Goal: Task Accomplishment & Management: Manage account settings

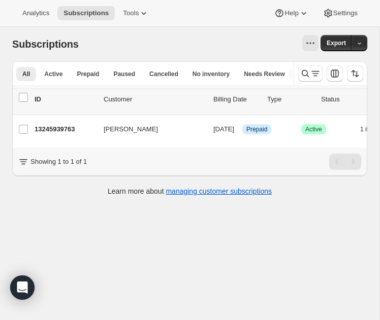
click at [84, 245] on div "Subscriptions. This page is ready Subscriptions Export All Active Prepaid Pause…" at bounding box center [189, 187] width 379 height 320
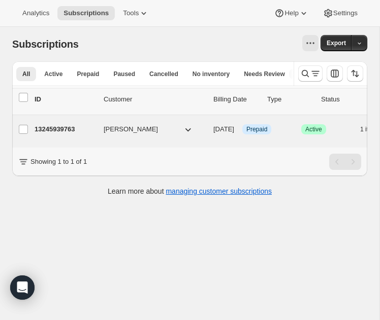
click at [62, 128] on p "13245939763" at bounding box center [65, 129] width 61 height 10
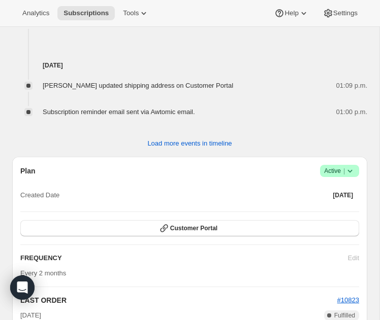
scroll to position [862, 0]
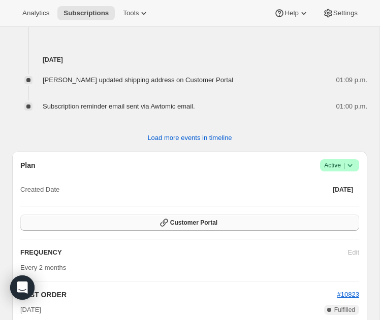
click at [196, 215] on button "Customer Portal" at bounding box center [189, 223] width 339 height 16
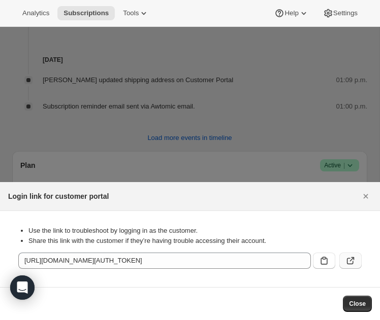
click at [353, 265] on icon ":r2t:" at bounding box center [350, 261] width 10 height 10
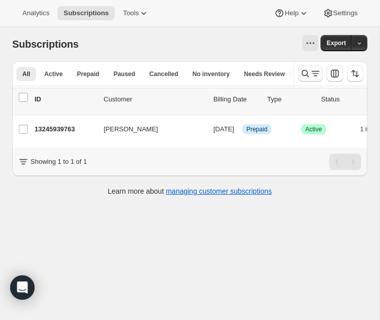
click at [311, 76] on icon "Search and filter results" at bounding box center [315, 74] width 10 height 10
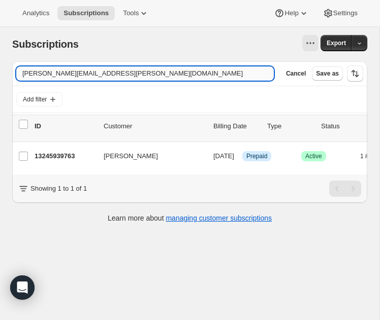
click at [228, 68] on input "courtney-elliott@rogers.com" at bounding box center [144, 74] width 257 height 14
click at [228, 69] on input "courtney-elliott@rogers.com" at bounding box center [144, 74] width 257 height 14
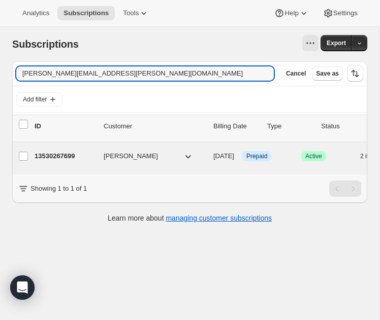
type input "genevieve.lu.smith@gmail.com"
click at [66, 154] on p "13530267699" at bounding box center [65, 156] width 61 height 10
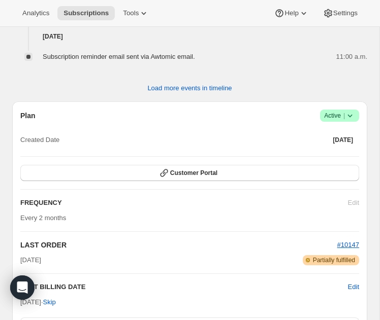
scroll to position [1054, 0]
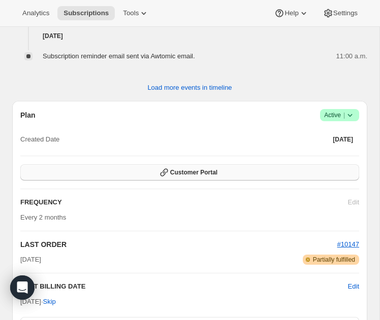
click at [305, 181] on button "Customer Portal" at bounding box center [189, 172] width 339 height 16
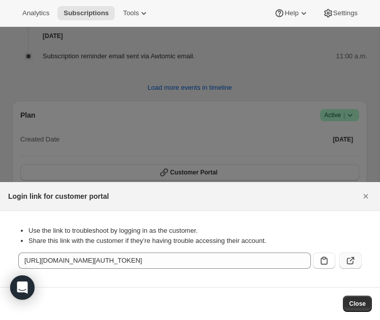
click at [349, 260] on icon ":r74:" at bounding box center [350, 261] width 10 height 10
click at [156, 114] on div at bounding box center [190, 160] width 380 height 320
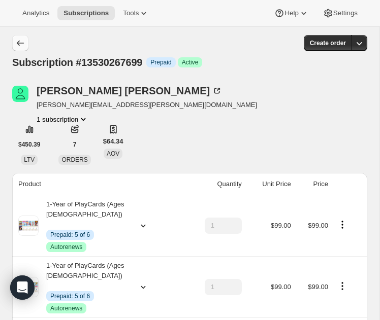
click at [23, 44] on icon "Subscriptions" at bounding box center [20, 43] width 10 height 10
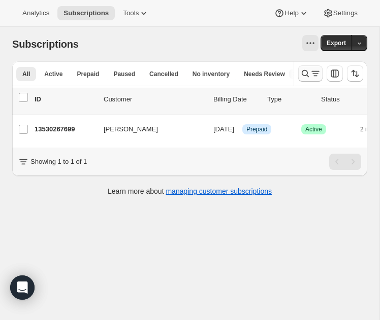
click at [303, 73] on icon "Search and filter results" at bounding box center [305, 74] width 10 height 10
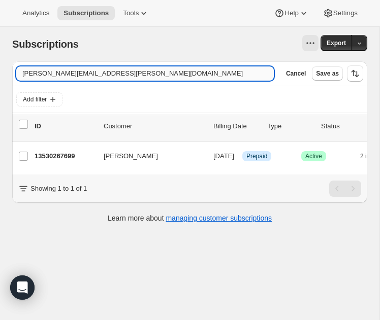
click at [241, 73] on input "genevieve.lu.smith@gmail.com" at bounding box center [144, 74] width 257 height 14
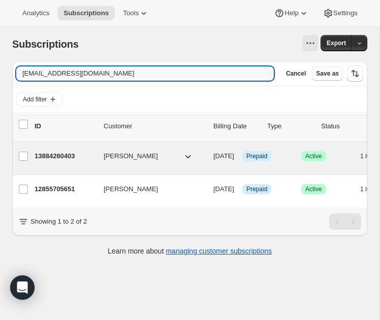
type input "arianeboutin@gmail.com"
click at [63, 158] on p "13884260403" at bounding box center [65, 156] width 61 height 10
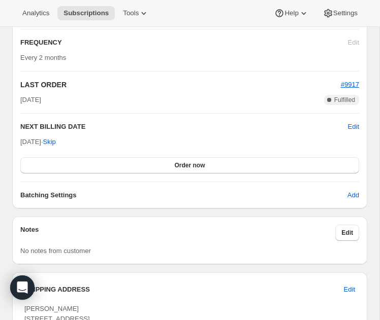
scroll to position [943, 0]
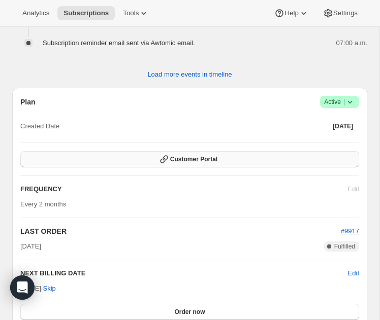
click at [180, 163] on span "Customer Portal" at bounding box center [193, 159] width 47 height 8
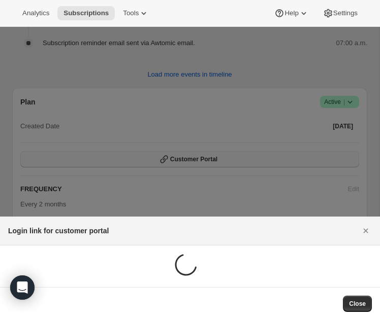
scroll to position [0, 0]
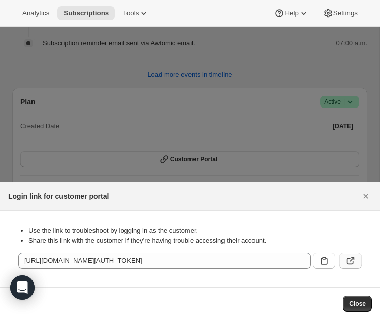
click at [340, 264] on button ":rbh:" at bounding box center [350, 261] width 22 height 16
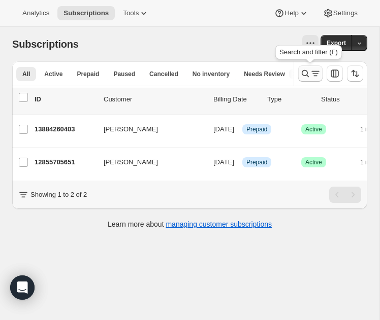
click at [308, 76] on icon "Search and filter results" at bounding box center [305, 74] width 10 height 10
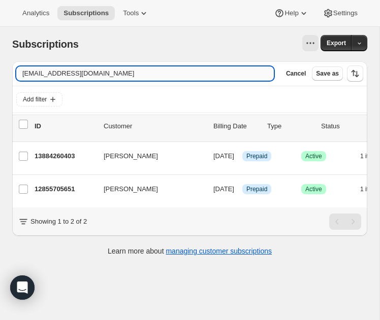
click at [252, 76] on input "arianeboutin@gmail.com" at bounding box center [144, 74] width 257 height 14
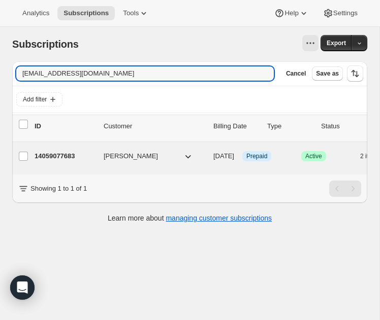
type input "sylviera003@gmail.com"
click at [57, 150] on div "14059077683 Sylvie Rabouin 09/17/2025 Info Prepaid Success Active 2 items $0.00" at bounding box center [252, 156] width 435 height 16
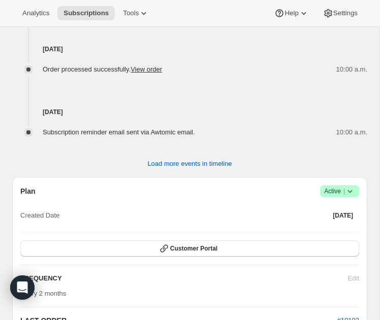
scroll to position [1180, 0]
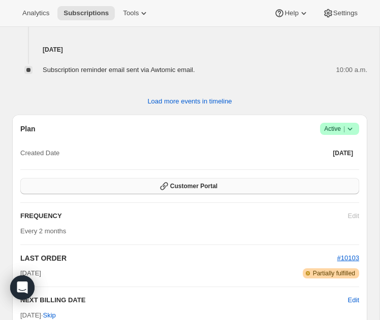
click at [319, 194] on button "Customer Portal" at bounding box center [189, 186] width 339 height 16
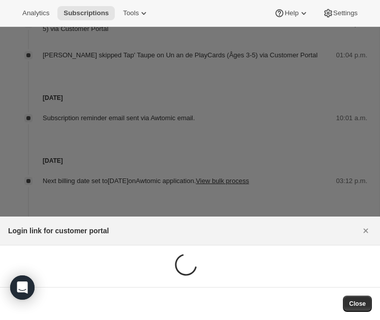
scroll to position [0, 0]
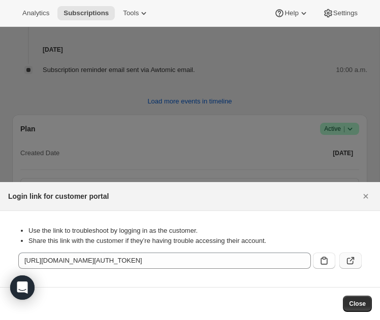
click at [355, 265] on button ":rfu:" at bounding box center [350, 261] width 22 height 16
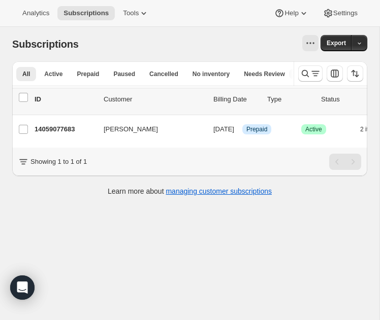
click at [297, 67] on div at bounding box center [330, 73] width 74 height 24
click at [304, 68] on button "Search and filter results" at bounding box center [310, 73] width 24 height 16
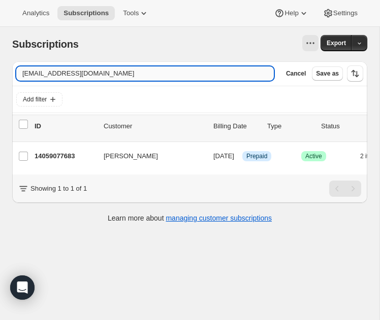
click at [222, 68] on input "sylviera003@gmail.com" at bounding box center [144, 74] width 257 height 14
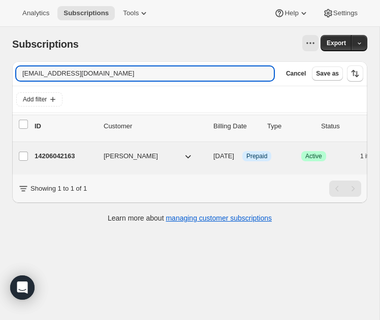
type input "lcasey@videotron.ca"
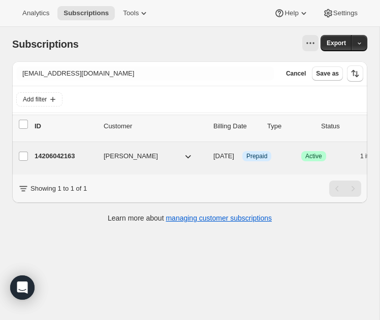
click at [60, 155] on p "14206042163" at bounding box center [65, 156] width 61 height 10
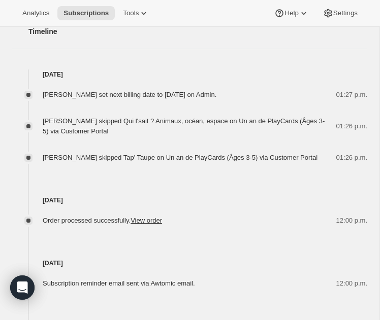
scroll to position [490, 0]
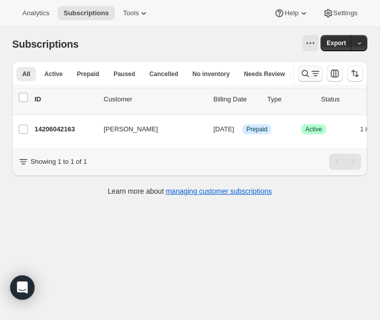
click at [302, 70] on icon "Search and filter results" at bounding box center [305, 74] width 10 height 10
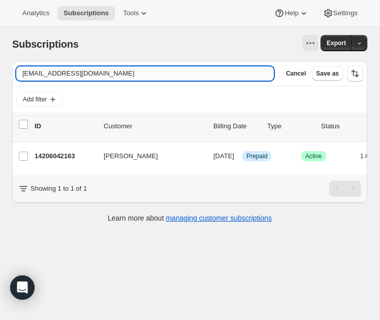
click at [221, 70] on input "lcasey@videotron.ca" at bounding box center [144, 74] width 257 height 14
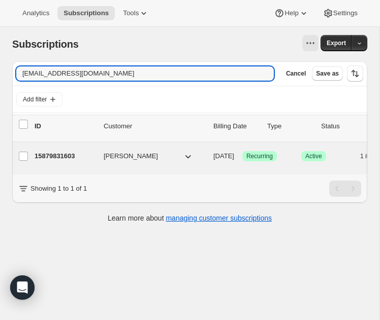
type input "hemilanthier2503@hotmail.fr"
click at [57, 157] on p "15879831603" at bounding box center [65, 156] width 61 height 10
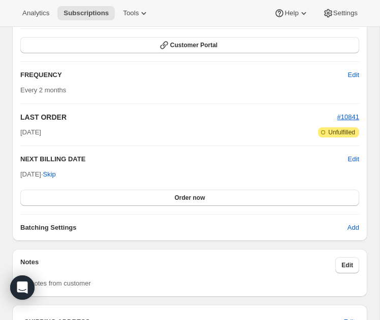
scroll to position [877, 0]
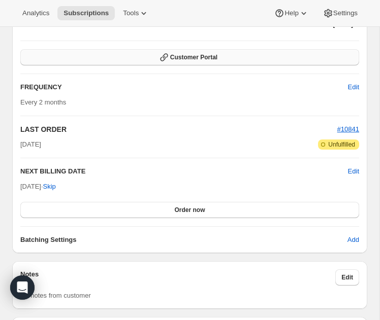
click at [210, 63] on button "Customer Portal" at bounding box center [189, 57] width 339 height 16
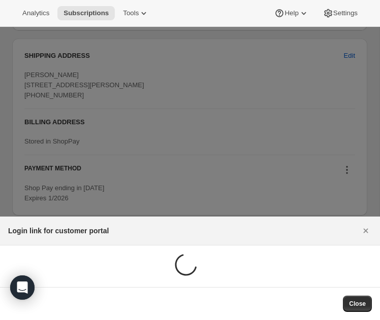
scroll to position [0, 0]
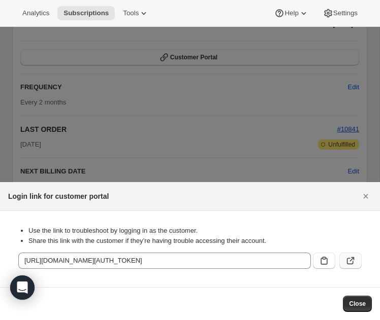
click at [352, 261] on icon ":ro6:" at bounding box center [350, 261] width 10 height 10
click at [363, 199] on icon "Close" at bounding box center [365, 196] width 10 height 10
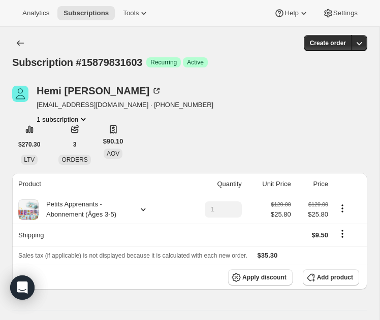
click at [338, 237] on icon "Shipping actions" at bounding box center [342, 234] width 10 height 10
click at [339, 237] on icon "Shipping actions" at bounding box center [342, 234] width 10 height 10
click at [334, 254] on span "Edit shipping rate" at bounding box center [340, 254] width 51 height 8
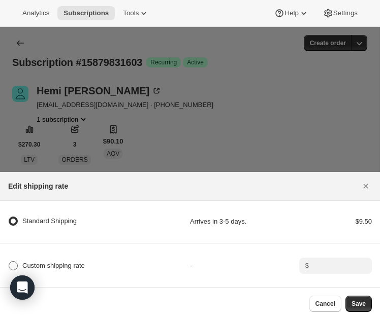
click at [38, 264] on span "Custom shipping rate" at bounding box center [53, 266] width 62 height 8
click at [9, 262] on input "Custom shipping rate" at bounding box center [9, 261] width 1 height 1
radio input "true"
radio Shipping "false"
click at [334, 267] on input ":rnb:" at bounding box center [334, 266] width 45 height 16
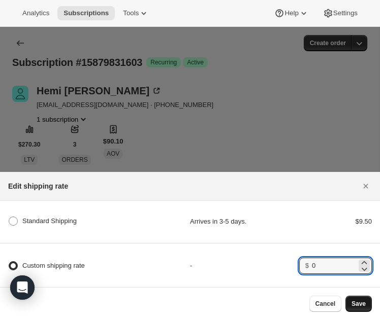
type input "0"
click at [364, 308] on span "Save" at bounding box center [358, 304] width 14 height 8
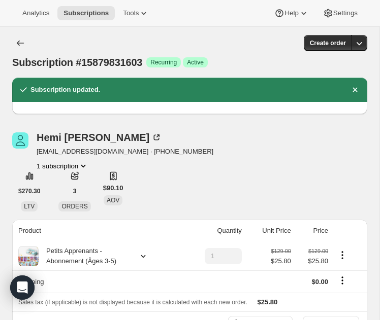
scroll to position [29, 0]
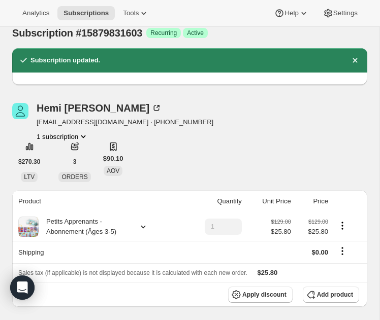
click at [41, 253] on th "Shipping" at bounding box center [97, 252] width 171 height 22
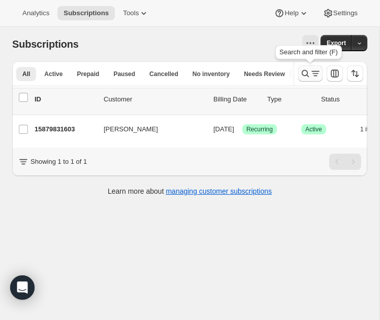
click at [303, 73] on icon "Search and filter results" at bounding box center [305, 74] width 10 height 10
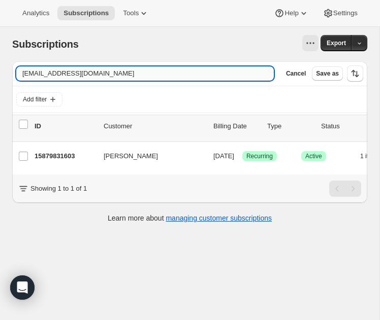
click at [241, 74] on input "hemilanthier2503@hotmail.fr" at bounding box center [144, 74] width 257 height 14
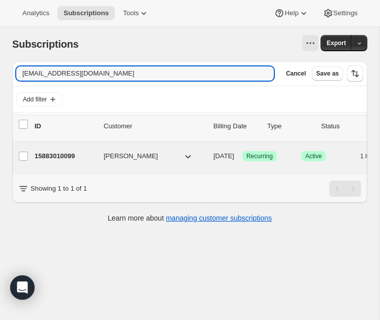
type input "pgrignonvenne@gmail.com"
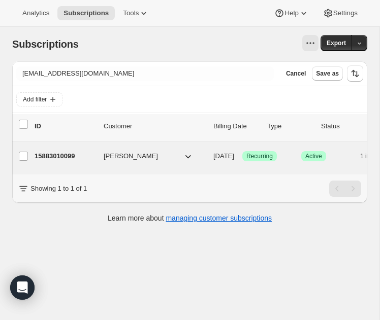
click at [57, 155] on p "15883010099" at bounding box center [65, 156] width 61 height 10
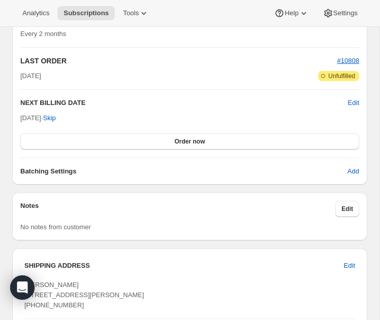
scroll to position [732, 0]
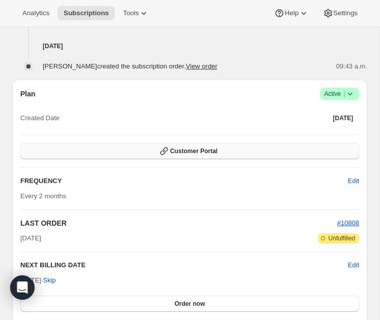
click at [156, 156] on button "Customer Portal" at bounding box center [189, 151] width 339 height 16
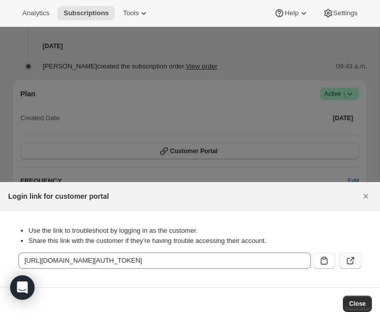
click at [343, 258] on button ":rvh:" at bounding box center [350, 261] width 22 height 16
click at [366, 195] on icon "Close" at bounding box center [366, 196] width 5 height 5
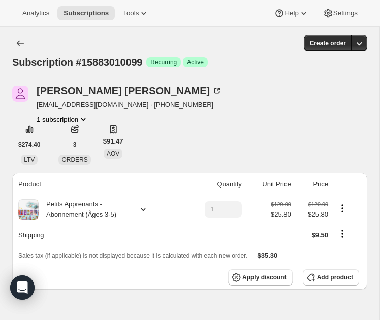
click at [342, 234] on icon "Shipping actions" at bounding box center [342, 234] width 10 height 10
click at [330, 253] on span "Edit shipping rate" at bounding box center [340, 254] width 51 height 8
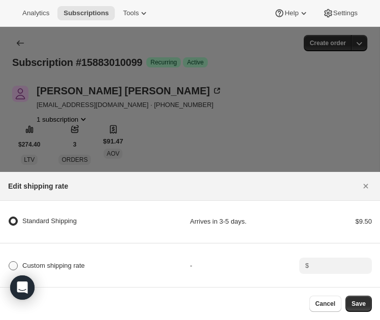
click at [60, 260] on label "Custom shipping rate" at bounding box center [46, 266] width 77 height 14
click at [9, 261] on input "Custom shipping rate" at bounding box center [9, 261] width 1 height 1
radio input "true"
radio Shipping "false"
click at [315, 266] on input ":rum:" at bounding box center [334, 266] width 45 height 16
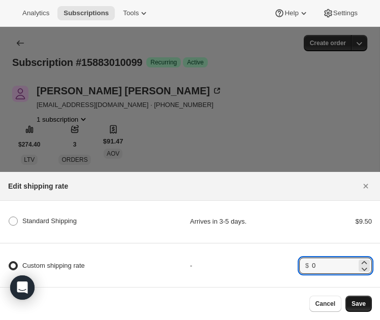
type input "0"
click at [357, 306] on span "Save" at bounding box center [358, 304] width 14 height 8
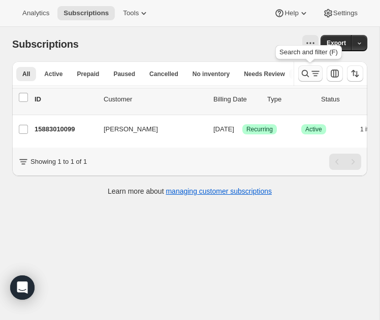
click at [305, 76] on icon "Search and filter results" at bounding box center [305, 74] width 10 height 10
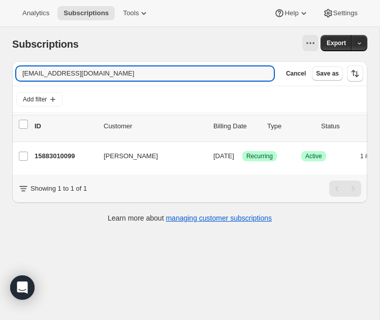
click at [235, 76] on input "pgrignonvenne@gmail.com" at bounding box center [144, 74] width 257 height 14
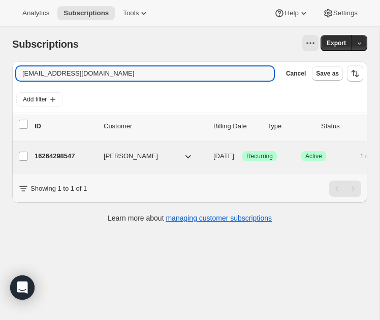
type input "rouxdoudoune@hotmail.ca"
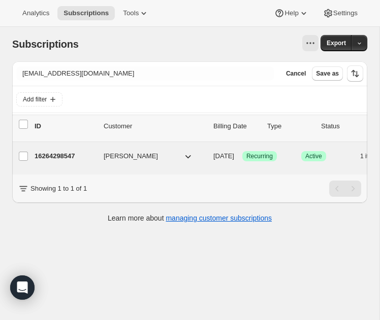
click at [68, 154] on p "16264298547" at bounding box center [65, 156] width 61 height 10
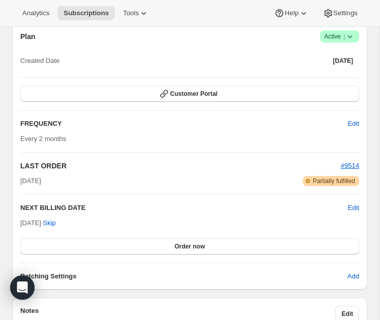
scroll to position [782, 0]
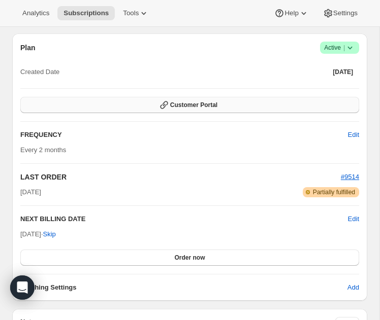
click at [217, 109] on span "Customer Portal" at bounding box center [193, 105] width 47 height 8
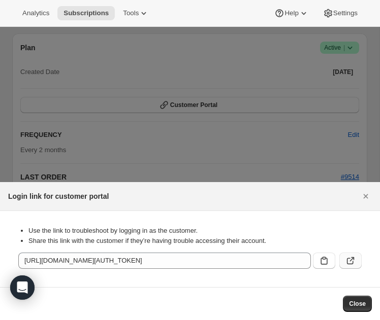
click at [348, 259] on icon ":r16k:" at bounding box center [350, 261] width 10 height 10
click at [373, 200] on button "Close" at bounding box center [365, 196] width 16 height 16
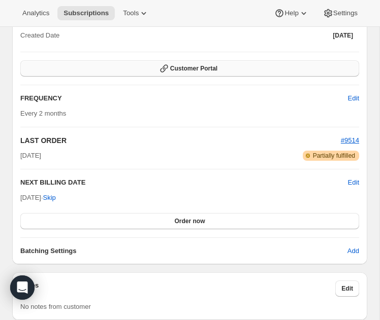
scroll to position [831, 0]
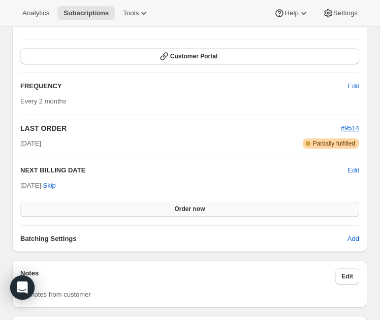
click at [211, 216] on button "Order now" at bounding box center [189, 209] width 339 height 16
click at [211, 213] on span "Click to confirm" at bounding box center [190, 209] width 46 height 8
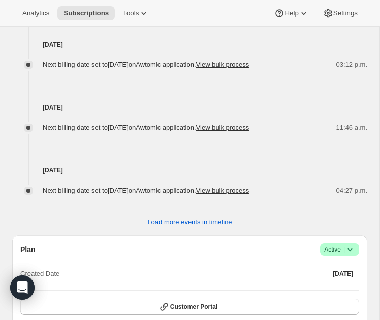
scroll to position [295, 0]
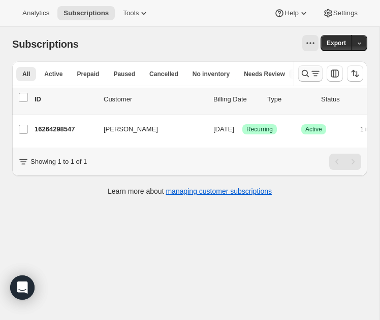
click at [308, 78] on icon "Search and filter results" at bounding box center [305, 74] width 10 height 10
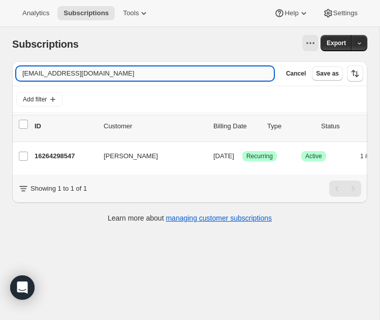
click at [194, 74] on input "rouxdoudoune@hotmail.ca" at bounding box center [144, 74] width 257 height 14
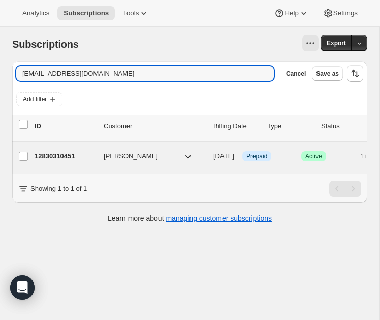
type input "brandimcgee22@gmail.com"
click at [55, 159] on p "12830310451" at bounding box center [65, 156] width 61 height 10
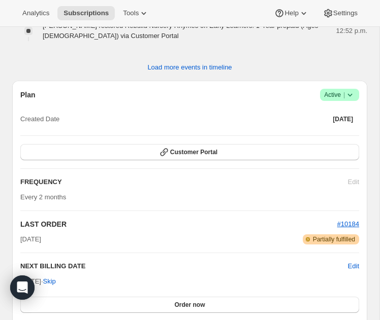
scroll to position [1181, 0]
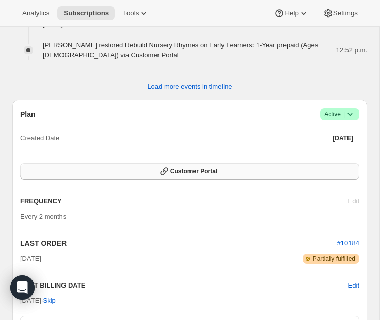
click at [239, 163] on button "Customer Portal" at bounding box center [189, 171] width 339 height 16
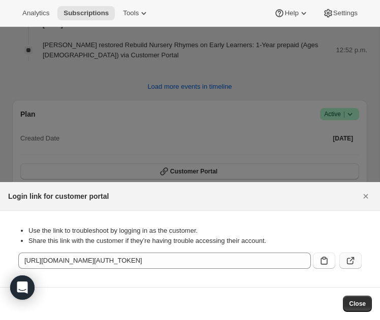
click at [347, 260] on icon ":r1ap:" at bounding box center [350, 261] width 7 height 7
click at [129, 148] on div at bounding box center [190, 160] width 380 height 320
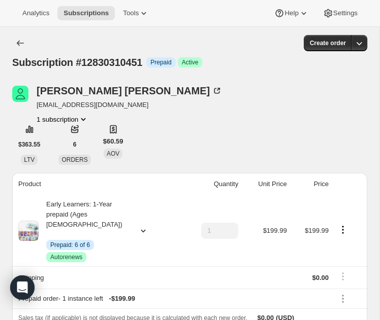
scroll to position [1181, 0]
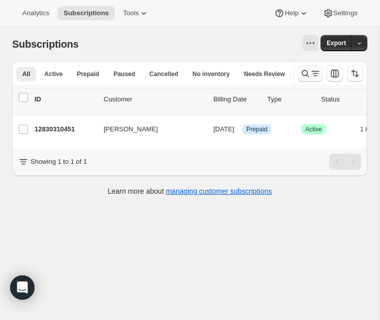
click at [306, 72] on icon "Search and filter results" at bounding box center [305, 74] width 10 height 10
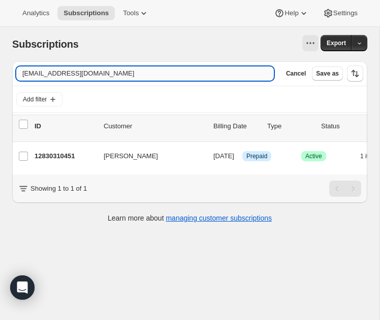
click at [207, 72] on input "brandimcgee22@gmail.com" at bounding box center [144, 74] width 257 height 14
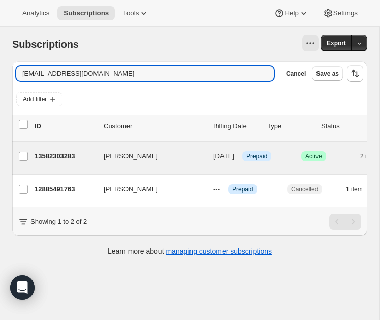
type input "cvrsek@gmail.com"
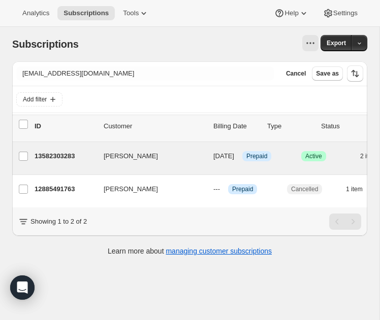
click at [61, 144] on div "Chelsea Sneddon 13582303283 Chelsea Sneddon 09/17/2025 Info Prepaid Success Act…" at bounding box center [244, 158] width 464 height 32
click at [57, 154] on p "13582303283" at bounding box center [65, 156] width 61 height 10
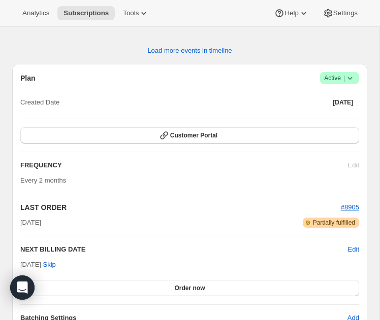
scroll to position [959, 0]
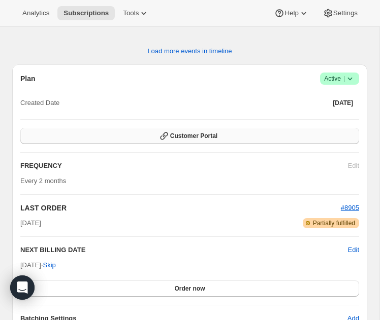
click at [231, 144] on button "Customer Portal" at bounding box center [189, 136] width 339 height 16
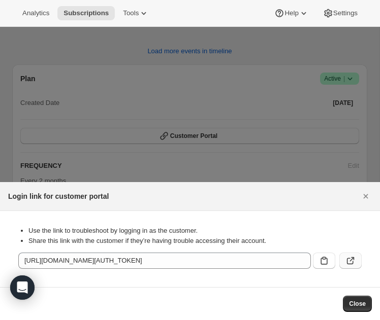
click at [345, 257] on icon ":r1f6:" at bounding box center [350, 261] width 10 height 10
click at [116, 118] on div at bounding box center [190, 160] width 380 height 320
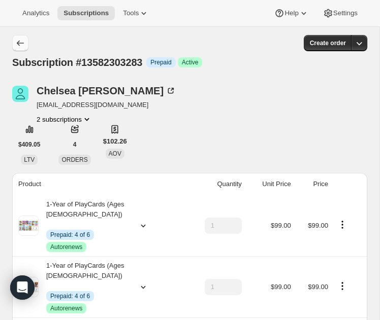
click at [17, 46] on icon "Subscriptions" at bounding box center [20, 43] width 10 height 10
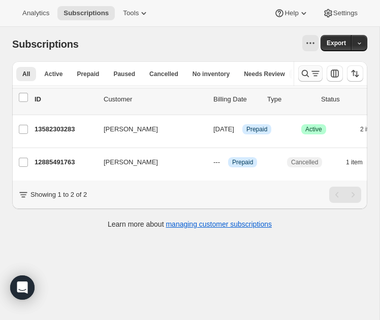
click at [305, 75] on icon "Search and filter results" at bounding box center [305, 74] width 10 height 10
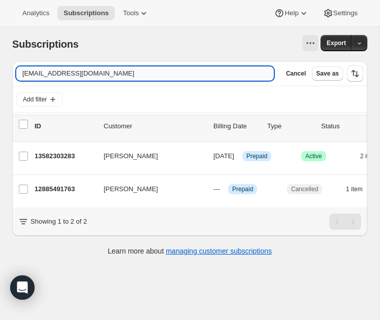
click at [194, 75] on input "cvrsek@gmail.com" at bounding box center [144, 74] width 257 height 14
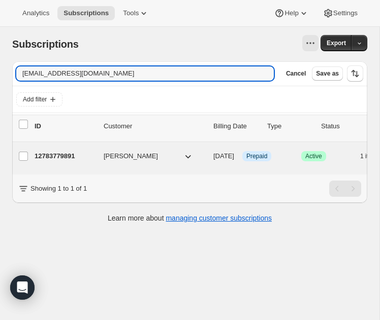
type input "erinwakefield12@gmail.com"
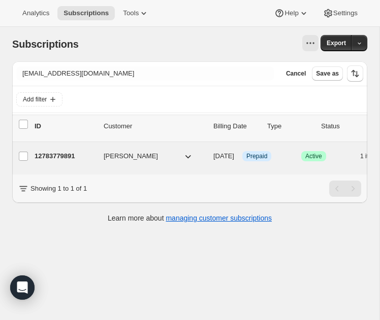
click at [56, 155] on p "12783779891" at bounding box center [65, 156] width 61 height 10
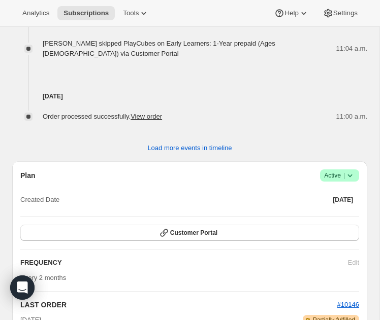
scroll to position [1178, 0]
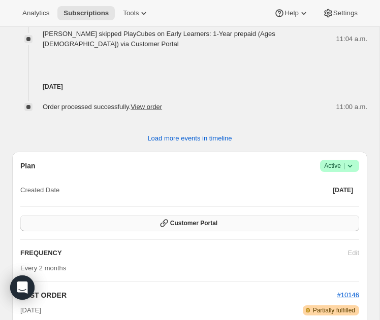
click at [215, 219] on span "Customer Portal" at bounding box center [193, 223] width 47 height 8
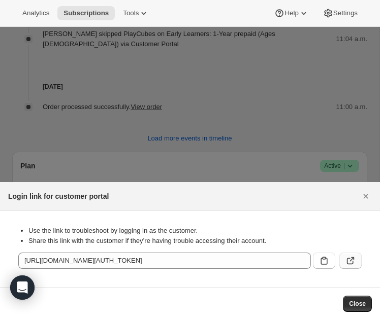
click at [351, 267] on button ":r1jk:" at bounding box center [350, 261] width 22 height 16
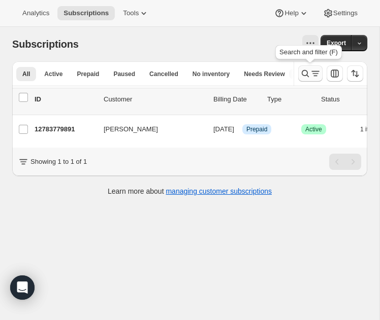
click at [309, 71] on icon "Search and filter results" at bounding box center [305, 74] width 10 height 10
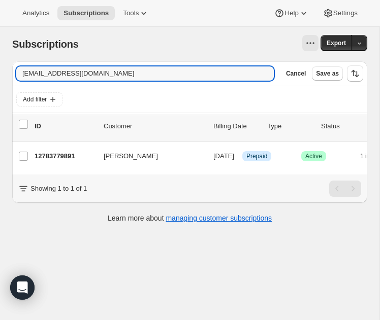
click at [236, 75] on input "erinwakefield12@gmail.com" at bounding box center [144, 74] width 257 height 14
click at [153, 78] on input "jessica.hanaghan@gmail.com" at bounding box center [135, 74] width 239 height 14
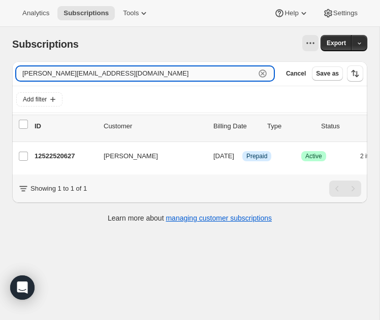
click at [153, 78] on input "jessica.hanaghan@gmail.com" at bounding box center [135, 74] width 239 height 14
paste input "umpier.lime_0q@icloud"
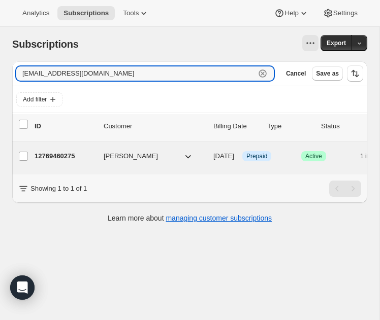
type input "jumpier.lime_0q@icloud.com"
click at [58, 160] on p "12769460275" at bounding box center [65, 156] width 61 height 10
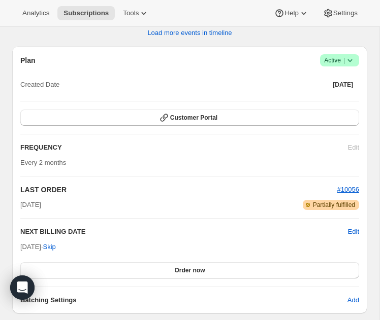
scroll to position [885, 0]
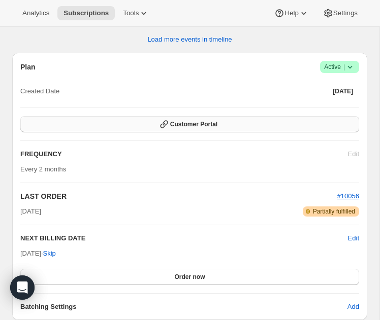
click at [187, 120] on span "Customer Portal" at bounding box center [193, 124] width 47 height 8
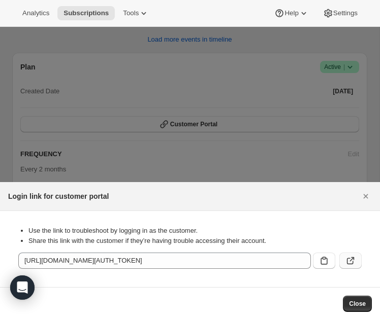
click at [350, 262] on icon ":r1no:" at bounding box center [350, 261] width 10 height 10
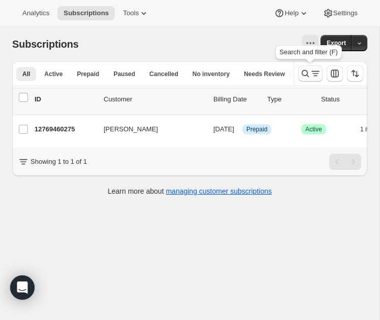
click at [310, 74] on div "Search and filter results" at bounding box center [310, 74] width 20 height 10
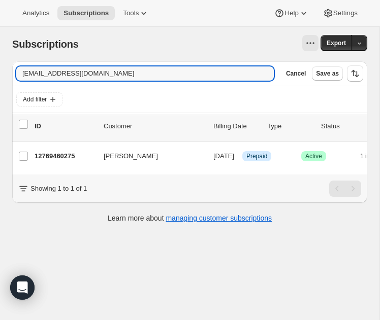
click at [206, 74] on input "jumpier.lime_0q@icloud.com" at bounding box center [144, 74] width 257 height 14
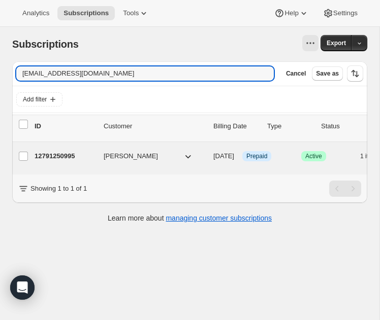
type input "tonieeftink@icloud.com"
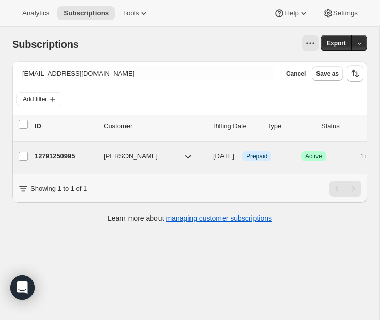
click at [44, 160] on p "12791250995" at bounding box center [65, 156] width 61 height 10
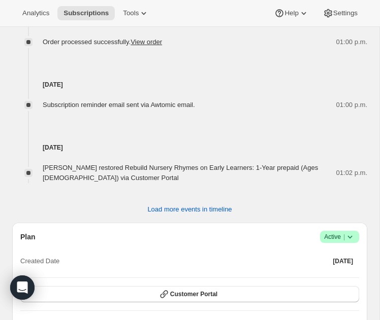
scroll to position [792, 0]
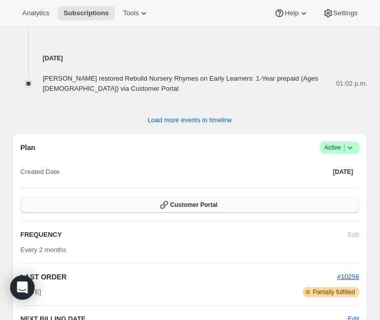
click at [259, 197] on button "Customer Portal" at bounding box center [189, 205] width 339 height 16
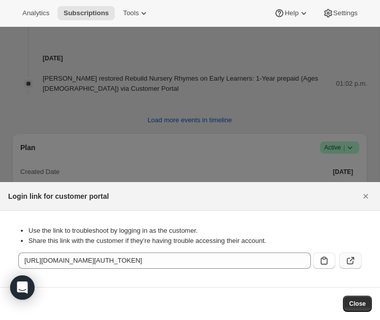
click at [354, 260] on icon ":r1ru:" at bounding box center [350, 261] width 10 height 10
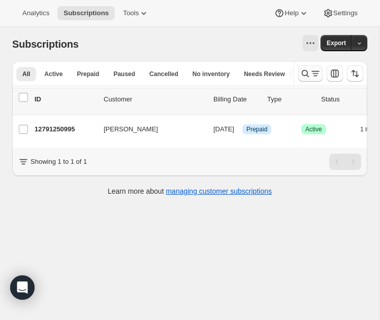
click at [310, 74] on icon "Search and filter results" at bounding box center [315, 74] width 10 height 10
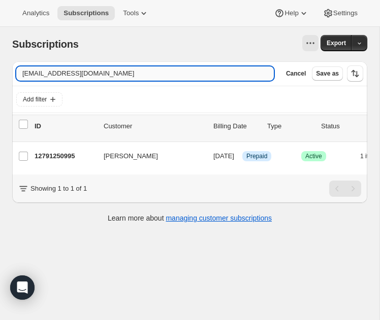
click at [231, 74] on input "tonieeftink@icloud.com" at bounding box center [144, 74] width 257 height 14
type input "afry@miamips.net"
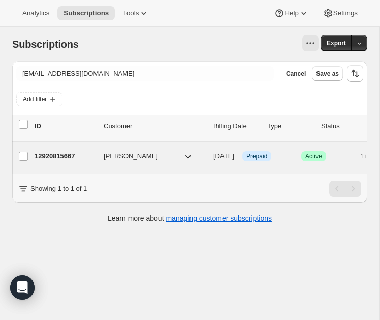
click at [53, 159] on p "12920815667" at bounding box center [65, 156] width 61 height 10
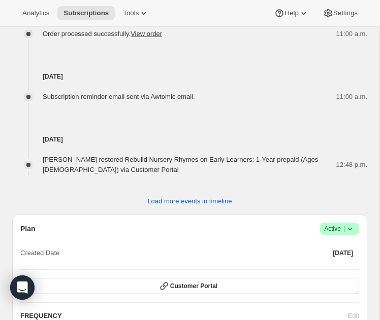
scroll to position [910, 0]
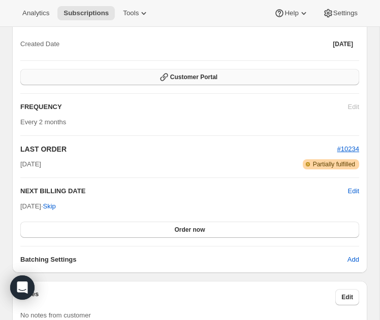
click at [206, 69] on button "Customer Portal" at bounding box center [189, 77] width 339 height 16
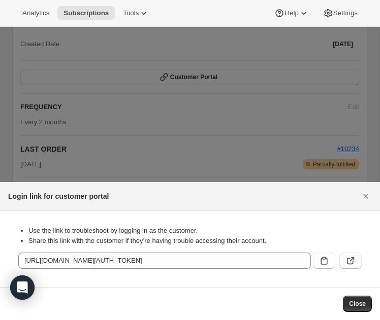
click at [346, 255] on button ":r201:" at bounding box center [350, 261] width 22 height 16
click at [211, 167] on div at bounding box center [190, 160] width 380 height 320
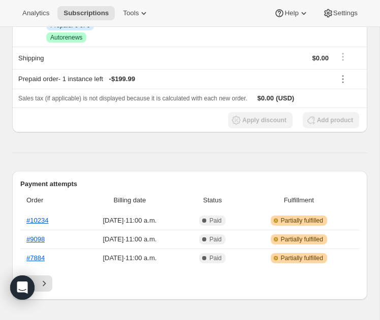
scroll to position [233, 0]
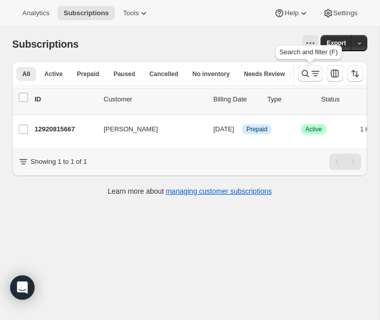
click at [305, 75] on icon "Search and filter results" at bounding box center [305, 74] width 10 height 10
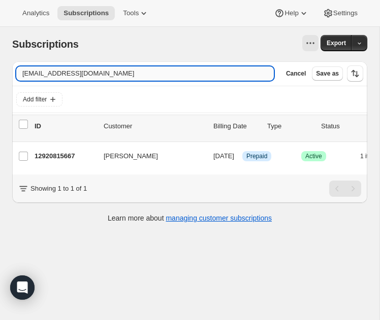
click at [220, 76] on input "afry@miamips.net" at bounding box center [144, 74] width 257 height 14
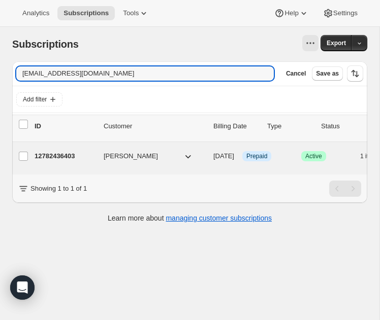
type input "alyssa.janssens@gmail.com"
click at [61, 156] on p "12782436403" at bounding box center [65, 156] width 61 height 10
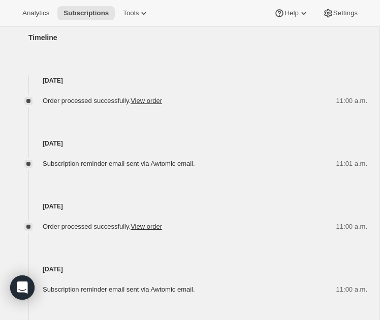
scroll to position [809, 0]
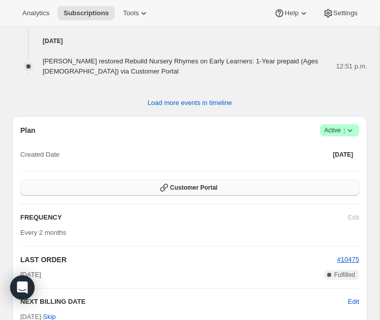
click at [209, 184] on span "Customer Portal" at bounding box center [193, 188] width 47 height 8
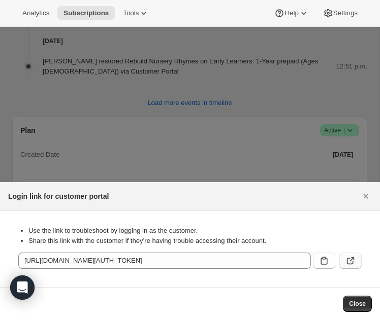
click at [351, 266] on icon ":r244:" at bounding box center [350, 261] width 10 height 10
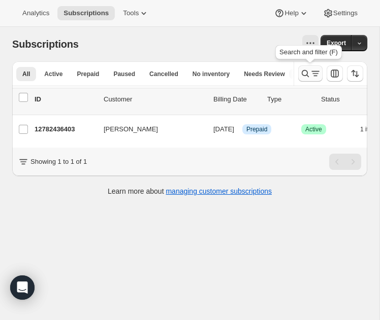
click at [305, 74] on icon "Search and filter results" at bounding box center [305, 74] width 10 height 10
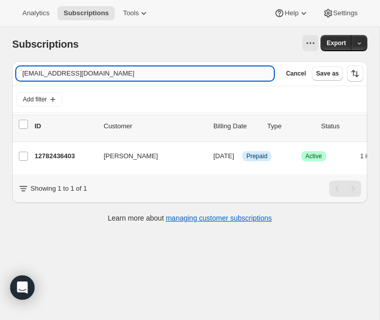
click at [193, 74] on input "alyssa.janssens@gmail.com" at bounding box center [144, 74] width 257 height 14
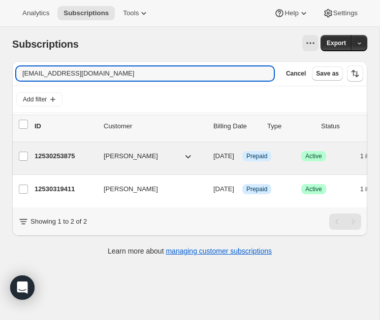
type input "judimoravec@gmail.com"
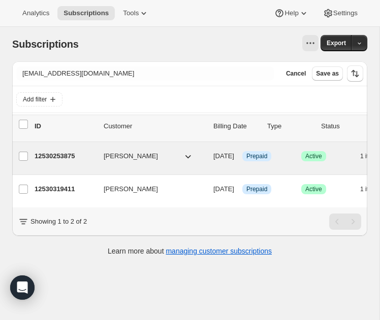
click at [41, 153] on p "12530253875" at bounding box center [65, 156] width 61 height 10
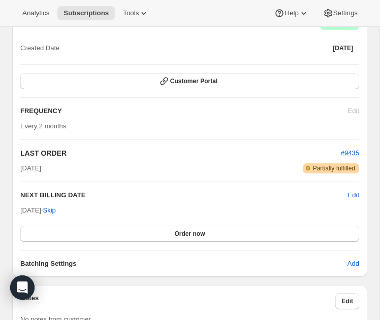
scroll to position [952, 0]
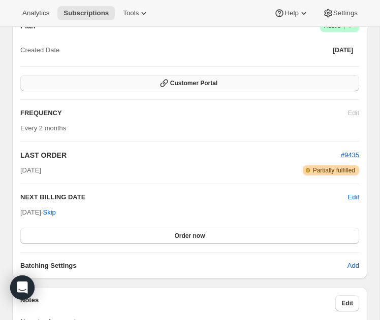
click at [255, 75] on button "Customer Portal" at bounding box center [189, 83] width 339 height 16
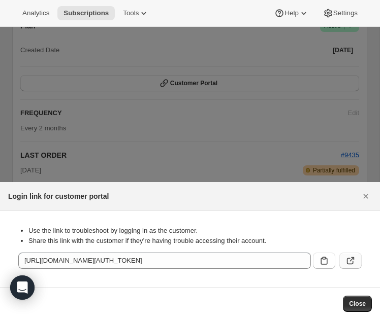
click at [352, 263] on icon ":r28e:" at bounding box center [350, 261] width 10 height 10
click at [354, 267] on button ":r28e:" at bounding box center [350, 261] width 22 height 16
click at [61, 94] on div at bounding box center [190, 160] width 380 height 320
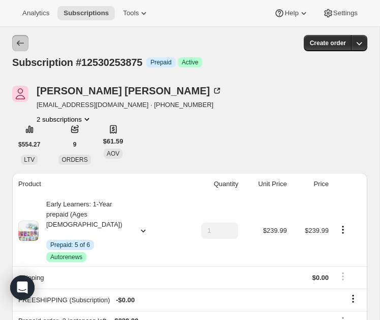
click at [19, 44] on icon "Subscriptions" at bounding box center [20, 43] width 10 height 10
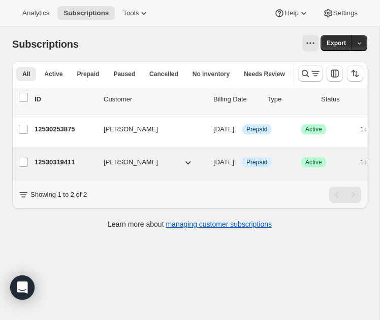
click at [54, 164] on p "12530319411" at bounding box center [65, 162] width 61 height 10
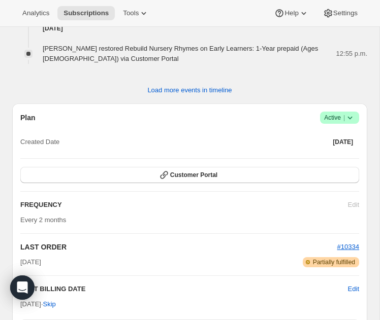
scroll to position [820, 0]
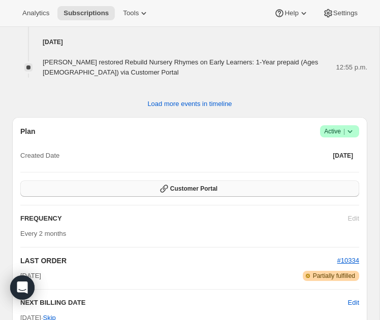
click at [117, 181] on button "Customer Portal" at bounding box center [189, 189] width 339 height 16
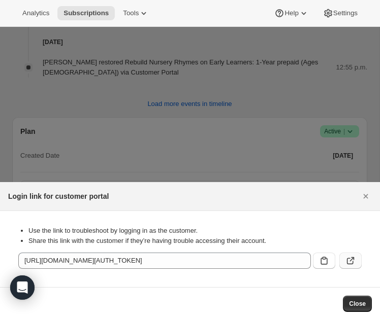
click at [344, 262] on button ":r2cd:" at bounding box center [350, 261] width 22 height 16
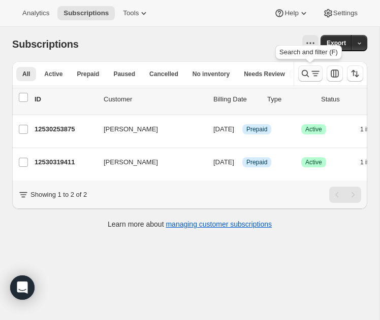
click at [299, 74] on button "Search and filter results" at bounding box center [310, 73] width 24 height 16
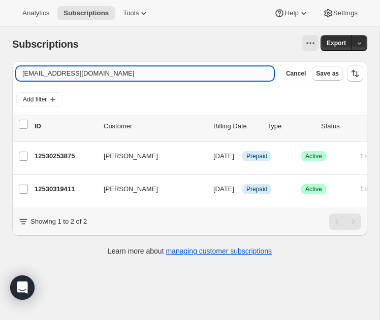
click at [240, 78] on input "judimoravec@gmail.com" at bounding box center [144, 74] width 257 height 14
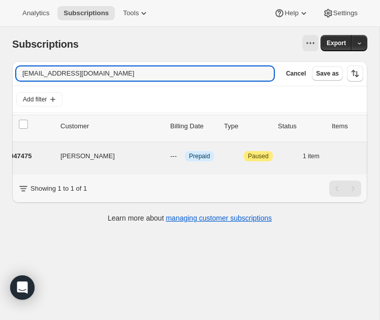
scroll to position [0, 46]
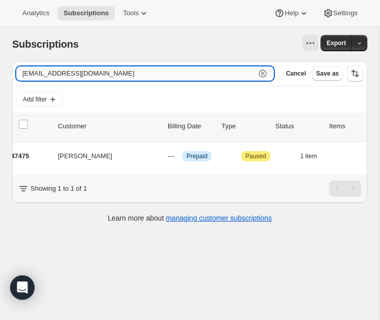
click at [134, 73] on input "lbrennan@optonline.net" at bounding box center [135, 74] width 239 height 14
paste input "missylori11@gmail.com"
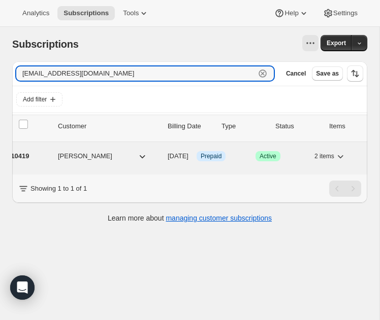
scroll to position [0, 0]
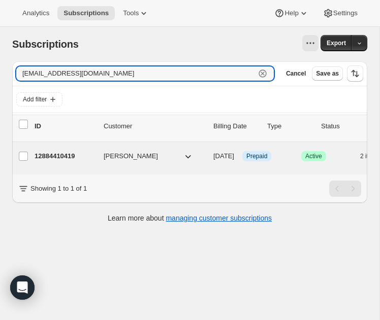
type input "missylori11@gmail.com"
click at [62, 158] on p "12884410419" at bounding box center [65, 156] width 61 height 10
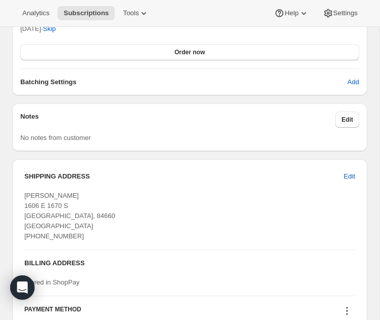
scroll to position [1030, 0]
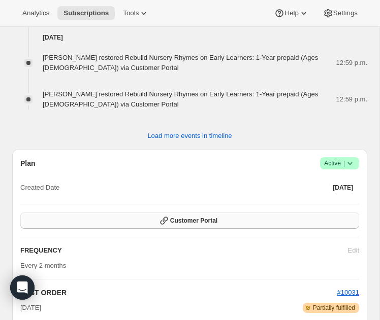
click at [203, 213] on button "Customer Portal" at bounding box center [189, 221] width 339 height 16
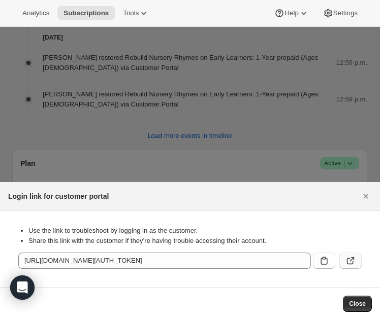
click at [358, 260] on button ":r2gr:" at bounding box center [350, 261] width 22 height 16
click at [368, 199] on icon "Close" at bounding box center [365, 196] width 10 height 10
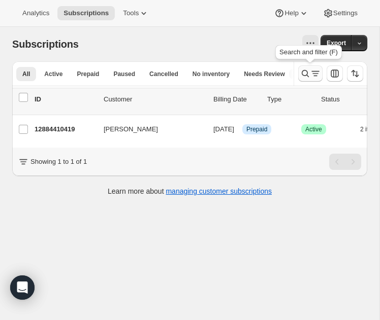
click at [309, 74] on icon "Search and filter results" at bounding box center [305, 74] width 10 height 10
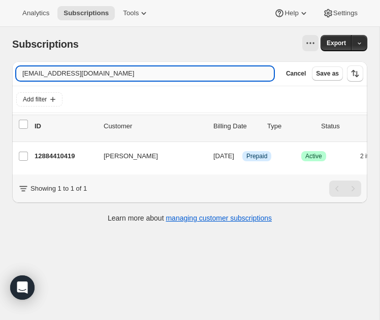
click at [228, 74] on input "missylori11@gmail.com" at bounding box center [144, 74] width 257 height 14
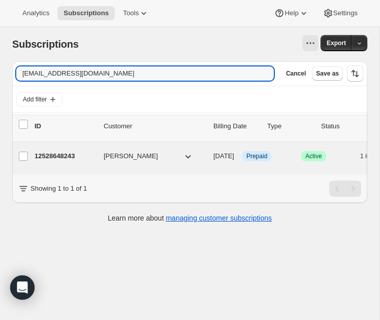
type input "mrs.cschaeffer@gmail.com"
click at [68, 157] on p "12528648243" at bounding box center [65, 156] width 61 height 10
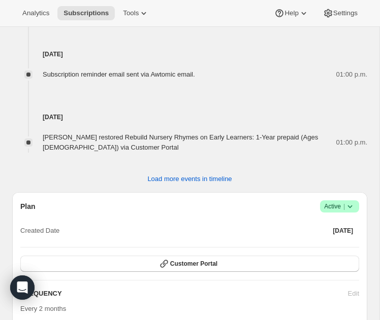
scroll to position [781, 0]
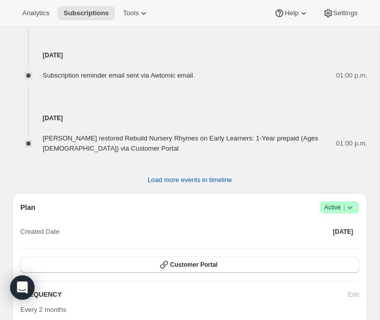
click at [222, 258] on button "Customer Portal" at bounding box center [189, 265] width 339 height 16
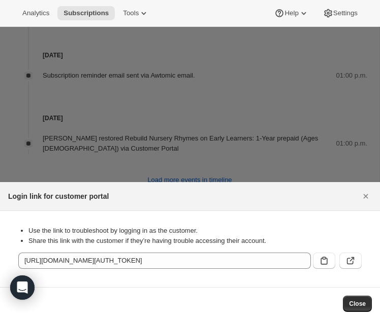
click at [352, 265] on icon ":r2l4:" at bounding box center [350, 261] width 10 height 10
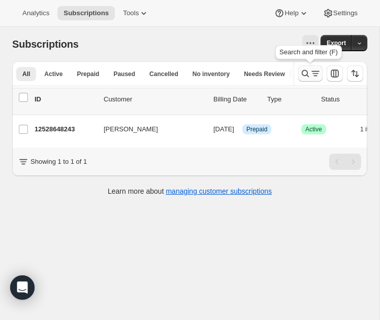
click at [312, 78] on icon "Search and filter results" at bounding box center [315, 74] width 10 height 10
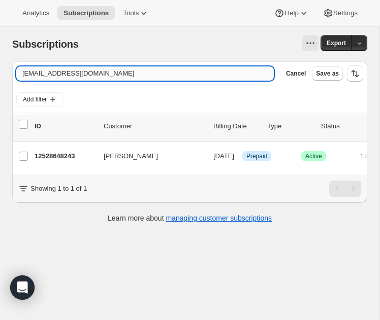
click at [222, 76] on input "mrs.cschaeffer@gmail.com" at bounding box center [144, 74] width 257 height 14
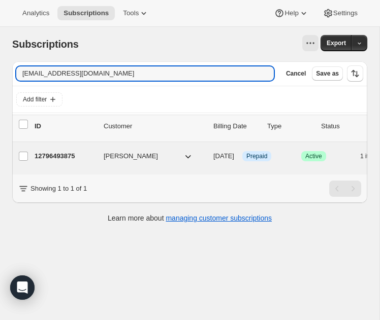
type input "samifenske@gmail.com"
click at [50, 156] on p "12796493875" at bounding box center [65, 156] width 61 height 10
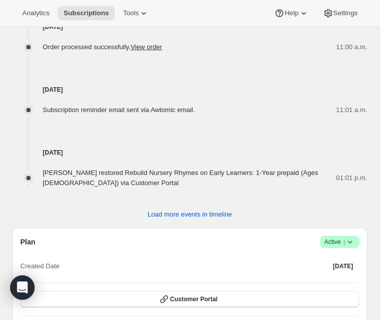
scroll to position [884, 0]
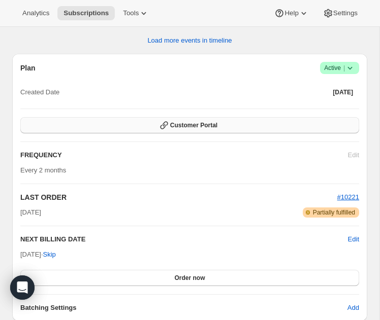
click at [201, 121] on button "Customer Portal" at bounding box center [189, 125] width 339 height 16
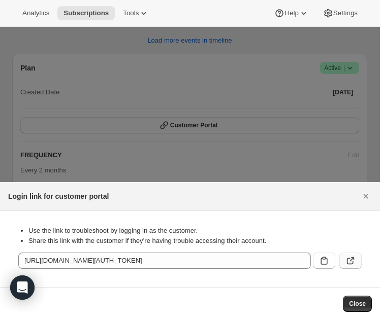
click at [346, 263] on icon ":r2p8:" at bounding box center [350, 261] width 10 height 10
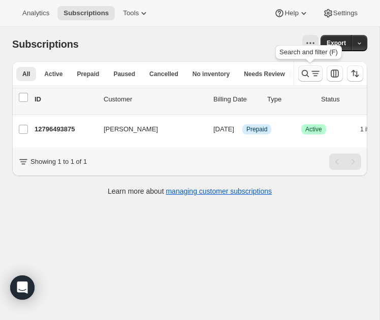
click at [313, 75] on icon "Search and filter results" at bounding box center [315, 74] width 10 height 10
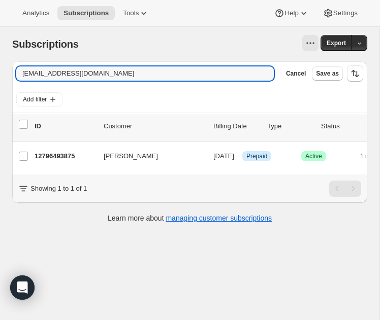
click at [186, 75] on input "samifenske@gmail.com" at bounding box center [144, 74] width 257 height 14
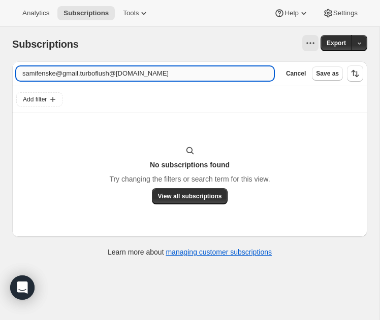
click at [185, 71] on input "samifenske@gmail.turboflush@gmail.com" at bounding box center [144, 74] width 257 height 14
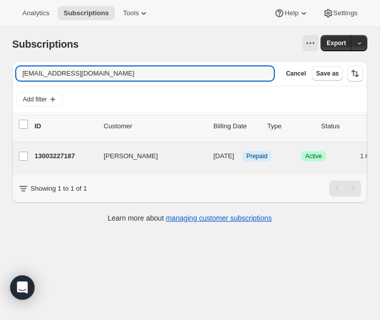
type input "turboflush@gmail.com"
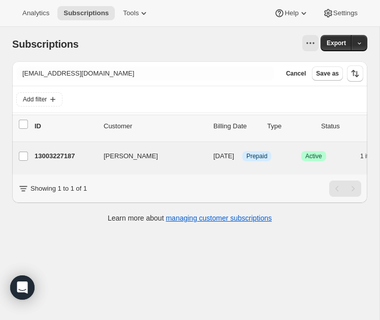
click at [65, 167] on div "13003227187 Brandon Deabreu 10/01/2025 Info Prepaid Success Active 1 item $0.00" at bounding box center [252, 158] width 435 height 20
click at [65, 156] on p "13003227187" at bounding box center [65, 156] width 61 height 10
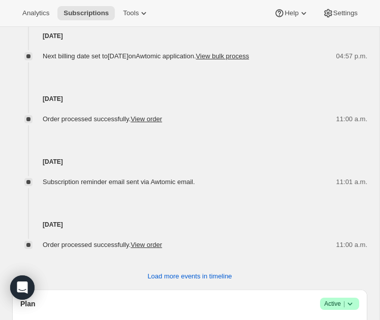
scroll to position [726, 0]
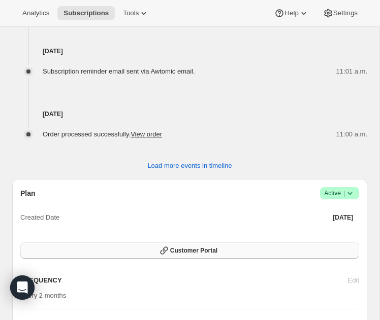
click at [120, 243] on button "Customer Portal" at bounding box center [189, 251] width 339 height 16
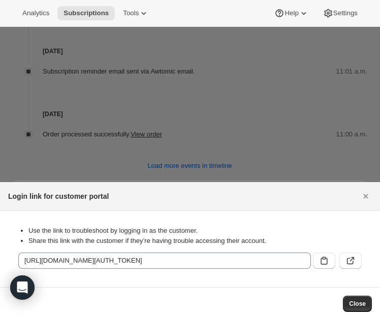
click at [337, 254] on div ":r2to:" at bounding box center [335, 259] width 53 height 20
click at [344, 254] on button ":r2to:" at bounding box center [350, 261] width 22 height 16
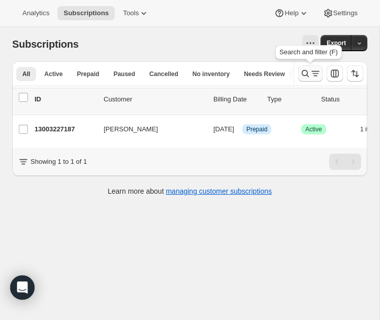
click at [304, 73] on icon "Search and filter results" at bounding box center [305, 74] width 10 height 10
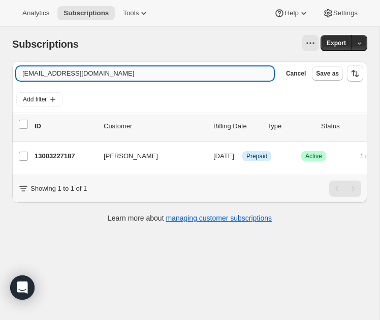
click at [212, 73] on input "turboflush@gmail.com" at bounding box center [144, 74] width 257 height 14
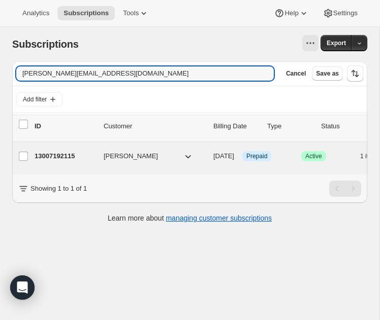
type input "corinne.plourde1@gmail.com"
click at [62, 156] on p "13007192115" at bounding box center [65, 156] width 61 height 10
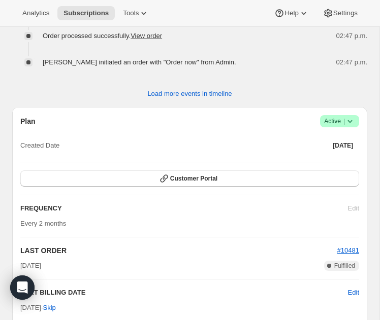
scroll to position [916, 0]
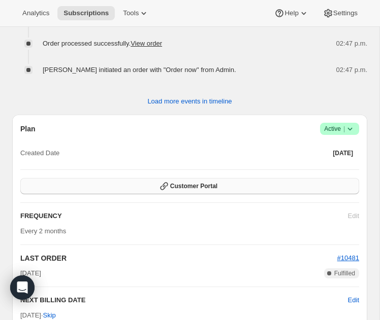
click at [287, 182] on button "Customer Portal" at bounding box center [189, 186] width 339 height 16
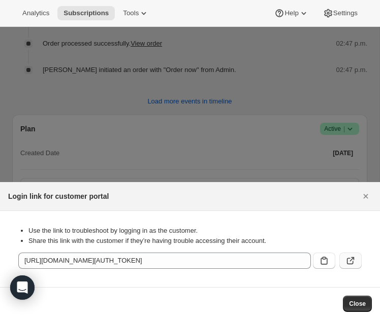
click at [344, 258] on button ":r31q:" at bounding box center [350, 261] width 22 height 16
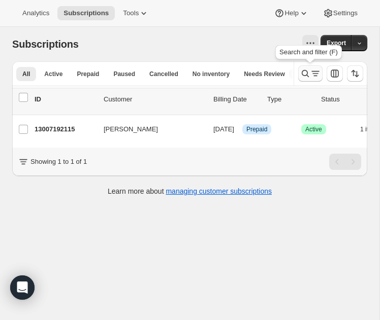
click at [306, 69] on icon "Search and filter results" at bounding box center [305, 74] width 10 height 10
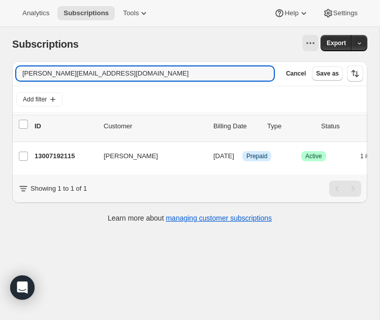
click at [223, 76] on input "corinne.plourde1@gmail.com" at bounding box center [144, 74] width 257 height 14
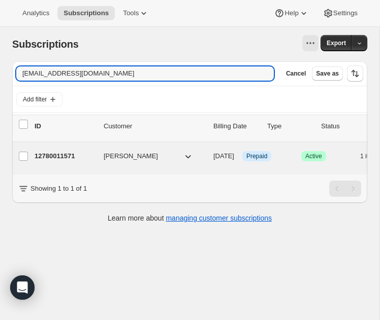
type input "ling.jayarr@gmail.com"
click at [50, 155] on p "12780011571" at bounding box center [65, 156] width 61 height 10
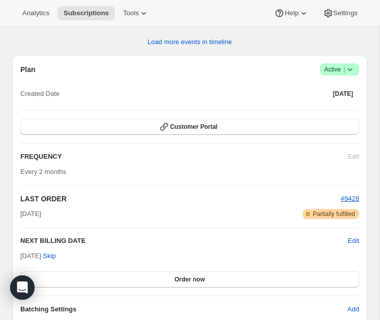
scroll to position [801, 0]
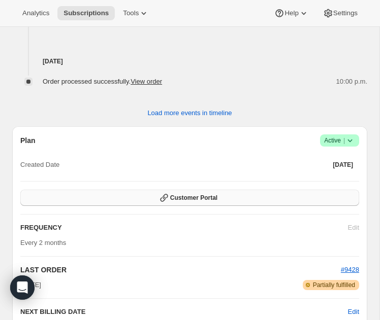
click at [243, 206] on button "Customer Portal" at bounding box center [189, 198] width 339 height 16
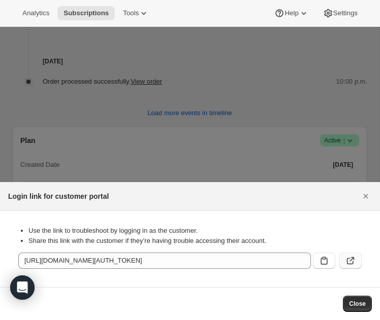
click at [352, 261] on icon ":r35t:" at bounding box center [350, 261] width 10 height 10
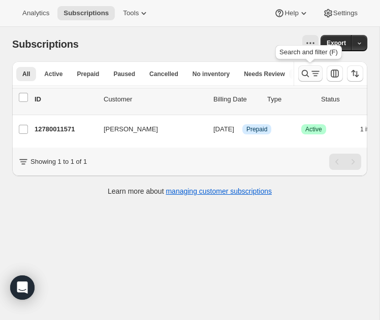
click at [300, 72] on icon "Search and filter results" at bounding box center [305, 74] width 10 height 10
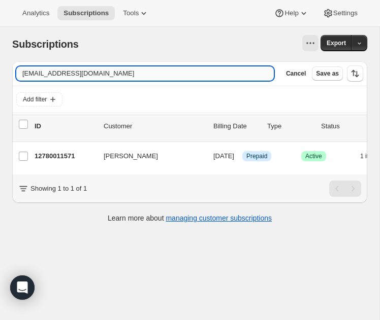
click at [242, 72] on input "ling.jayarr@gmail.com" at bounding box center [144, 74] width 257 height 14
type input "manon.leblanc.rad@gmail.com"
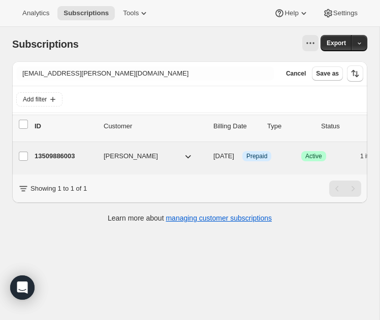
click at [69, 161] on div "13509886003 Manon Leblanc 09/29/2025 Info Prepaid Success Active 1 item $0.00" at bounding box center [252, 156] width 435 height 16
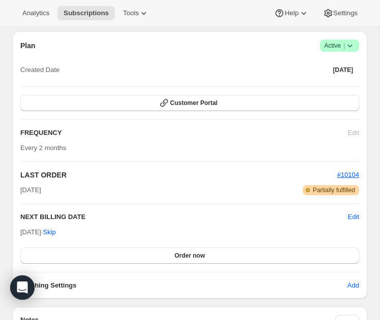
scroll to position [864, 0]
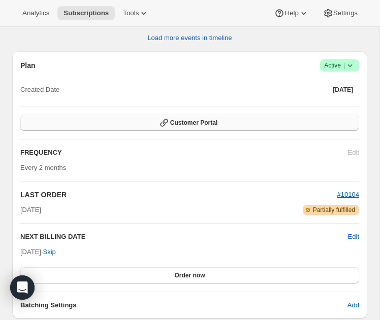
click at [221, 126] on button "Customer Portal" at bounding box center [189, 123] width 339 height 16
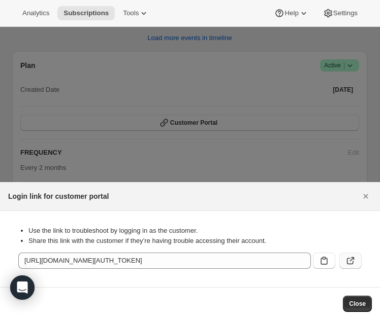
click at [345, 254] on button ":r3a2:" at bounding box center [350, 261] width 22 height 16
click at [160, 158] on div at bounding box center [190, 160] width 380 height 320
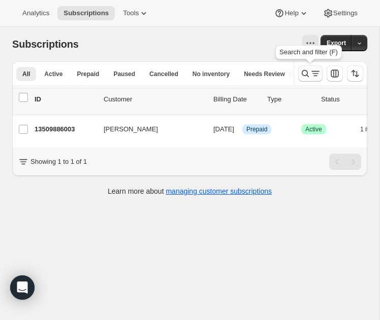
click at [308, 73] on icon "Search and filter results" at bounding box center [305, 74] width 10 height 10
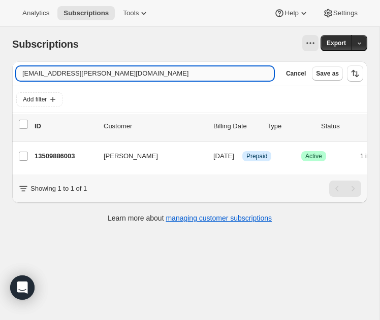
click at [227, 78] on input "manon.leblanc.rad@gmail.com" at bounding box center [144, 74] width 257 height 14
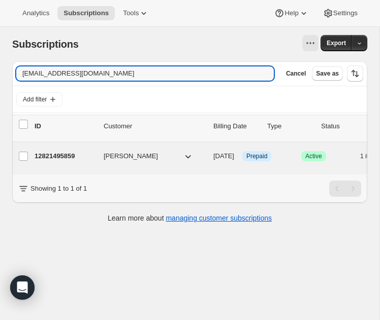
type input "catzou21@gmail.com"
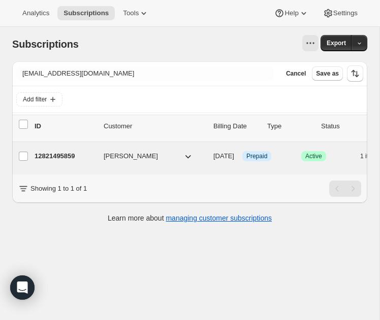
click at [53, 160] on p "12821495859" at bounding box center [65, 156] width 61 height 10
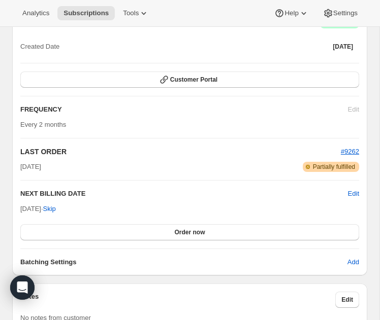
scroll to position [829, 0]
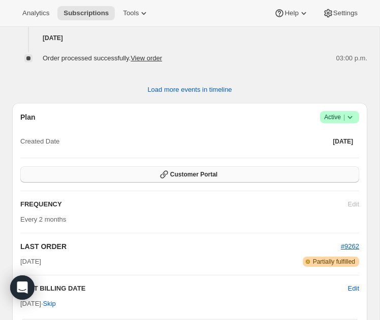
click at [209, 183] on button "Customer Portal" at bounding box center [189, 175] width 339 height 16
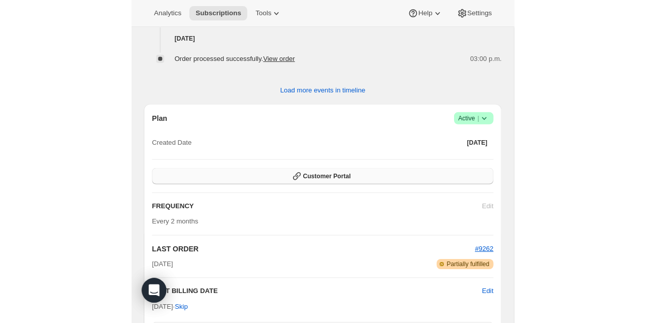
scroll to position [0, 0]
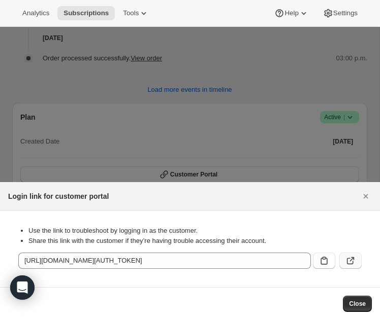
click at [357, 262] on button ":r3e6:" at bounding box center [350, 261] width 22 height 16
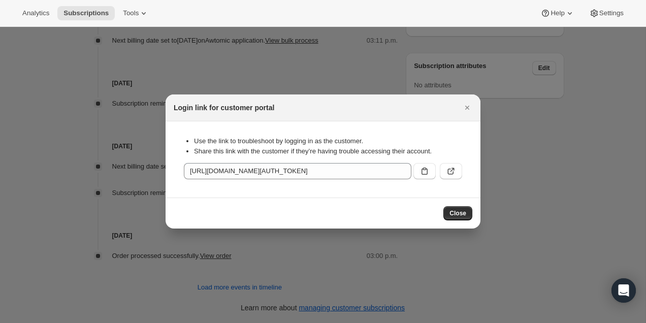
scroll to position [595, 0]
click at [379, 110] on div "Login link for customer portal" at bounding box center [323, 107] width 315 height 27
click at [379, 107] on icon "Close" at bounding box center [467, 108] width 10 height 10
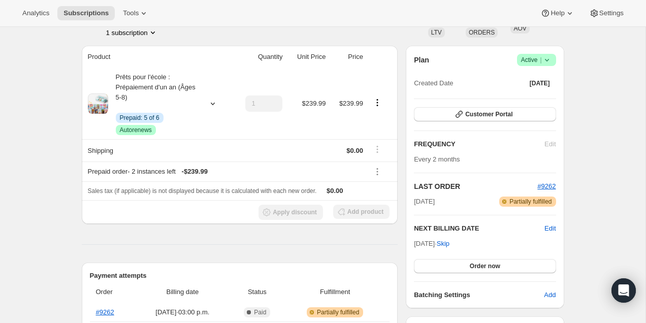
scroll to position [74, 0]
click at [379, 266] on button "Order now" at bounding box center [485, 266] width 142 height 14
click at [379, 266] on span "Click to confirm" at bounding box center [485, 266] width 46 height 8
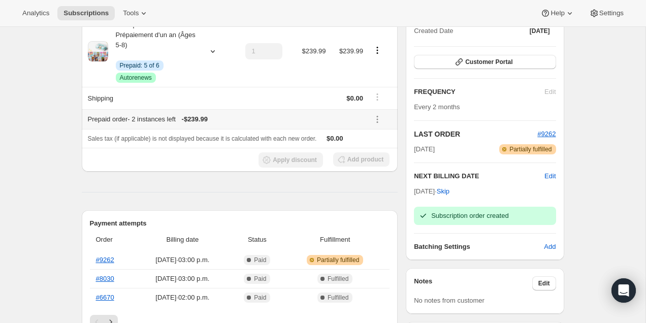
scroll to position [0, 0]
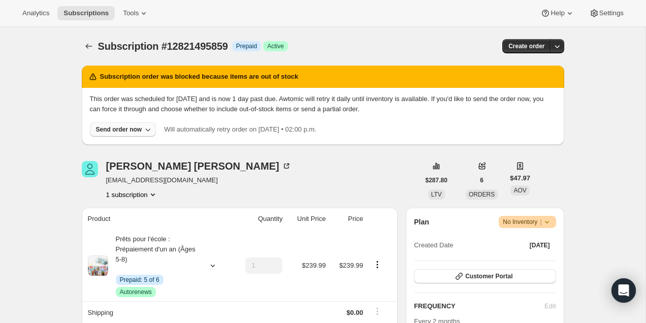
click at [107, 129] on div "Send order now" at bounding box center [119, 129] width 46 height 8
click at [106, 152] on span "Include sold-out items" at bounding box center [97, 151] width 64 height 8
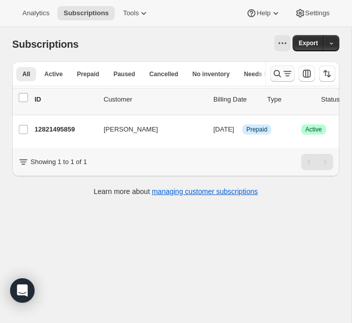
click at [278, 73] on icon "Search and filter results" at bounding box center [277, 74] width 10 height 10
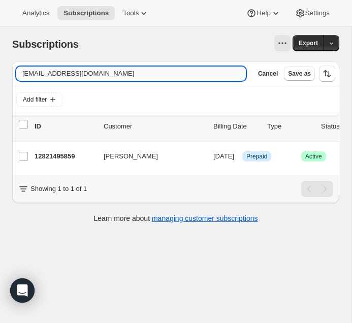
click at [219, 74] on input "[EMAIL_ADDRESS][DOMAIN_NAME]" at bounding box center [130, 74] width 229 height 14
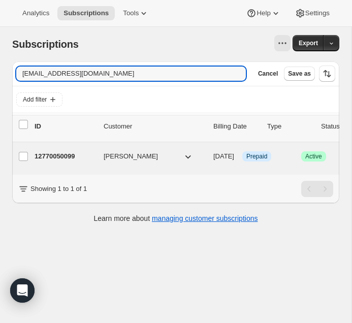
type input "dcoderre24@hotmail.com"
click at [63, 154] on p "12770050099" at bounding box center [65, 156] width 61 height 10
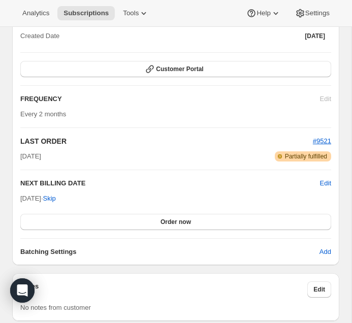
scroll to position [923, 0]
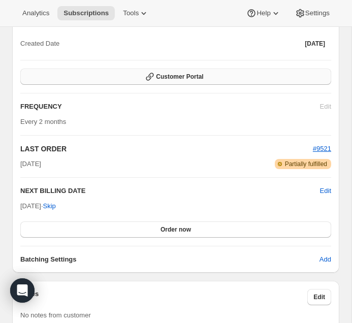
click at [257, 85] on button "Customer Portal" at bounding box center [175, 77] width 311 height 16
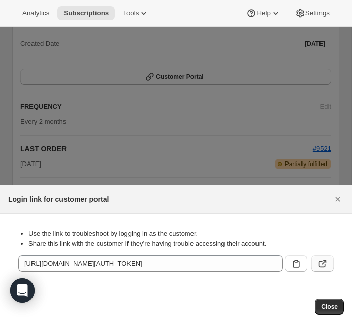
click at [325, 263] on icon ":r38:" at bounding box center [322, 263] width 10 height 10
click at [240, 116] on div at bounding box center [176, 161] width 352 height 323
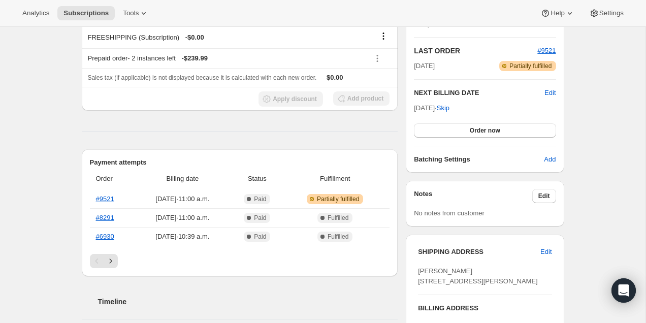
scroll to position [0, 0]
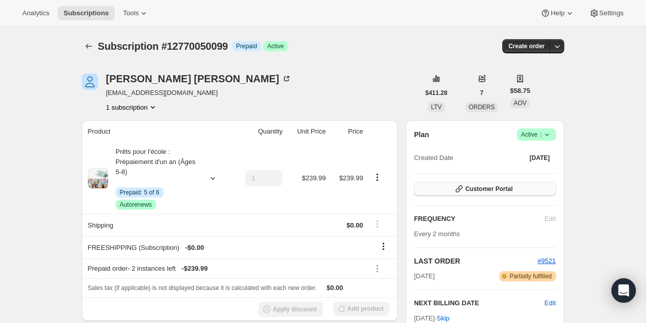
click at [351, 191] on span "Customer Portal" at bounding box center [488, 189] width 47 height 8
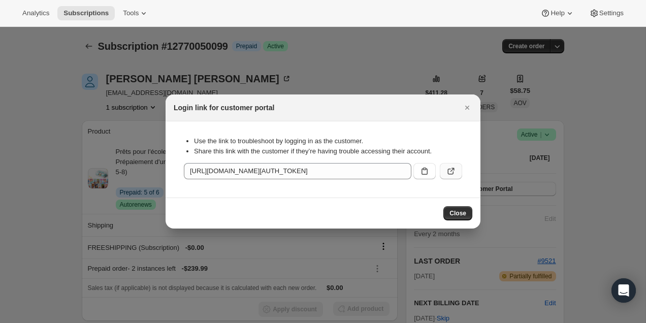
click at [351, 168] on icon ":r38:" at bounding box center [451, 171] width 10 height 10
click at [351, 102] on button "Close" at bounding box center [467, 108] width 14 height 14
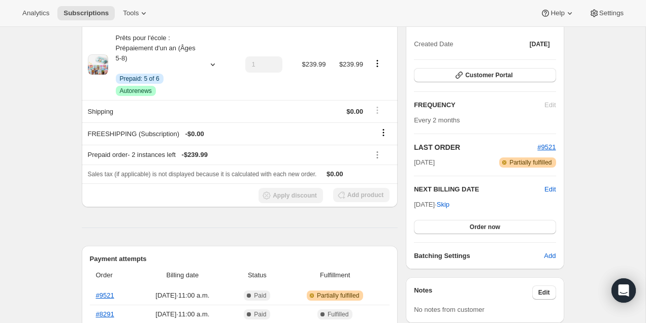
scroll to position [113, 0]
click at [351, 227] on span "Order now" at bounding box center [485, 227] width 30 height 8
click at [351, 227] on span "Click to confirm" at bounding box center [485, 227] width 46 height 8
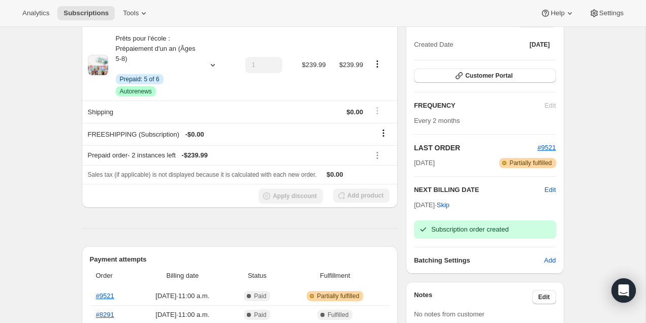
scroll to position [0, 0]
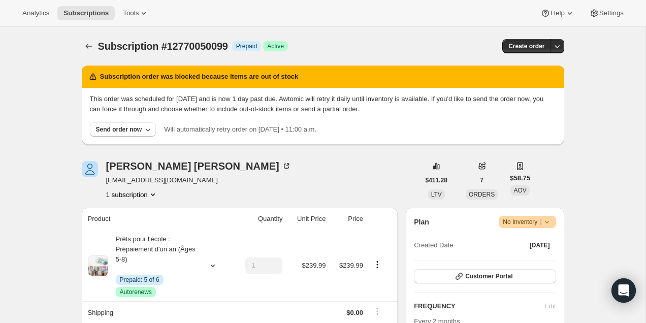
click at [155, 136] on div "Send order now" at bounding box center [123, 129] width 67 height 14
click at [151, 136] on button "Send order now" at bounding box center [123, 129] width 67 height 14
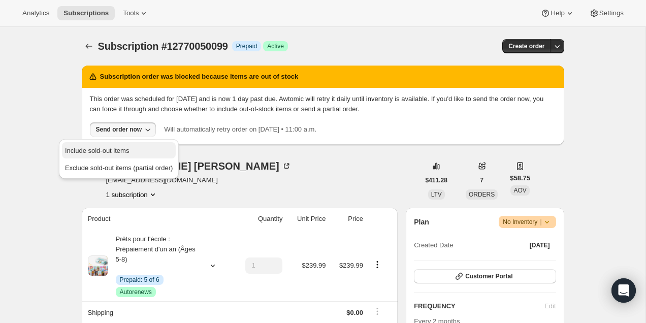
click at [139, 147] on span "Include sold-out items" at bounding box center [119, 151] width 108 height 10
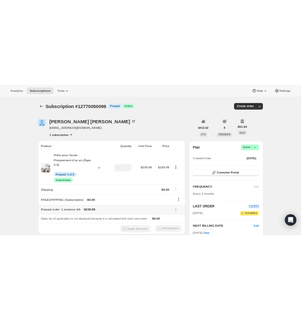
scroll to position [214, 0]
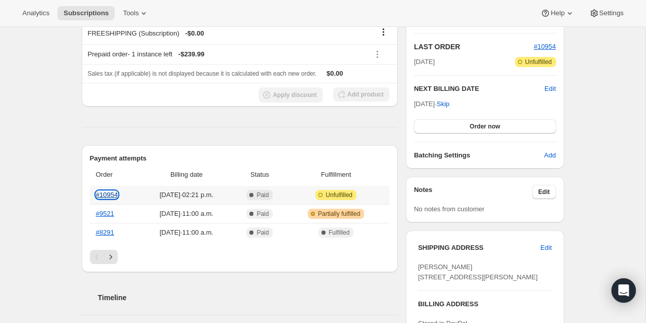
click at [105, 197] on link "#10954" at bounding box center [107, 195] width 22 height 8
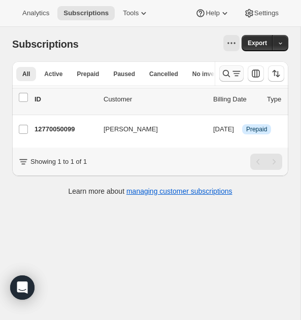
click at [230, 72] on icon "Search and filter results" at bounding box center [226, 74] width 10 height 10
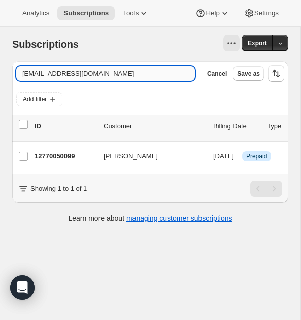
click at [150, 72] on input "dcoderre24@hotmail.com" at bounding box center [105, 74] width 179 height 14
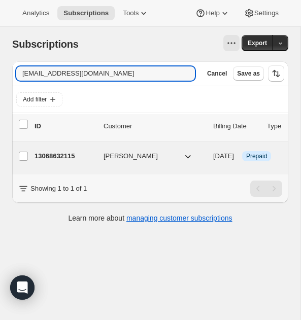
type input "lise2000clermont@hotmail.com"
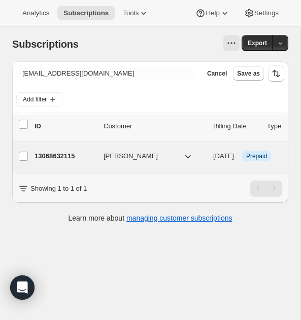
click at [60, 158] on p "13068632115" at bounding box center [65, 156] width 61 height 10
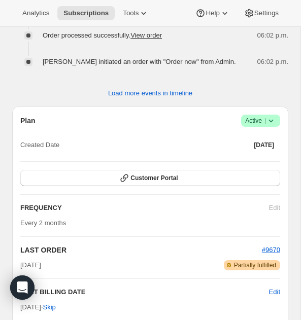
scroll to position [851, 0]
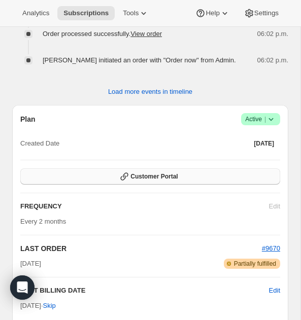
click at [179, 175] on button "Customer Portal" at bounding box center [150, 177] width 260 height 16
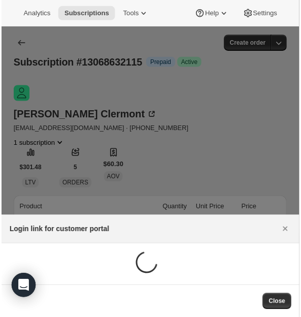
scroll to position [0, 0]
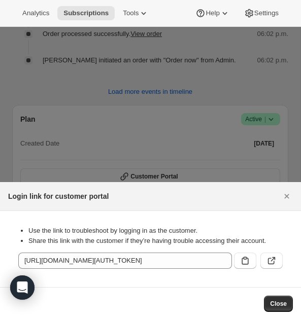
click at [280, 271] on div "Use the link to troubleshoot by logging in as the customer. Share this link wit…" at bounding box center [150, 249] width 285 height 60
click at [276, 258] on icon ":r5r:" at bounding box center [272, 261] width 10 height 10
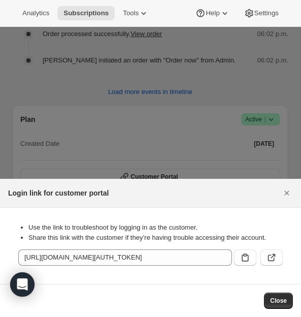
click at [150, 146] on div at bounding box center [150, 158] width 301 height 317
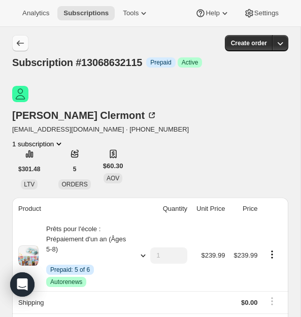
click at [24, 43] on icon "Subscriptions" at bounding box center [20, 43] width 10 height 10
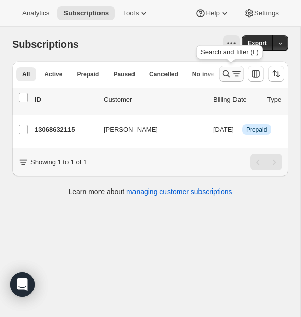
click at [225, 75] on icon "Search and filter results" at bounding box center [226, 74] width 10 height 10
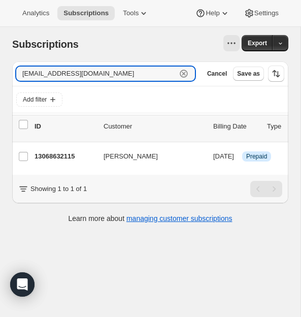
click at [180, 73] on icon "button" at bounding box center [184, 74] width 10 height 10
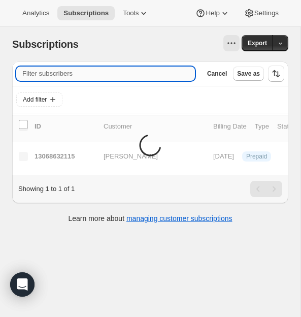
click at [180, 73] on input "Filter subscribers" at bounding box center [105, 74] width 179 height 14
click at [166, 73] on input "Filter subscribers" at bounding box center [105, 74] width 179 height 14
paste input "[PERSON_NAME][EMAIL_ADDRESS][PERSON_NAME][DOMAIN_NAME]"
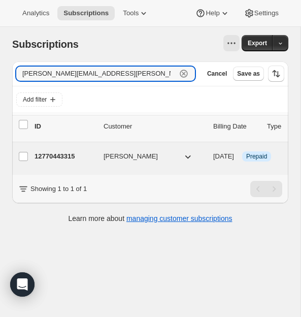
type input "[PERSON_NAME][EMAIL_ADDRESS][PERSON_NAME][DOMAIN_NAME]"
click at [58, 162] on div "12770443315 Rachel Lessard Lafrenière 09/17/2025 Info Prepaid Success Active 1 …" at bounding box center [252, 156] width 435 height 16
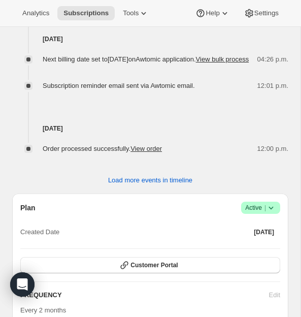
scroll to position [823, 0]
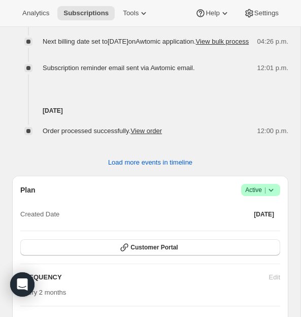
click at [147, 223] on div "Plan Success Active | Created Date Nov 25, 2024 Customer Portal FREQUENCY Edit …" at bounding box center [150, 309] width 260 height 251
click at [143, 243] on span "Customer Portal" at bounding box center [153, 247] width 47 height 8
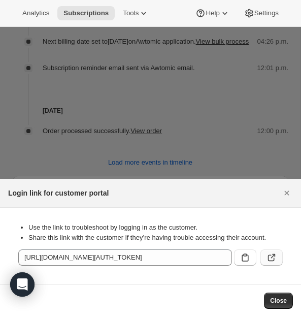
click at [276, 254] on icon ":ra1:" at bounding box center [272, 257] width 10 height 10
click at [132, 187] on div "Login link for customer portal" at bounding box center [140, 193] width 265 height 12
click at [135, 148] on div at bounding box center [150, 158] width 301 height 317
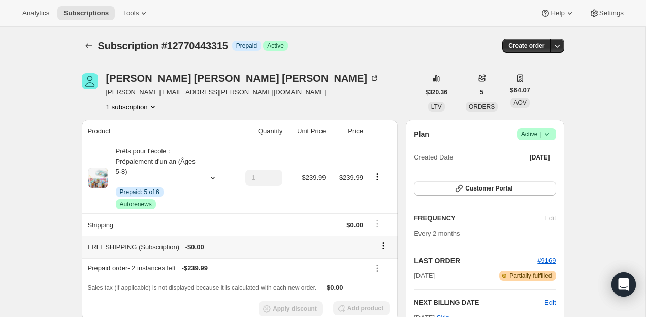
scroll to position [0, 0]
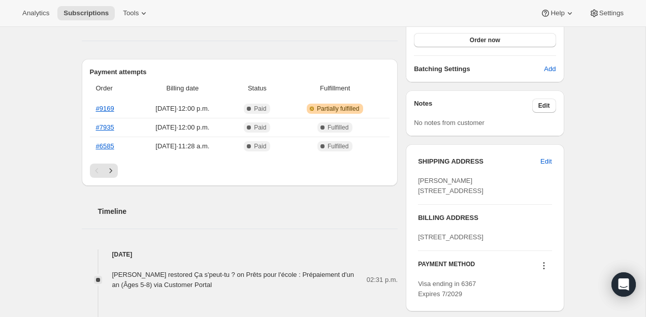
scroll to position [288, 0]
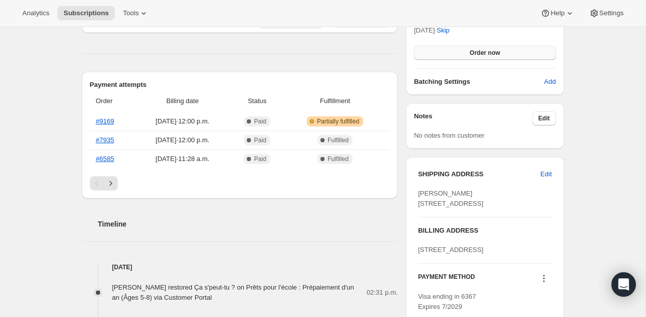
click at [497, 50] on span "Order now" at bounding box center [485, 53] width 30 height 8
click at [503, 52] on span "Click to confirm" at bounding box center [485, 53] width 46 height 8
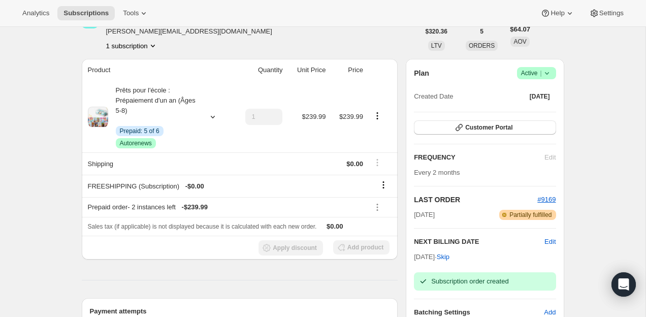
scroll to position [0, 0]
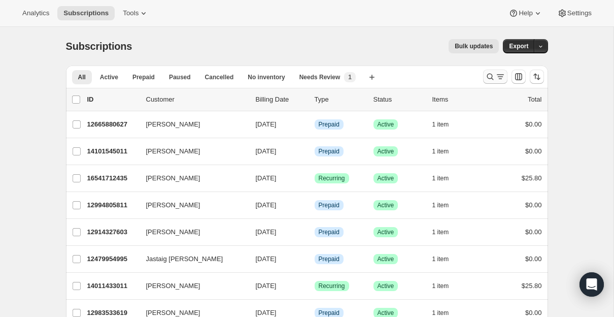
click at [489, 74] on icon "Search and filter results" at bounding box center [490, 77] width 10 height 10
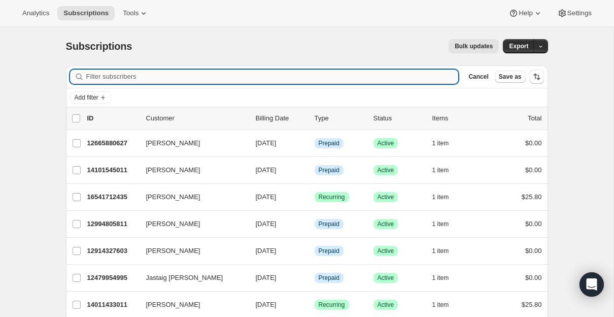
click at [389, 74] on input "Filter subscribers" at bounding box center [272, 77] width 373 height 14
paste input "souxsou@gmail.com"
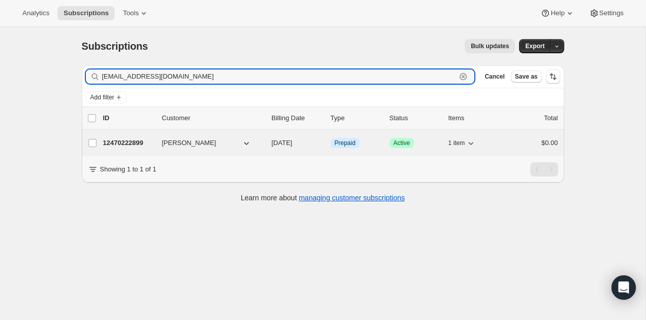
type input "souxsou@gmail.com"
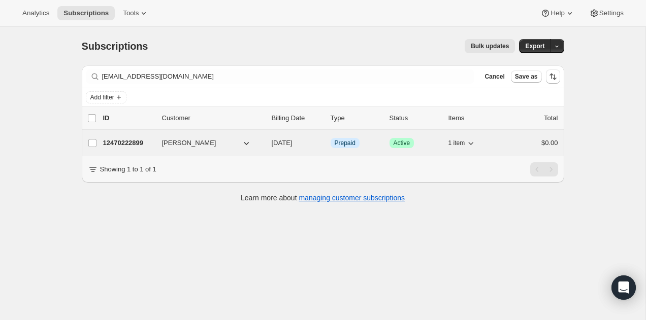
click at [138, 140] on p "12470222899" at bounding box center [128, 143] width 51 height 10
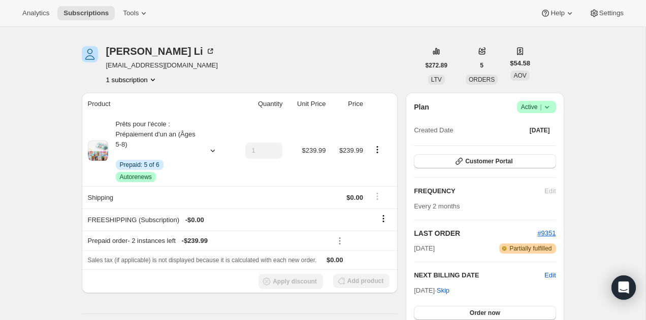
scroll to position [39, 0]
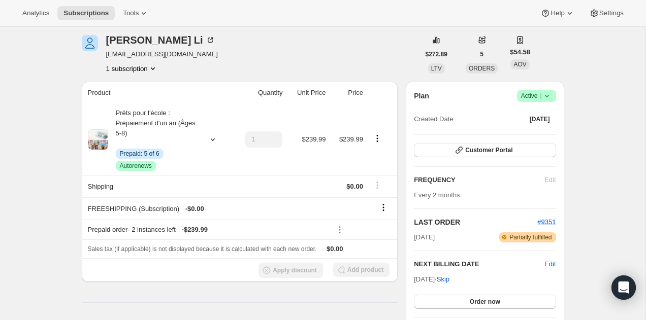
click at [508, 137] on div "Plan Success Active | Created Date Oct 24, 2024 Customer Portal FREQUENCY Edit …" at bounding box center [485, 213] width 142 height 246
click at [507, 144] on button "Customer Portal" at bounding box center [485, 150] width 142 height 14
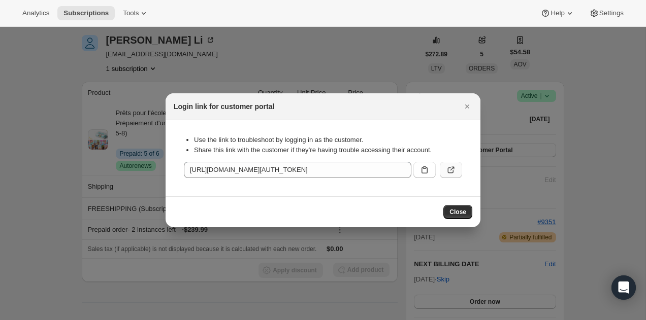
click at [456, 167] on button ":rc9:" at bounding box center [451, 170] width 22 height 16
click at [463, 108] on icon "Close" at bounding box center [467, 107] width 10 height 10
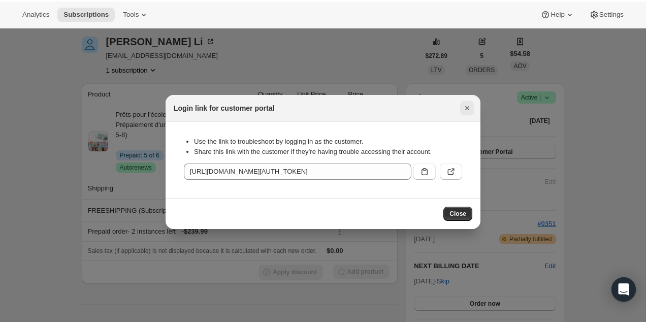
scroll to position [39, 0]
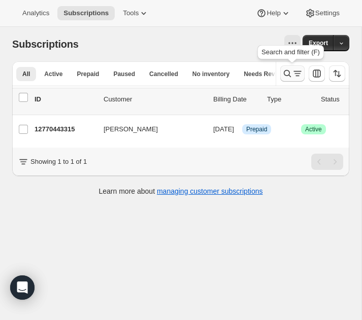
click at [287, 69] on icon "Search and filter results" at bounding box center [287, 74] width 10 height 10
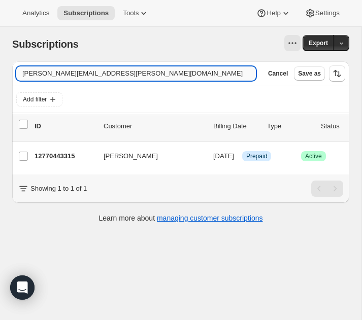
click at [209, 74] on input "[PERSON_NAME][EMAIL_ADDRESS][PERSON_NAME][DOMAIN_NAME]" at bounding box center [136, 74] width 240 height 14
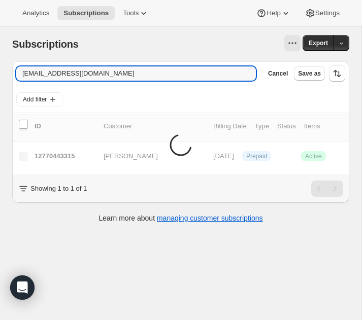
type input "[EMAIL_ADDRESS][DOMAIN_NAME]"
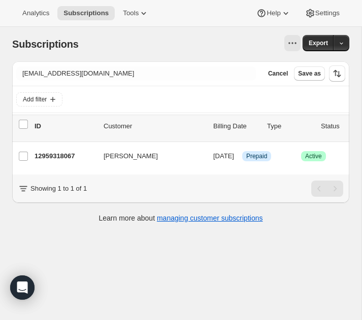
click at [55, 156] on p "12959318067" at bounding box center [65, 156] width 61 height 10
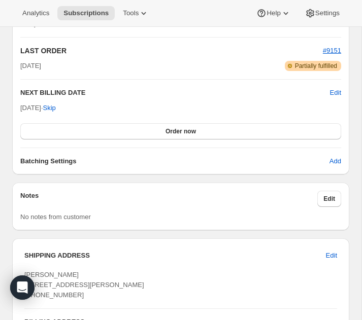
scroll to position [913, 0]
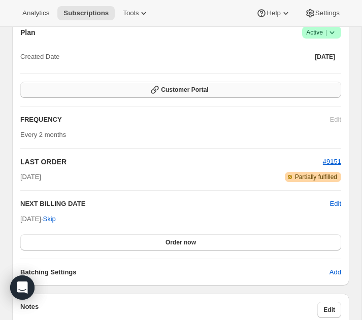
click at [204, 94] on span "Customer Portal" at bounding box center [184, 90] width 47 height 8
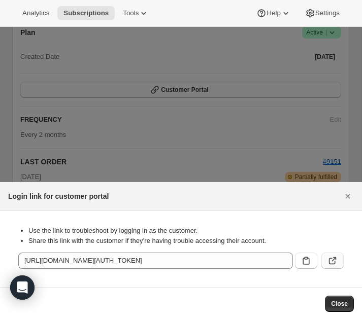
click at [331, 258] on icon ":r39:" at bounding box center [332, 261] width 10 height 10
click at [342, 191] on button "Close" at bounding box center [348, 196] width 16 height 16
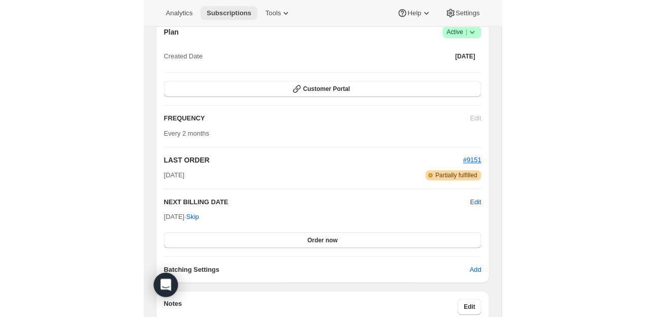
scroll to position [601, 0]
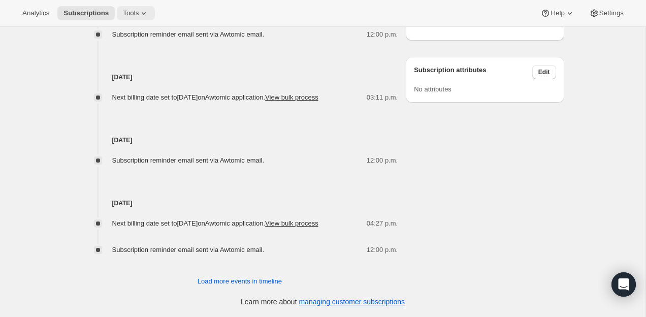
click at [131, 16] on span "Tools" at bounding box center [131, 13] width 16 height 8
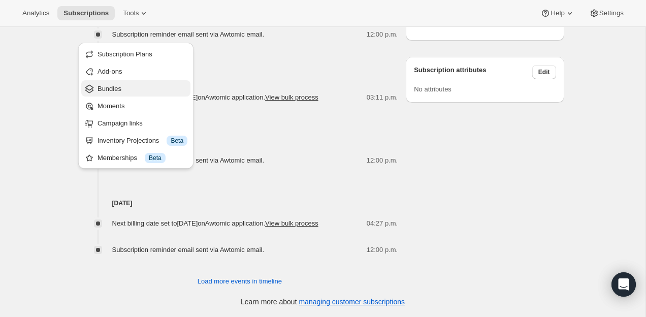
click at [129, 84] on span "Bundles" at bounding box center [142, 89] width 90 height 10
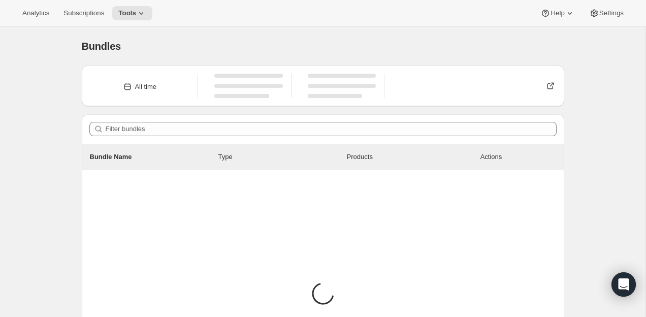
scroll to position [77, 0]
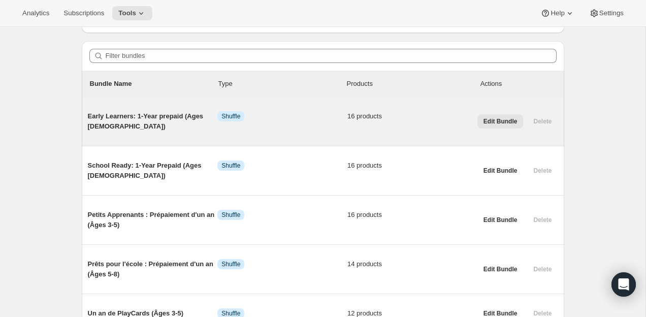
click at [506, 118] on span "Edit Bundle" at bounding box center [500, 121] width 34 height 8
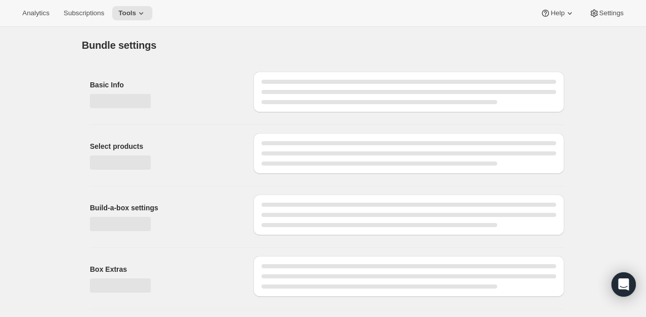
type input "Early Learners: 1-Year prepaid (Ages [DEMOGRAPHIC_DATA])"
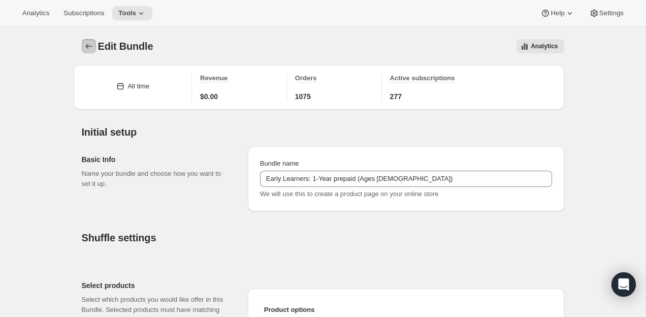
click at [88, 45] on icon "Bundles" at bounding box center [89, 46] width 10 height 10
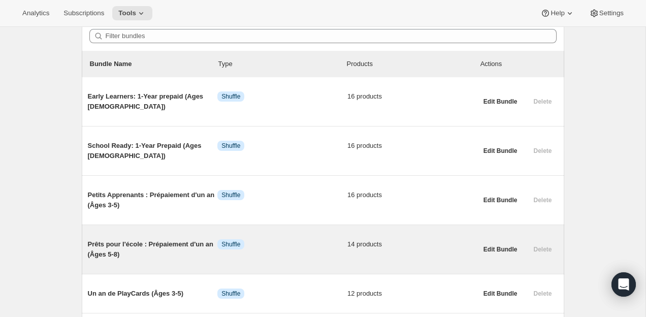
scroll to position [93, 0]
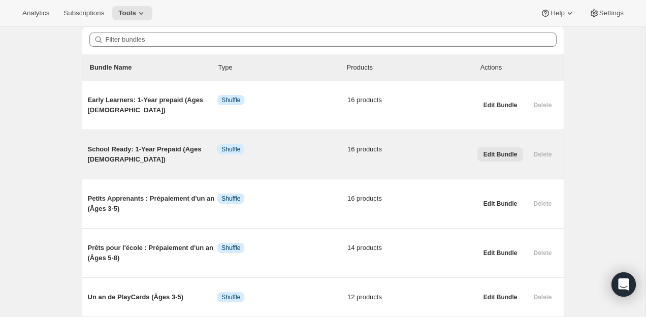
click at [505, 157] on span "Edit Bundle" at bounding box center [500, 154] width 34 height 8
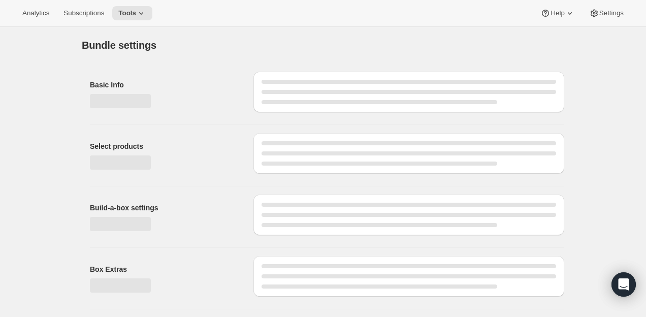
type input "School Ready: 1-Year Prepaid (Ages [DEMOGRAPHIC_DATA])"
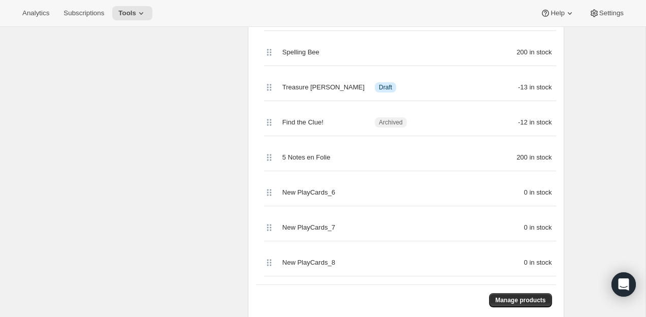
scroll to position [599, 0]
click at [516, 305] on span "Manage products" at bounding box center [520, 301] width 50 height 8
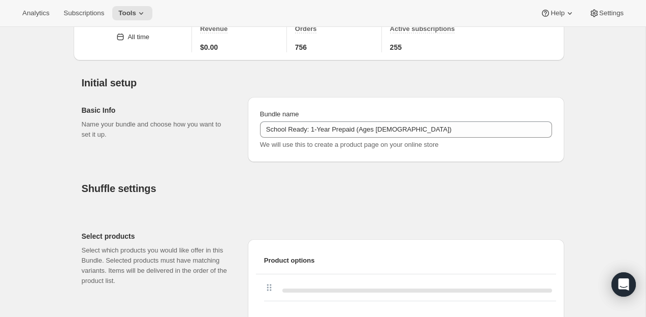
scroll to position [91, 0]
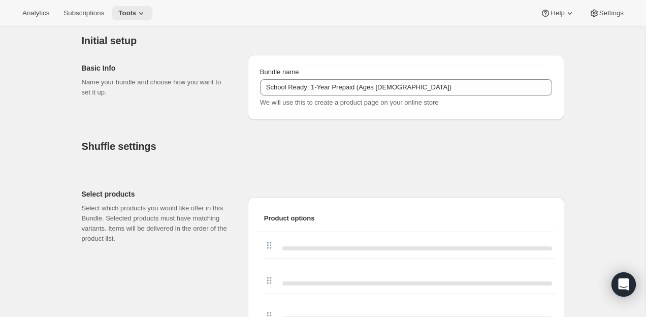
click at [136, 15] on span "Tools" at bounding box center [127, 13] width 18 height 8
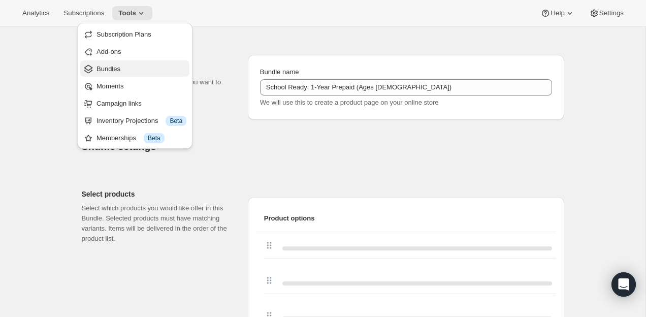
click at [121, 73] on span "Bundles" at bounding box center [141, 69] width 90 height 10
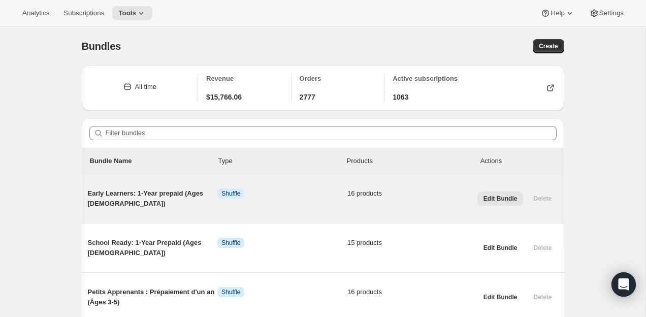
click at [500, 193] on button "Edit Bundle" at bounding box center [500, 198] width 46 height 14
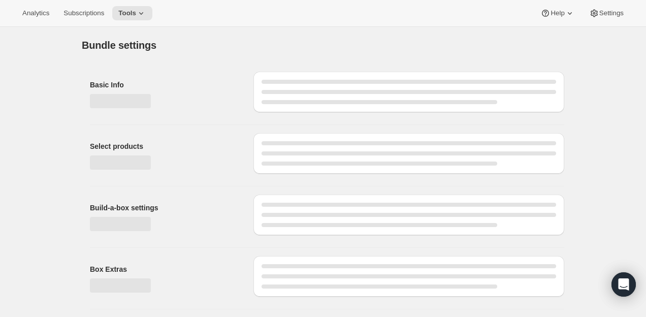
type input "Early Learners: 1-Year prepaid (Ages [DEMOGRAPHIC_DATA])"
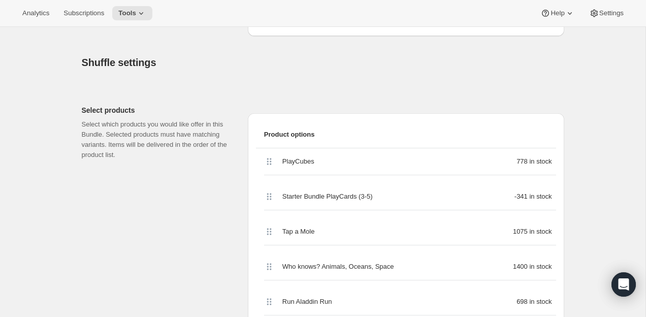
scroll to position [101, 0]
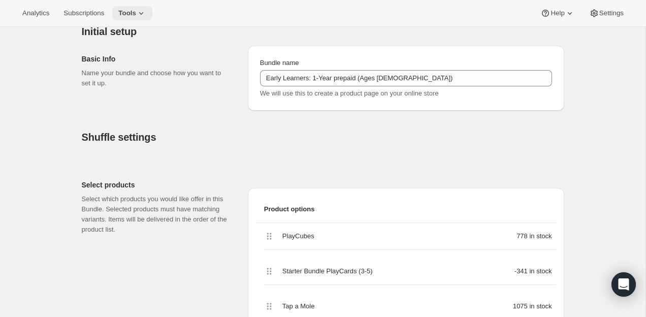
click at [136, 13] on span "Tools" at bounding box center [127, 13] width 18 height 8
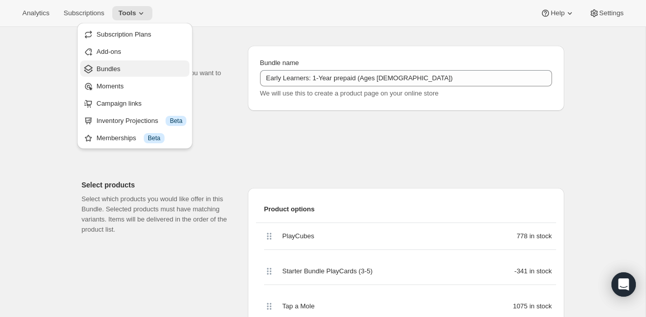
click at [118, 65] on span "Bundles" at bounding box center [108, 69] width 24 height 8
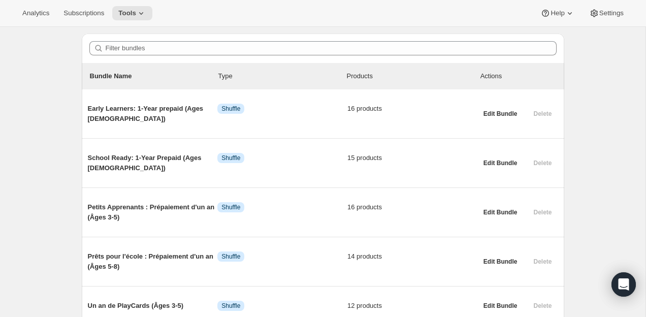
scroll to position [98, 0]
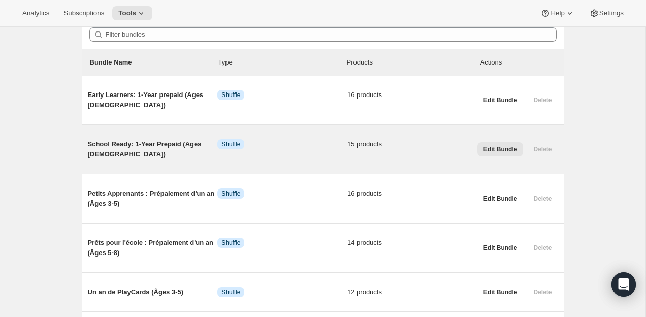
click at [496, 147] on span "Edit Bundle" at bounding box center [500, 149] width 34 height 8
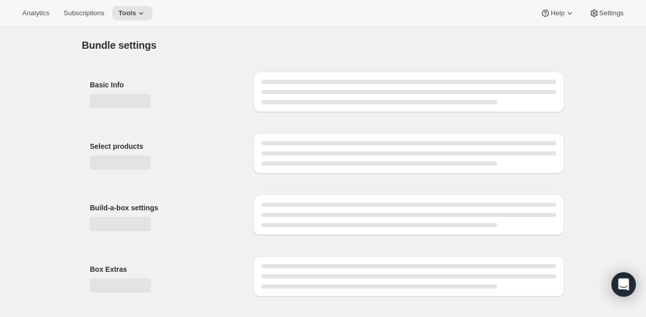
type input "School Ready: 1-Year Prepaid (Ages 5-8)"
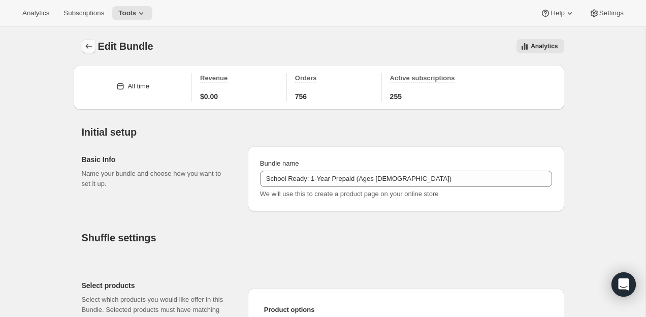
click at [87, 48] on icon "Bundles" at bounding box center [88, 46] width 7 height 5
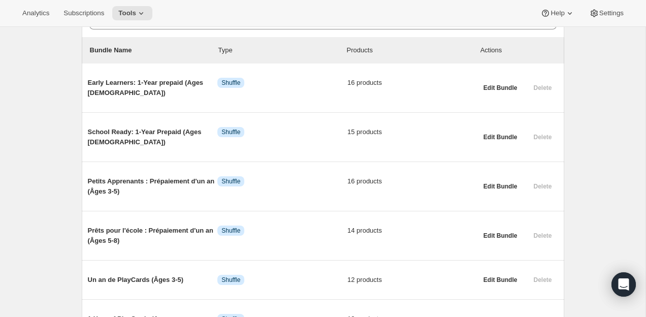
scroll to position [112, 0]
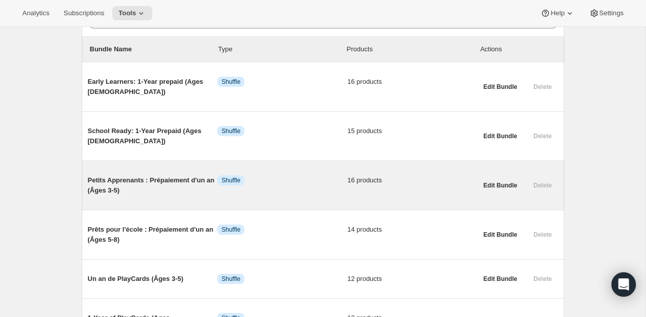
click at [498, 171] on div "Edit Bundle Delete" at bounding box center [515, 183] width 85 height 41
click at [497, 180] on button "Edit Bundle" at bounding box center [500, 185] width 46 height 14
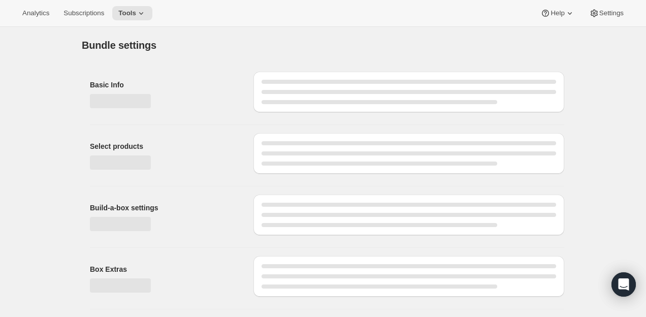
type input "Petits Apprenants : Prépaiement d'un an (Âges 3-5)"
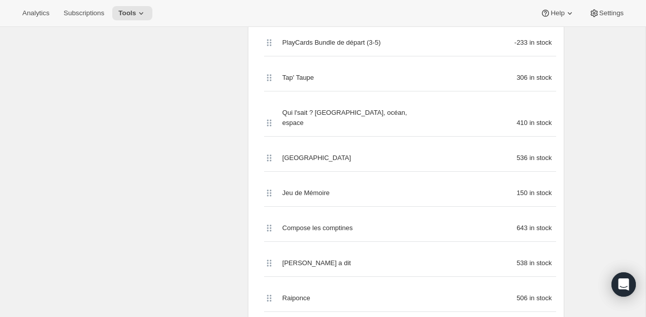
scroll to position [237, 0]
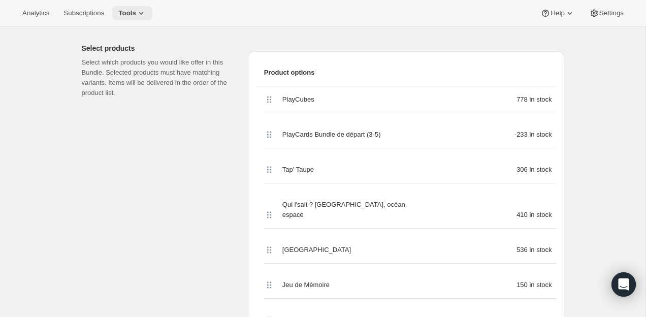
click at [134, 15] on span "Tools" at bounding box center [127, 13] width 18 height 8
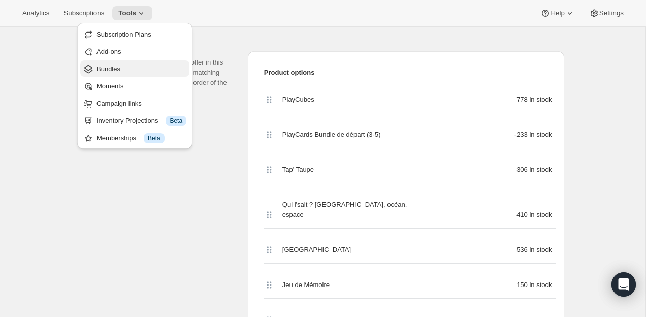
click at [130, 74] on button "Bundles" at bounding box center [134, 68] width 109 height 16
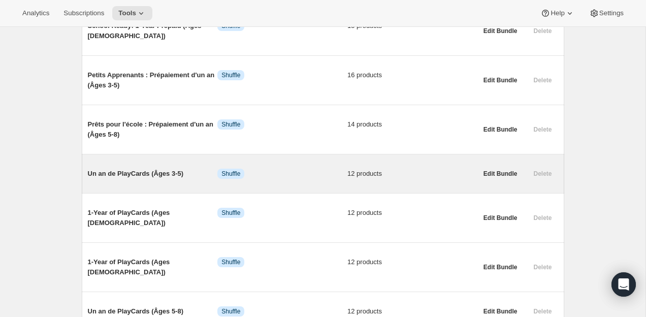
scroll to position [215, 0]
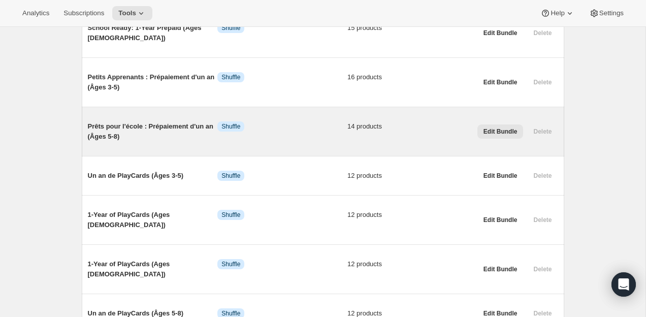
click at [500, 128] on span "Edit Bundle" at bounding box center [500, 131] width 34 height 8
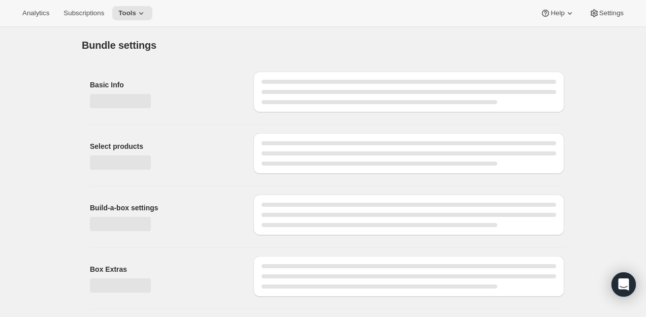
type input "Prêts pour l'école : Prépaiement d'un an (Âges 5-8)"
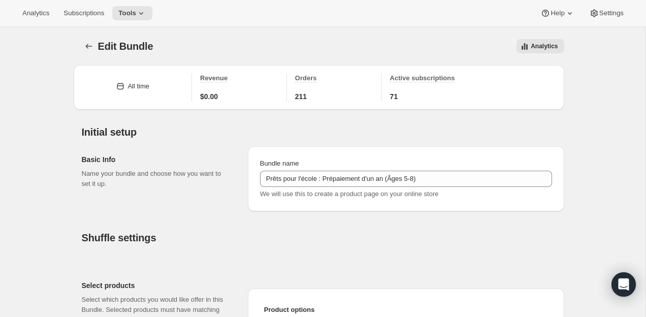
click at [88, 42] on icon "Bundles" at bounding box center [89, 46] width 10 height 10
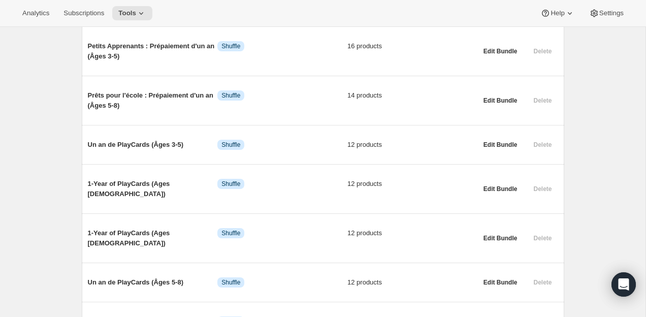
scroll to position [247, 0]
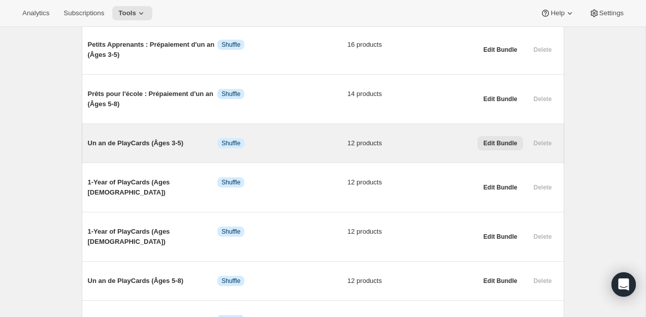
click at [490, 148] on button "Edit Bundle" at bounding box center [500, 143] width 46 height 14
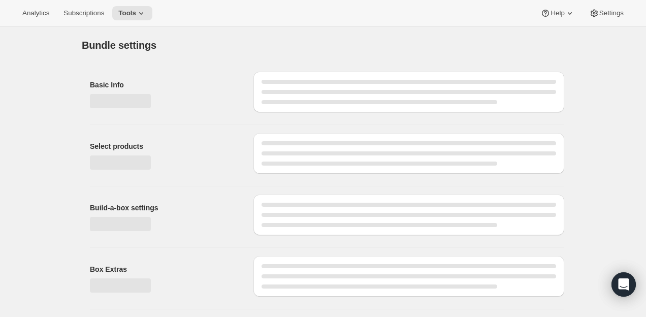
type input "Un an de PlayCards (Âges 3-5)"
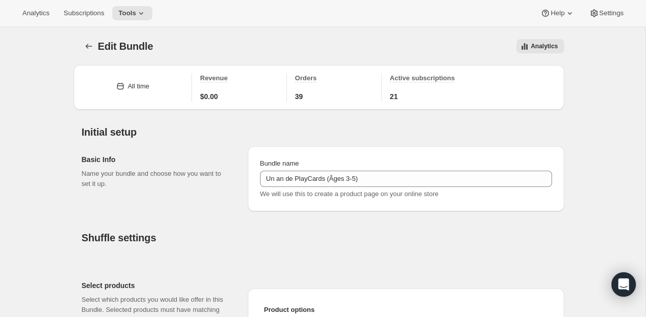
click at [91, 36] on div "Edit Bundle. This page is ready Edit Bundle Analytics More actions Analytics" at bounding box center [323, 46] width 482 height 39
click at [89, 42] on icon "Bundles" at bounding box center [89, 46] width 10 height 10
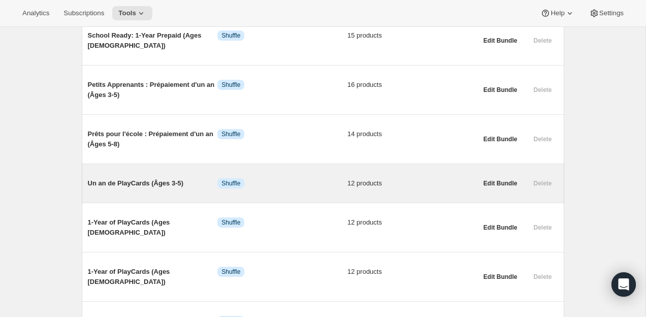
scroll to position [232, 0]
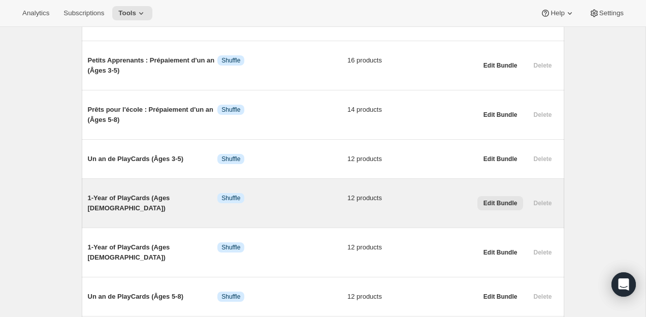
click at [498, 200] on span "Edit Bundle" at bounding box center [500, 203] width 34 height 8
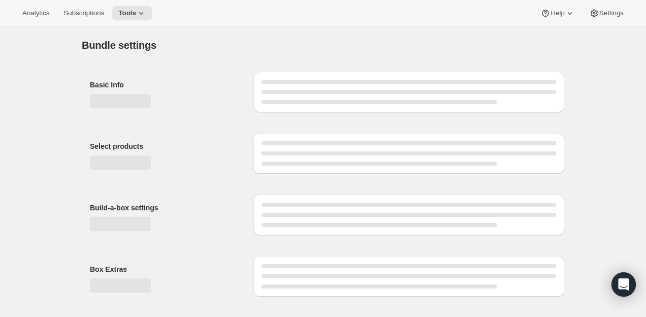
type input "1-Year of PlayCards (Ages 3-5)"
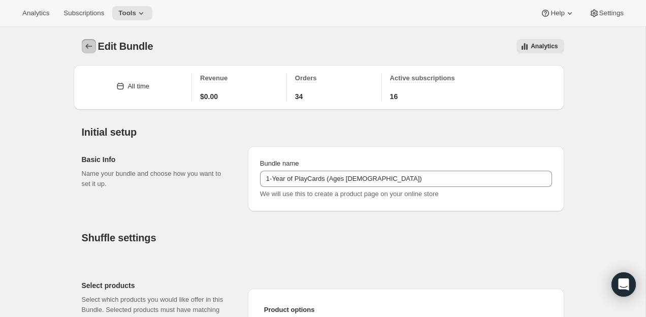
click at [90, 49] on icon "Bundles" at bounding box center [89, 46] width 10 height 10
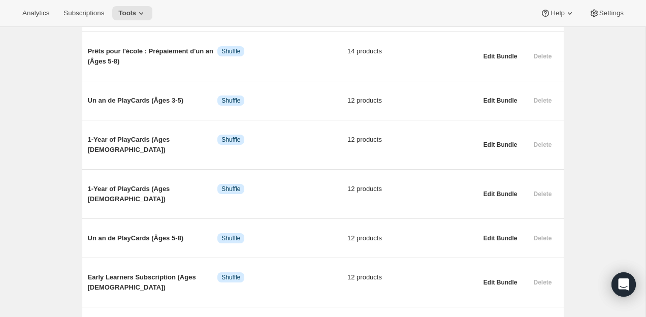
scroll to position [291, 0]
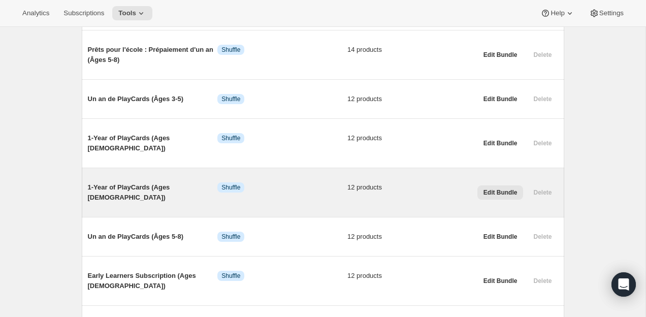
click at [499, 185] on button "Edit Bundle" at bounding box center [500, 192] width 46 height 14
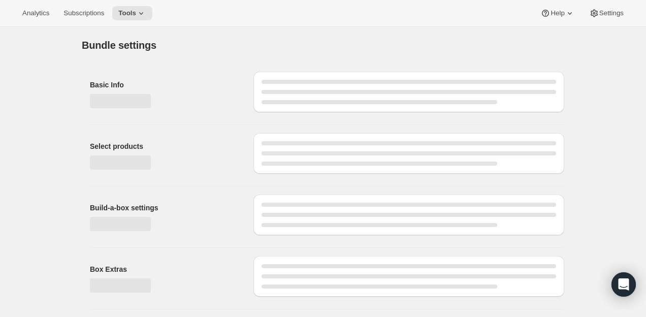
type input "1-Year of PlayCards (Ages 5-8)"
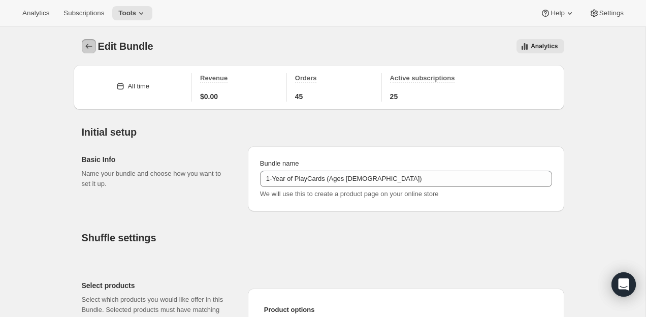
click at [92, 49] on icon "Bundles" at bounding box center [89, 46] width 10 height 10
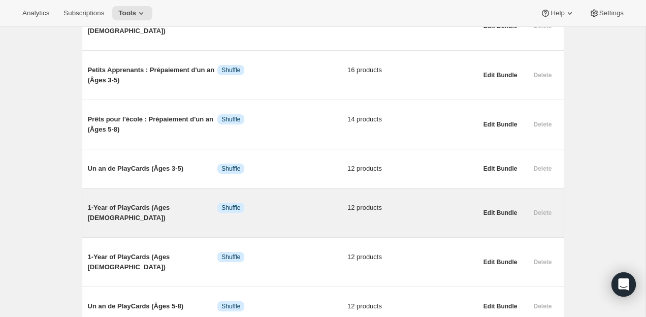
scroll to position [251, 0]
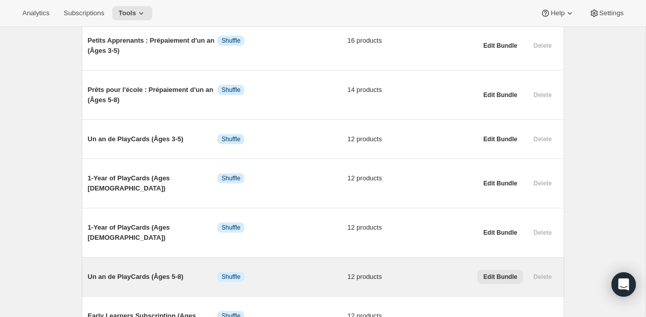
click at [498, 273] on span "Edit Bundle" at bounding box center [500, 277] width 34 height 8
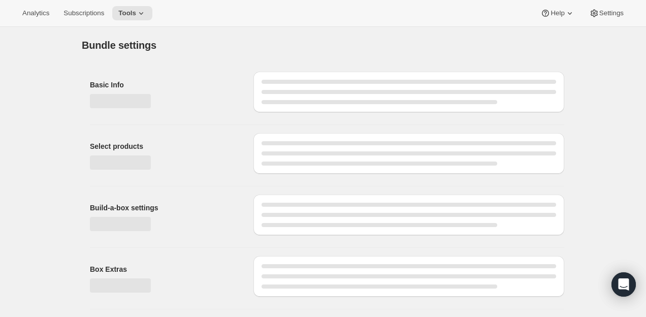
type input "Un an de PlayCards (Âges 5-8)"
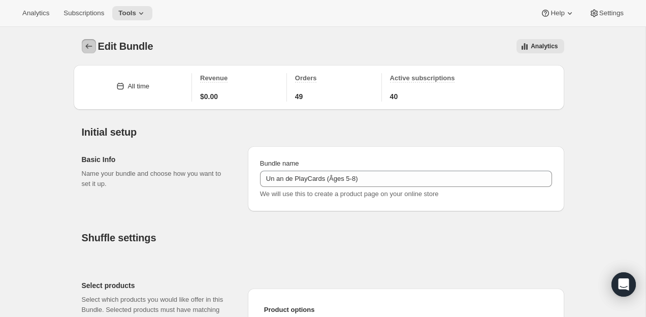
click at [85, 51] on button "Bundles" at bounding box center [89, 46] width 14 height 14
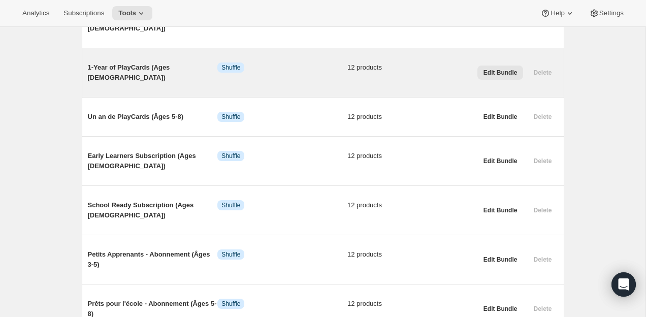
scroll to position [408, 0]
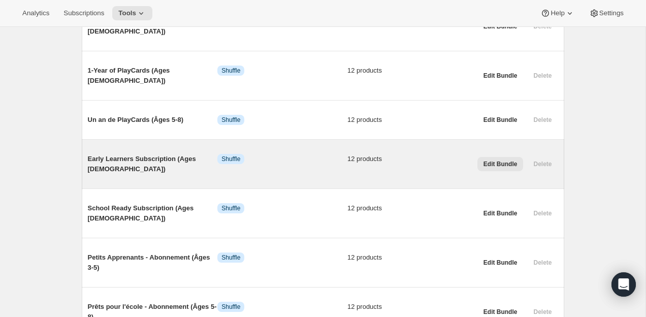
click at [507, 160] on span "Edit Bundle" at bounding box center [500, 164] width 34 height 8
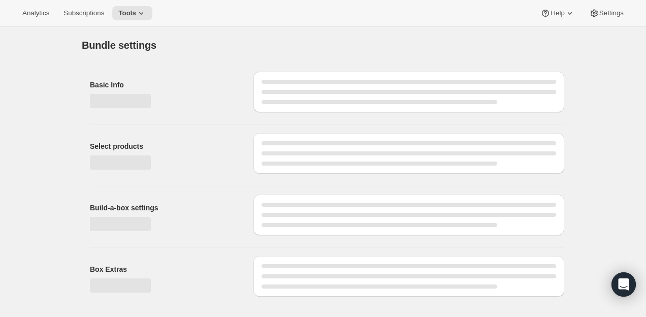
type input "Early Learners Subscription (Ages 3-5)"
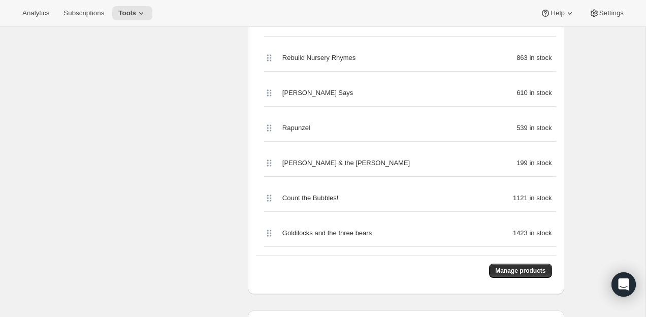
scroll to position [496, 0]
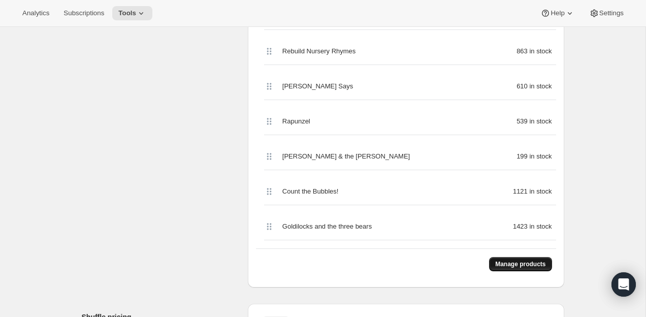
click at [519, 258] on button "Manage products" at bounding box center [520, 264] width 62 height 14
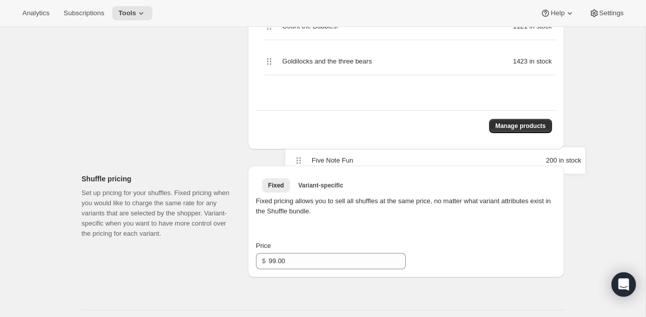
scroll to position [645, 0]
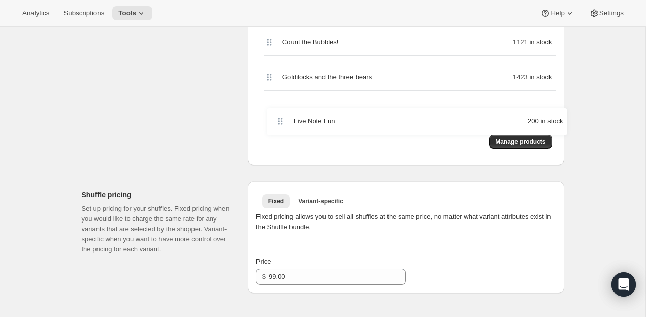
drag, startPoint x: 267, startPoint y: 224, endPoint x: 275, endPoint y: 118, distance: 106.4
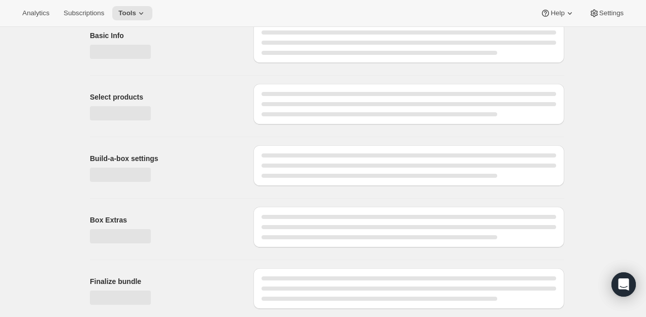
scroll to position [0, 0]
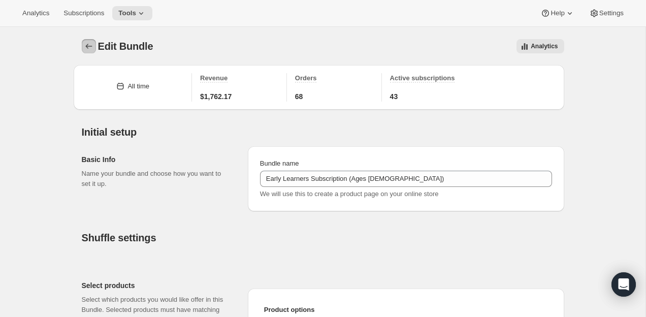
click at [91, 47] on icon "Bundles" at bounding box center [89, 46] width 10 height 10
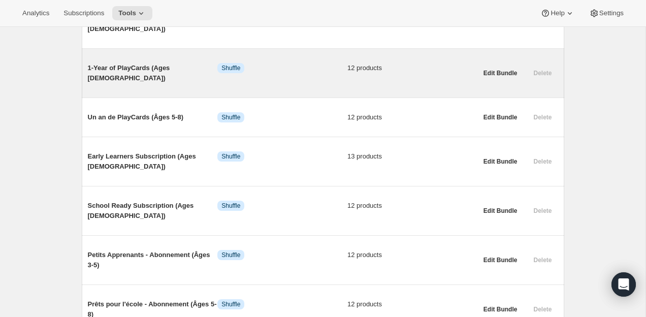
scroll to position [411, 0]
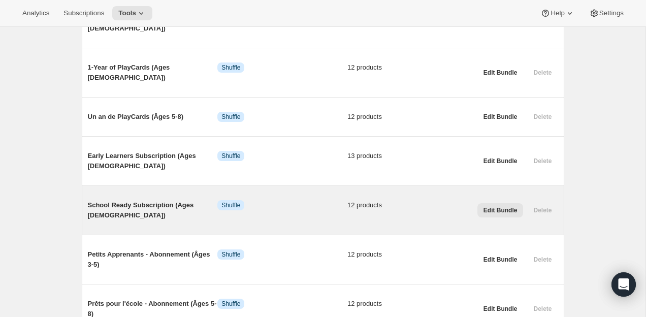
click at [505, 206] on span "Edit Bundle" at bounding box center [500, 210] width 34 height 8
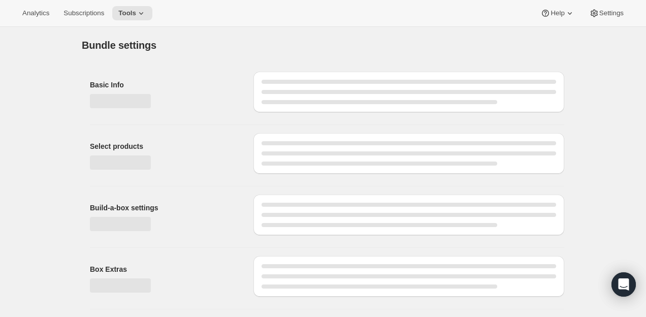
type input "School Ready Subscription (Ages 5-8)"
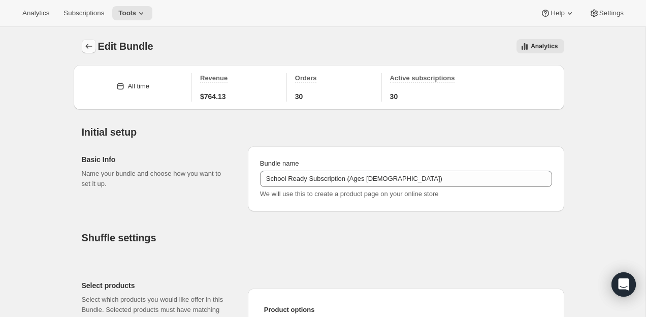
click at [91, 51] on icon "Bundles" at bounding box center [89, 46] width 10 height 10
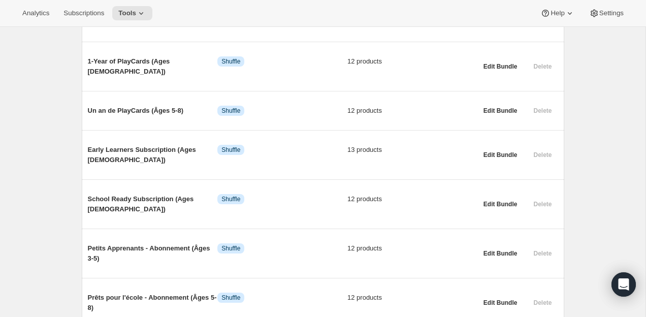
scroll to position [442, 0]
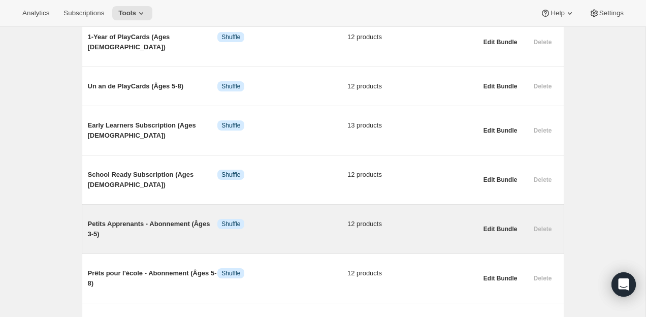
click at [515, 207] on div "Edit Bundle Delete" at bounding box center [515, 227] width 85 height 41
click at [509, 225] on span "Edit Bundle" at bounding box center [500, 229] width 34 height 8
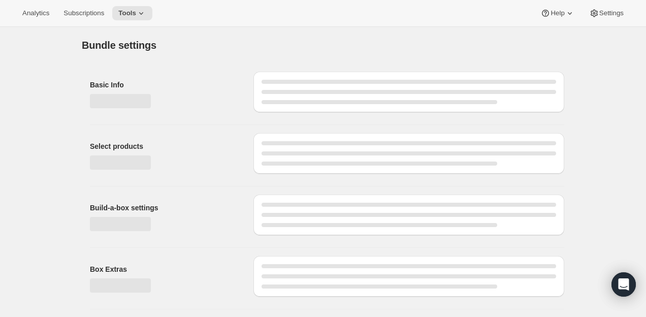
type input "Petits Apprenants - Abonnement (Âges 3-5)"
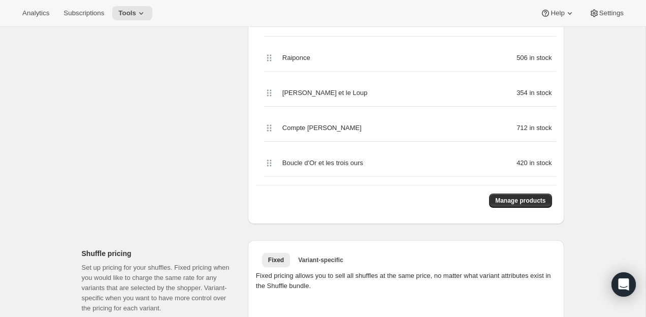
scroll to position [572, 0]
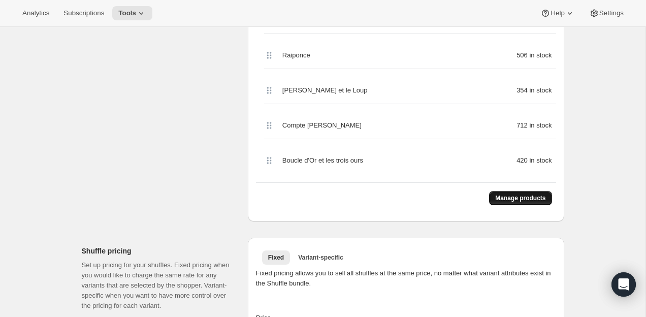
click at [520, 194] on span "Manage products" at bounding box center [520, 198] width 50 height 8
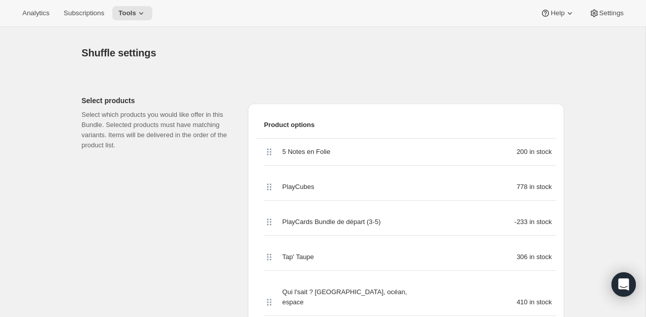
scroll to position [186, 0]
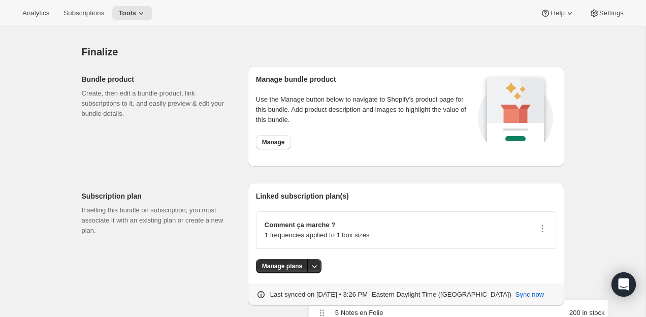
drag, startPoint x: 265, startPoint y: 148, endPoint x: 319, endPoint y: 262, distance: 126.5
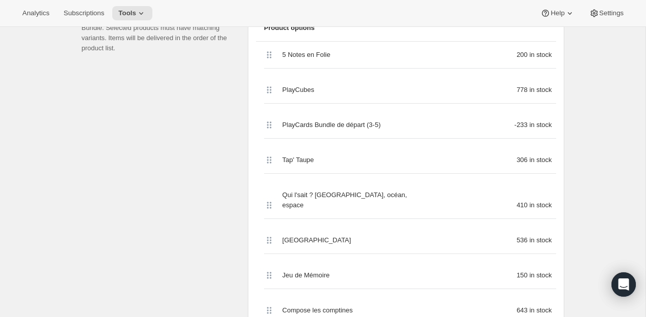
scroll to position [226, 0]
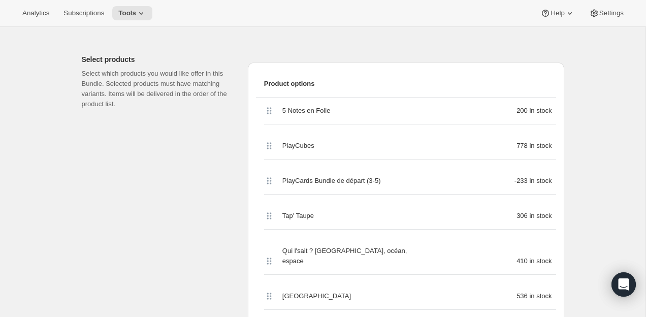
click at [274, 109] on icon at bounding box center [269, 111] width 10 height 10
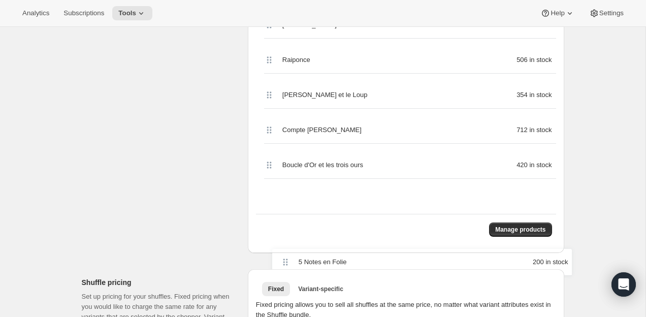
scroll to position [578, 0]
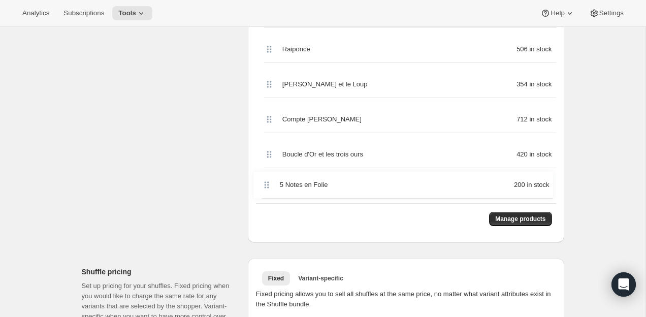
drag, startPoint x: 274, startPoint y: 109, endPoint x: 272, endPoint y: 181, distance: 72.1
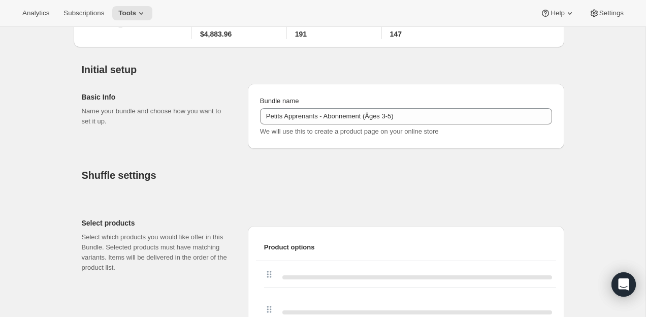
scroll to position [0, 0]
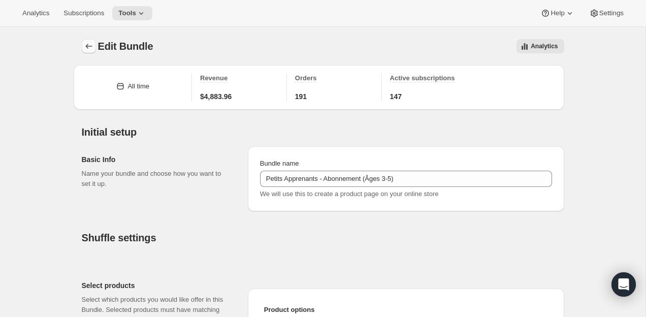
click at [92, 53] on button "Bundles" at bounding box center [89, 46] width 14 height 14
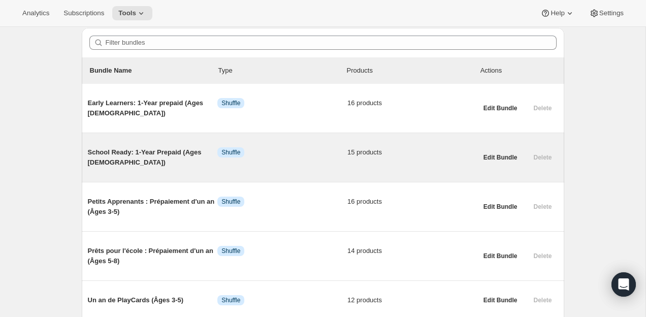
scroll to position [91, 0]
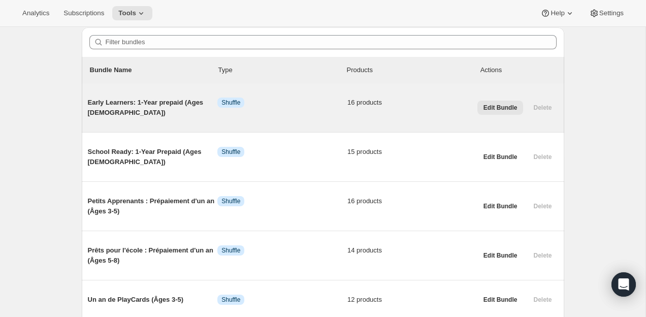
click at [510, 108] on span "Edit Bundle" at bounding box center [500, 108] width 34 height 8
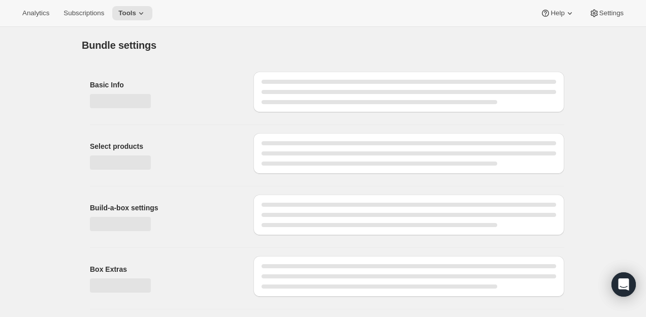
type input "Early Learners: 1-Year prepaid (Ages 3-5)"
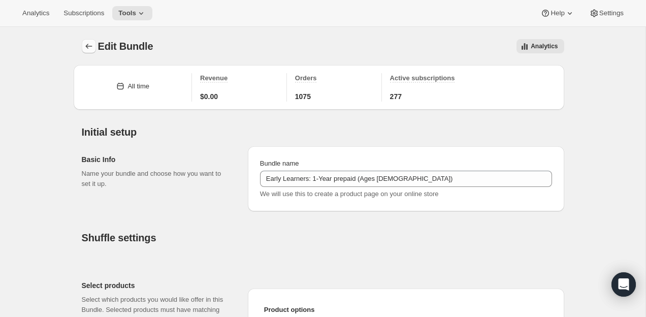
click at [90, 49] on icon "Bundles" at bounding box center [89, 46] width 10 height 10
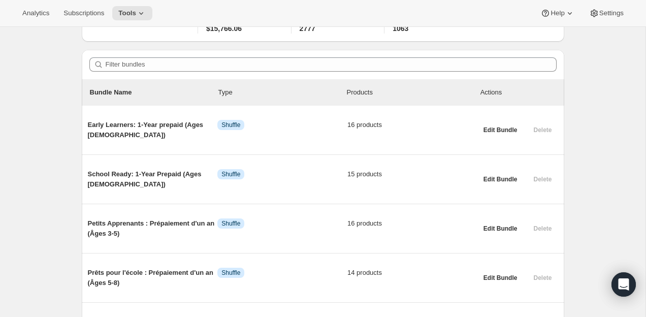
scroll to position [89, 0]
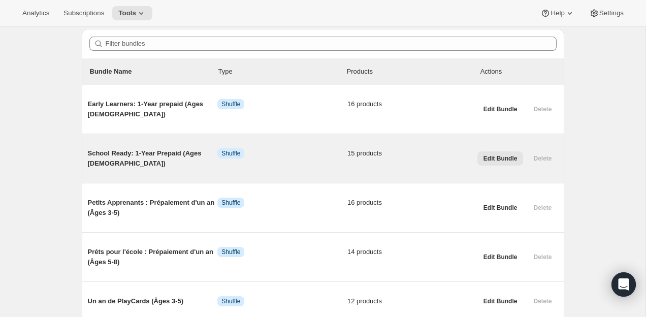
click at [508, 154] on span "Edit Bundle" at bounding box center [500, 158] width 34 height 8
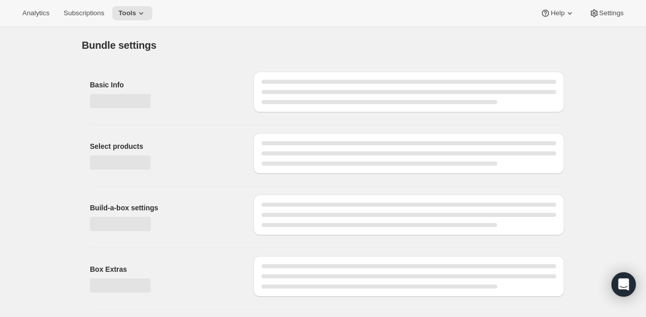
type input "School Ready: 1-Year Prepaid (Ages [DEMOGRAPHIC_DATA])"
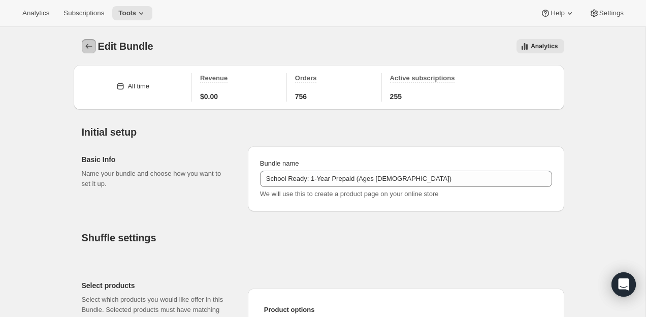
click at [87, 44] on icon "Bundles" at bounding box center [88, 46] width 7 height 5
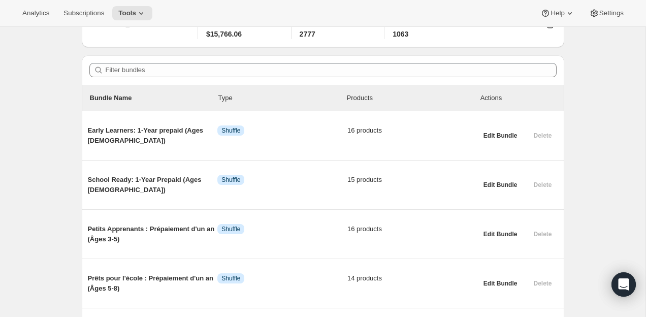
scroll to position [89, 0]
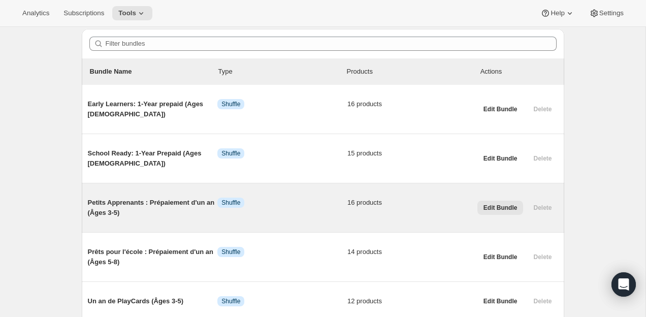
click at [495, 205] on span "Edit Bundle" at bounding box center [500, 208] width 34 height 8
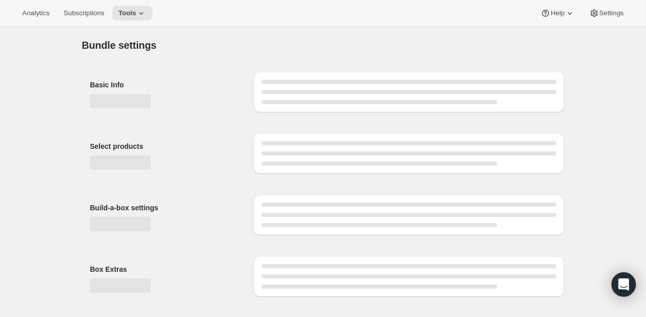
type input "Petits Apprenants : Prépaiement d'un an (Âges 3-5)"
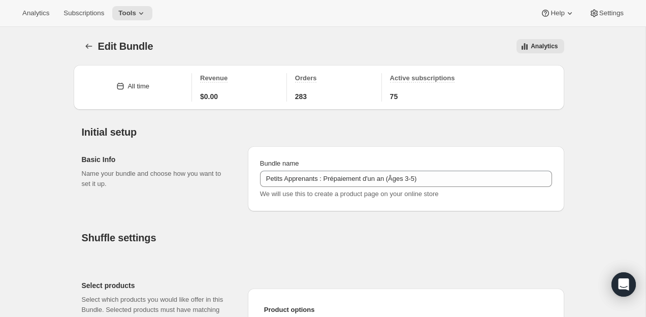
click at [92, 44] on icon "Bundles" at bounding box center [89, 46] width 10 height 10
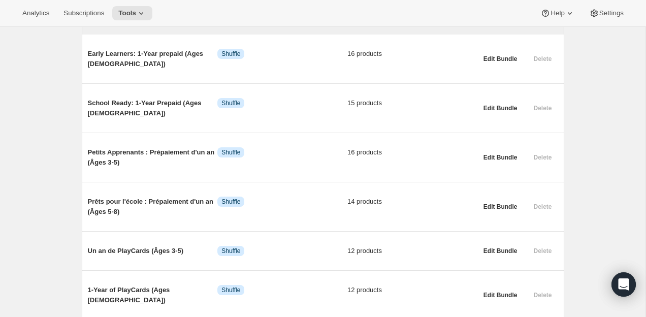
scroll to position [145, 0]
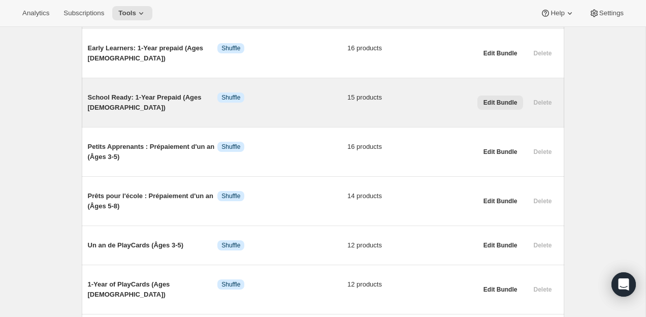
click at [483, 108] on button "Edit Bundle" at bounding box center [500, 102] width 46 height 14
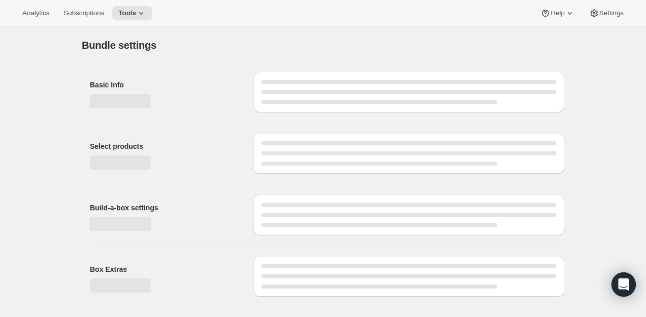
type input "School Ready: 1-Year Prepaid (Ages [DEMOGRAPHIC_DATA])"
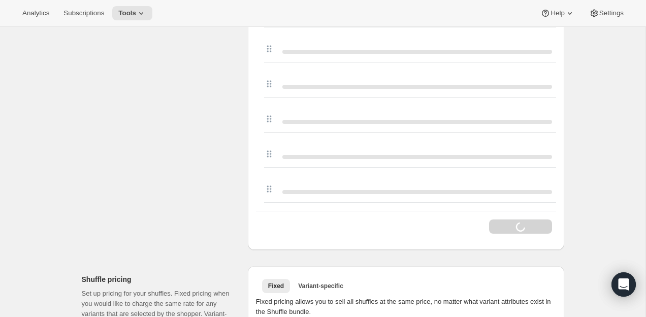
scroll to position [655, 0]
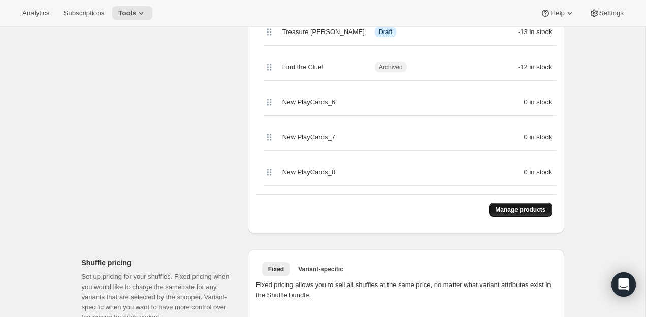
click at [531, 215] on button "Manage products" at bounding box center [520, 210] width 62 height 14
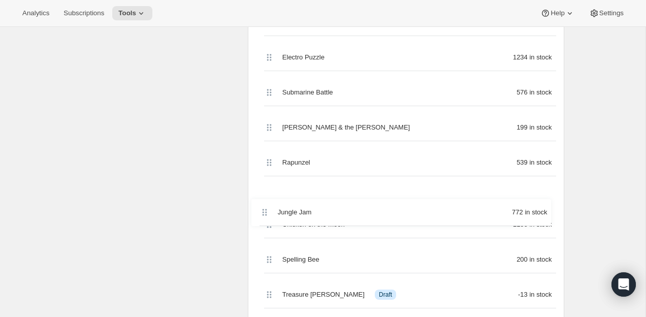
scroll to position [456, 0]
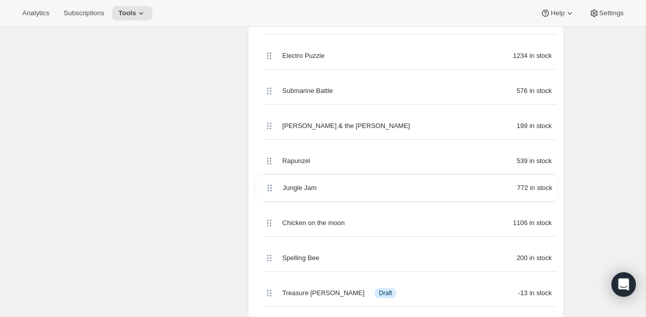
drag, startPoint x: 266, startPoint y: 170, endPoint x: 267, endPoint y: 191, distance: 21.3
click at [267, 191] on div "Jungle Jam 772 in stock New PlayCards_3 0 in stock New PlayCards_4 0 in stock P…" at bounding box center [406, 108] width 300 height 482
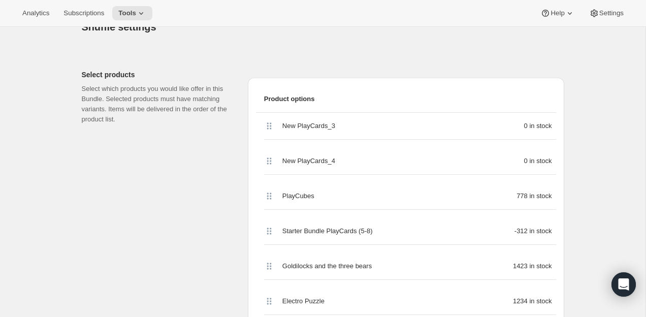
scroll to position [185, 0]
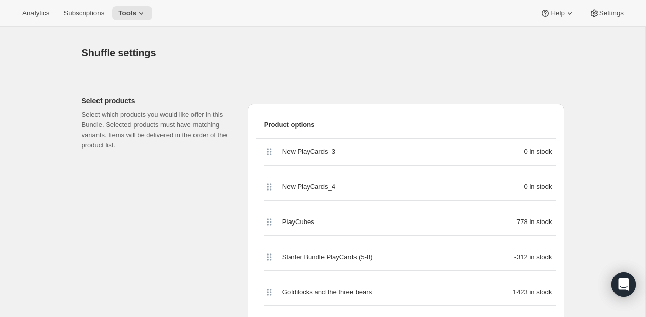
click at [270, 155] on div "New PlayCards_3 0 in stock" at bounding box center [410, 152] width 292 height 27
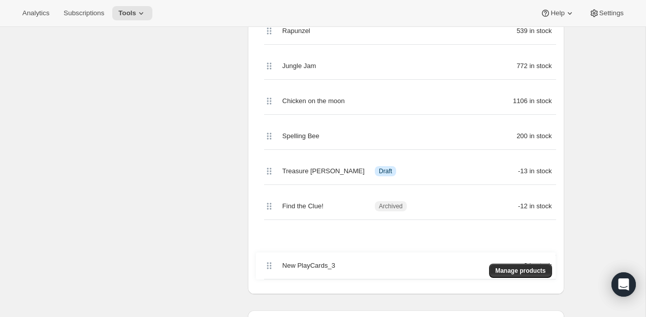
scroll to position [576, 0]
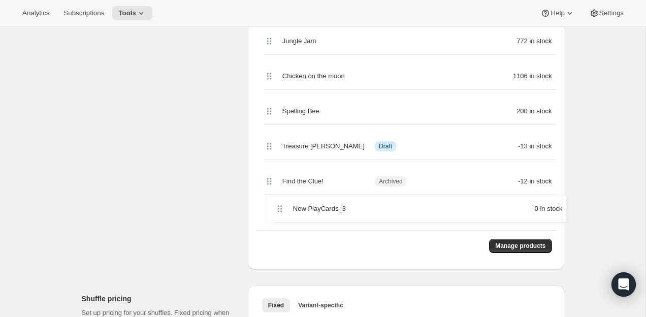
drag, startPoint x: 270, startPoint y: 155, endPoint x: 279, endPoint y: 217, distance: 63.2
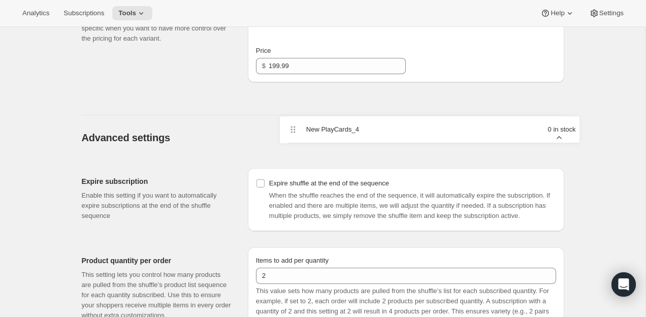
drag, startPoint x: 271, startPoint y: 221, endPoint x: 294, endPoint y: 137, distance: 87.6
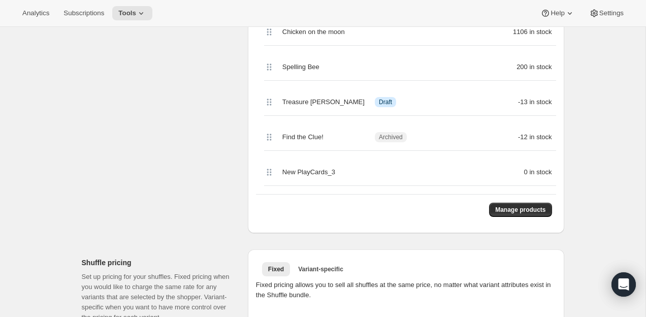
scroll to position [261, 0]
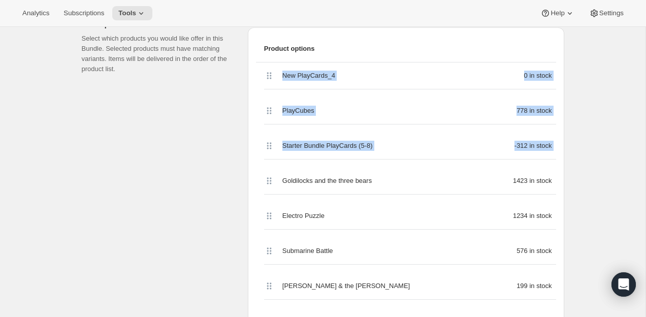
drag, startPoint x: 268, startPoint y: 70, endPoint x: 270, endPoint y: 166, distance: 96.0
click at [270, 166] on div "New PlayCards_4 0 in stock PlayCubes 778 in stock Starter Bundle PlayCards (5-8…" at bounding box center [406, 303] width 300 height 482
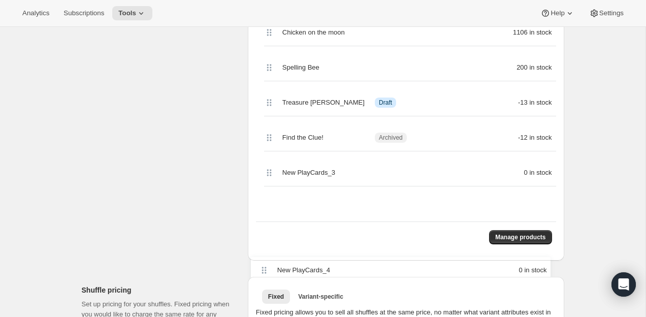
scroll to position [620, 0]
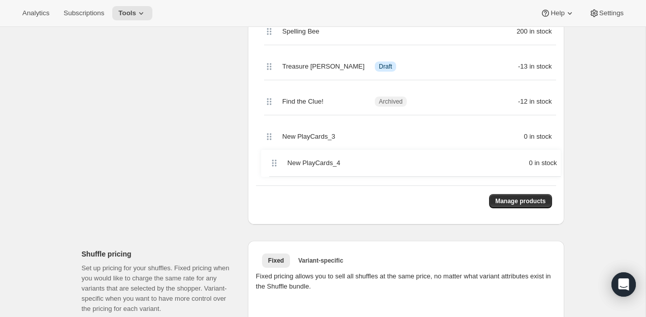
drag, startPoint x: 270, startPoint y: 76, endPoint x: 275, endPoint y: 178, distance: 102.7
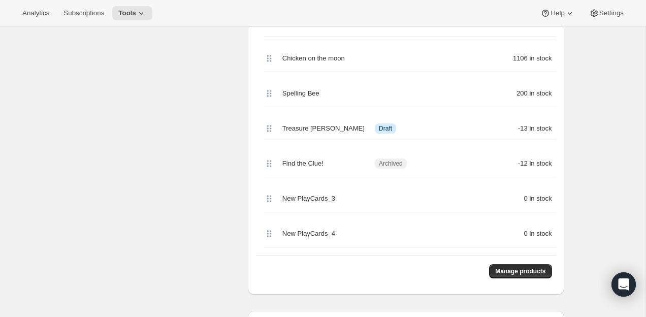
click at [202, 207] on div "Select products Select which products you would like offer in this Bundle. Sele…" at bounding box center [161, 4] width 158 height 581
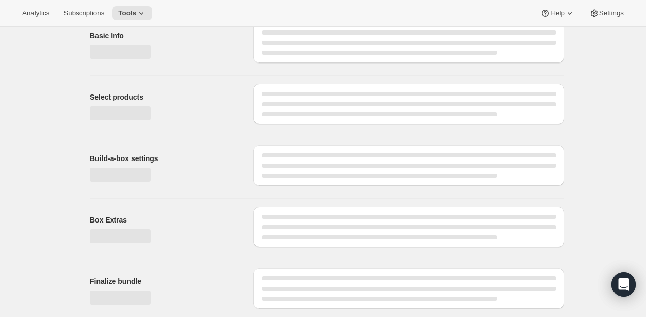
scroll to position [0, 0]
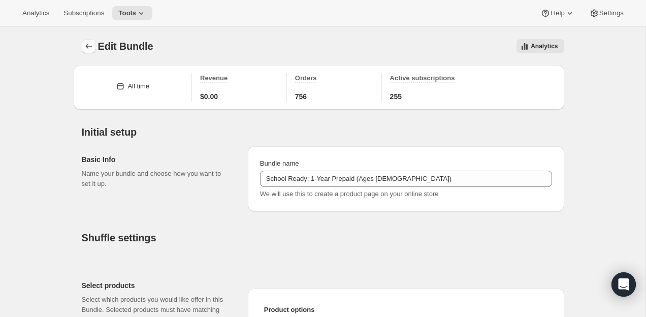
click at [82, 43] on button "Bundles" at bounding box center [89, 46] width 14 height 14
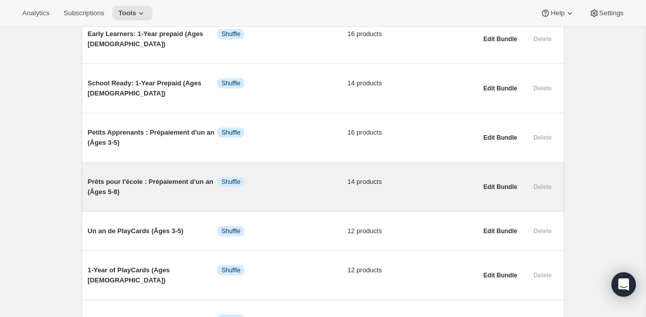
scroll to position [159, 0]
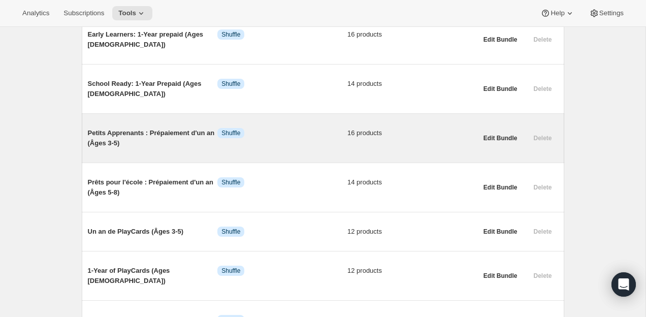
click at [510, 126] on div "Edit Bundle Delete" at bounding box center [515, 136] width 85 height 41
click at [506, 137] on span "Edit Bundle" at bounding box center [500, 138] width 34 height 8
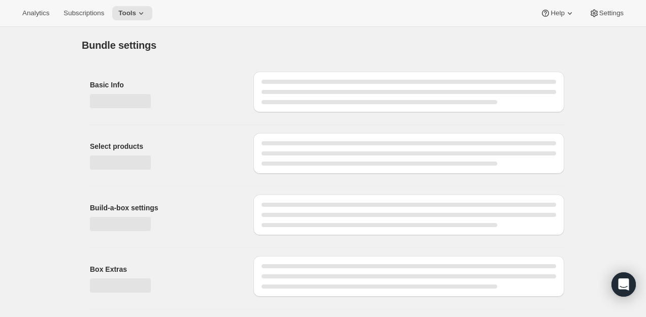
type input "Petits Apprenants : Prépaiement d'un an (Âges 3-5)"
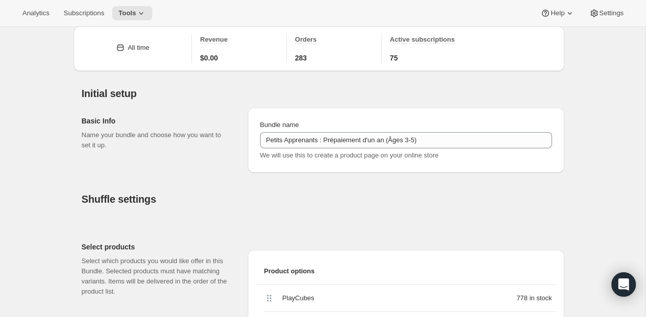
scroll to position [19, 0]
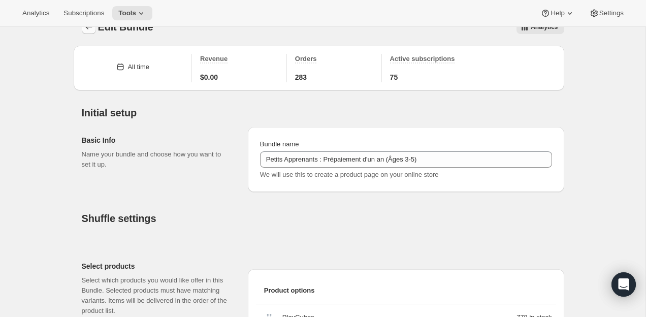
click at [90, 30] on icon "Bundles" at bounding box center [89, 27] width 10 height 10
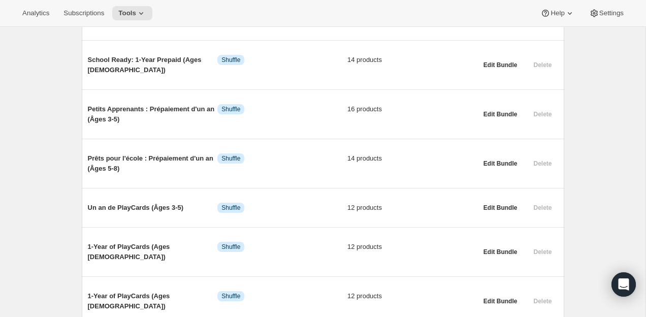
scroll to position [153, 0]
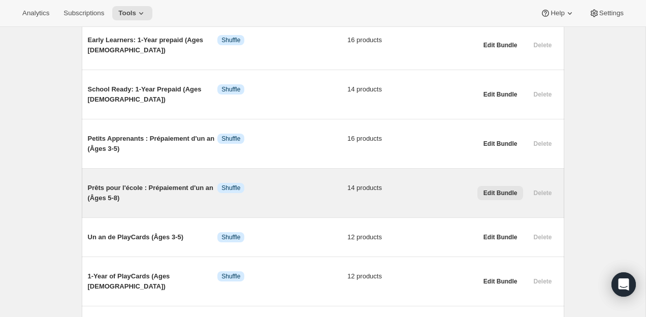
click at [489, 193] on span "Edit Bundle" at bounding box center [500, 193] width 34 height 8
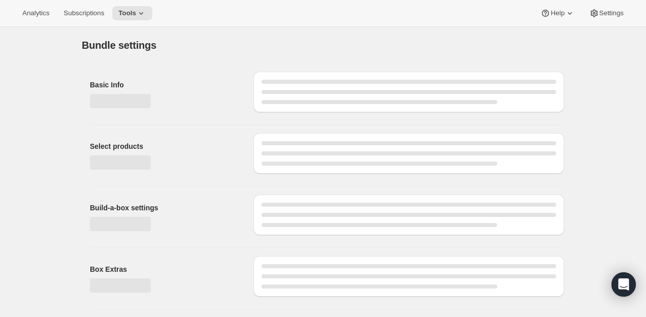
type input "Prêts pour l'école : Prépaiement d'un an (Âges 5-8)"
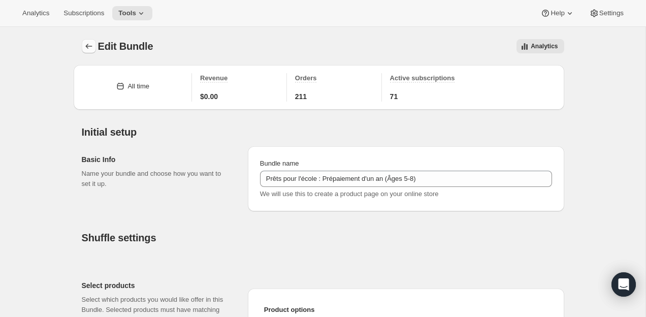
click at [89, 44] on icon "Bundles" at bounding box center [89, 46] width 10 height 10
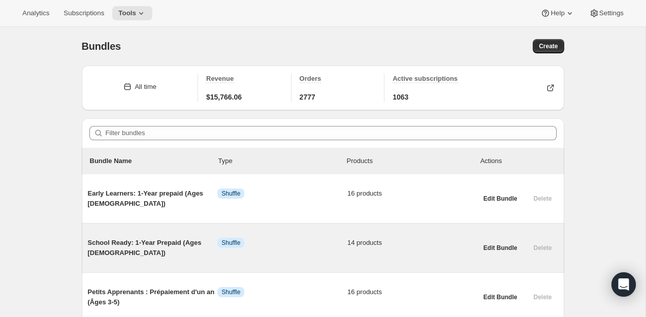
click at [147, 240] on span "School Ready: 1-Year Prepaid (Ages [DEMOGRAPHIC_DATA])" at bounding box center [153, 248] width 130 height 20
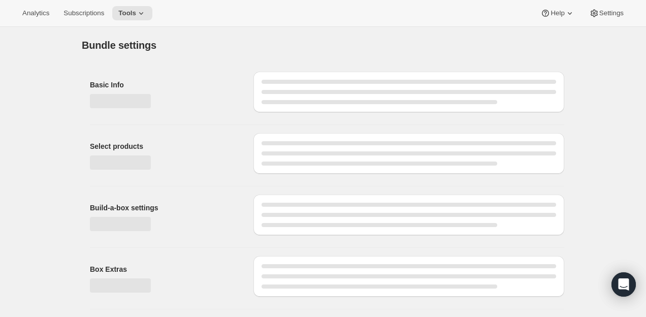
type input "School Ready: 1-Year Prepaid (Ages [DEMOGRAPHIC_DATA])"
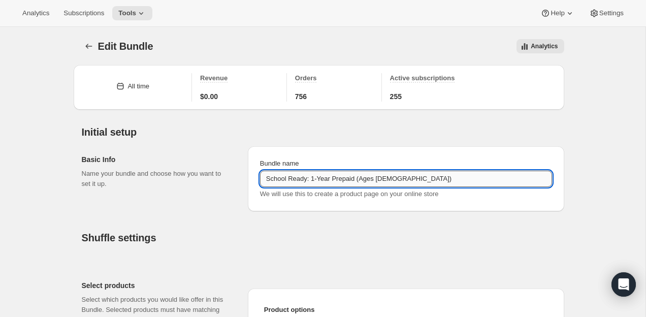
click at [397, 178] on input "School Ready: 1-Year Prepaid (Ages [DEMOGRAPHIC_DATA])" at bounding box center [406, 179] width 292 height 16
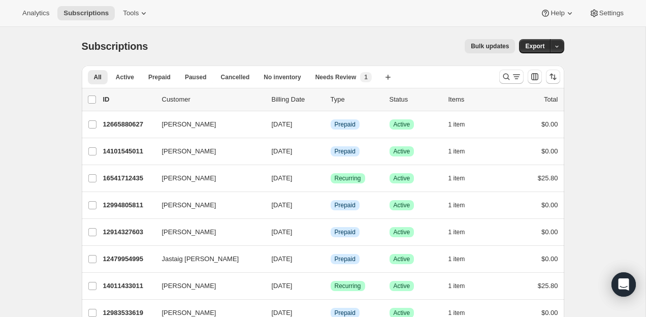
click at [497, 80] on div at bounding box center [529, 77] width 69 height 20
click at [499, 77] on button "Search and filter results" at bounding box center [511, 77] width 24 height 14
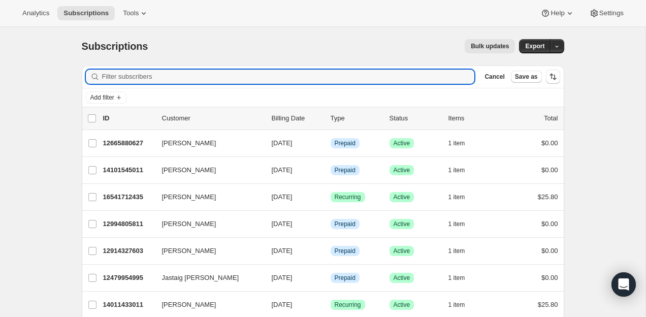
click at [402, 77] on input "Filter subscribers" at bounding box center [288, 77] width 373 height 14
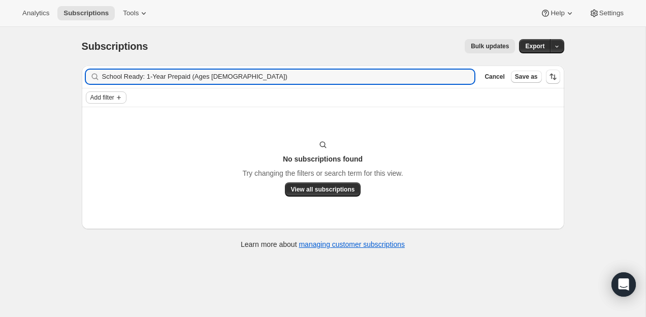
type input "School Ready: 1-Year Prepaid (Ages [DEMOGRAPHIC_DATA])"
click at [107, 96] on span "Add filter" at bounding box center [102, 97] width 24 height 8
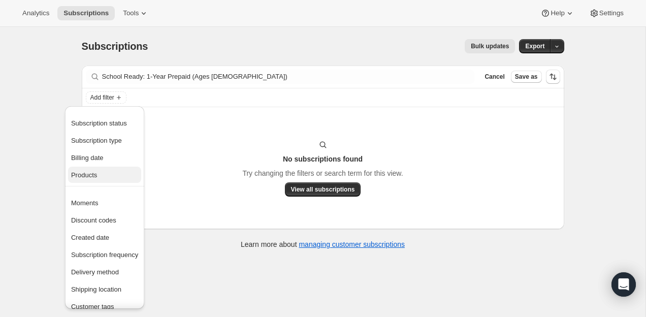
click at [100, 170] on span "Products" at bounding box center [104, 175] width 67 height 10
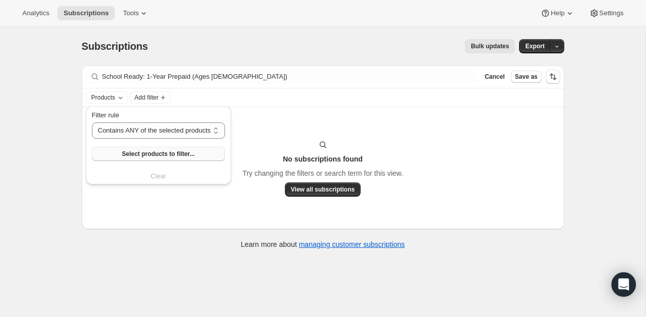
click at [142, 147] on button "Select products to filter..." at bounding box center [158, 154] width 133 height 14
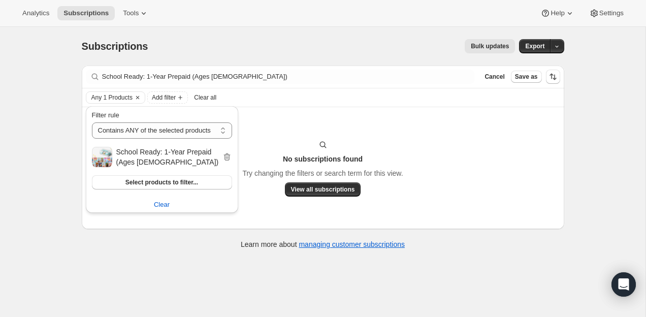
click at [350, 216] on div "No subscriptions found Try changing the filters or search term for this view. V…" at bounding box center [323, 168] width 482 height 122
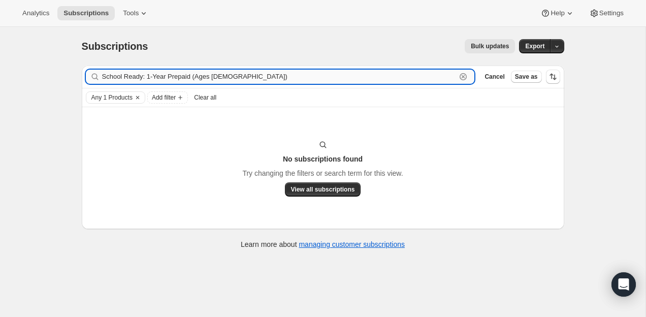
click at [312, 76] on input "School Ready: 1-Year Prepaid (Ages [DEMOGRAPHIC_DATA])" at bounding box center [279, 77] width 354 height 14
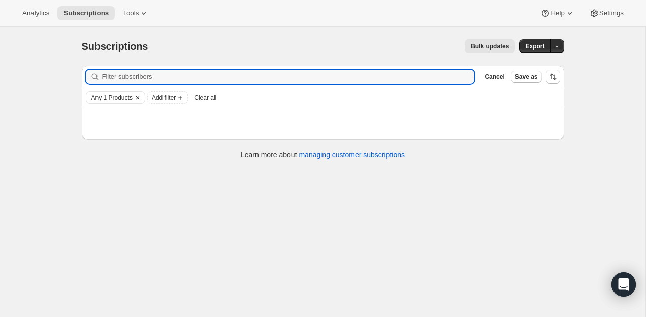
click at [121, 94] on span "Any 1 Products" at bounding box center [111, 97] width 41 height 8
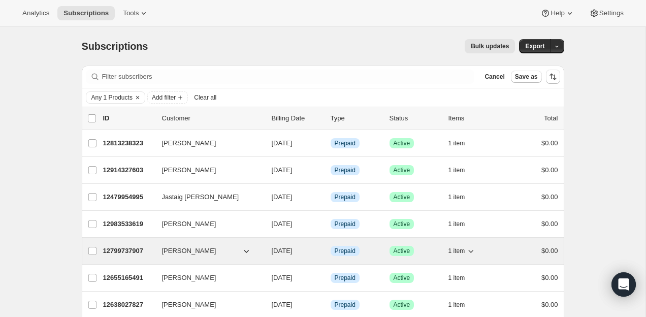
click at [126, 248] on p "12799737907" at bounding box center [128, 251] width 51 height 10
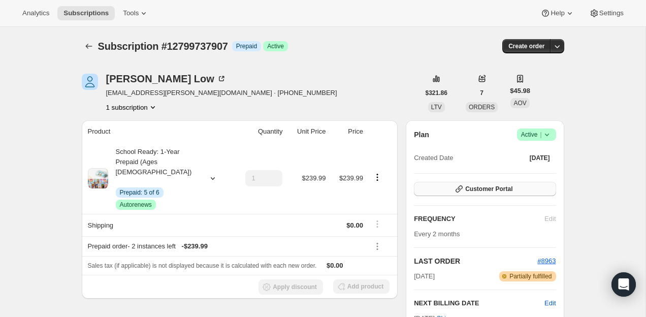
click at [457, 188] on icon "button" at bounding box center [459, 189] width 10 height 10
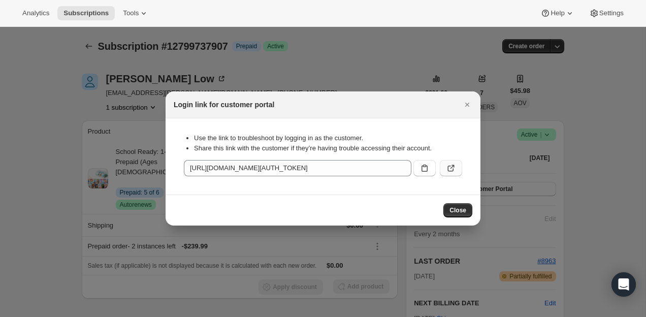
click at [454, 160] on button ":r2k2:" at bounding box center [451, 168] width 22 height 16
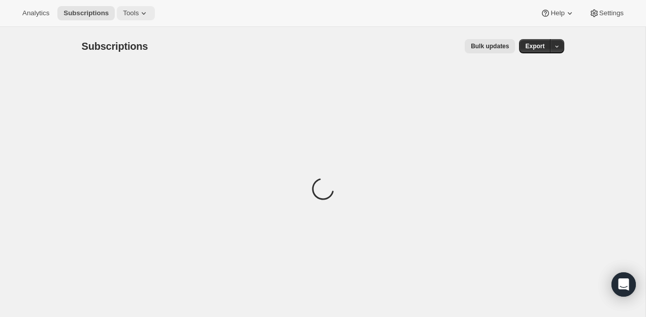
click at [142, 15] on icon at bounding box center [144, 13] width 10 height 10
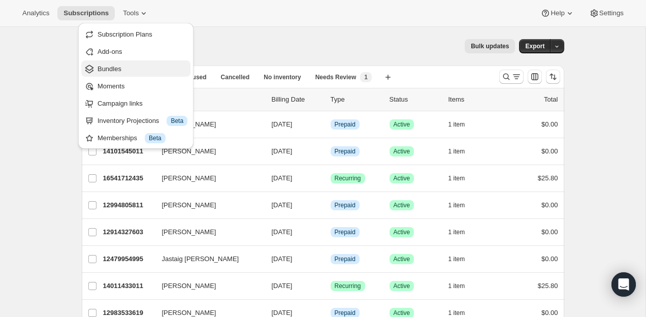
click at [134, 68] on span "Bundles" at bounding box center [142, 69] width 90 height 10
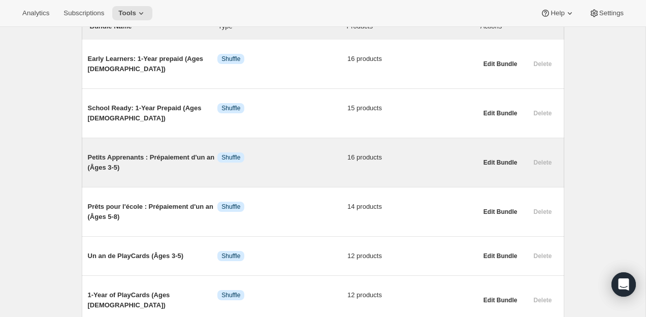
scroll to position [124, 0]
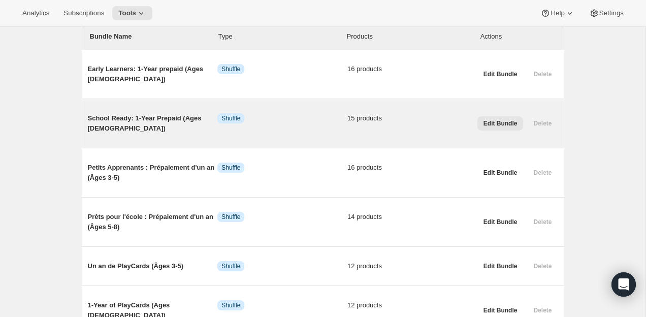
click at [507, 117] on button "Edit Bundle" at bounding box center [500, 123] width 46 height 14
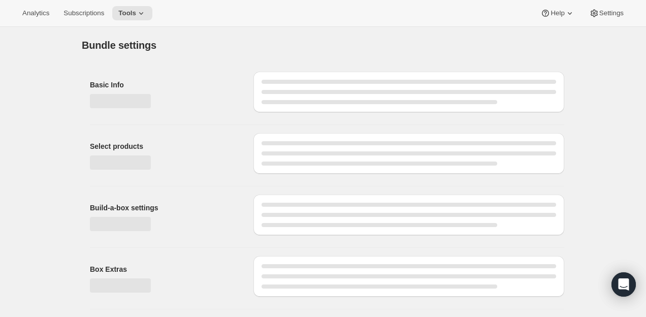
type input "School Ready: 1-Year Prepaid (Ages [DEMOGRAPHIC_DATA])"
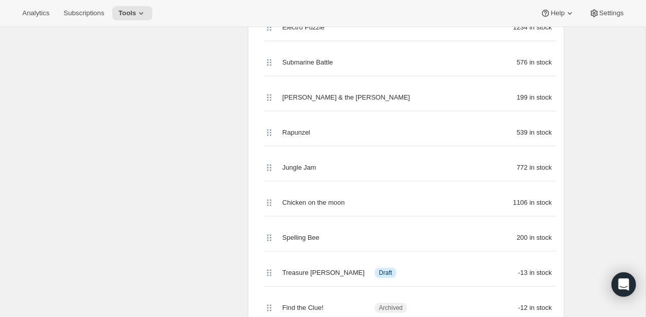
scroll to position [397, 0]
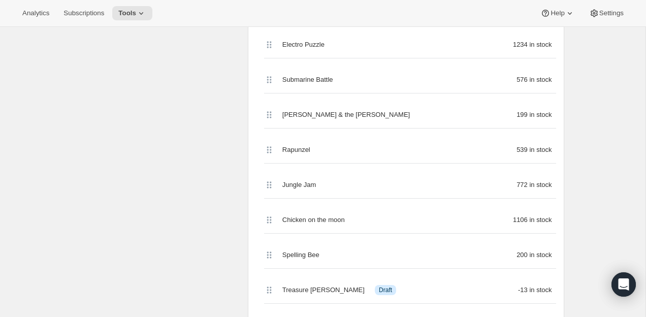
click at [164, 86] on div "Select products Select which products you would like offer in this Bundle. Sele…" at bounding box center [161, 183] width 158 height 616
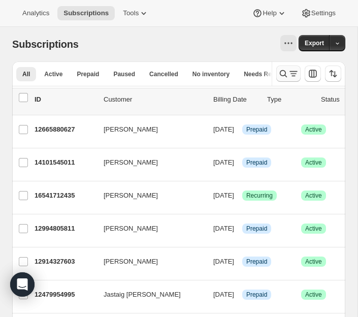
click at [279, 71] on icon "Search and filter results" at bounding box center [283, 74] width 10 height 10
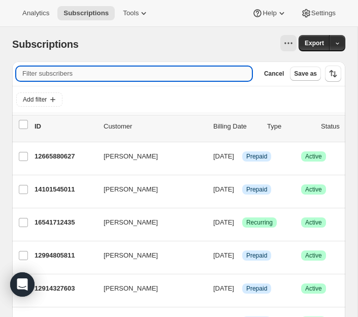
click at [188, 77] on input "Filter subscribers" at bounding box center [134, 74] width 236 height 14
paste input "alijacobs@gmail.com"
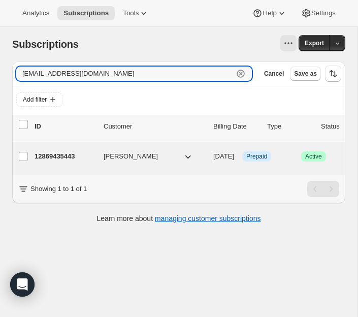
type input "alijacobs@gmail.com"
click at [82, 152] on p "12869435443" at bounding box center [65, 156] width 61 height 10
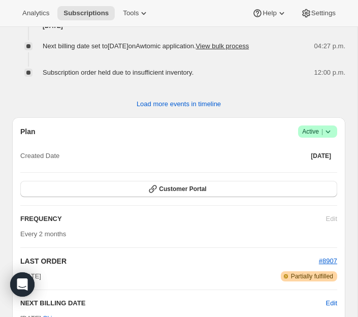
scroll to position [848, 0]
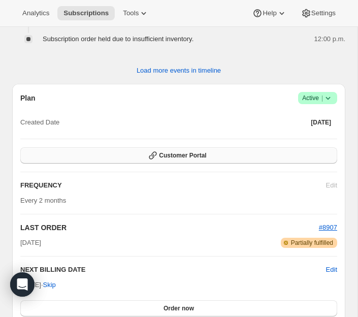
click at [189, 159] on span "Customer Portal" at bounding box center [182, 155] width 47 height 8
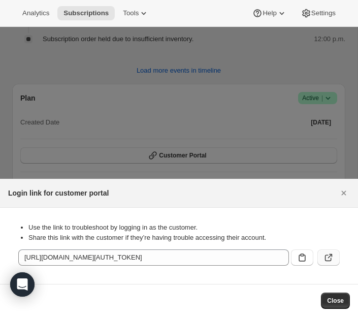
click at [328, 255] on icon ":rpm:" at bounding box center [328, 257] width 10 height 10
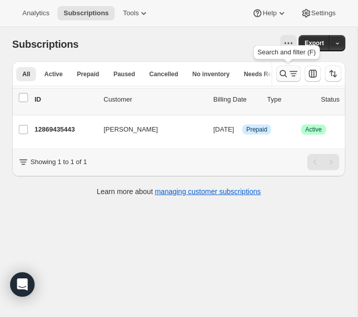
click at [281, 73] on icon "Search and filter results" at bounding box center [283, 74] width 10 height 10
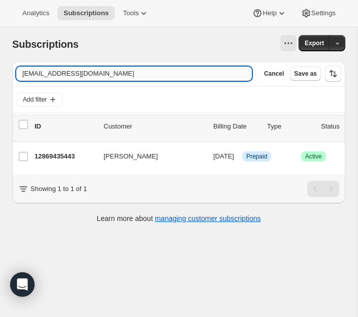
click at [204, 73] on input "alijacobs@gmail.com" at bounding box center [134, 74] width 236 height 14
click at [203, 73] on input "alijacobs@gmail.com" at bounding box center [134, 74] width 236 height 14
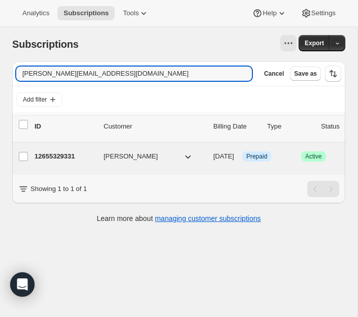
type input "andrea.t.c.j.low@gmail.com"
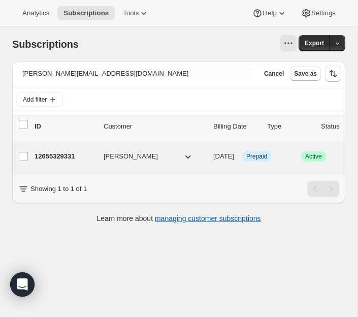
click at [61, 155] on p "12655329331" at bounding box center [65, 156] width 61 height 10
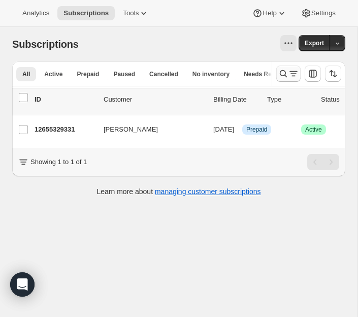
click at [282, 71] on icon "Search and filter results" at bounding box center [283, 73] width 7 height 7
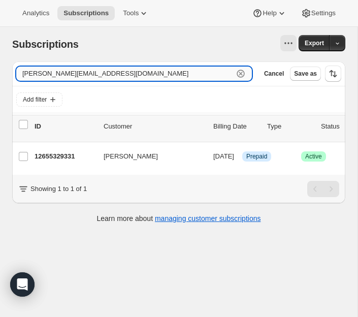
click at [235, 68] on div "andrea.t.c.j.low@gmail.com Clear" at bounding box center [134, 74] width 236 height 14
click at [236, 69] on icon "button" at bounding box center [241, 74] width 10 height 10
click at [234, 68] on input "andrea.t.c.j.low@gmail.com" at bounding box center [124, 74] width 217 height 14
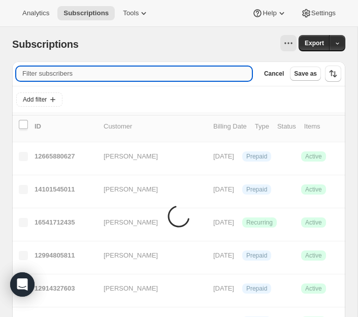
paste input "keeschne@gmail.com"
click at [190, 73] on input "keeschne@gmail.com" at bounding box center [124, 74] width 217 height 14
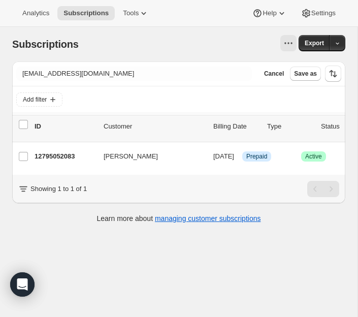
click at [170, 82] on div "Filter subscribers keeschne@gmail.com Clear Cancel Save as" at bounding box center [178, 73] width 333 height 24
click at [149, 83] on div "Filter subscribers keeschne@gmail.com Clear Cancel Save as" at bounding box center [178, 73] width 333 height 24
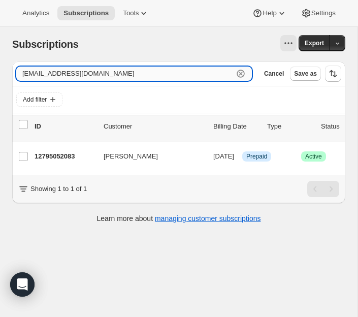
click at [149, 79] on input "keeschne@gmail.com" at bounding box center [124, 74] width 217 height 14
paste input "kl@zeifmans.ca"
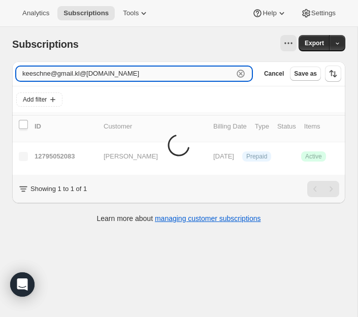
click at [149, 79] on input "keeschne@gmail.kl@zeifmans.ca" at bounding box center [124, 74] width 217 height 14
paste input "text"
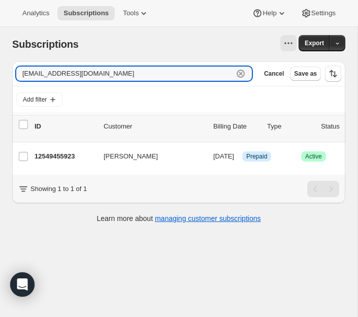
type input "kl@zeifmans.ca"
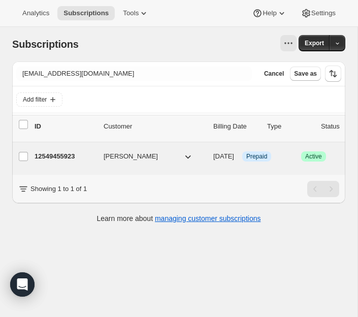
click at [72, 155] on p "12549455923" at bounding box center [65, 156] width 61 height 10
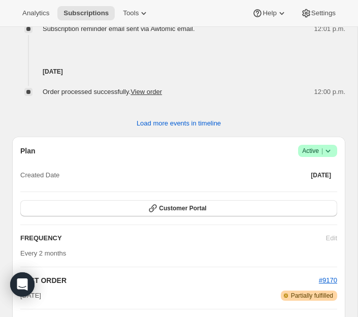
scroll to position [843, 0]
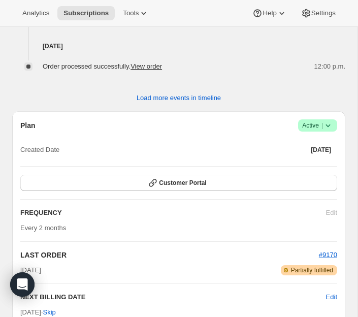
click at [187, 187] on span "Customer Portal" at bounding box center [182, 183] width 47 height 8
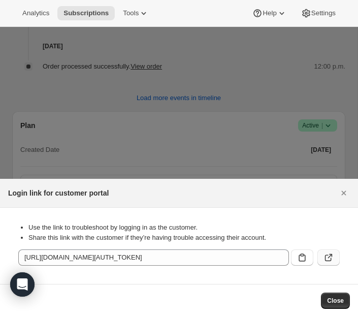
click at [326, 261] on icon ":r1bd:" at bounding box center [328, 257] width 10 height 10
click at [246, 177] on div at bounding box center [179, 158] width 358 height 317
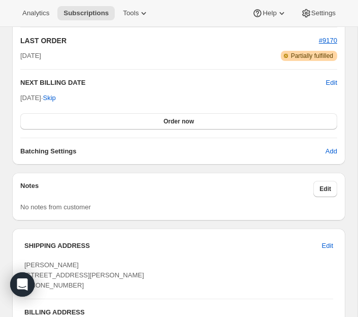
scroll to position [1064, 0]
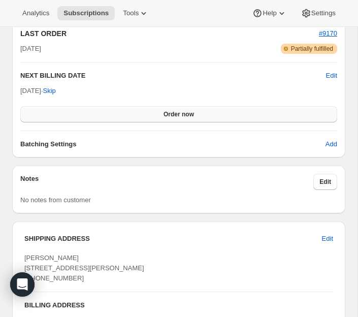
click at [244, 122] on button "Order now" at bounding box center [178, 114] width 317 height 16
click at [244, 122] on button "Click to confirm" at bounding box center [178, 114] width 317 height 16
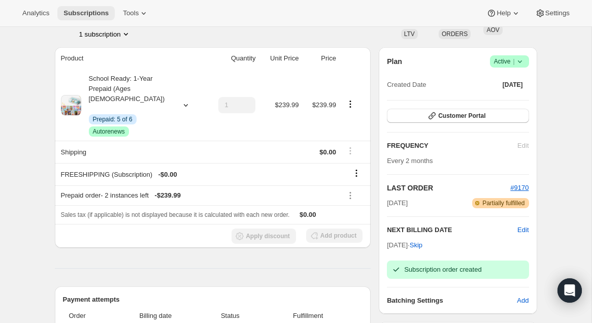
scroll to position [0, 0]
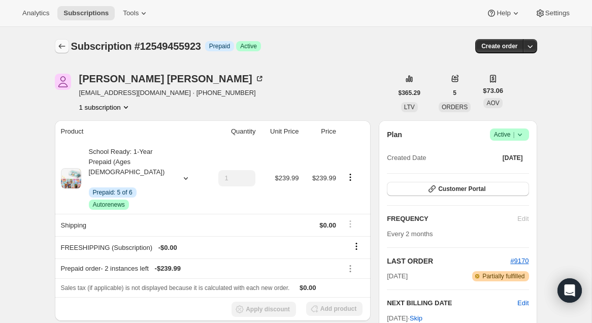
click at [60, 44] on icon "Subscriptions" at bounding box center [62, 46] width 10 height 10
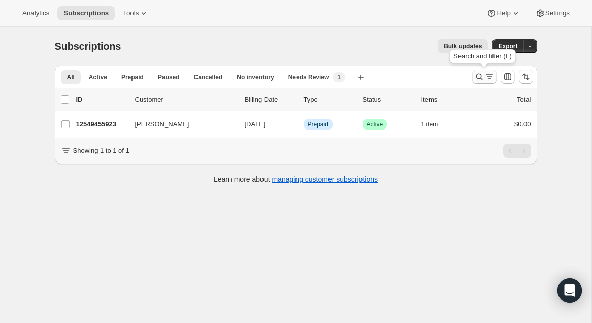
click at [481, 74] on icon "Search and filter results" at bounding box center [479, 77] width 10 height 10
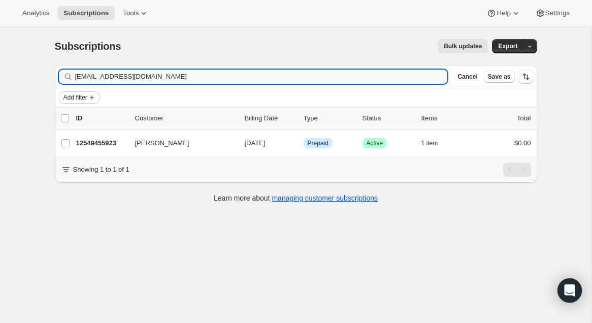
click at [75, 95] on span "Add filter" at bounding box center [75, 97] width 24 height 8
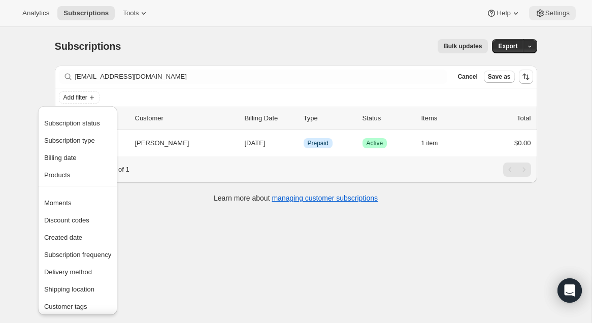
click at [562, 16] on span "Settings" at bounding box center [557, 13] width 24 height 8
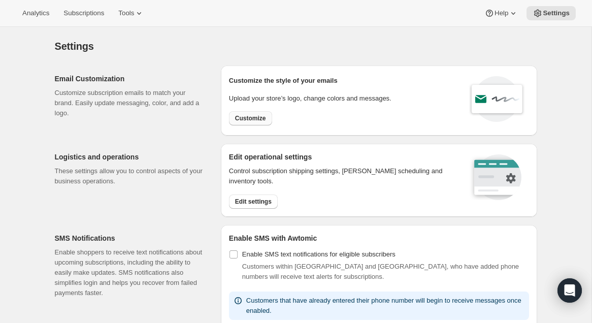
click at [262, 119] on span "Customize" at bounding box center [250, 118] width 31 height 8
select select "subscriptionMessage"
select select "5"
select select "15"
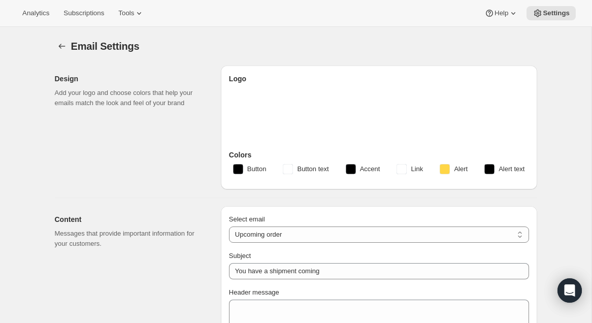
type input "Tokidos"
checkbox input "false"
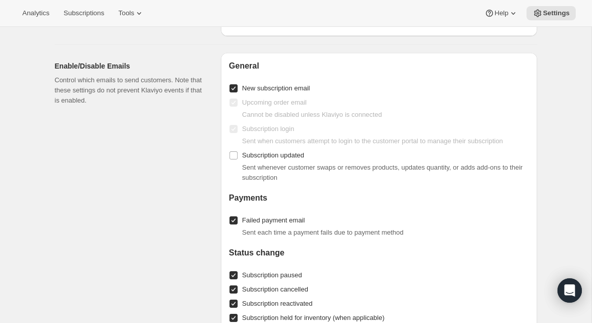
scroll to position [1044, 0]
click at [232, 85] on input "New subscription email" at bounding box center [233, 89] width 8 height 8
click at [233, 90] on input "New subscription email" at bounding box center [233, 89] width 8 height 8
checkbox input "true"
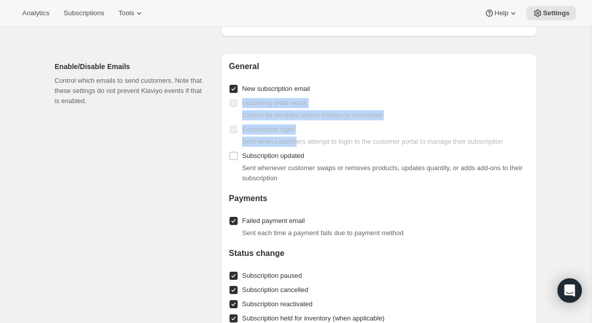
drag, startPoint x: 243, startPoint y: 97, endPoint x: 297, endPoint y: 135, distance: 65.6
click at [297, 135] on div "General New subscription email Upcoming order email Cannot be disabled unless K…" at bounding box center [379, 245] width 300 height 368
click at [297, 137] on div "Sent when customers attempt to login to the customer portal to manage their sub…" at bounding box center [385, 142] width 287 height 10
drag, startPoint x: 298, startPoint y: 131, endPoint x: 282, endPoint y: 94, distance: 40.3
click at [282, 94] on div "General New subscription email Upcoming order email Cannot be disabled unless K…" at bounding box center [379, 245] width 300 height 368
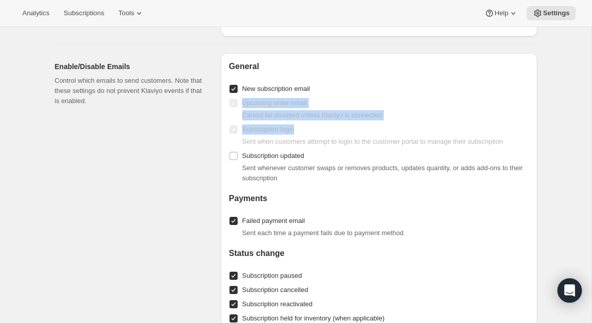
click at [282, 96] on label "Upcoming order email" at bounding box center [268, 103] width 78 height 14
drag, startPoint x: 282, startPoint y: 94, endPoint x: 336, endPoint y: 145, distance: 74.0
click at [336, 145] on div "General New subscription email Upcoming order email Cannot be disabled unless K…" at bounding box center [379, 245] width 300 height 368
click at [336, 145] on div "Sent when customers attempt to login to the customer portal to manage their sub…" at bounding box center [385, 142] width 287 height 10
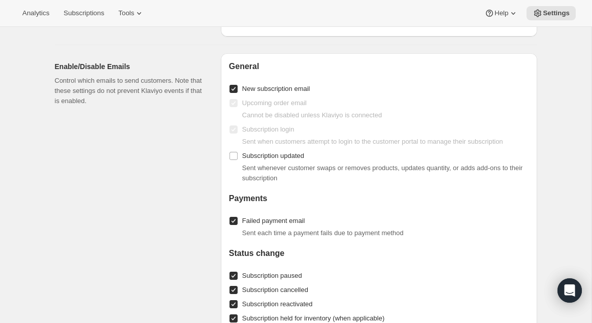
click at [333, 138] on span "Sent when customers attempt to login to the customer portal to manage their sub…" at bounding box center [372, 142] width 261 height 8
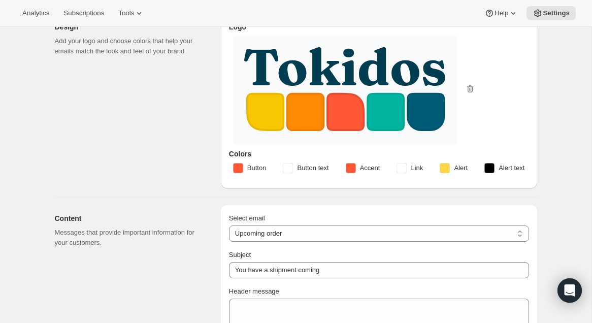
scroll to position [0, 0]
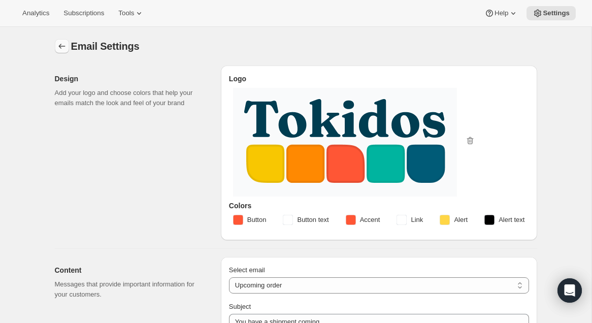
click at [60, 50] on icon "Settings" at bounding box center [62, 46] width 10 height 10
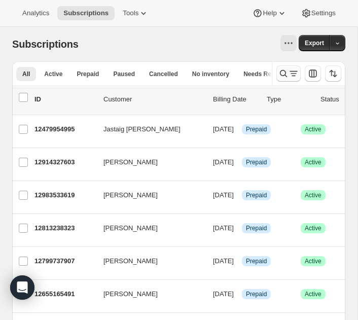
click at [283, 77] on icon "Search and filter results" at bounding box center [284, 74] width 10 height 10
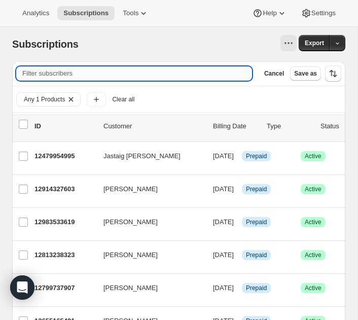
click at [157, 77] on input "Filter subscribers" at bounding box center [134, 74] width 236 height 14
paste input "[EMAIL_ADDRESS][DOMAIN_NAME]"
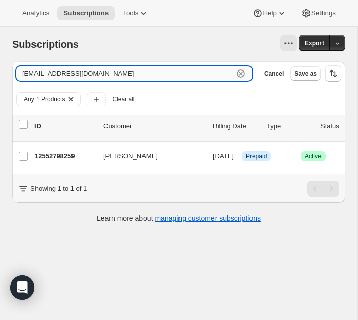
click at [231, 75] on input "[EMAIL_ADDRESS][DOMAIN_NAME]" at bounding box center [125, 74] width 218 height 14
paste input "[EMAIL_ADDRESS][DOMAIN_NAME]"
click at [142, 77] on input "[EMAIL_ADDRESS][DOMAIN_NAME]" at bounding box center [125, 74] width 218 height 14
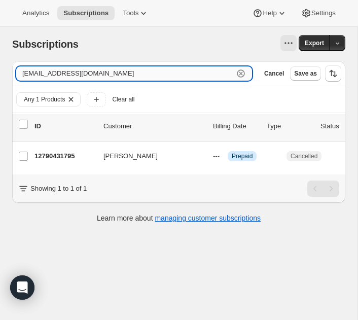
click at [142, 77] on input "[EMAIL_ADDRESS][DOMAIN_NAME]" at bounding box center [125, 74] width 218 height 14
paste input "[EMAIL_ADDRESS]"
click at [152, 78] on input "[EMAIL_ADDRESS][DOMAIN_NAME]" at bounding box center [125, 74] width 218 height 14
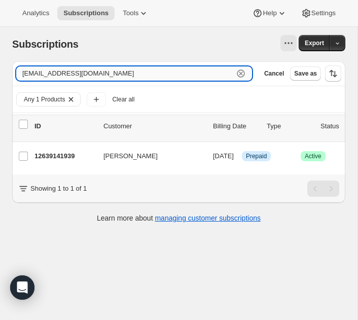
click at [152, 78] on input "[EMAIL_ADDRESS][DOMAIN_NAME]" at bounding box center [125, 74] width 218 height 14
paste input "[PERSON_NAME][EMAIL_ADDRESS][PERSON_NAME]"
click at [198, 73] on input "[PERSON_NAME][EMAIL_ADDRESS][PERSON_NAME][DOMAIN_NAME]" at bounding box center [125, 74] width 218 height 14
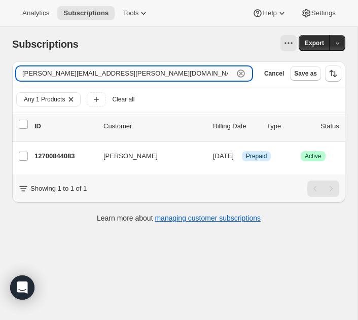
click at [198, 73] on input "[PERSON_NAME][EMAIL_ADDRESS][PERSON_NAME][DOMAIN_NAME]" at bounding box center [125, 74] width 218 height 14
paste input "elrows91"
click at [225, 80] on input "[EMAIL_ADDRESS][DOMAIN_NAME]" at bounding box center [125, 74] width 218 height 14
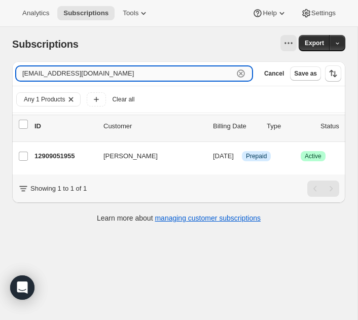
paste input "urphman228"
click at [192, 74] on input "[EMAIL_ADDRESS][DOMAIN_NAME]" at bounding box center [125, 74] width 218 height 14
paste input "[EMAIL_ADDRESS]"
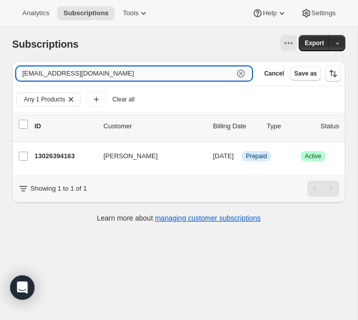
click at [164, 79] on input "[EMAIL_ADDRESS][DOMAIN_NAME]" at bounding box center [125, 74] width 218 height 14
paste input "[EMAIL_ADDRESS]"
click at [151, 75] on input "[EMAIL_ADDRESS][DOMAIN_NAME]" at bounding box center [125, 74] width 218 height 14
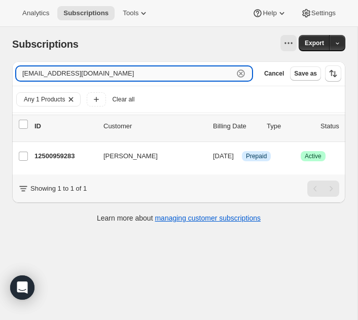
click at [151, 75] on input "[EMAIL_ADDRESS][DOMAIN_NAME]" at bounding box center [125, 74] width 218 height 14
paste input "odmariee"
click at [155, 78] on input "[EMAIL_ADDRESS][DOMAIN_NAME]" at bounding box center [125, 74] width 218 height 14
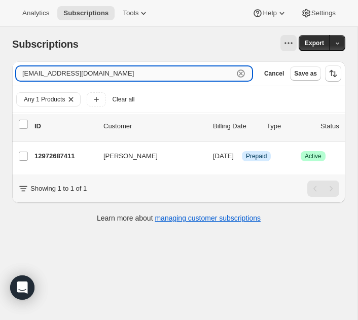
click at [155, 78] on input "[EMAIL_ADDRESS][DOMAIN_NAME]" at bounding box center [125, 74] width 218 height 14
paste input "[PERSON_NAME].[PERSON_NAME]"
click at [177, 72] on input "[PERSON_NAME][EMAIL_ADDRESS][PERSON_NAME][DOMAIN_NAME]" at bounding box center [125, 74] width 218 height 14
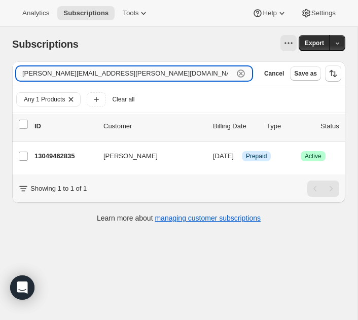
paste input "kittlesvet287"
click at [167, 69] on input "[EMAIL_ADDRESS][DOMAIN_NAME]" at bounding box center [125, 74] width 218 height 14
paste input "vvancouver"
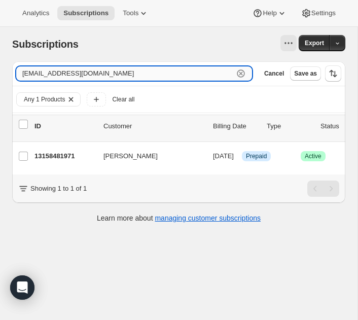
click at [175, 73] on input "[EMAIL_ADDRESS][DOMAIN_NAME]" at bounding box center [125, 74] width 218 height 14
paste input "whitneycall"
type input "[EMAIL_ADDRESS][DOMAIN_NAME]"
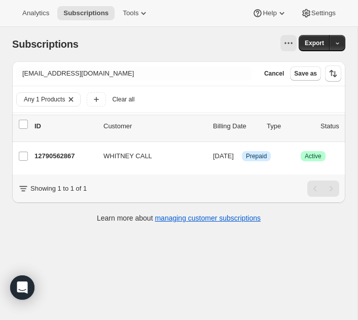
click at [149, 60] on div "Subscriptions. This page is ready Subscriptions Export" at bounding box center [179, 44] width 334 height 35
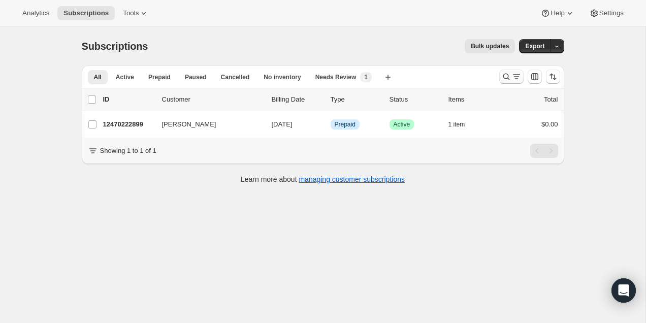
click at [506, 72] on icon "Search and filter results" at bounding box center [506, 77] width 10 height 10
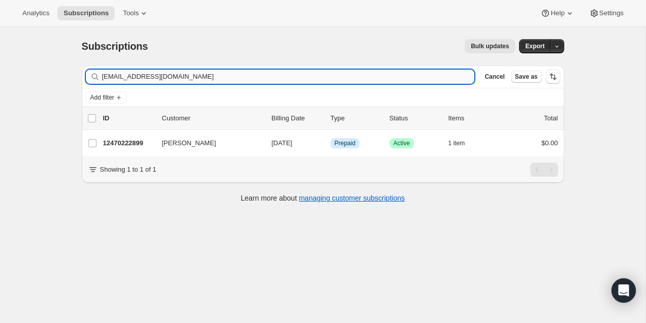
click at [153, 73] on input "[EMAIL_ADDRESS][DOMAIN_NAME]" at bounding box center [288, 77] width 373 height 14
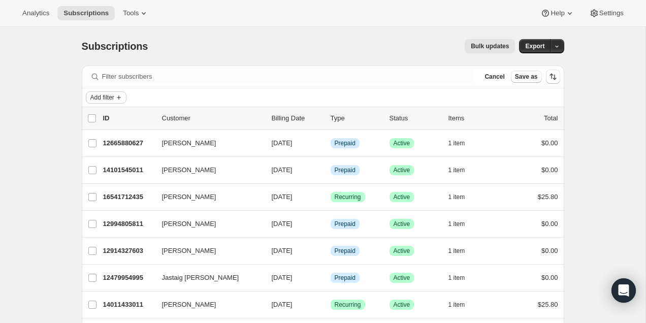
click at [116, 102] on button "Add filter" at bounding box center [106, 97] width 41 height 12
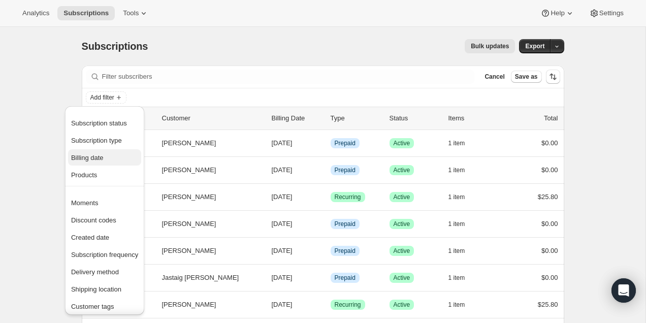
click at [106, 154] on span "Billing date" at bounding box center [104, 158] width 67 height 10
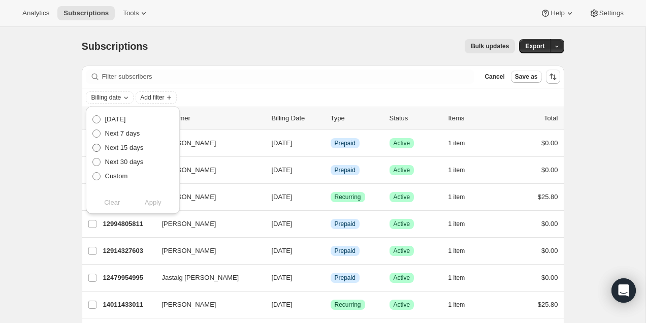
click at [126, 146] on span "Next 15 days" at bounding box center [124, 148] width 39 height 8
click at [93, 144] on input "Next 15 days" at bounding box center [92, 144] width 1 height 1
radio input "true"
click at [156, 200] on span "Apply" at bounding box center [153, 203] width 17 height 10
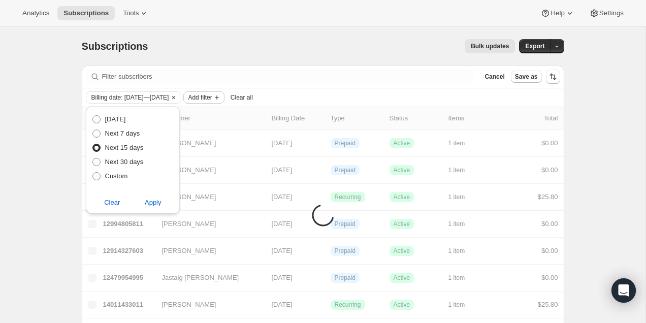
click at [212, 93] on span "Add filter" at bounding box center [200, 97] width 24 height 8
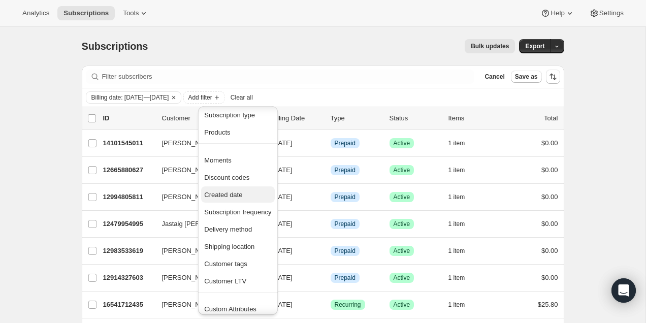
scroll to position [48, 0]
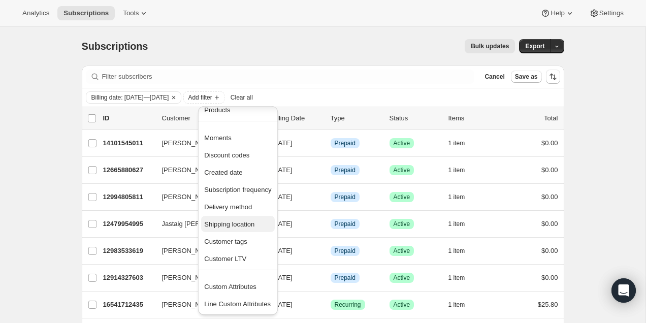
click at [238, 225] on span "Shipping location" at bounding box center [229, 224] width 50 height 8
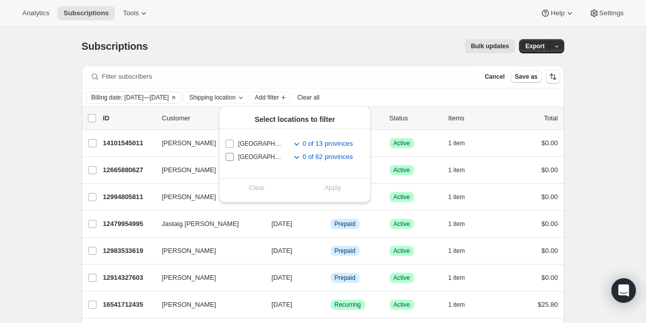
click at [261, 158] on span "United States" at bounding box center [260, 157] width 44 height 8
click at [234, 158] on input "United States" at bounding box center [229, 157] width 8 height 8
checkbox input "true"
click at [338, 189] on span "Apply" at bounding box center [332, 188] width 17 height 10
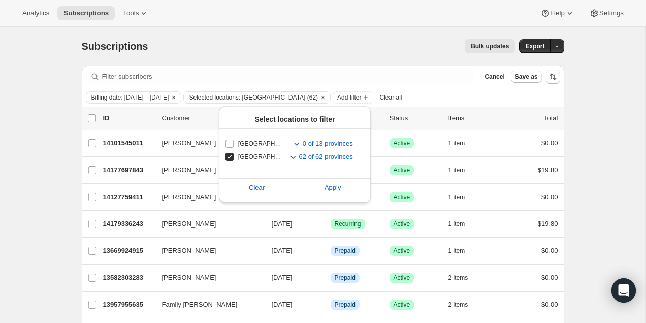
click at [277, 46] on div "Bulk updates" at bounding box center [337, 46] width 355 height 14
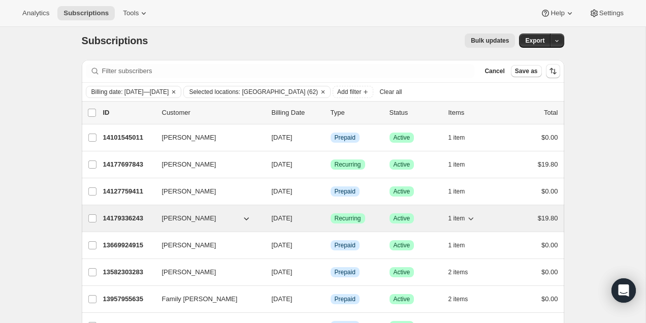
scroll to position [0, 0]
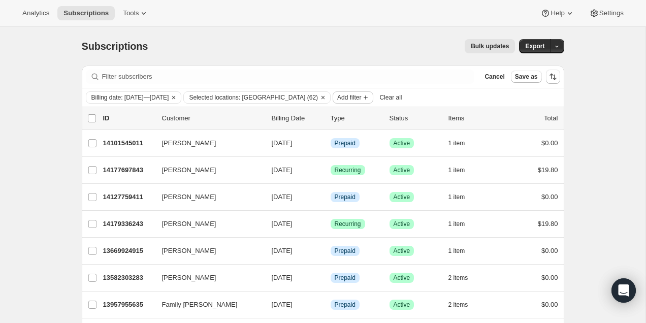
click at [361, 100] on span "Add filter" at bounding box center [349, 97] width 24 height 8
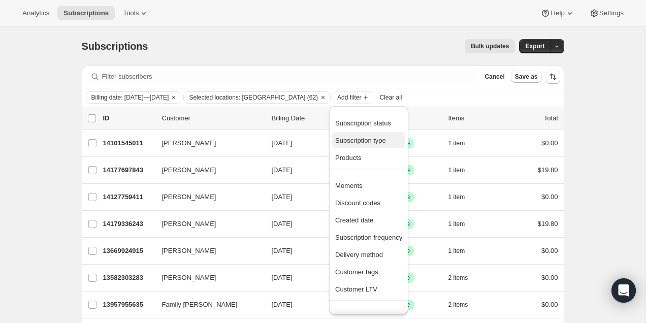
click at [368, 137] on span "Subscription type" at bounding box center [360, 141] width 51 height 8
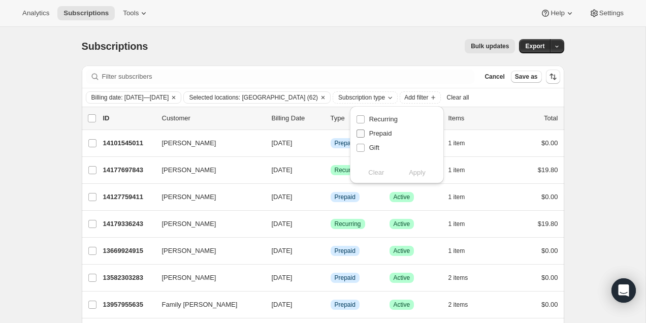
click at [382, 135] on span "Prepaid" at bounding box center [380, 133] width 23 height 8
click at [365, 135] on input "Prepaid" at bounding box center [360, 133] width 8 height 8
checkbox input "true"
click at [436, 171] on button "Apply" at bounding box center [416, 172] width 53 height 16
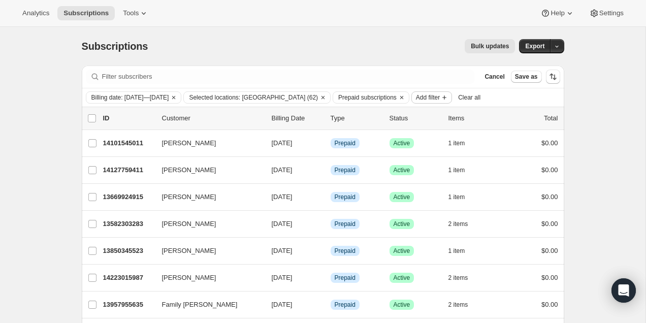
click at [448, 96] on icon "Add filter" at bounding box center [444, 97] width 8 height 8
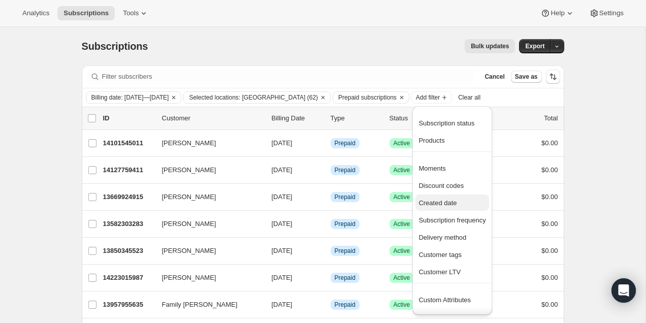
scroll to position [13, 0]
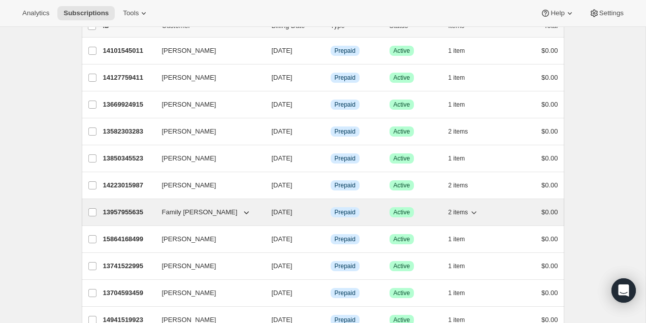
scroll to position [0, 0]
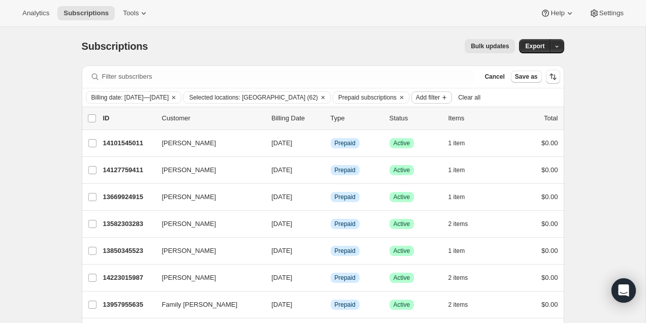
click at [440, 97] on span "Add filter" at bounding box center [428, 97] width 24 height 8
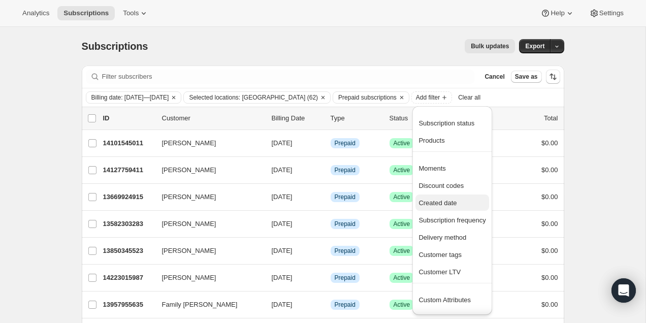
click at [447, 200] on span "Created date" at bounding box center [437, 203] width 38 height 8
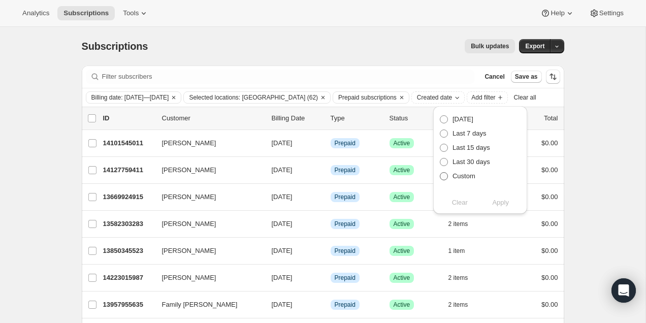
click at [459, 177] on span "Custom" at bounding box center [463, 176] width 23 height 8
click at [440, 173] on input "Custom" at bounding box center [440, 172] width 1 height 1
radio input "true"
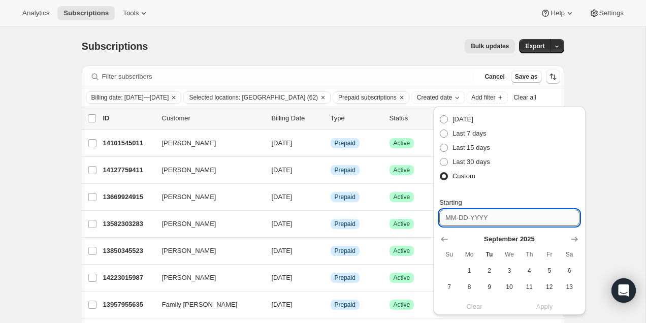
click at [500, 218] on input "Starting" at bounding box center [509, 218] width 140 height 16
type input "0"
type input "1"
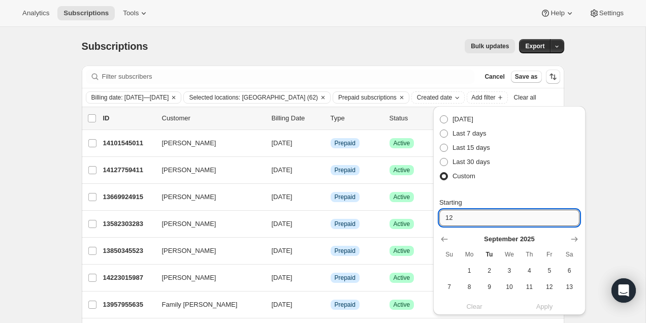
type input "1"
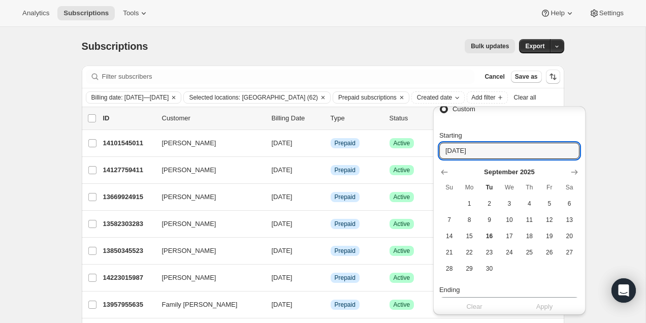
scroll to position [222, 0]
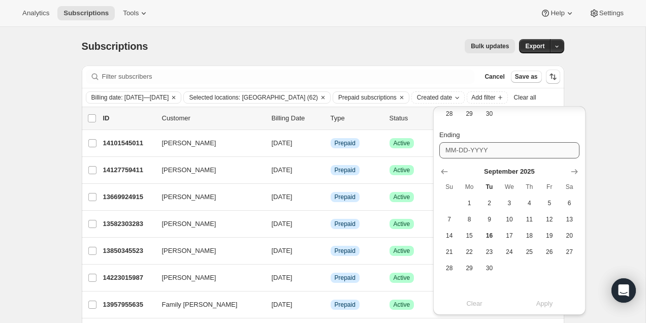
type input "09-01-2024"
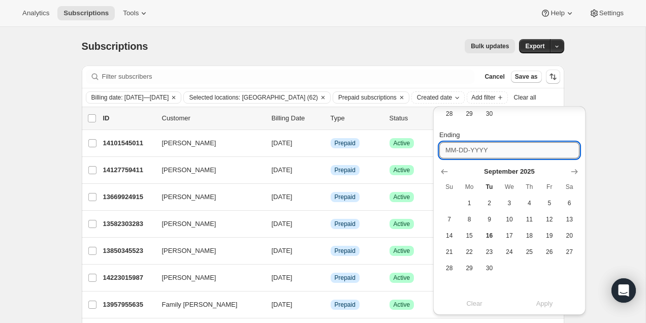
click at [497, 146] on input "Ending" at bounding box center [509, 150] width 140 height 16
type input "0"
type input "1"
type input "02-01-2025"
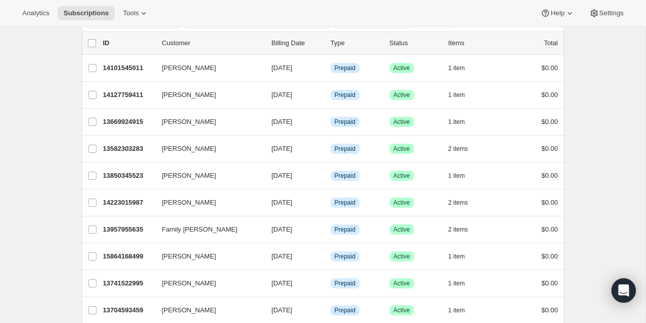
scroll to position [0, 0]
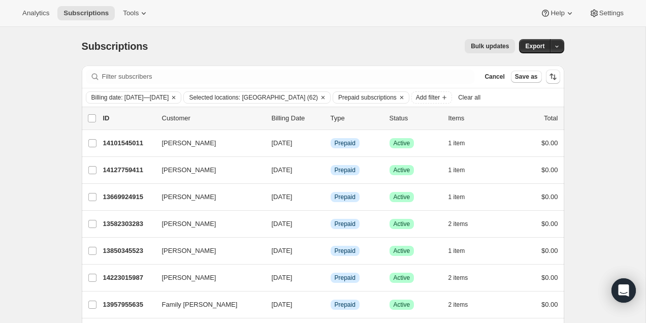
click at [456, 84] on div "Filter subscribers Cancel Save as" at bounding box center [323, 76] width 482 height 22
click at [452, 102] on button "Add filter" at bounding box center [431, 97] width 41 height 12
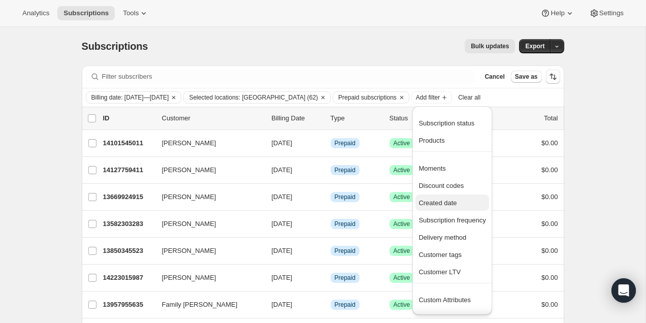
click at [456, 205] on span "Created date" at bounding box center [437, 203] width 38 height 8
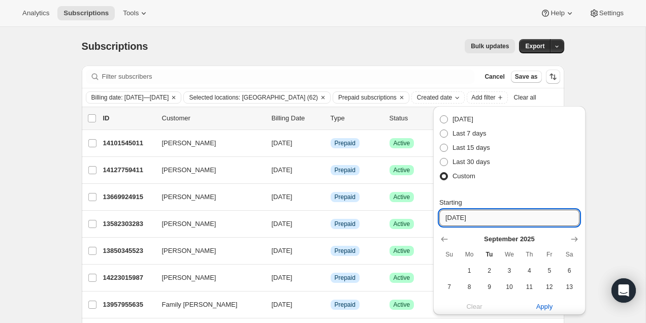
click at [475, 218] on input "09-01-2024" at bounding box center [509, 218] width 140 height 16
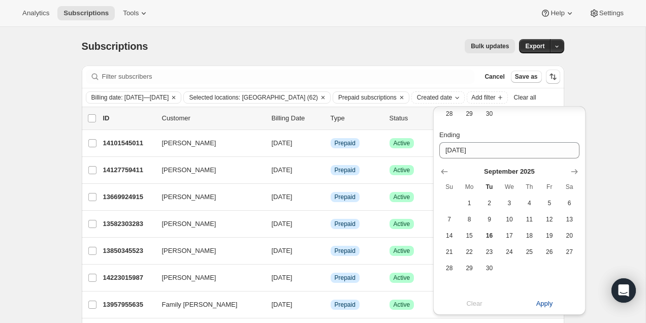
click at [546, 297] on button "Apply" at bounding box center [544, 303] width 82 height 16
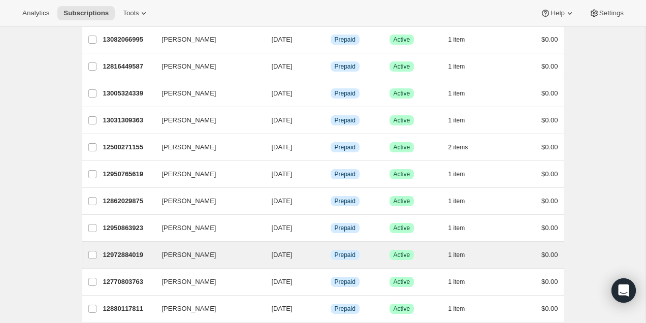
scroll to position [1223, 0]
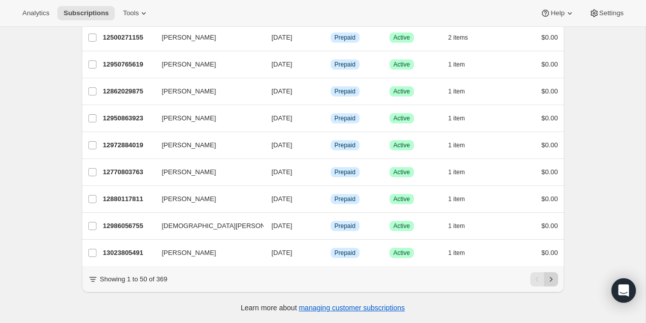
click at [557, 277] on button "Next" at bounding box center [551, 279] width 14 height 14
click at [556, 278] on button "Next" at bounding box center [551, 279] width 14 height 14
click at [554, 278] on icon "Next" at bounding box center [551, 279] width 10 height 10
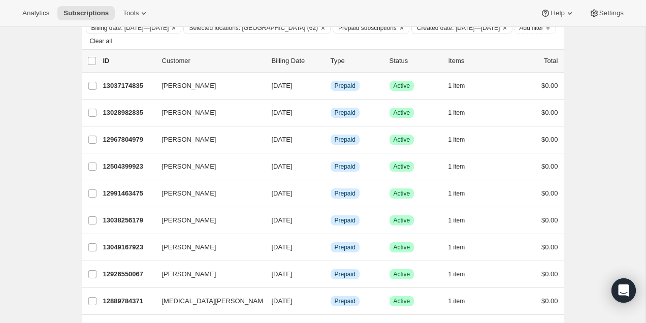
scroll to position [0, 0]
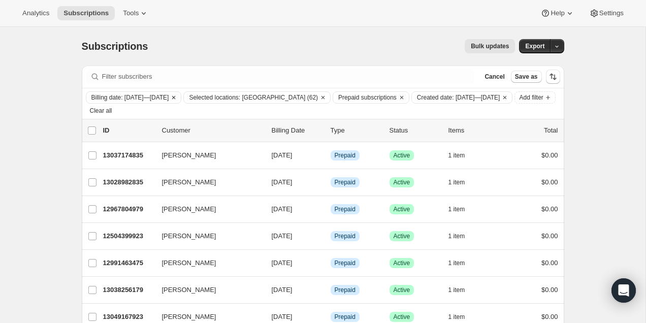
click at [169, 95] on span "Billing date: Sep 16, 2025—Oct 1, 2025" at bounding box center [130, 97] width 78 height 8
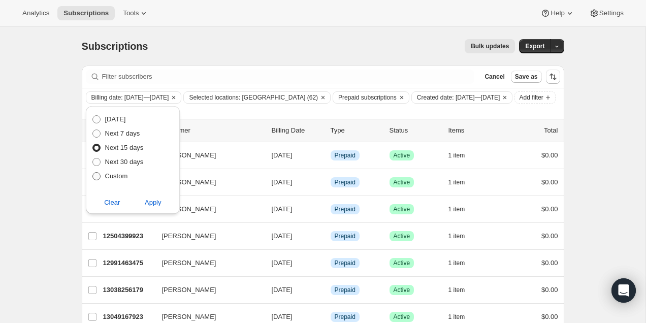
click at [122, 176] on span "Custom" at bounding box center [116, 176] width 23 height 8
click at [93, 173] on input "Custom" at bounding box center [92, 172] width 1 height 1
radio input "true"
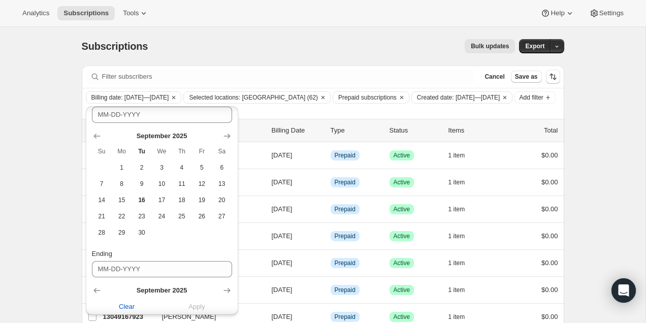
scroll to position [101, 0]
click at [151, 212] on td "23" at bounding box center [141, 219] width 20 height 16
click at [143, 205] on span "16" at bounding box center [142, 203] width 12 height 8
type input "09-16-2025"
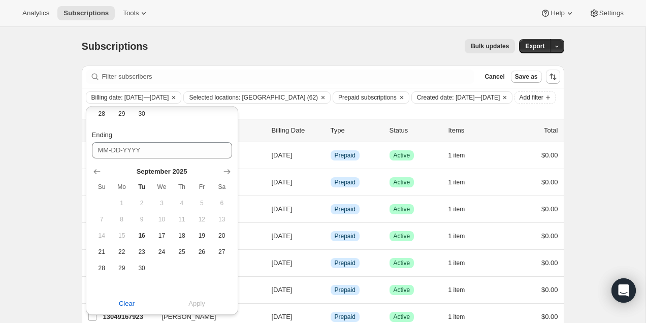
scroll to position [195, 0]
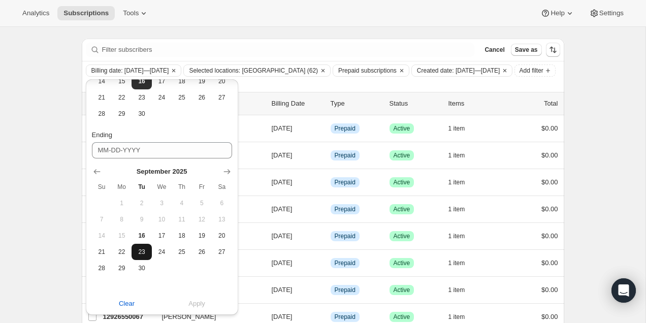
click at [144, 252] on span "23" at bounding box center [142, 252] width 12 height 8
type input "09-23-2025"
click at [194, 304] on span "Apply" at bounding box center [196, 304] width 17 height 10
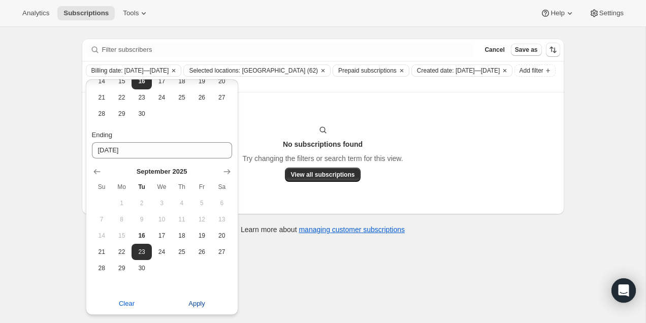
click at [186, 307] on button "Apply" at bounding box center [197, 303] width 82 height 16
click at [190, 306] on span "Apply" at bounding box center [196, 304] width 17 height 10
click at [264, 167] on div "No subscriptions found Try changing the filters or search term for this view. V…" at bounding box center [323, 153] width 462 height 57
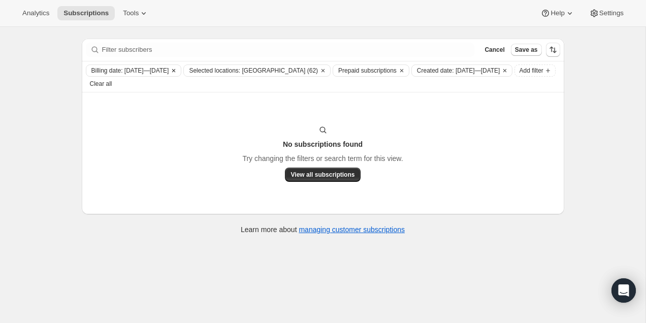
click at [157, 72] on span "Billing date: [DATE]—[DATE]" at bounding box center [130, 71] width 78 height 8
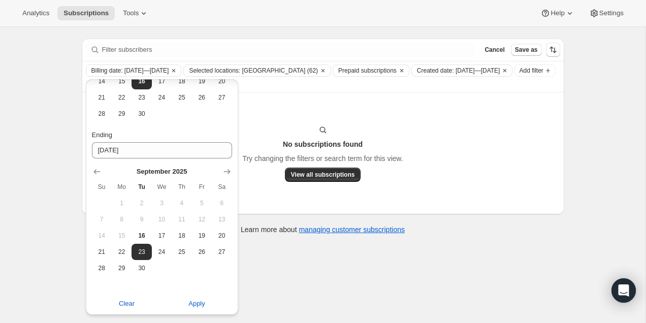
click at [277, 123] on div "No subscriptions found Try changing the filters or search term for this view. V…" at bounding box center [323, 153] width 482 height 122
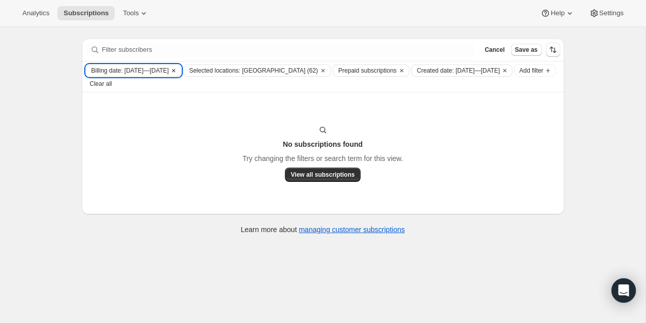
click at [168, 71] on span "Billing date: [DATE]—[DATE]" at bounding box center [130, 71] width 78 height 8
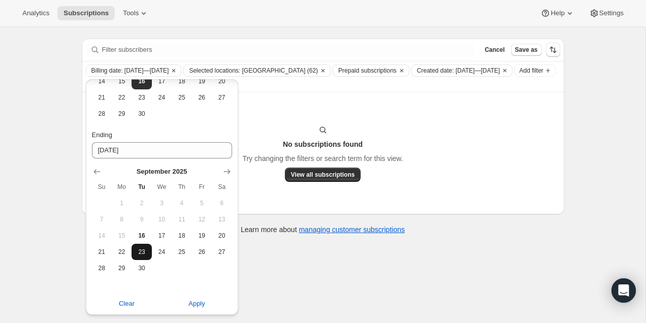
click at [141, 250] on span "23" at bounding box center [142, 252] width 12 height 8
click at [226, 179] on th "Sa" at bounding box center [222, 187] width 20 height 16
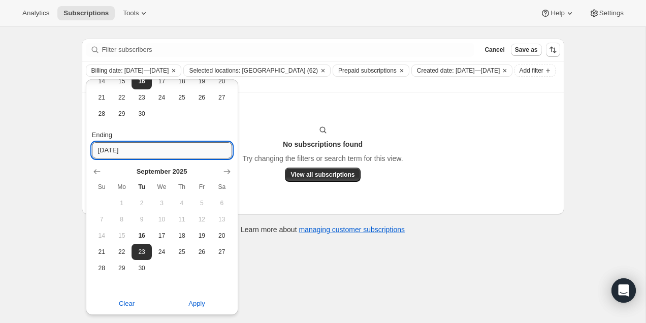
click at [226, 154] on input "09-23-2025" at bounding box center [162, 150] width 140 height 16
click at [140, 259] on button "23" at bounding box center [141, 252] width 20 height 16
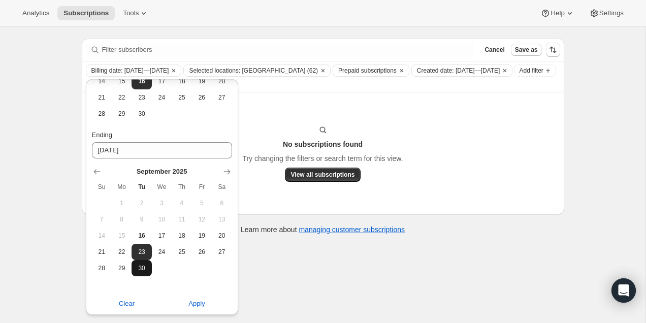
click at [140, 264] on span "30" at bounding box center [142, 268] width 12 height 8
type input "09-30-2025"
click at [188, 308] on span "Apply" at bounding box center [196, 304] width 17 height 10
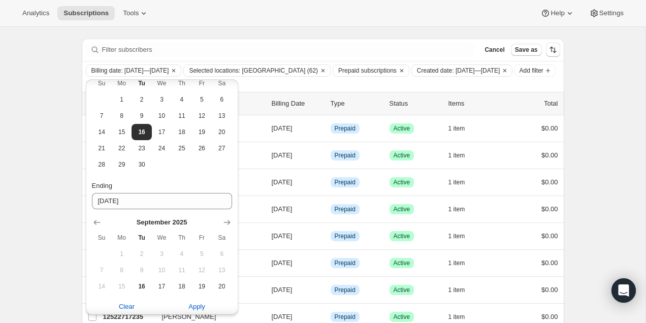
scroll to position [0, 0]
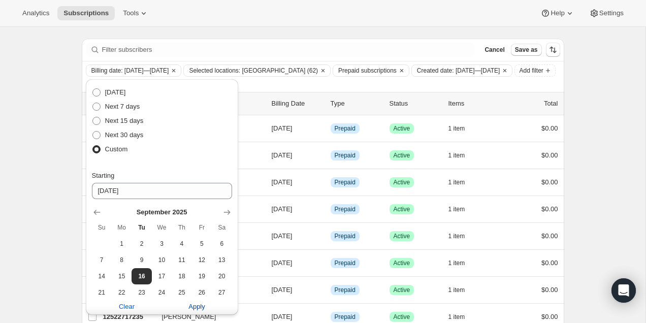
click at [195, 303] on span "Apply" at bounding box center [196, 307] width 17 height 10
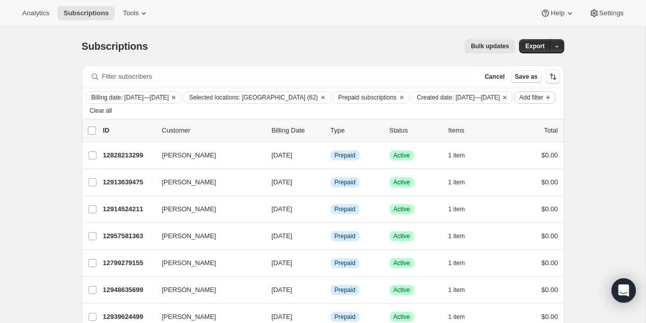
click at [519, 102] on span "Add filter" at bounding box center [531, 97] width 24 height 8
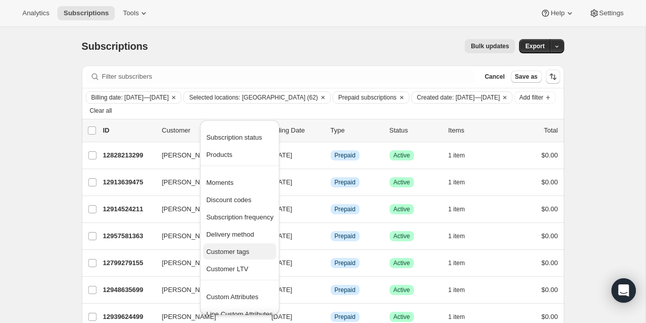
scroll to position [10, 0]
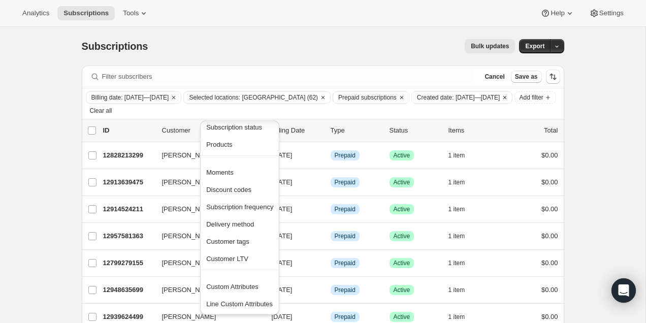
click at [417, 102] on span "Created date: Sep 1, 2024—Feb 1, 2025" at bounding box center [458, 97] width 83 height 8
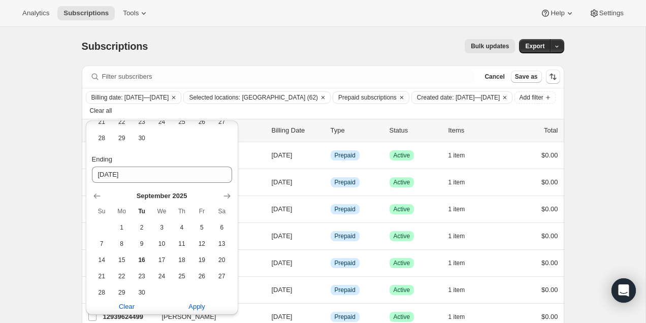
scroll to position [206, 0]
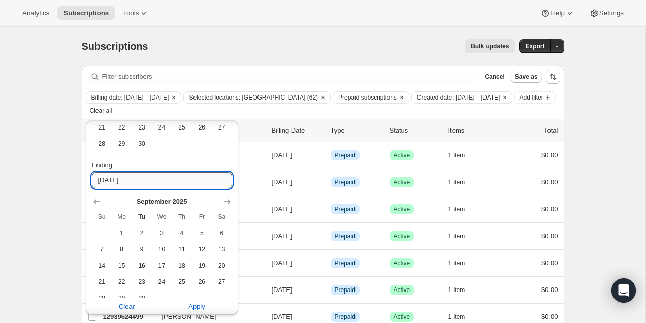
click at [105, 177] on input "02-01-2025" at bounding box center [162, 180] width 140 height 16
click at [245, 55] on div "Subscriptions. This page is ready Subscriptions Bulk updates More actions Bulk …" at bounding box center [323, 46] width 482 height 39
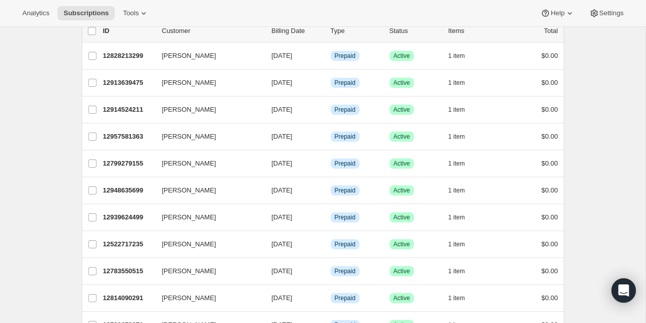
scroll to position [0, 0]
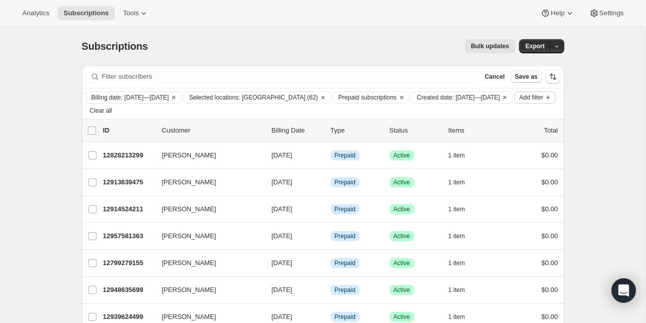
click at [544, 102] on icon "Add filter" at bounding box center [548, 97] width 8 height 8
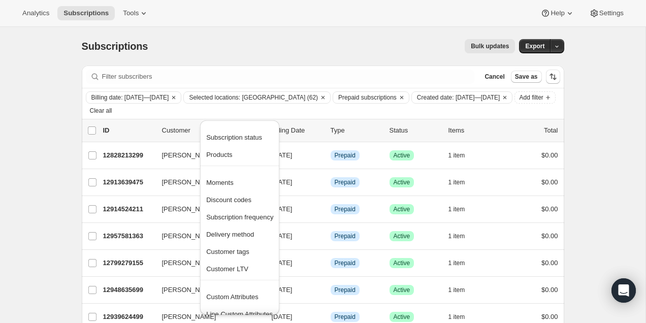
click at [273, 45] on div "Bulk updates" at bounding box center [337, 46] width 355 height 14
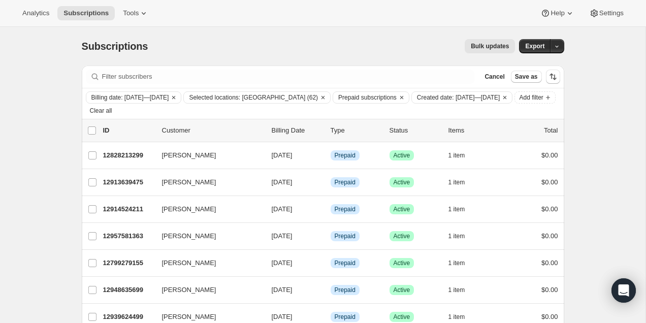
click at [493, 47] on span "Bulk updates" at bounding box center [490, 46] width 38 height 8
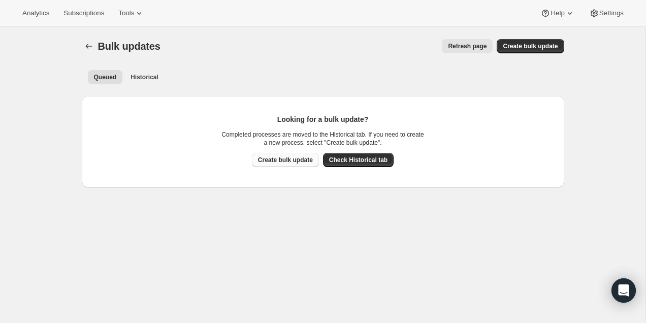
click at [301, 160] on span "Create bulk update" at bounding box center [285, 160] width 55 height 8
select select "16"
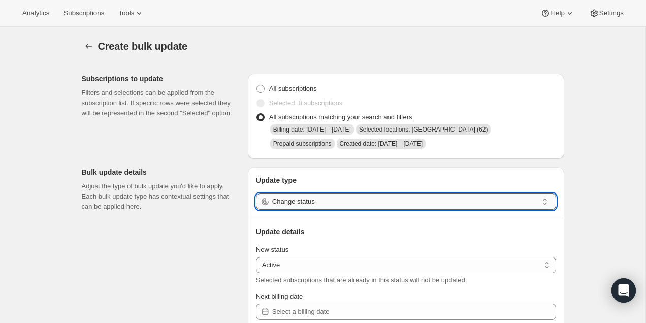
click at [303, 203] on input "Change status" at bounding box center [405, 201] width 266 height 16
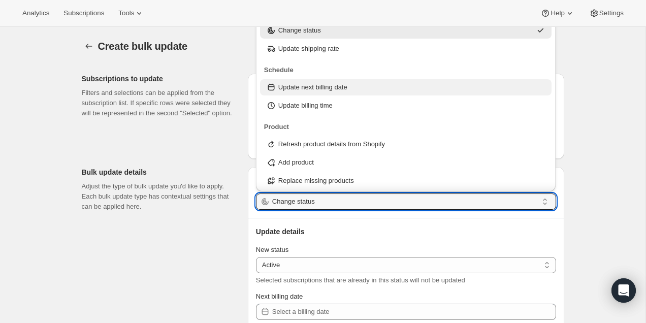
click at [327, 89] on p "Update next billing date" at bounding box center [312, 87] width 69 height 10
type input "Update next billing date"
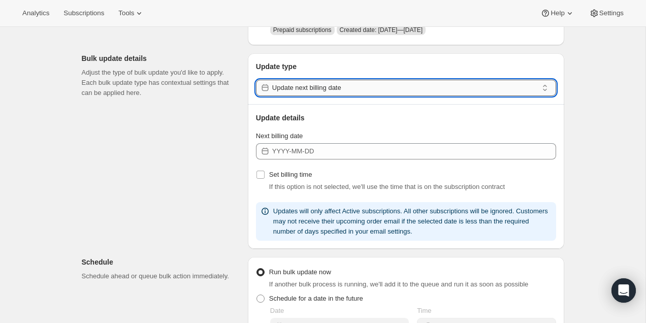
scroll to position [115, 0]
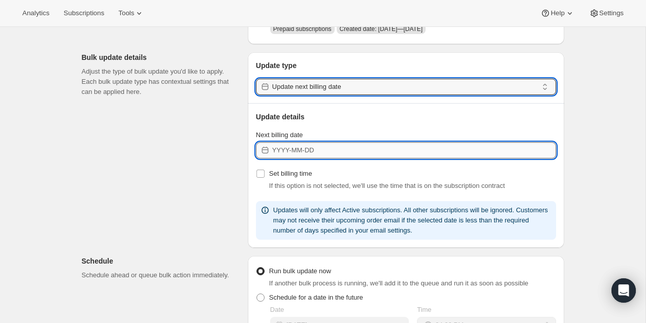
click at [333, 154] on input "Next billing date" at bounding box center [414, 150] width 284 height 16
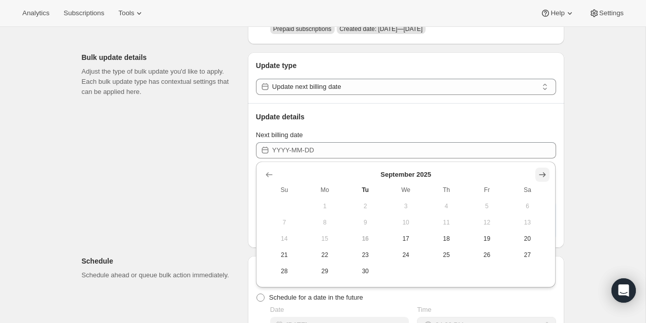
click at [542, 168] on button "Show next month, October 2025" at bounding box center [542, 175] width 14 height 14
click at [414, 239] on span "15" at bounding box center [405, 239] width 32 height 8
type input "2025-10-15"
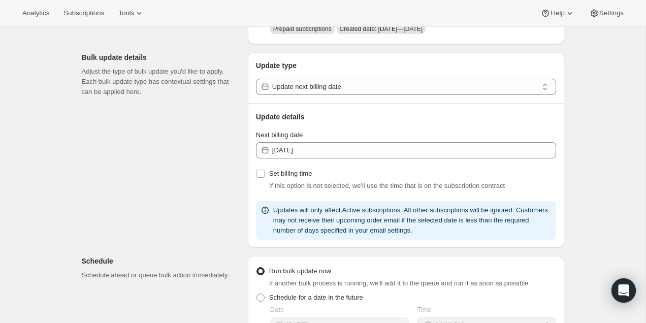
scroll to position [392, 0]
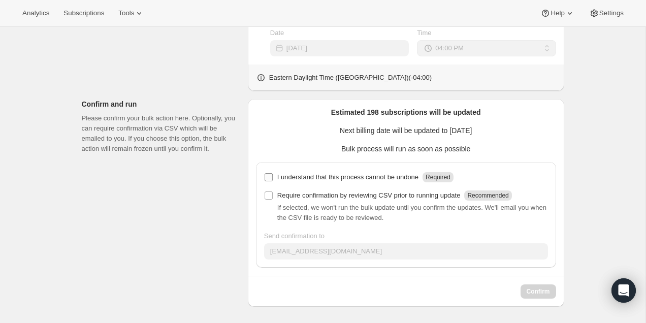
click at [378, 173] on p "I understand that this process cannot be undone" at bounding box center [347, 177] width 141 height 10
click at [273, 173] on input "I understand that this process cannot be undone Required" at bounding box center [269, 177] width 8 height 8
checkbox input "true"
click at [537, 296] on button "Confirm" at bounding box center [538, 291] width 36 height 14
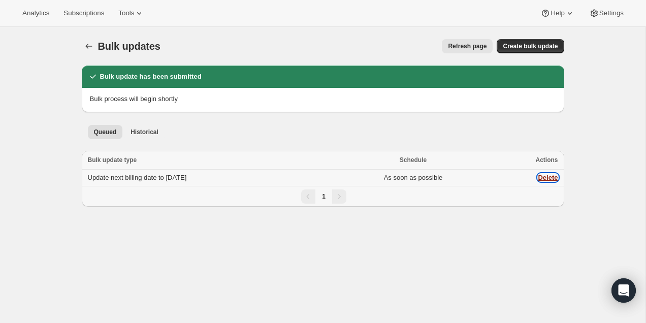
click at [546, 177] on button "Delete" at bounding box center [548, 178] width 20 height 8
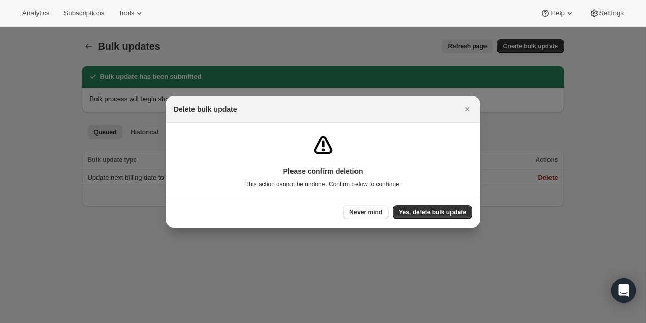
drag, startPoint x: 418, startPoint y: 211, endPoint x: 405, endPoint y: 238, distance: 29.5
click at [463, 107] on icon "Close" at bounding box center [467, 109] width 10 height 10
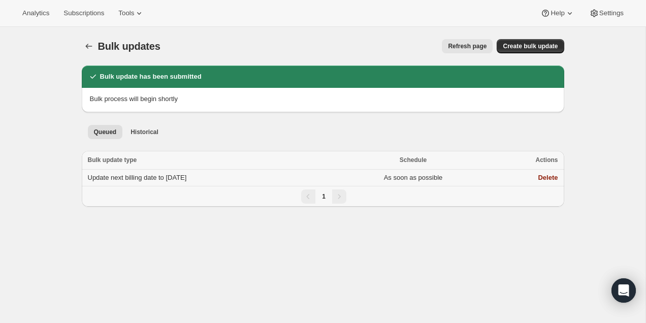
click at [536, 177] on div "Delete" at bounding box center [524, 178] width 65 height 10
drag, startPoint x: 542, startPoint y: 176, endPoint x: 288, endPoint y: 180, distance: 253.9
click at [288, 180] on tr "Select Item Update next billing date to 2025-10-15 As soon as possible Delete" at bounding box center [323, 178] width 482 height 17
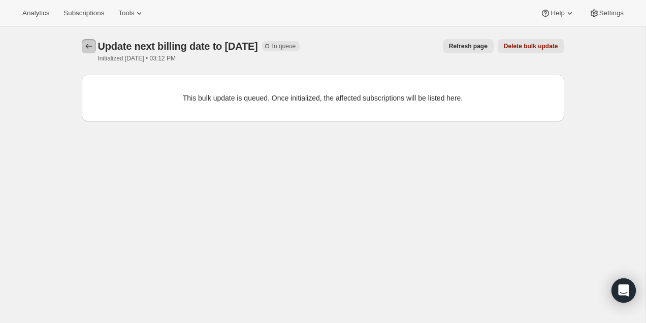
click at [87, 45] on icon "button" at bounding box center [88, 46] width 7 height 5
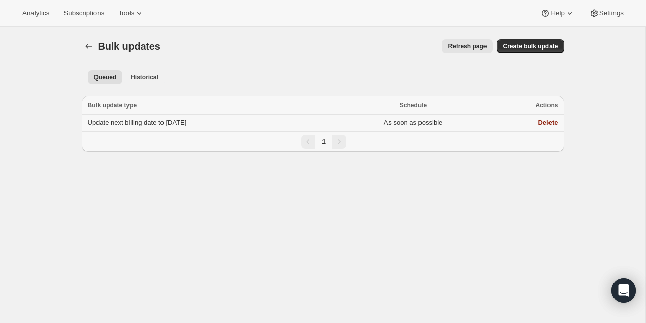
click at [138, 124] on span "Update next billing date to 2025-10-15" at bounding box center [137, 123] width 99 height 8
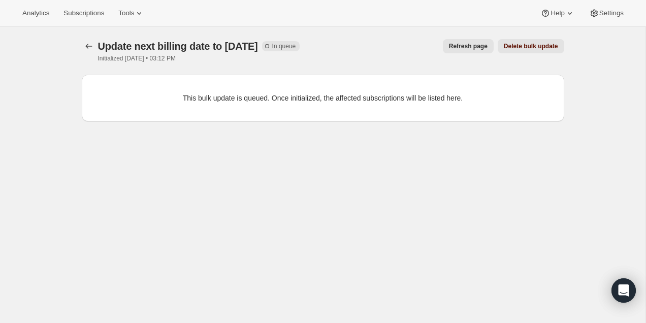
click at [533, 50] on span "Delete bulk update" at bounding box center [531, 46] width 54 height 8
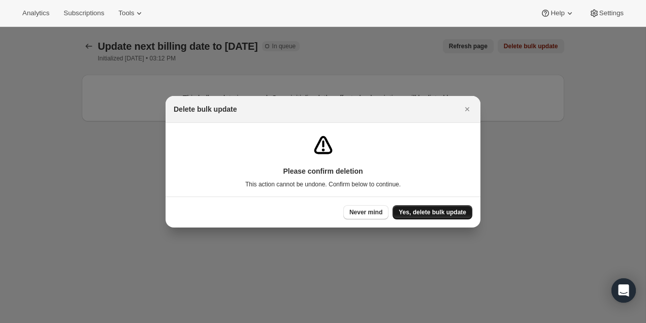
click at [434, 210] on span "Yes, delete bulk update" at bounding box center [433, 212] width 68 height 8
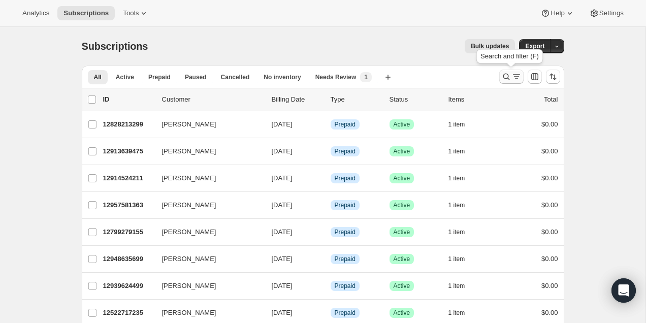
click at [504, 78] on icon "Search and filter results" at bounding box center [506, 77] width 10 height 10
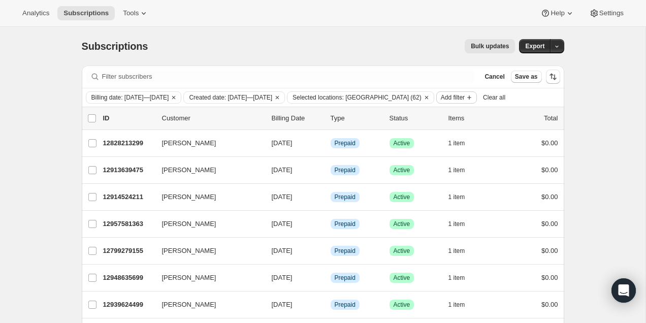
click at [477, 92] on button "Add filter" at bounding box center [456, 97] width 41 height 12
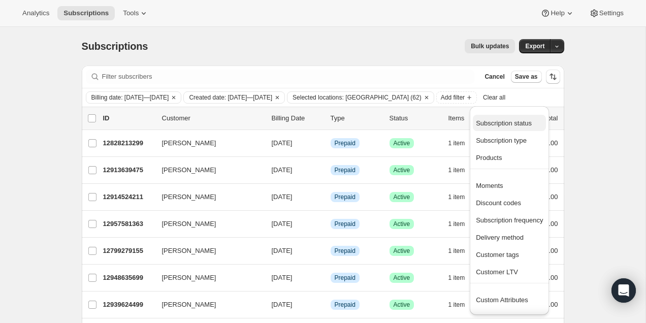
click at [503, 120] on span "Subscription status" at bounding box center [504, 123] width 56 height 8
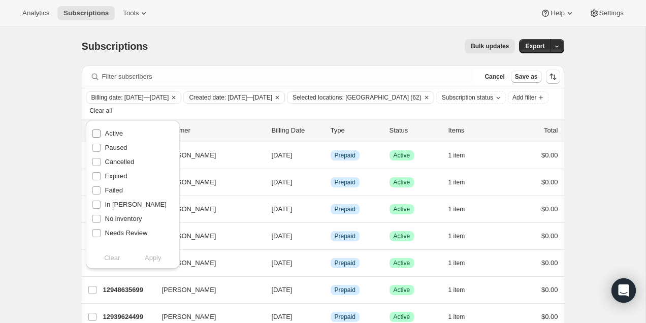
click at [116, 134] on span "Active" at bounding box center [114, 133] width 18 height 8
click at [101, 134] on input "Active" at bounding box center [96, 133] width 8 height 8
checkbox input "true"
drag, startPoint x: 180, startPoint y: 113, endPoint x: 152, endPoint y: 195, distance: 87.0
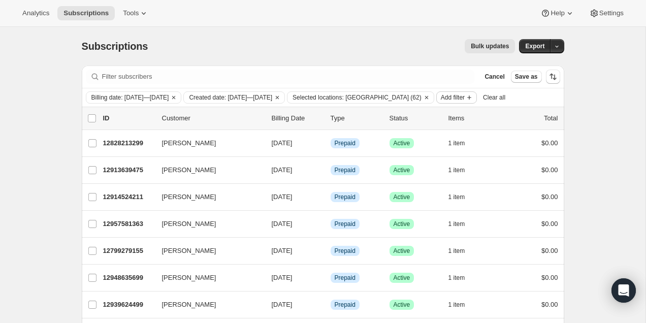
click at [465, 99] on span "Add filter" at bounding box center [453, 97] width 24 height 8
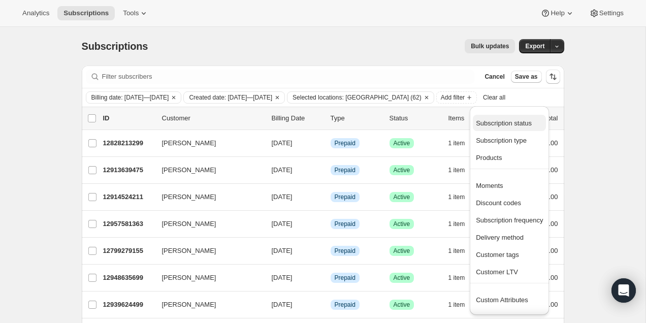
click at [503, 126] on span "Subscription status" at bounding box center [504, 123] width 56 height 8
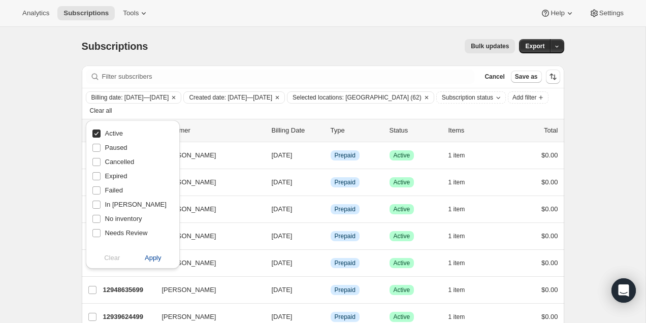
click at [163, 257] on button "Apply" at bounding box center [152, 258] width 53 height 16
click at [515, 102] on span "Add filter" at bounding box center [527, 97] width 24 height 8
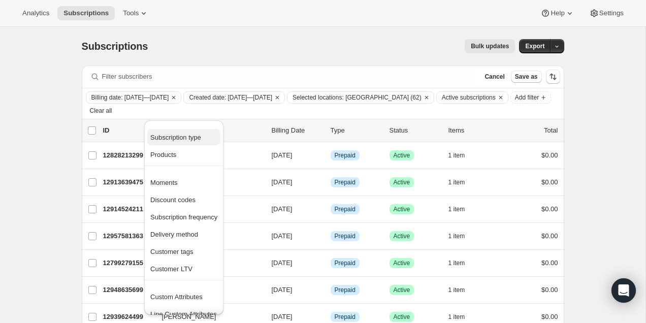
click at [192, 140] on span "Subscription type" at bounding box center [175, 138] width 51 height 8
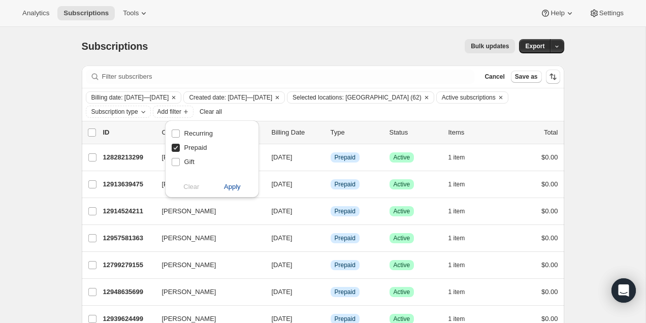
click at [239, 186] on span "Apply" at bounding box center [232, 187] width 17 height 10
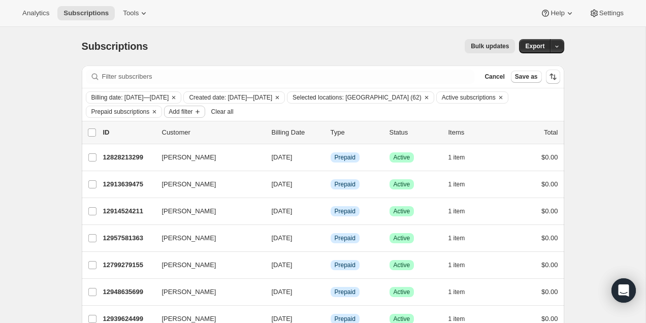
click at [205, 116] on button "Add filter" at bounding box center [184, 112] width 41 height 12
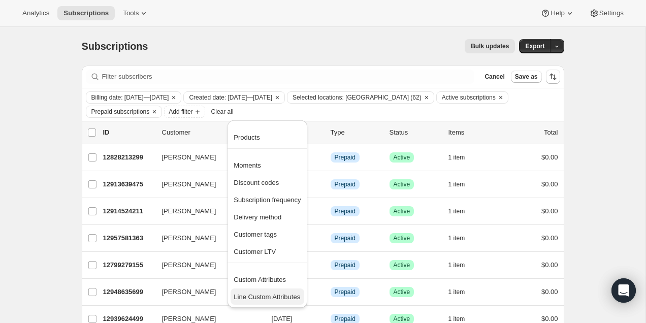
click at [281, 292] on span "Line Custom Attributes" at bounding box center [267, 297] width 67 height 10
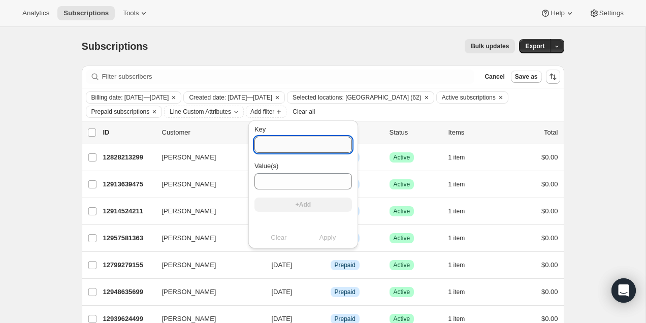
click at [300, 145] on input "Key" at bounding box center [302, 145] width 97 height 16
click at [285, 239] on div "Clear Apply" at bounding box center [302, 238] width 97 height 10
click at [357, 50] on div "Bulk updates" at bounding box center [337, 46] width 355 height 14
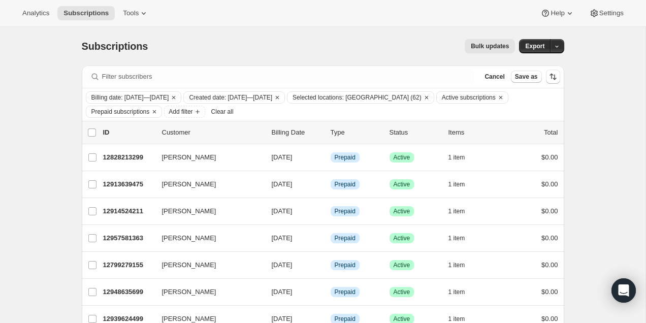
click at [495, 46] on span "Bulk updates" at bounding box center [490, 46] width 38 height 8
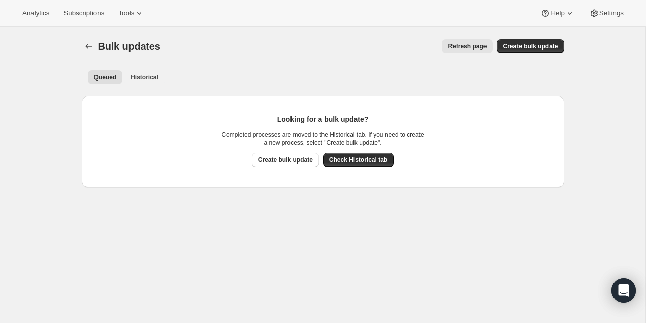
drag, startPoint x: 358, startPoint y: 166, endPoint x: 321, endPoint y: 188, distance: 42.6
click at [344, 175] on div "Looking for a bulk update? Completed processes are moved to the Historical tab.…" at bounding box center [323, 141] width 466 height 75
click at [310, 148] on div "Looking for a bulk update? Completed processes are moved to the Historical tab.…" at bounding box center [322, 133] width 203 height 39
click at [308, 158] on span "Create bulk update" at bounding box center [285, 160] width 55 height 8
select select "16"
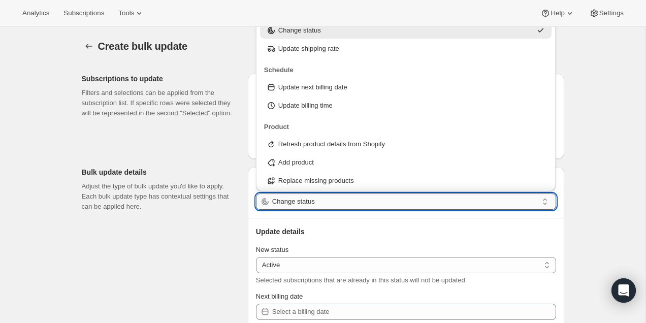
click at [324, 196] on input "Change status" at bounding box center [405, 201] width 266 height 16
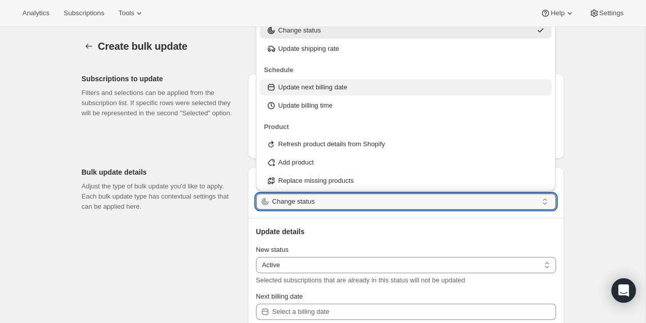
click at [335, 90] on p "Update next billing date" at bounding box center [312, 87] width 69 height 10
type input "Update next billing date"
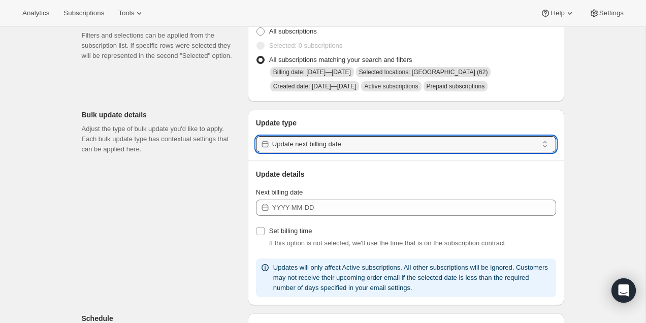
scroll to position [89, 0]
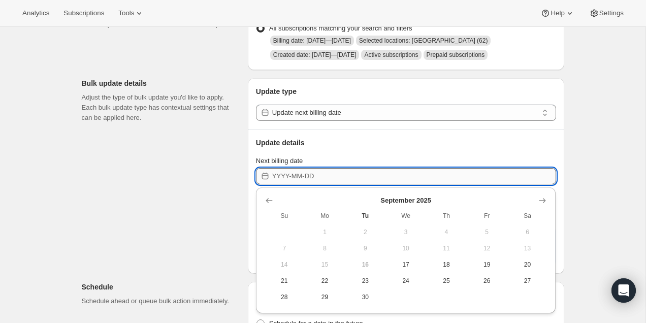
click at [346, 183] on input "Next billing date" at bounding box center [414, 176] width 284 height 16
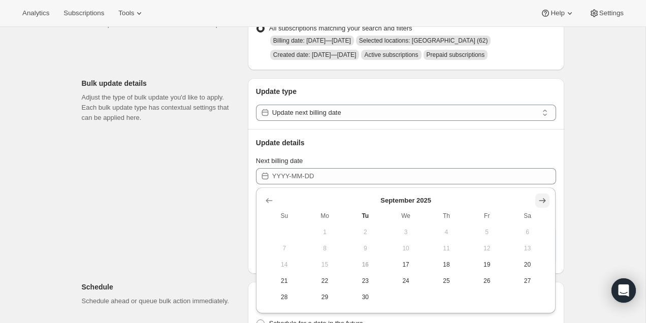
click at [541, 199] on icon "Show next month, October 2025" at bounding box center [542, 200] width 10 height 10
click at [404, 259] on button "15" at bounding box center [405, 264] width 41 height 16
type input "2025-10-15"
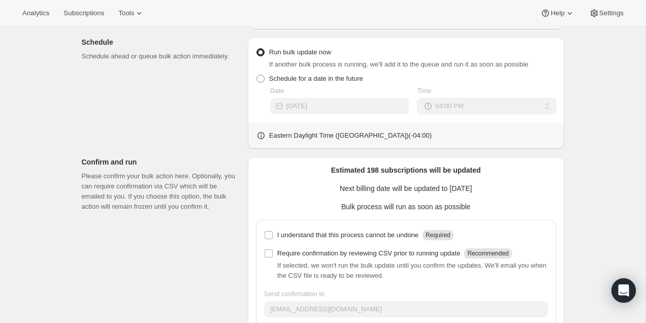
scroll to position [392, 0]
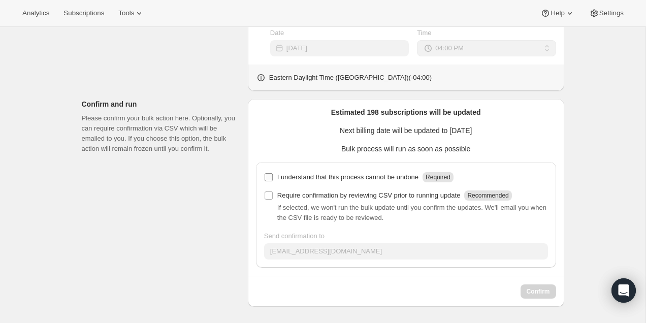
click at [402, 179] on p "I understand that this process cannot be undone" at bounding box center [347, 177] width 141 height 10
click at [273, 179] on input "I understand that this process cannot be undone Required" at bounding box center [269, 177] width 8 height 8
checkbox input "true"
click at [540, 291] on span "Confirm" at bounding box center [538, 291] width 23 height 8
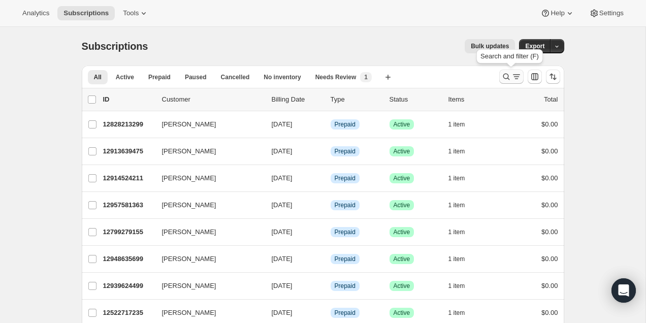
click at [502, 75] on icon "Search and filter results" at bounding box center [506, 77] width 10 height 10
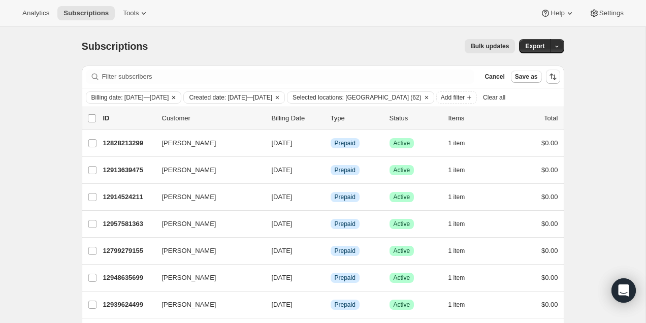
click at [178, 97] on icon "Clear" at bounding box center [174, 97] width 8 height 8
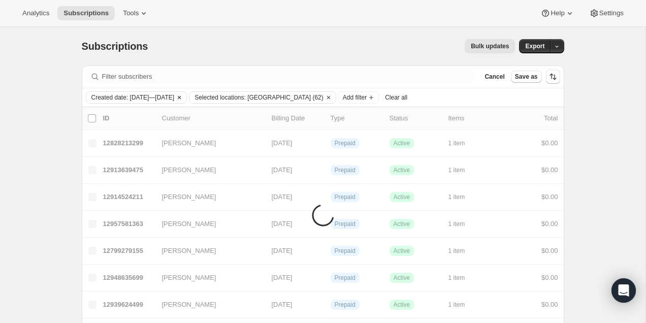
click at [183, 97] on icon "Clear" at bounding box center [179, 97] width 8 height 8
click at [221, 97] on icon "Clear" at bounding box center [225, 97] width 8 height 8
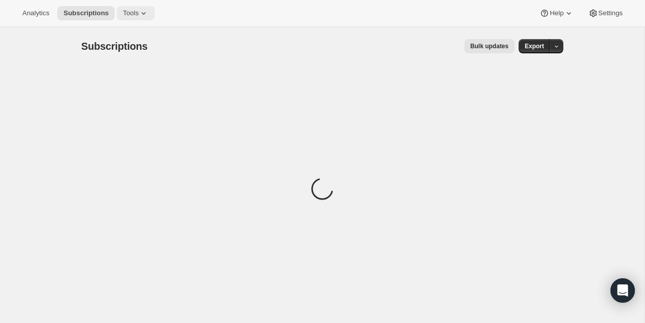
click at [139, 15] on span "Tools" at bounding box center [131, 13] width 16 height 8
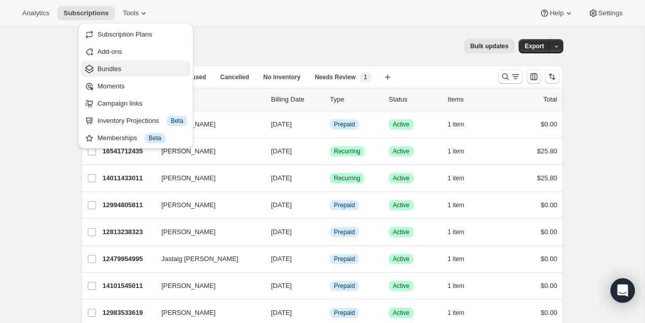
click at [147, 70] on span "Bundles" at bounding box center [142, 69] width 90 height 10
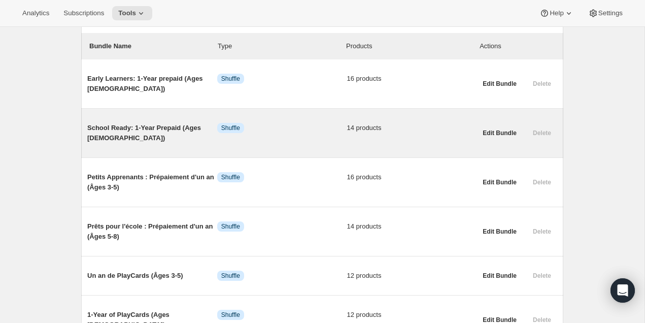
scroll to position [116, 0]
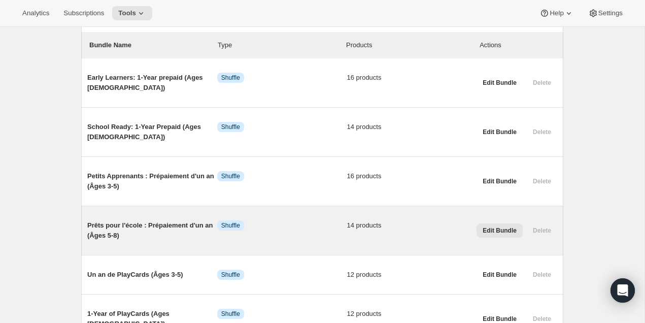
click at [486, 228] on span "Edit Bundle" at bounding box center [500, 230] width 34 height 8
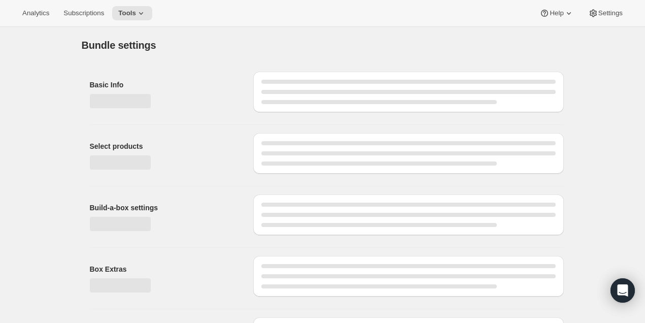
type input "Prêts pour l'école : Prépaiement d'un an (Âges 5-8)"
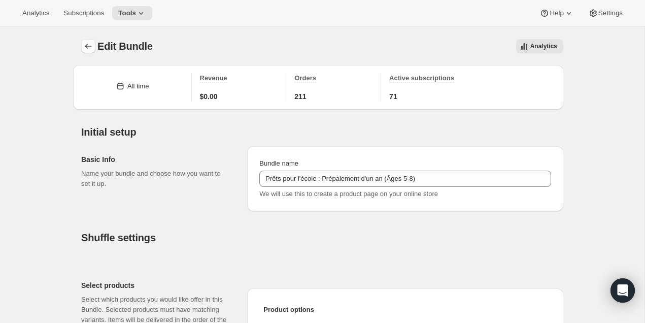
click at [90, 45] on icon "Bundles" at bounding box center [88, 46] width 10 height 10
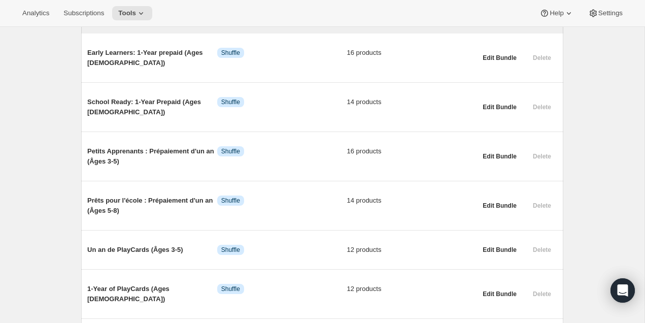
scroll to position [145, 0]
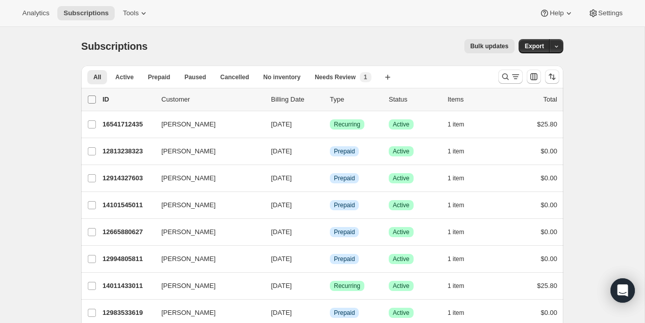
click at [93, 99] on input "0 selected" at bounding box center [92, 99] width 8 height 8
checkbox input "true"
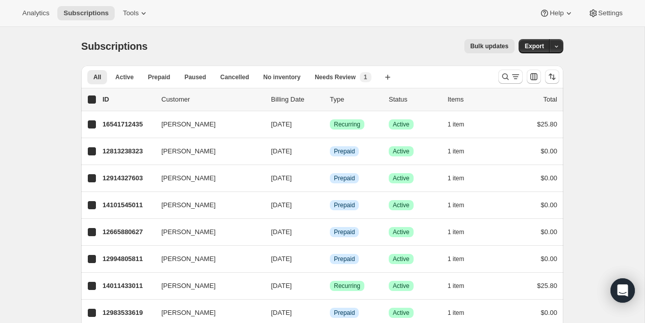
checkbox input "true"
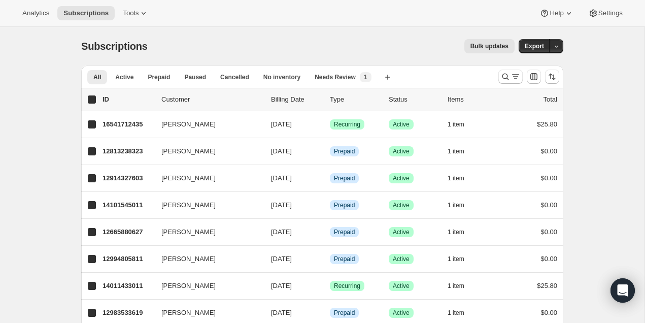
checkbox input "true"
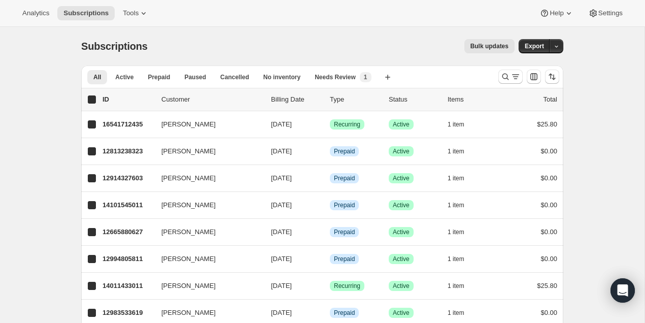
checkbox input "true"
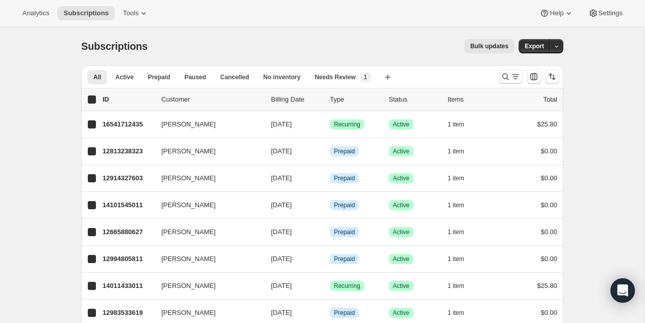
checkbox input "true"
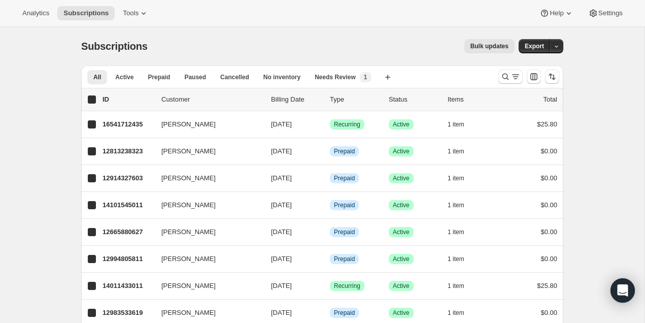
checkbox input "true"
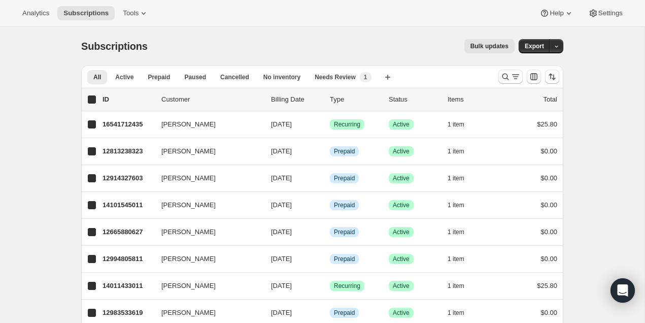
checkbox input "true"
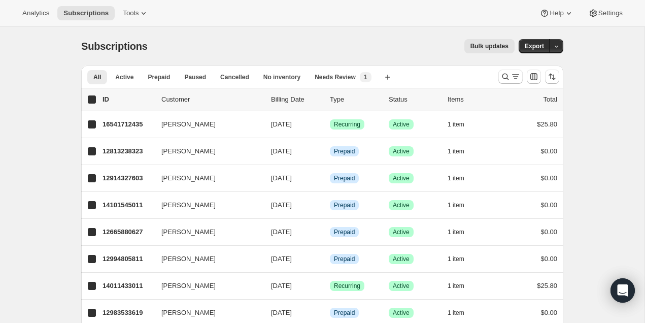
checkbox input "true"
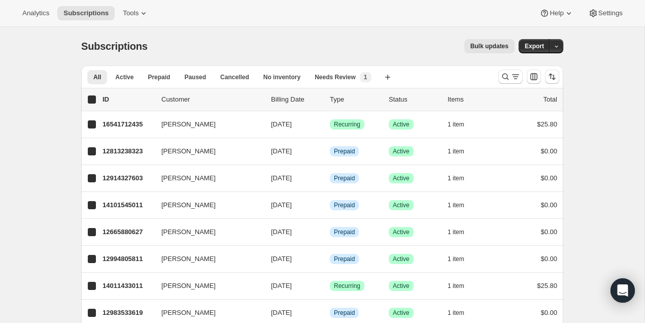
checkbox input "true"
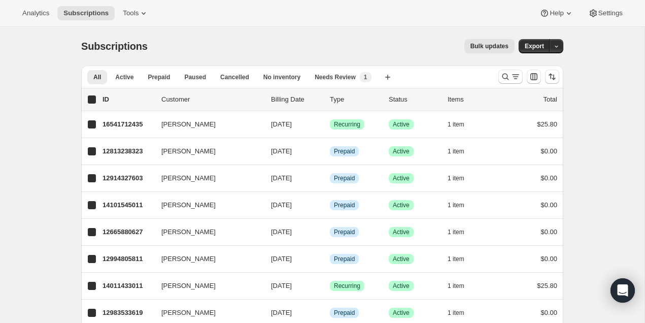
checkbox input "true"
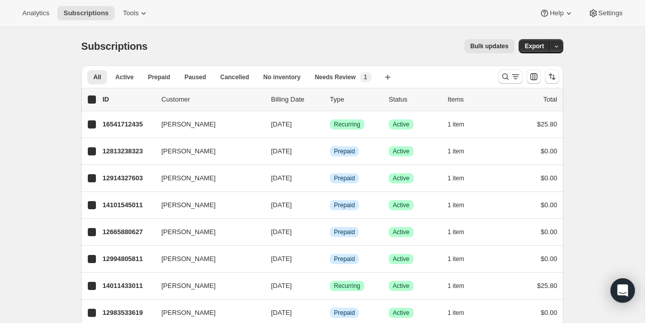
checkbox input "true"
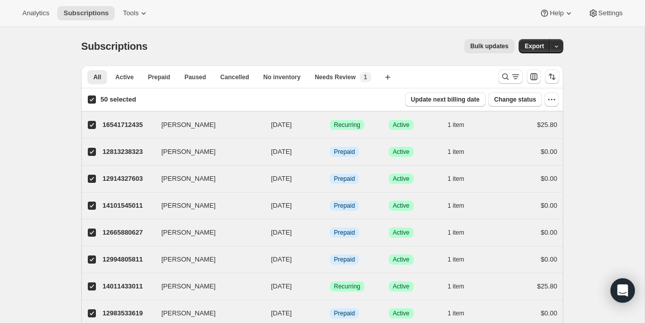
click at [419, 38] on div "Subscriptions. This page is ready Subscriptions Bulk updates More actions Bulk …" at bounding box center [322, 46] width 482 height 39
click at [89, 98] on input "50 selected" at bounding box center [92, 99] width 8 height 8
checkbox input "false"
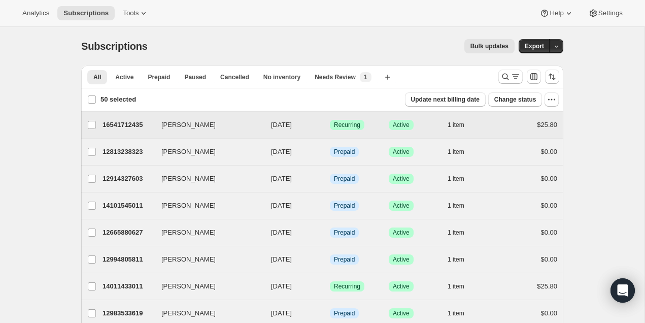
checkbox input "false"
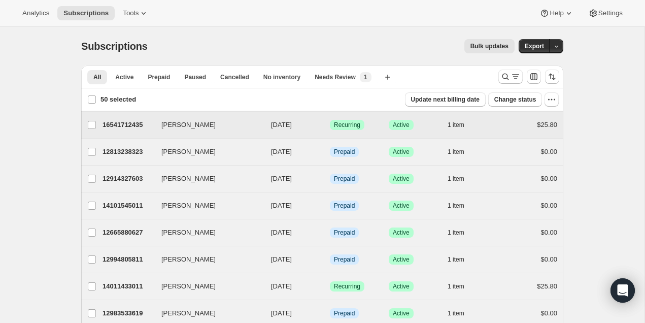
checkbox input "false"
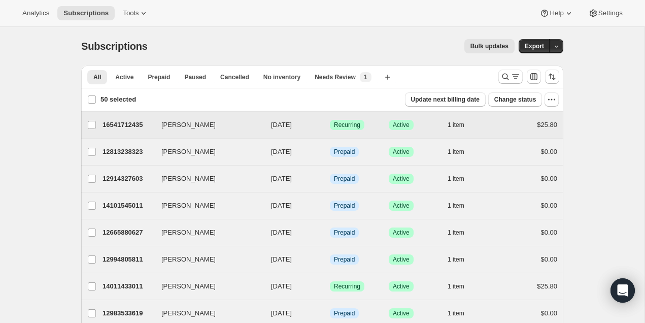
checkbox input "false"
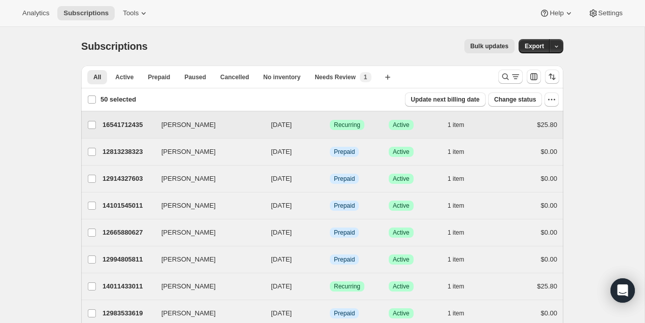
checkbox input "false"
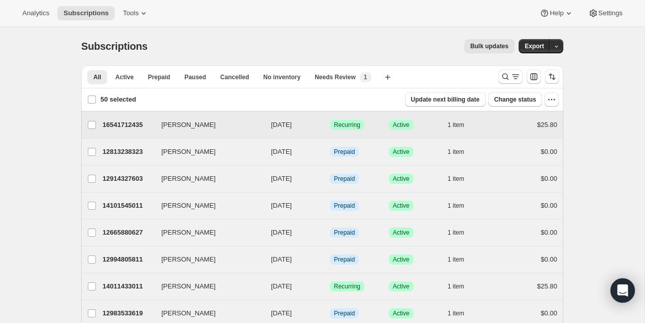
checkbox input "false"
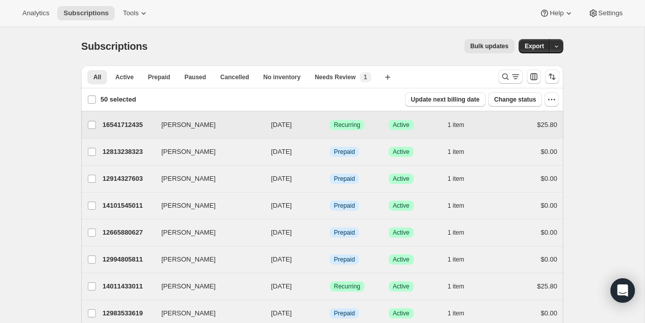
checkbox input "false"
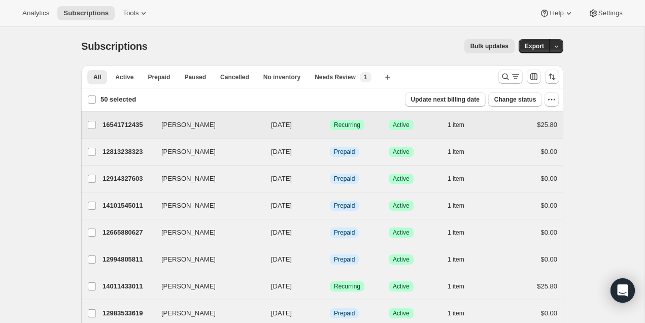
checkbox input "false"
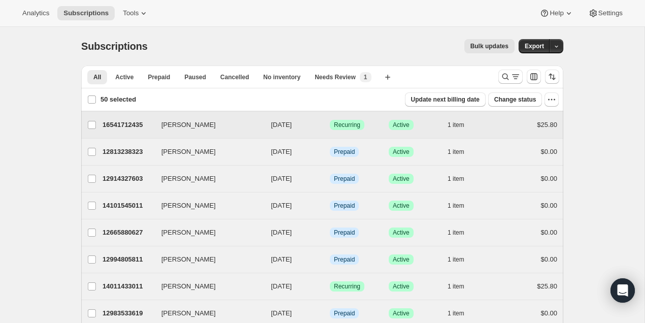
checkbox input "false"
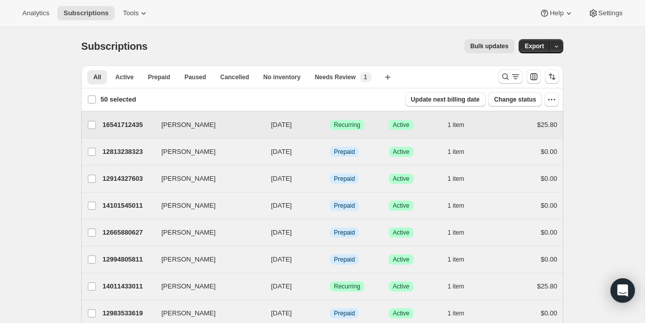
checkbox input "false"
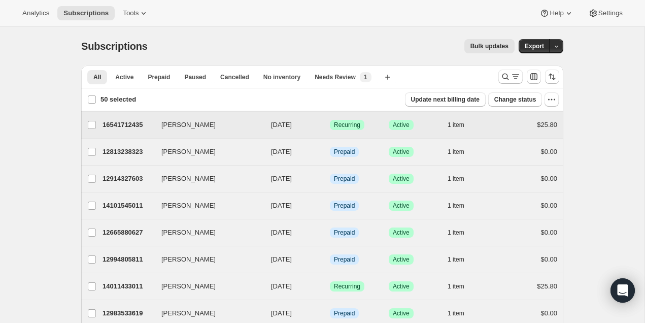
checkbox input "false"
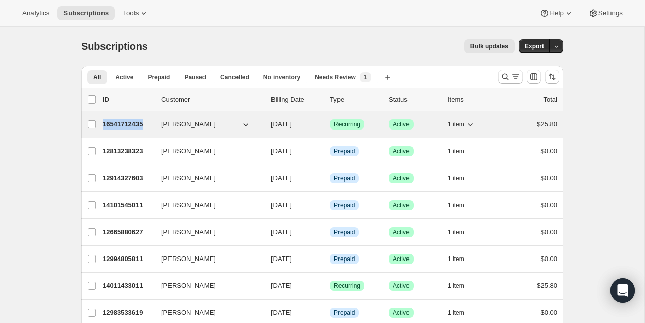
click at [463, 121] on span "1 item" at bounding box center [456, 124] width 17 height 8
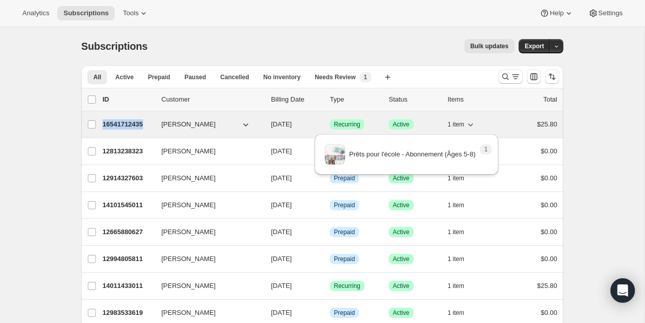
click at [464, 121] on span "1 item" at bounding box center [456, 124] width 17 height 8
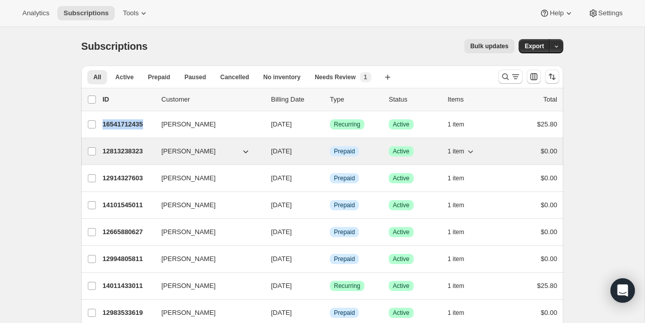
click at [462, 149] on span "1 item" at bounding box center [456, 151] width 17 height 8
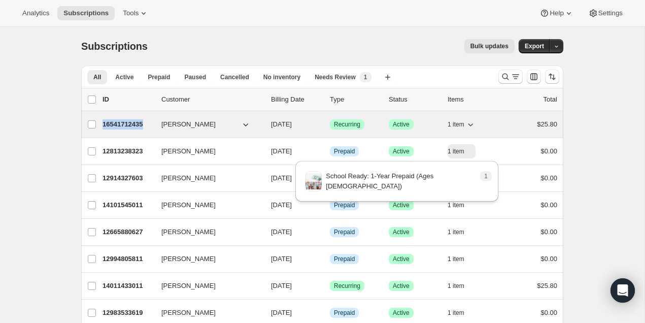
click at [464, 127] on span "1 item" at bounding box center [456, 124] width 17 height 8
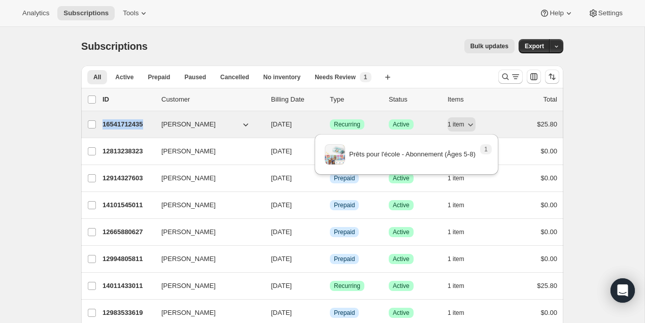
click at [133, 124] on p "16541712435" at bounding box center [128, 124] width 51 height 10
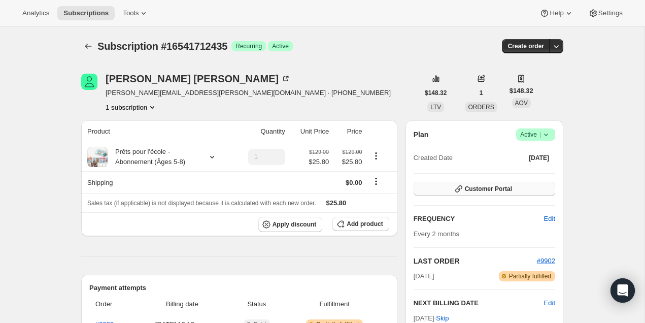
click at [497, 186] on span "Customer Portal" at bounding box center [488, 189] width 47 height 8
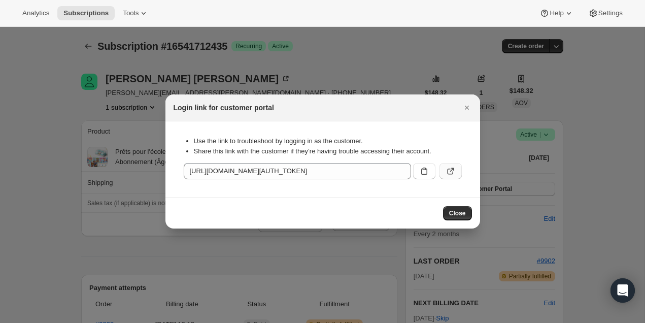
click at [450, 172] on icon ":rpm:" at bounding box center [451, 171] width 10 height 10
click at [188, 88] on div at bounding box center [322, 161] width 645 height 323
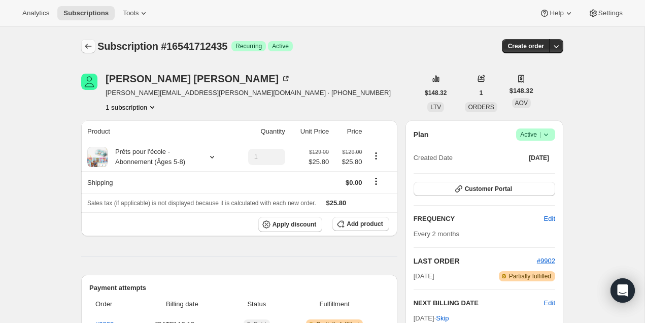
click at [81, 43] on button "Subscriptions" at bounding box center [88, 46] width 14 height 14
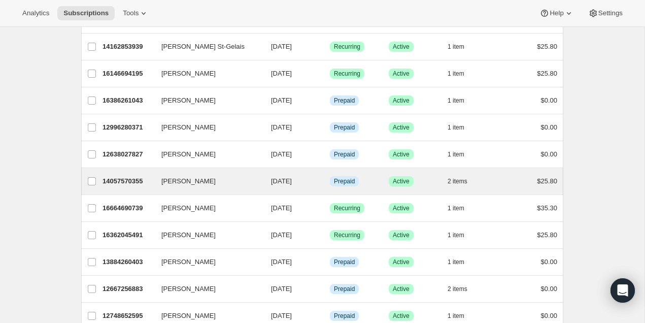
scroll to position [473, 0]
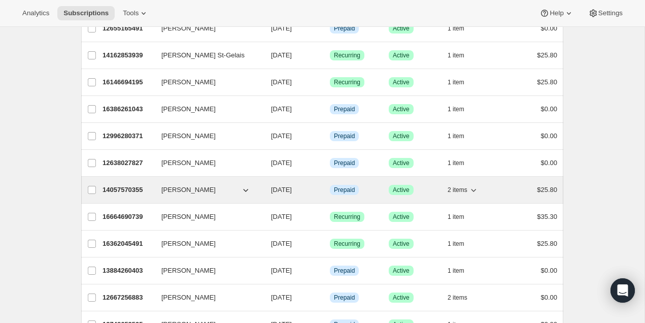
click at [471, 190] on icon "button" at bounding box center [474, 190] width 10 height 10
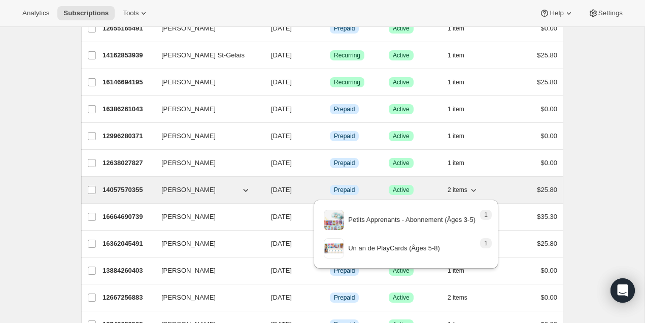
click at [471, 190] on icon "button" at bounding box center [474, 190] width 10 height 10
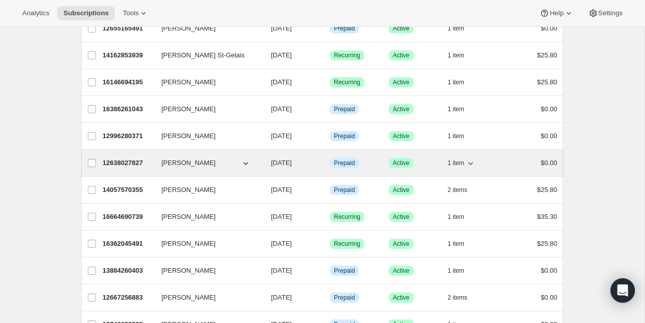
click at [465, 168] on button "1 item" at bounding box center [462, 163] width 28 height 14
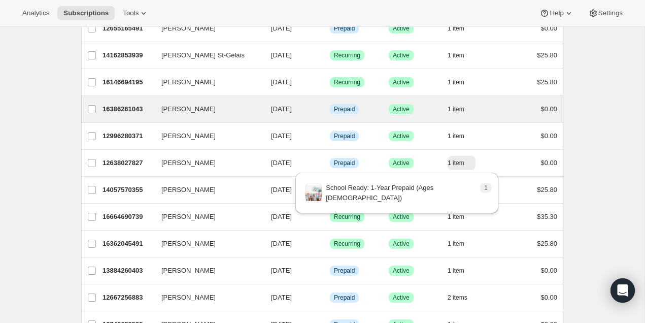
click at [451, 99] on div "Saki Ishikawa 16386261043 Saki Ishikawa 09/17/2025 Info Prepaid Success Active …" at bounding box center [322, 109] width 482 height 26
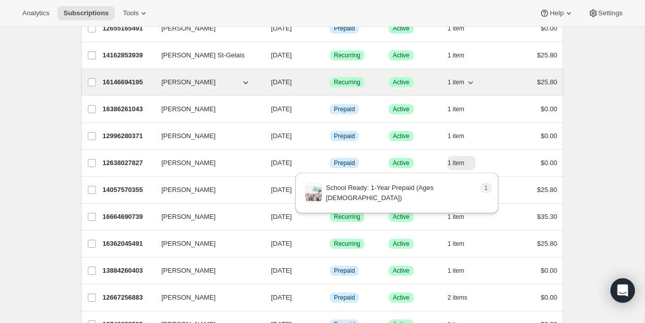
click at [456, 76] on button "1 item" at bounding box center [462, 82] width 28 height 14
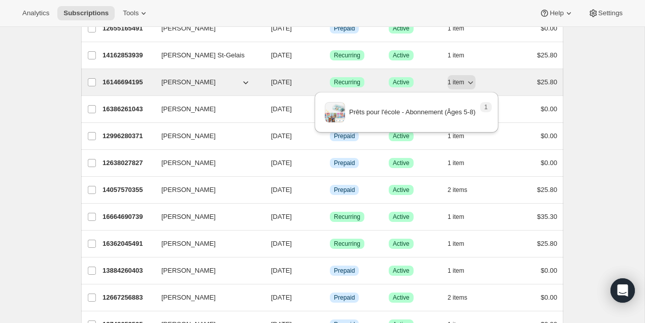
click at [115, 79] on p "16146694195" at bounding box center [128, 82] width 51 height 10
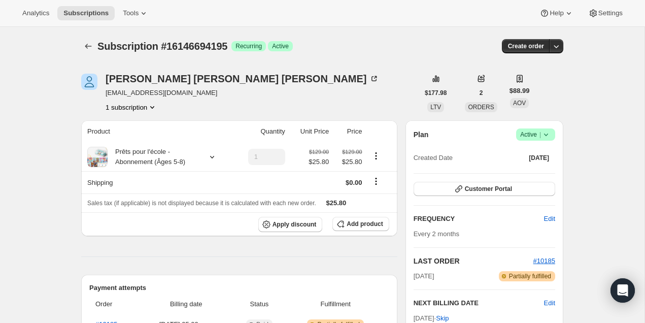
click at [501, 200] on div "Plan Success Active | Created Date May 29, 2025 Customer Portal FREQUENCY Edit …" at bounding box center [485, 251] width 142 height 246
drag, startPoint x: 507, startPoint y: 192, endPoint x: 362, endPoint y: 235, distance: 151.3
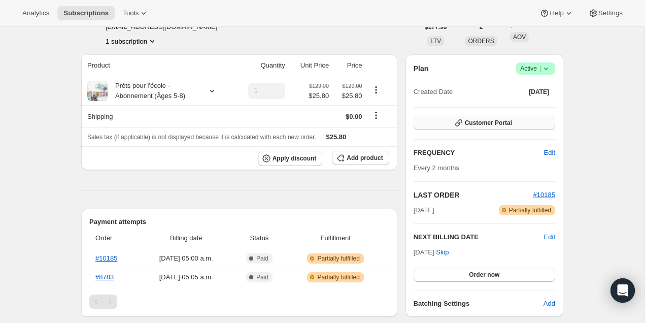
click at [509, 125] on span "Customer Portal" at bounding box center [488, 123] width 47 height 8
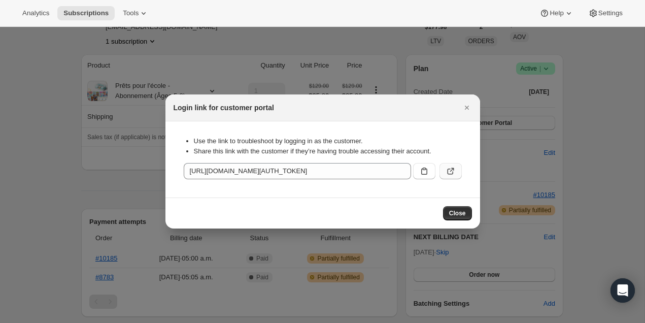
click at [450, 170] on icon ":r16l:" at bounding box center [451, 171] width 10 height 10
click at [471, 107] on icon "Close" at bounding box center [467, 108] width 10 height 10
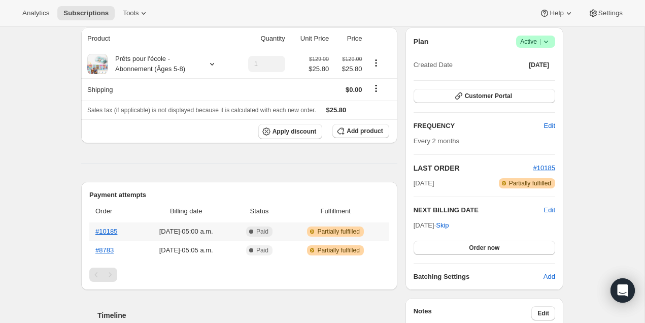
scroll to position [117, 0]
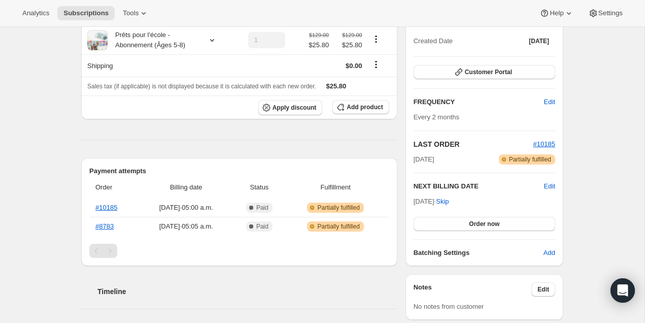
click at [105, 250] on div "Pagination" at bounding box center [110, 251] width 14 height 14
click at [107, 205] on link "#10185" at bounding box center [106, 208] width 22 height 8
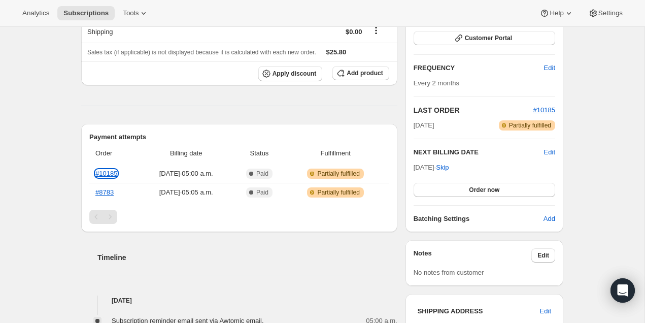
scroll to position [153, 0]
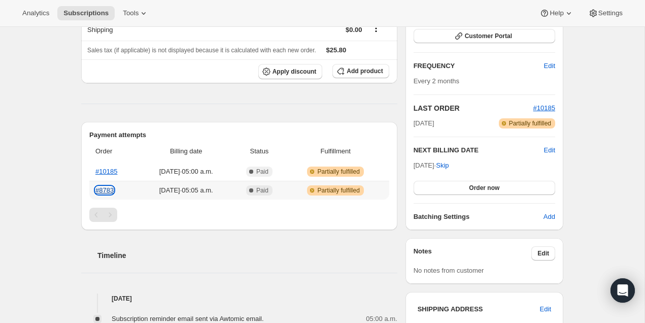
click at [110, 187] on link "#8783" at bounding box center [104, 190] width 18 height 8
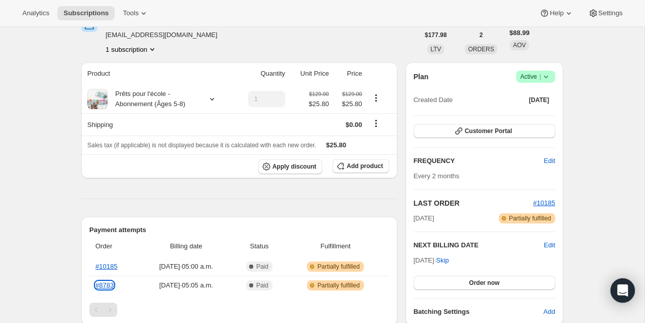
scroll to position [0, 0]
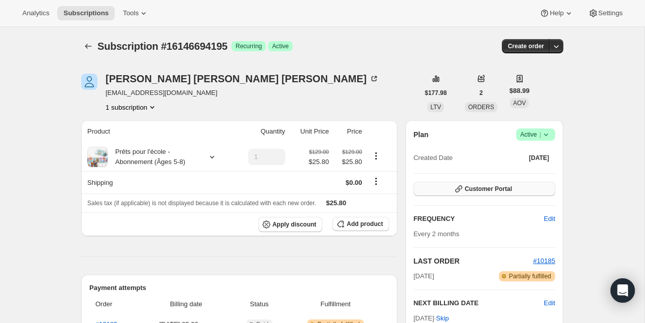
click at [509, 182] on button "Customer Portal" at bounding box center [485, 189] width 142 height 14
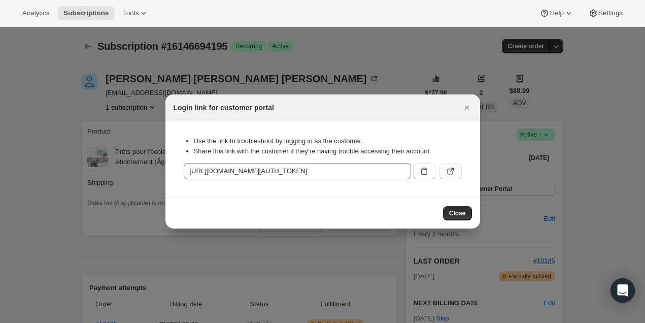
click at [449, 171] on icon ":r16l:" at bounding box center [451, 171] width 10 height 10
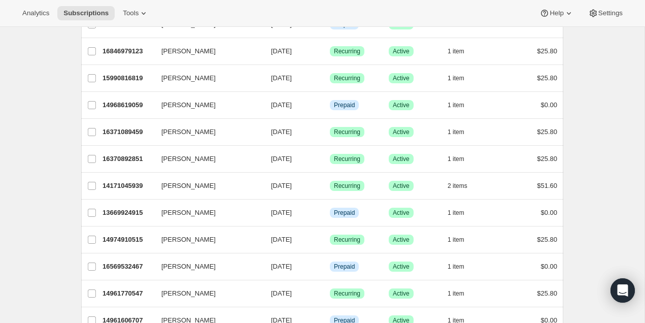
scroll to position [1190, 0]
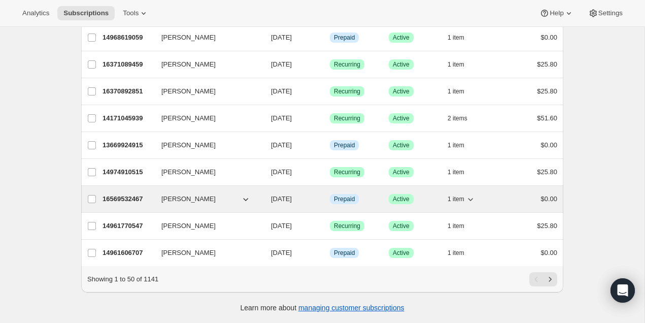
click at [478, 196] on div "1 item" at bounding box center [473, 199] width 51 height 14
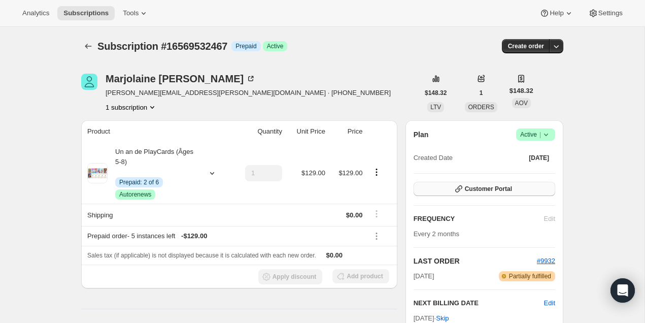
click at [476, 187] on span "Customer Portal" at bounding box center [488, 189] width 47 height 8
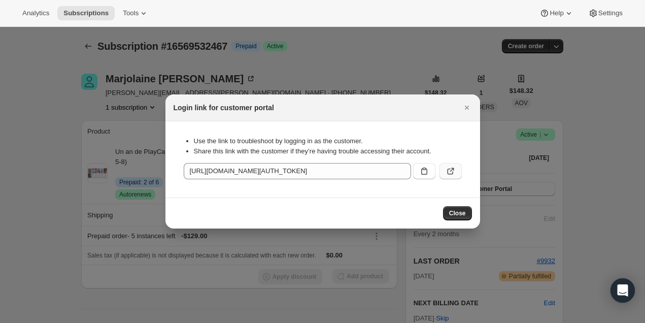
click at [458, 172] on button ":r1jo:" at bounding box center [451, 171] width 22 height 16
click at [101, 65] on div at bounding box center [322, 161] width 645 height 323
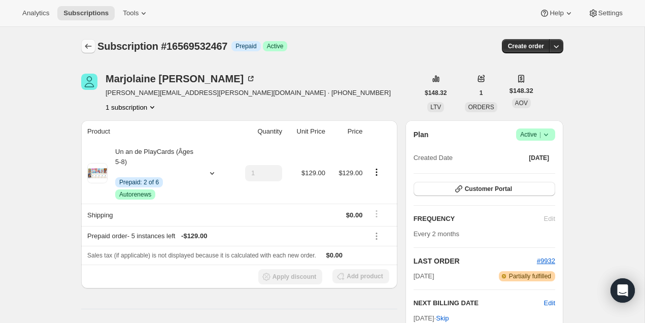
click at [88, 47] on icon "Subscriptions" at bounding box center [88, 46] width 10 height 10
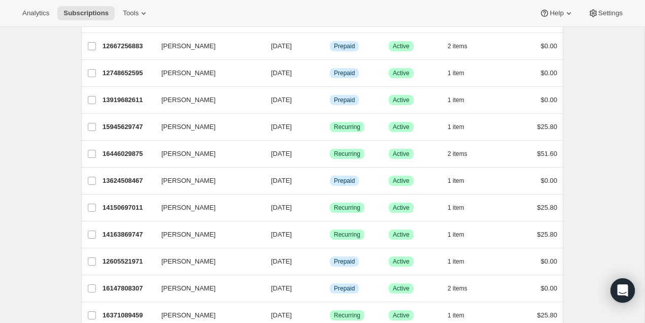
scroll to position [1190, 0]
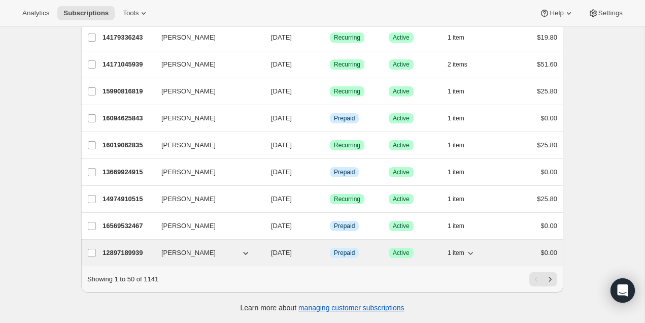
click at [467, 254] on icon "button" at bounding box center [471, 253] width 10 height 10
click at [138, 249] on p "12897189939" at bounding box center [128, 253] width 51 height 10
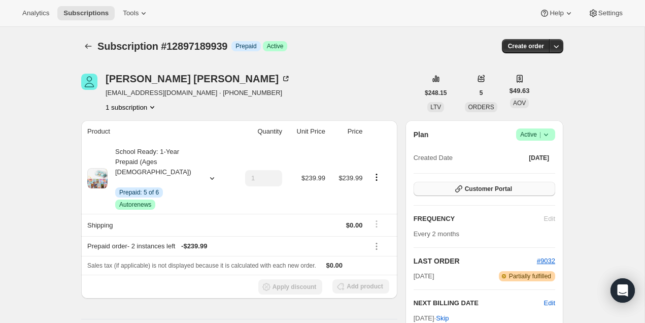
click at [516, 188] on button "Customer Portal" at bounding box center [485, 189] width 142 height 14
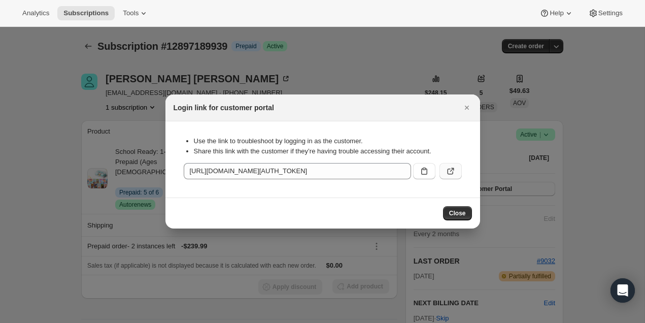
click at [459, 164] on button ":r20l:" at bounding box center [451, 171] width 22 height 16
click at [467, 103] on icon "Close" at bounding box center [467, 108] width 10 height 10
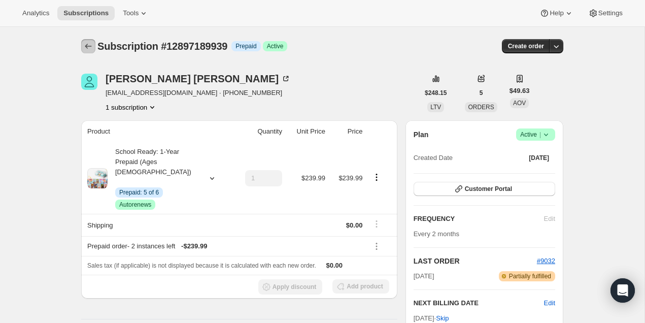
click at [84, 46] on icon "Subscriptions" at bounding box center [88, 46] width 10 height 10
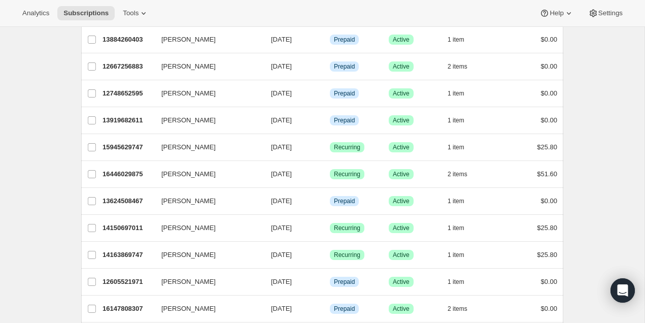
scroll to position [1190, 0]
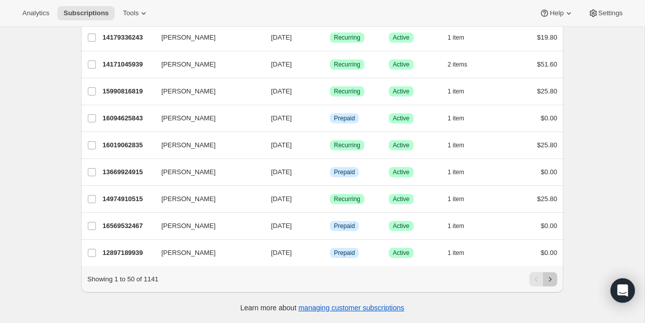
click at [548, 280] on icon "Next" at bounding box center [550, 279] width 10 height 10
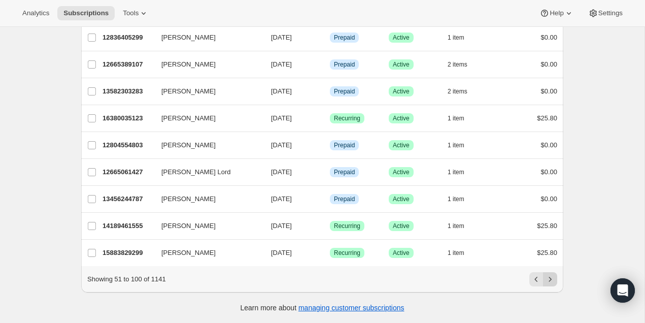
click at [548, 280] on icon "Next" at bounding box center [550, 279] width 10 height 10
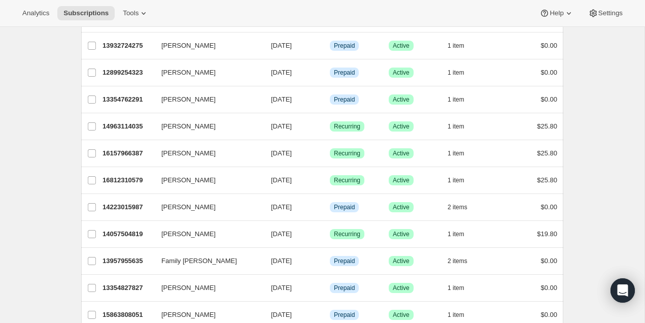
scroll to position [0, 0]
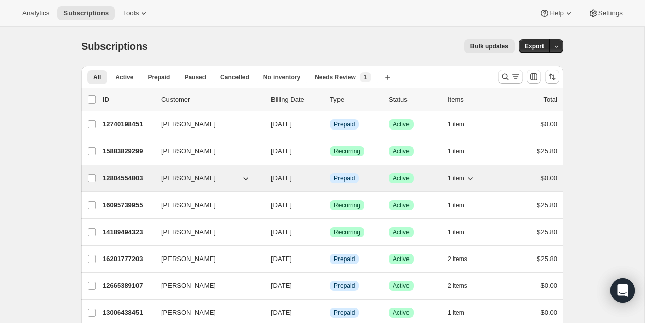
click at [125, 177] on p "12804554803" at bounding box center [128, 178] width 51 height 10
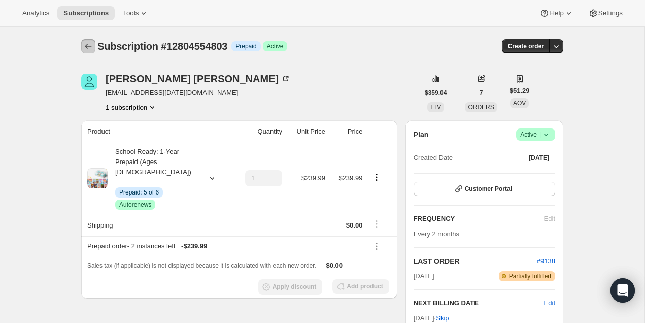
click at [86, 43] on icon "Subscriptions" at bounding box center [88, 46] width 10 height 10
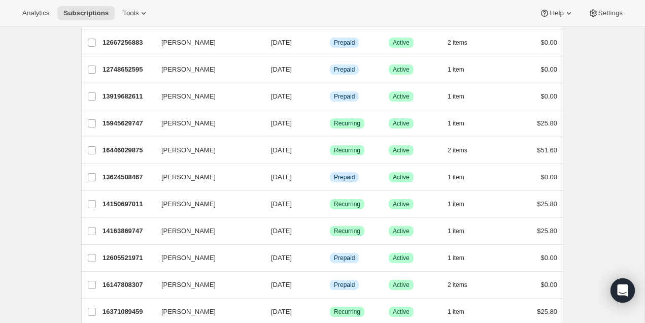
scroll to position [1190, 0]
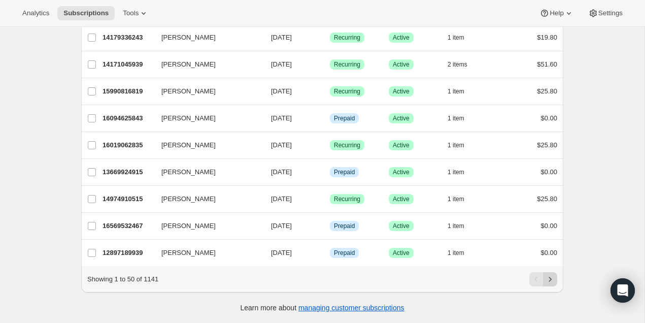
click at [548, 277] on icon "Next" at bounding box center [550, 279] width 10 height 10
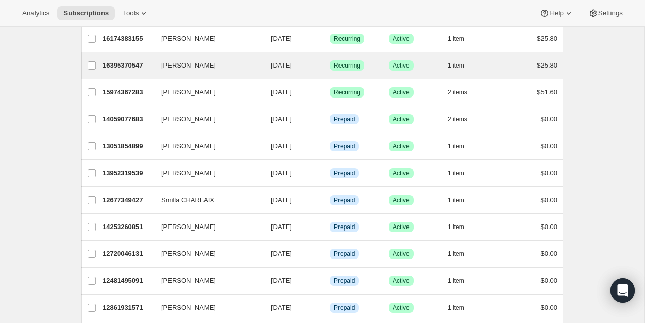
scroll to position [902, 0]
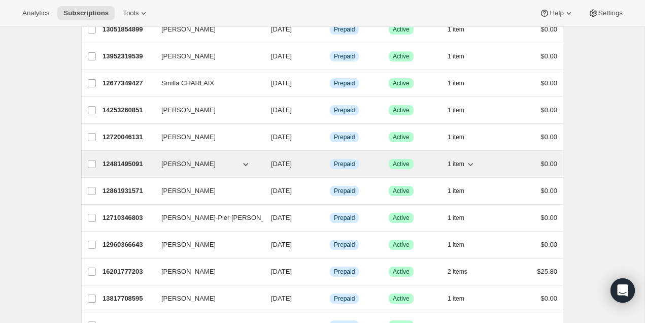
click at [462, 165] on span "1 item" at bounding box center [456, 164] width 17 height 8
click at [120, 167] on p "12481495091" at bounding box center [128, 164] width 51 height 10
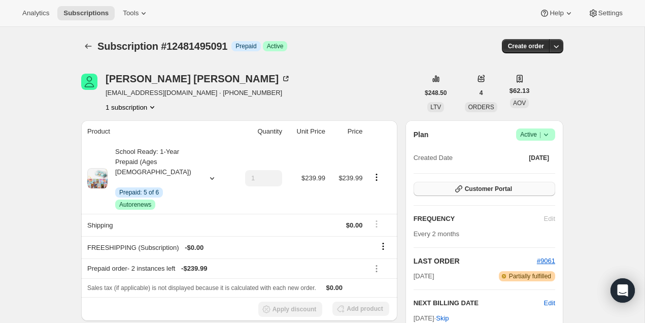
click at [482, 189] on span "Customer Portal" at bounding box center [488, 189] width 47 height 8
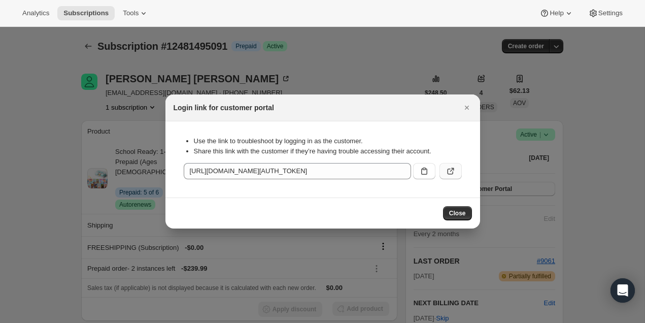
click at [452, 167] on icon ":rc4:" at bounding box center [451, 171] width 10 height 10
click at [151, 149] on div at bounding box center [322, 161] width 645 height 323
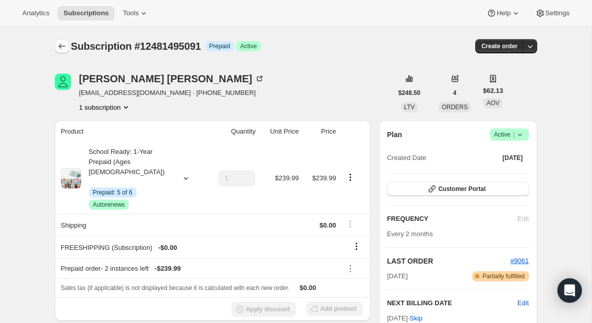
click at [61, 50] on icon "Subscriptions" at bounding box center [62, 46] width 10 height 10
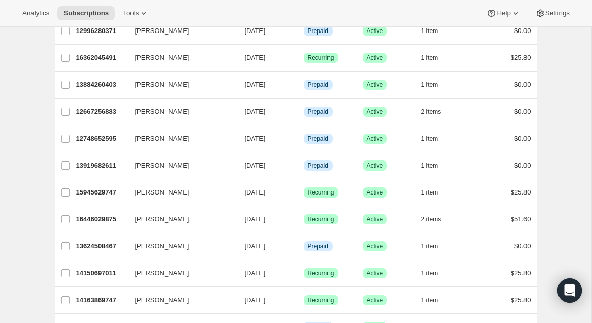
scroll to position [1190, 0]
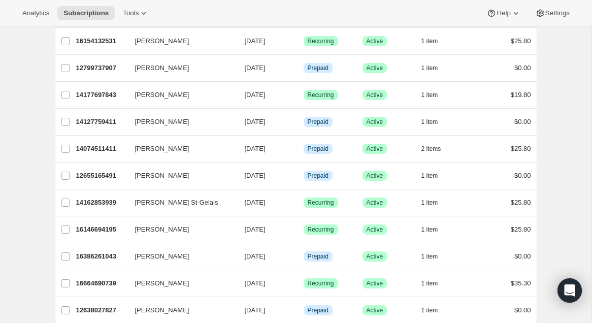
scroll to position [0, 0]
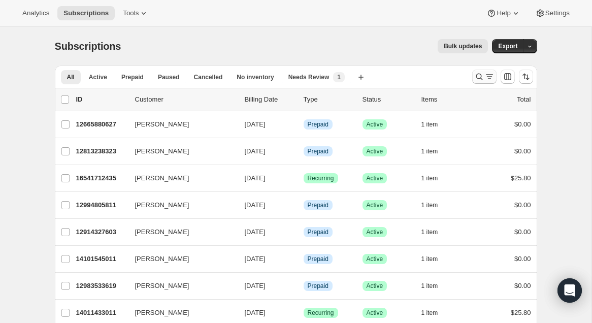
click at [482, 73] on icon "Search and filter results" at bounding box center [479, 77] width 10 height 10
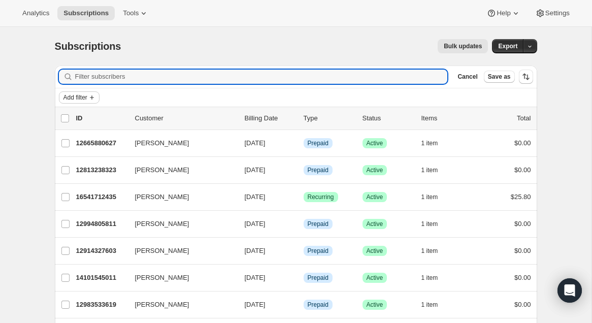
click at [75, 98] on span "Add filter" at bounding box center [75, 97] width 24 height 8
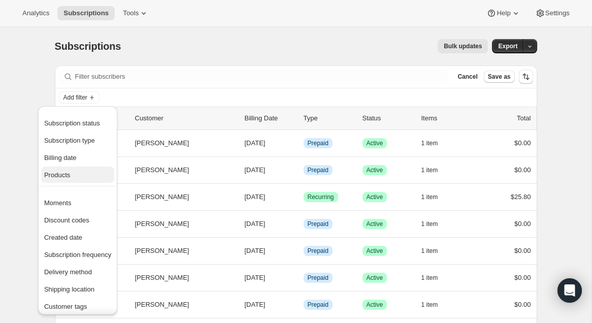
click at [77, 177] on span "Products" at bounding box center [77, 175] width 67 height 10
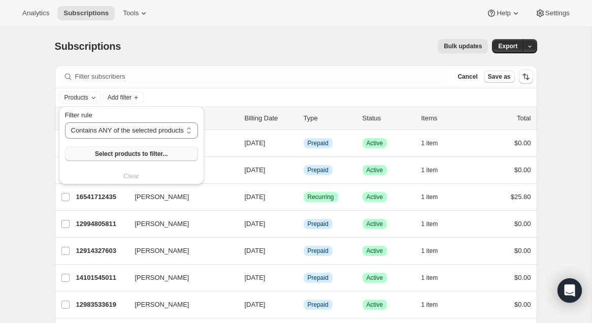
click at [124, 159] on button "Select products to filter..." at bounding box center [131, 154] width 133 height 14
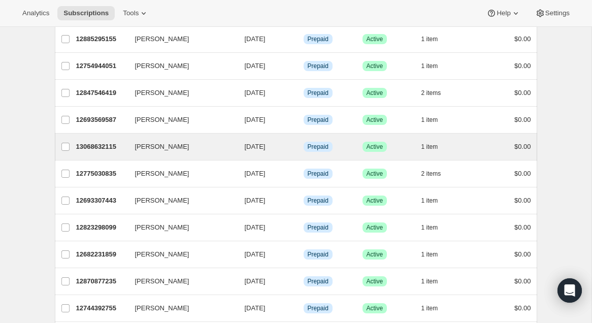
scroll to position [990, 0]
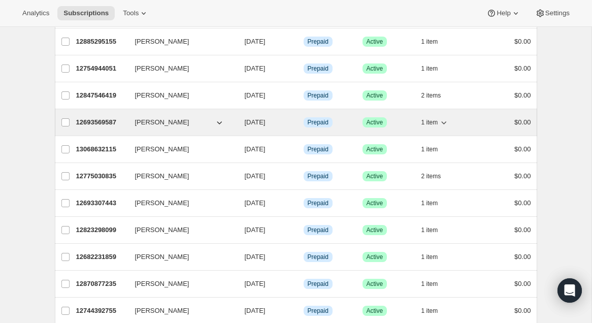
click at [92, 121] on p "12693569587" at bounding box center [101, 122] width 51 height 10
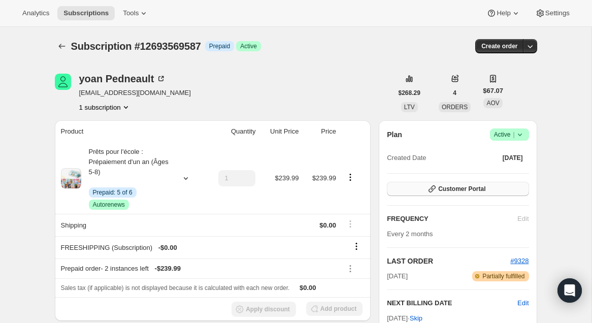
click at [437, 186] on button "Customer Portal" at bounding box center [458, 189] width 142 height 14
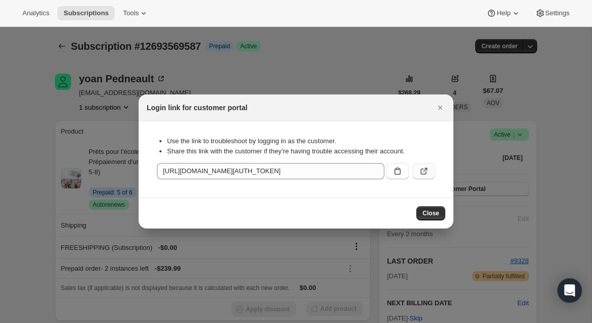
click at [427, 167] on icon ":rpg:" at bounding box center [424, 171] width 10 height 10
click at [440, 112] on icon "Close" at bounding box center [440, 108] width 10 height 10
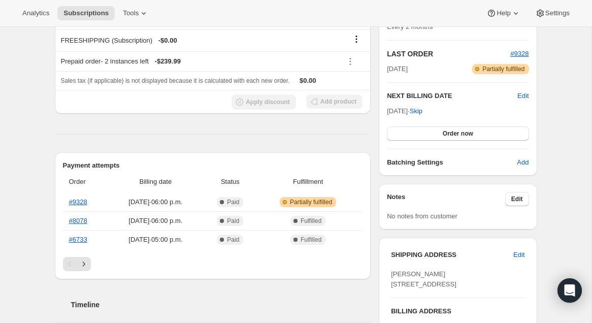
scroll to position [225, 0]
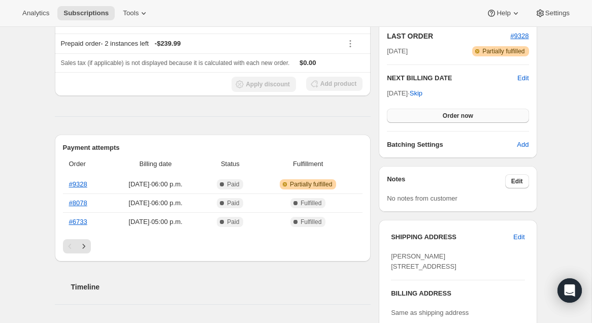
click at [443, 115] on span "Order now" at bounding box center [458, 116] width 30 height 8
click at [443, 116] on span "Click to confirm" at bounding box center [458, 116] width 46 height 8
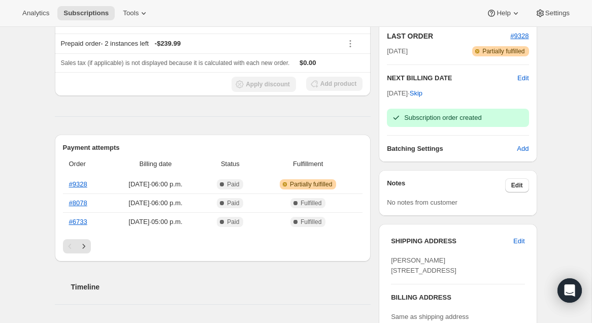
scroll to position [220, 0]
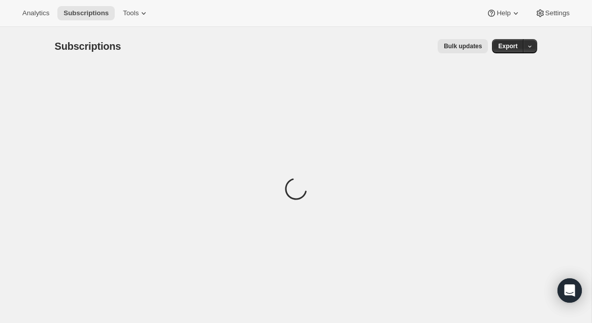
click at [149, 20] on div "Analytics Subscriptions Tools Help Settings" at bounding box center [296, 13] width 592 height 27
click at [144, 18] on button "Tools" at bounding box center [136, 13] width 38 height 14
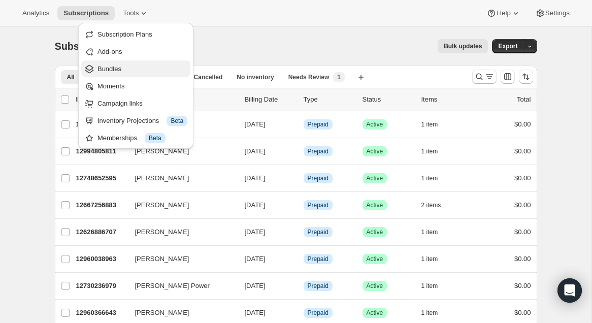
click at [138, 71] on span "Bundles" at bounding box center [142, 69] width 90 height 10
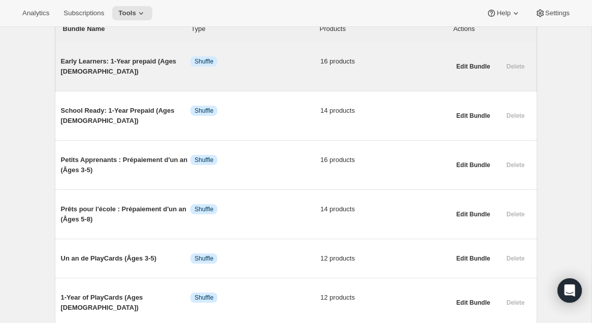
scroll to position [131, 0]
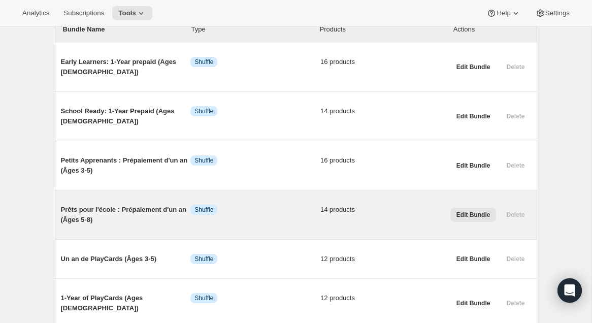
click at [478, 213] on span "Edit Bundle" at bounding box center [473, 215] width 34 height 8
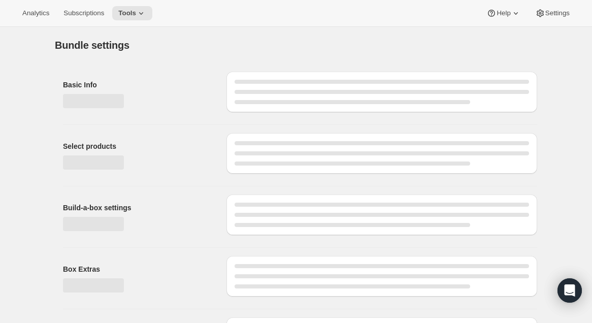
type input "Prêts pour l'école : Prépaiement d'un an (Âges 5-8)"
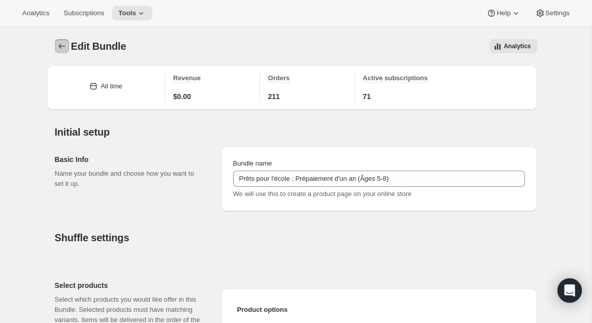
click at [57, 46] on icon "Bundles" at bounding box center [62, 46] width 10 height 10
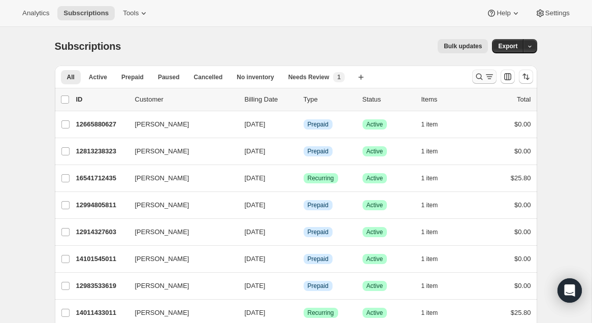
click at [479, 76] on icon "Search and filter results" at bounding box center [479, 77] width 10 height 10
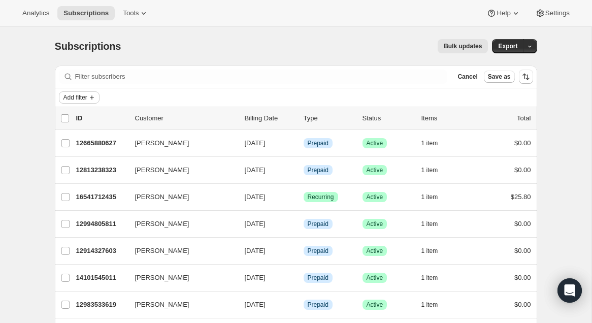
click at [87, 99] on span "Add filter" at bounding box center [75, 97] width 24 height 8
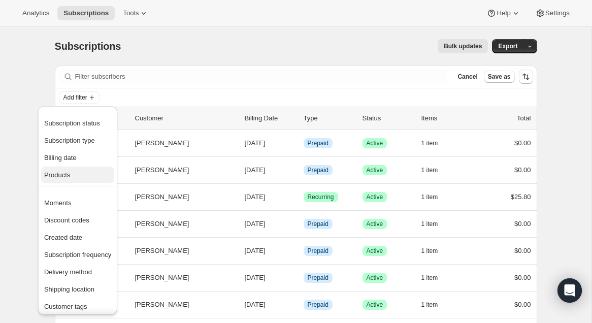
click at [70, 173] on span "Products" at bounding box center [57, 175] width 26 height 8
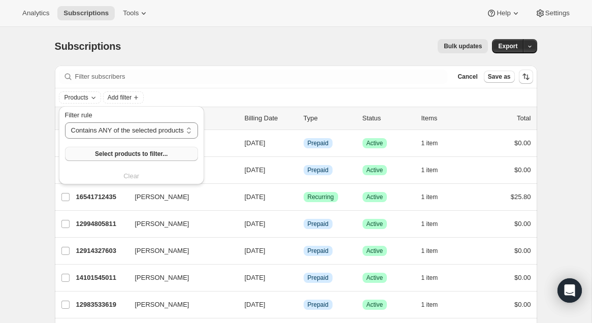
click at [135, 151] on span "Select products to filter..." at bounding box center [131, 154] width 73 height 8
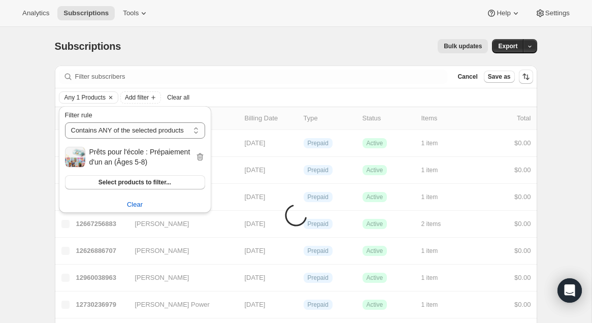
click at [191, 36] on div "Subscriptions. This page is ready Subscriptions Bulk updates More actions Bulk …" at bounding box center [296, 46] width 482 height 39
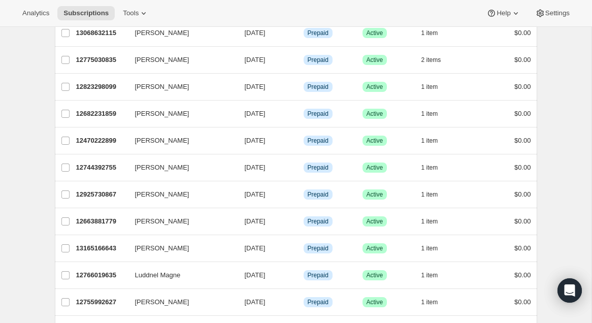
scroll to position [1209, 0]
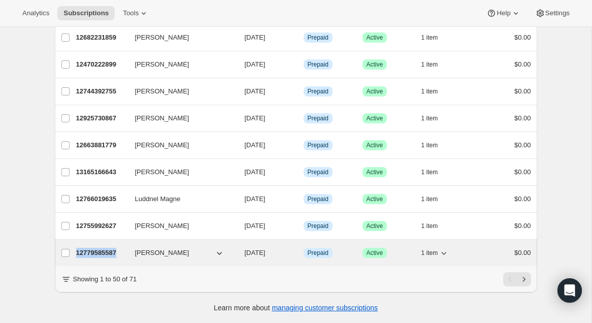
click at [99, 250] on p "12779585587" at bounding box center [101, 253] width 51 height 10
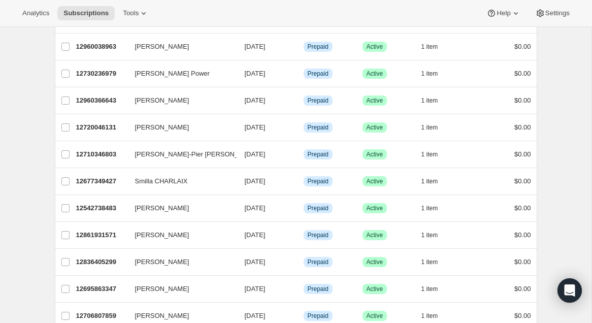
scroll to position [0, 0]
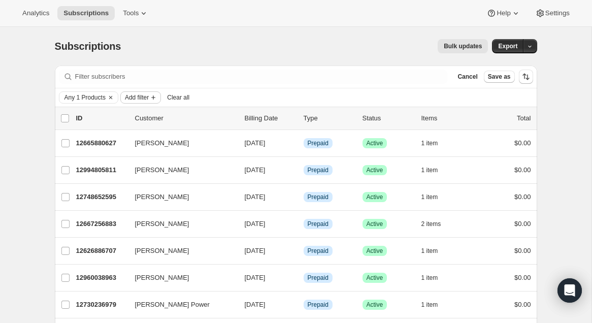
click at [147, 95] on span "Add filter" at bounding box center [137, 97] width 24 height 8
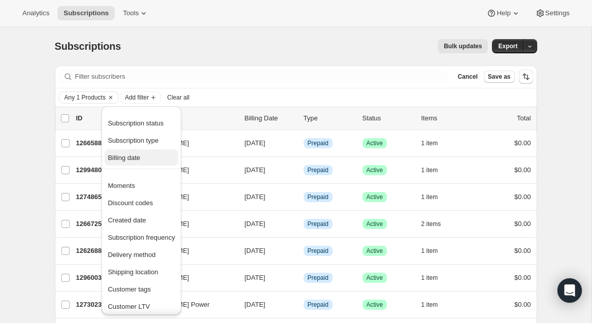
click at [147, 158] on span "Billing date" at bounding box center [141, 158] width 67 height 10
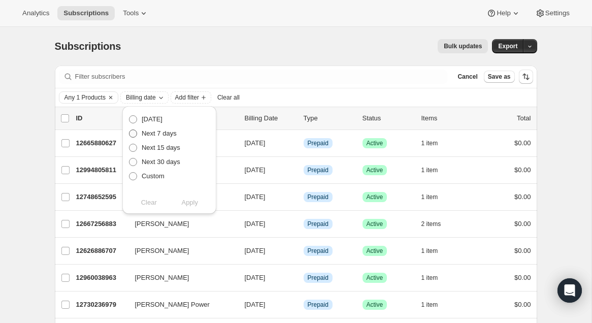
click at [164, 133] on span "Next 7 days" at bounding box center [159, 133] width 35 height 8
click at [129, 130] on input "Next 7 days" at bounding box center [129, 129] width 1 height 1
radio input "true"
click at [191, 200] on span "Apply" at bounding box center [189, 203] width 17 height 10
click at [272, 35] on div "Subscriptions. This page is ready Subscriptions Bulk updates More actions Bulk …" at bounding box center [296, 46] width 482 height 39
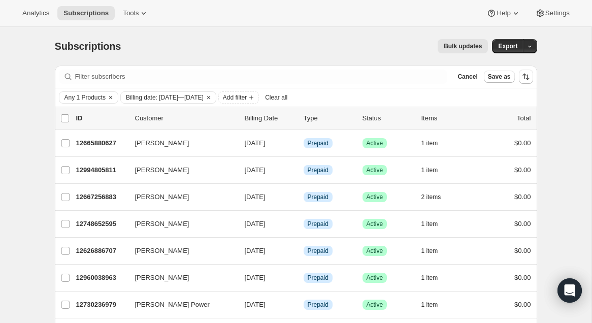
click at [475, 44] on span "Bulk updates" at bounding box center [463, 46] width 38 height 8
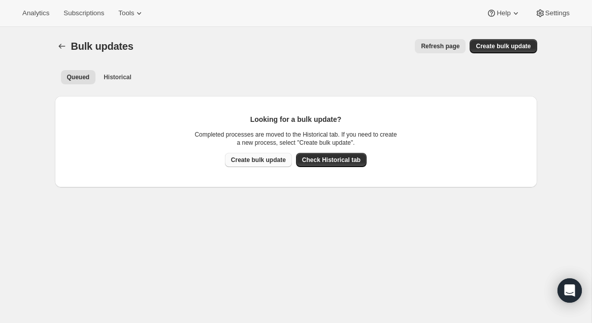
click at [270, 162] on span "Create bulk update" at bounding box center [258, 160] width 55 height 8
select select "16"
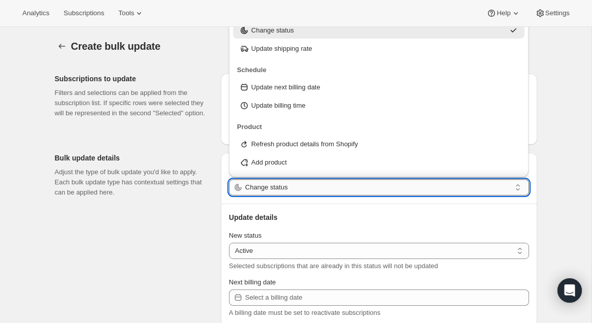
click at [278, 188] on input "Change status" at bounding box center [378, 187] width 266 height 16
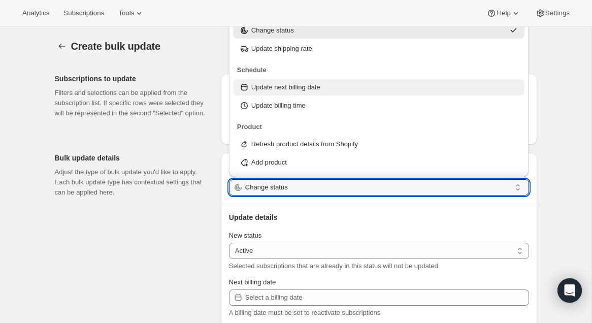
click at [314, 93] on div "Update next billing date" at bounding box center [379, 87] width 292 height 16
type input "Update next billing date"
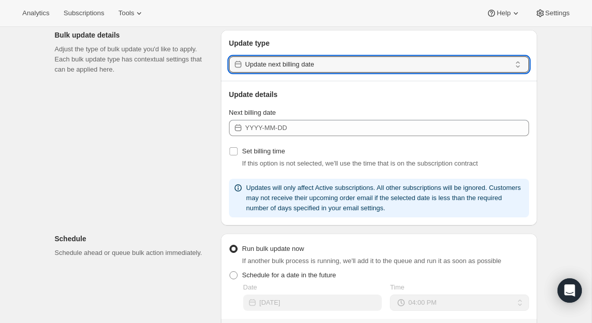
scroll to position [108, 0]
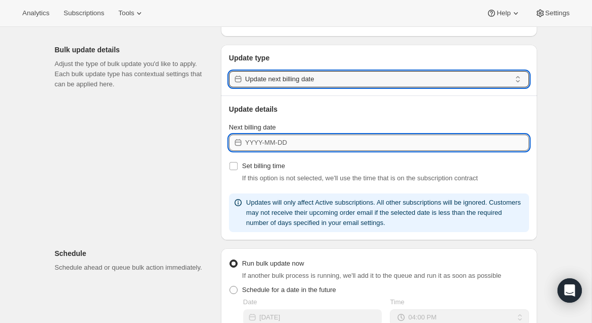
click at [295, 144] on input "Next billing date" at bounding box center [387, 143] width 284 height 16
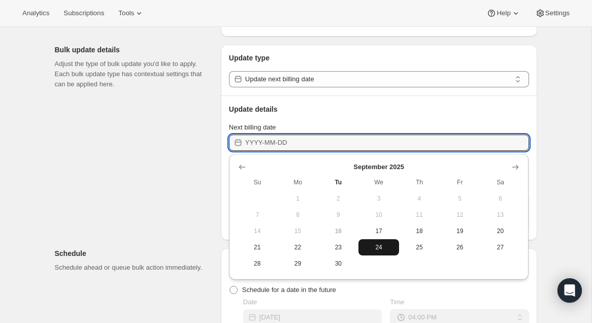
click at [379, 244] on span "24" at bounding box center [379, 247] width 32 height 8
type input "2025-09-24"
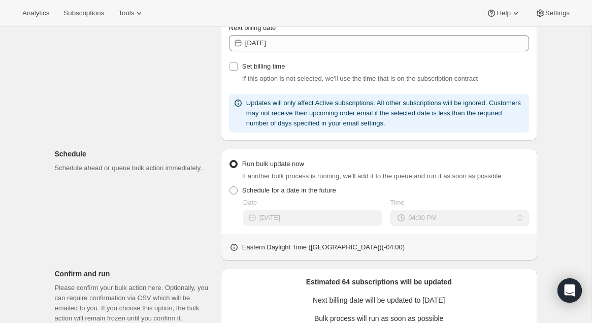
scroll to position [377, 0]
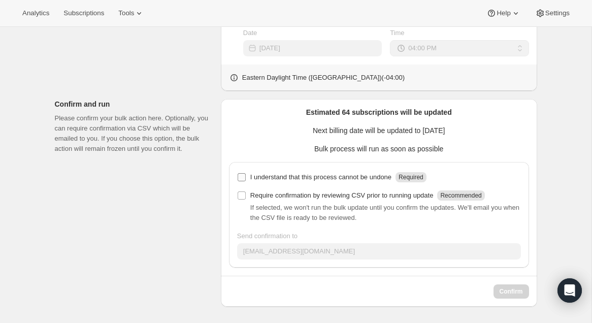
click at [386, 178] on p "I understand that this process cannot be undone" at bounding box center [320, 177] width 141 height 10
click at [246, 178] on input "I understand that this process cannot be undone Required" at bounding box center [242, 177] width 8 height 8
checkbox input "true"
click at [512, 289] on span "Confirm" at bounding box center [511, 291] width 23 height 8
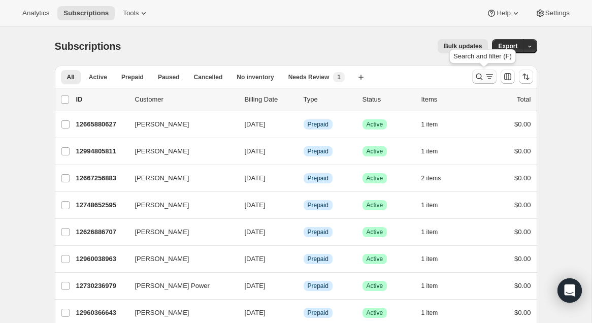
click at [472, 76] on button "Search and filter results" at bounding box center [484, 77] width 24 height 14
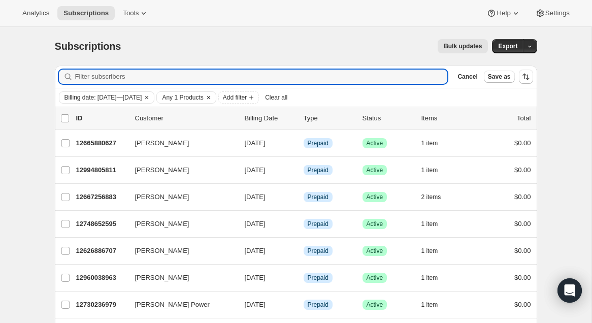
click at [203, 95] on span "Any 1 Products" at bounding box center [182, 97] width 41 height 8
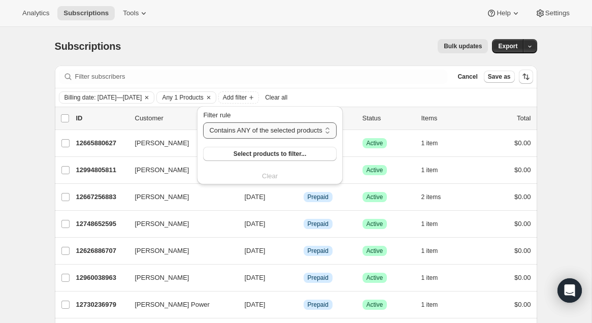
click at [261, 129] on select "Contains ANY of the selected products Contains ALL of the selected products Con…" at bounding box center [269, 130] width 133 height 16
click at [270, 138] on select "Contains ANY of the selected products Contains ALL of the selected products Con…" at bounding box center [269, 130] width 133 height 16
click at [263, 156] on span "Select products to filter..." at bounding box center [270, 154] width 73 height 8
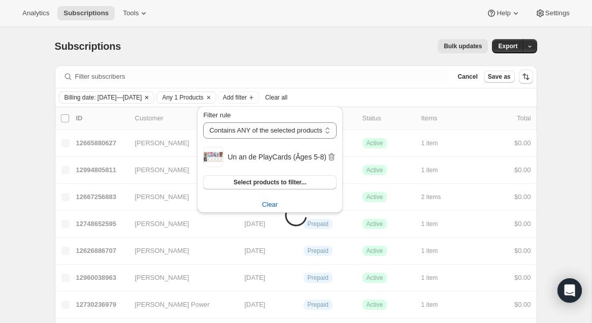
click at [148, 98] on icon "Clear" at bounding box center [146, 97] width 3 height 3
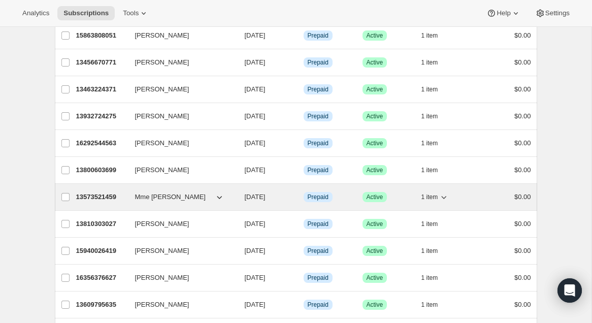
scroll to position [578, 0]
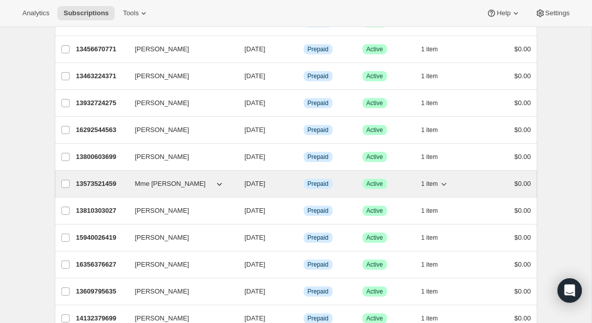
click at [430, 186] on span "1 item" at bounding box center [429, 184] width 17 height 8
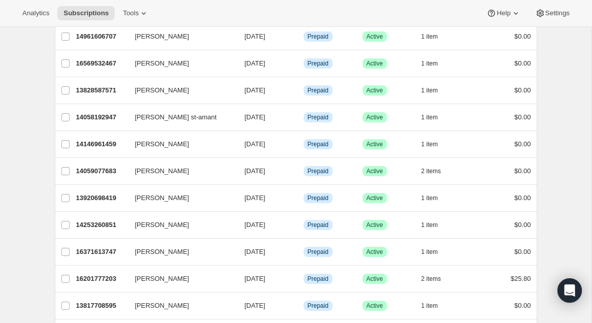
scroll to position [0, 0]
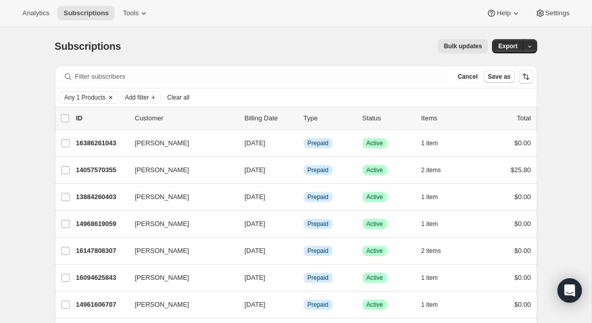
click at [101, 101] on span "Any 1 Products" at bounding box center [84, 97] width 41 height 8
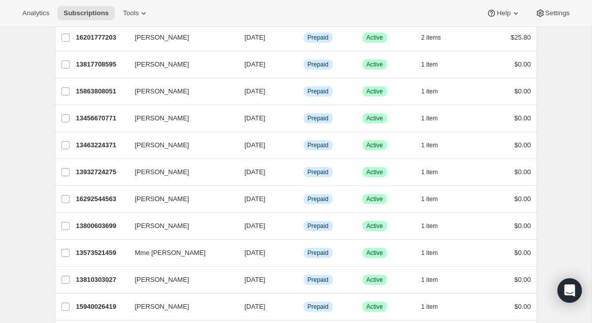
scroll to position [510, 0]
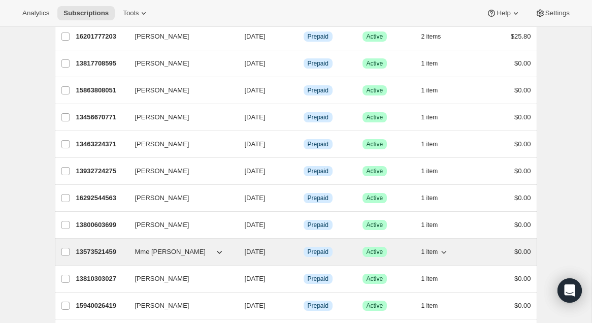
click at [98, 247] on p "13573521459" at bounding box center [101, 252] width 51 height 10
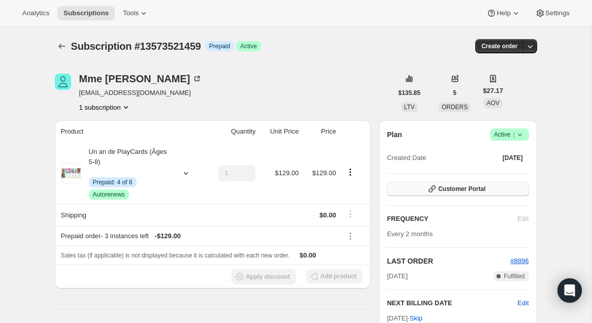
click at [462, 191] on span "Customer Portal" at bounding box center [461, 189] width 47 height 8
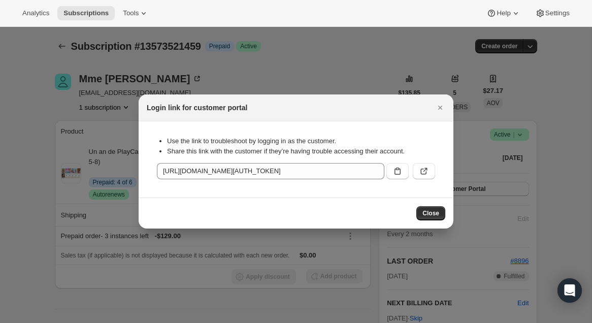
click at [417, 159] on div ":r17c:" at bounding box center [408, 169] width 53 height 20
click at [423, 167] on icon ":r17c:" at bounding box center [424, 171] width 10 height 10
click at [449, 107] on div "Login link for customer portal" at bounding box center [296, 107] width 315 height 27
click at [441, 107] on icon "Close" at bounding box center [440, 108] width 10 height 10
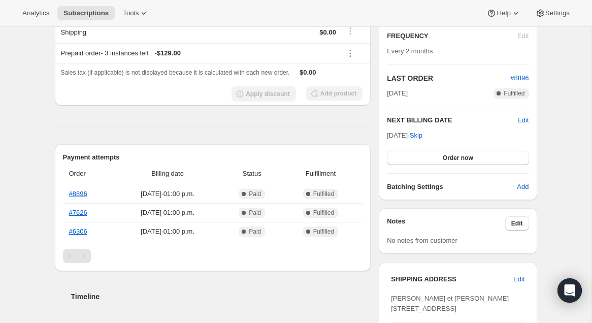
scroll to position [199, 0]
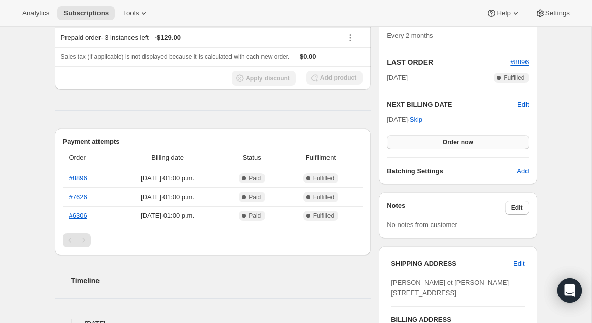
click at [464, 139] on span "Order now" at bounding box center [458, 142] width 30 height 8
click at [462, 141] on span "Click to confirm" at bounding box center [458, 142] width 46 height 8
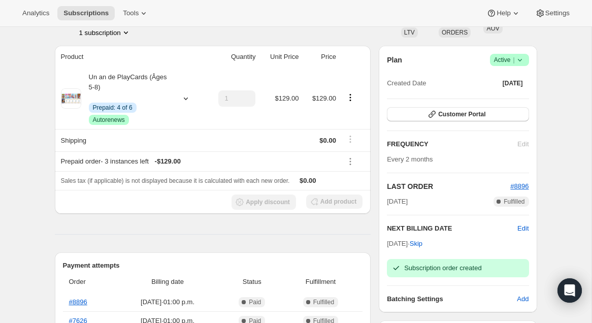
scroll to position [0, 0]
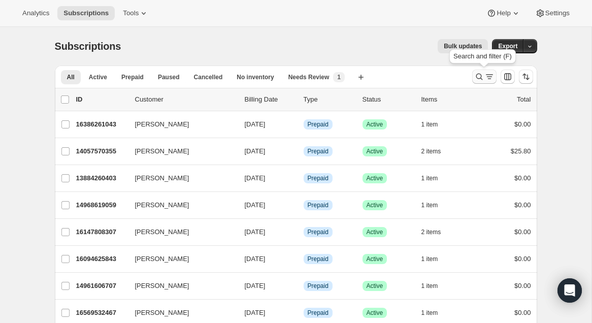
click at [473, 75] on button "Search and filter results" at bounding box center [484, 77] width 24 height 14
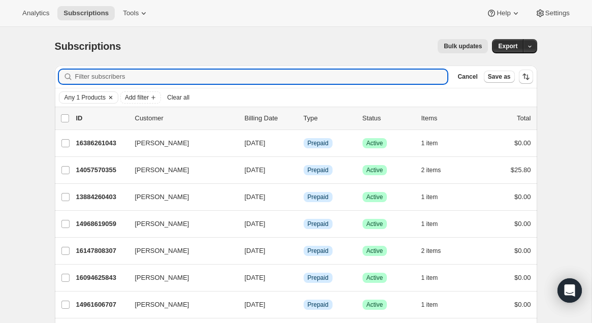
click at [89, 100] on span "Any 1 Products" at bounding box center [84, 97] width 41 height 8
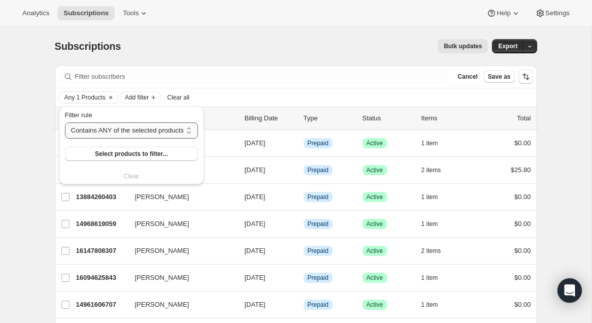
click at [142, 135] on select "Contains ANY of the selected products Contains ALL of the selected products Con…" at bounding box center [131, 130] width 133 height 16
click at [147, 150] on span "Select products to filter..." at bounding box center [131, 154] width 73 height 8
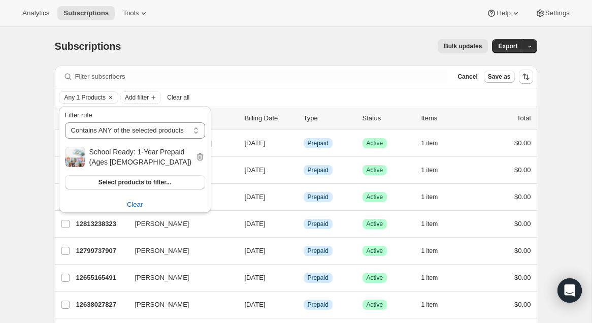
click at [240, 38] on div "Subscriptions. This page is ready Subscriptions Bulk updates More actions Bulk …" at bounding box center [296, 46] width 482 height 39
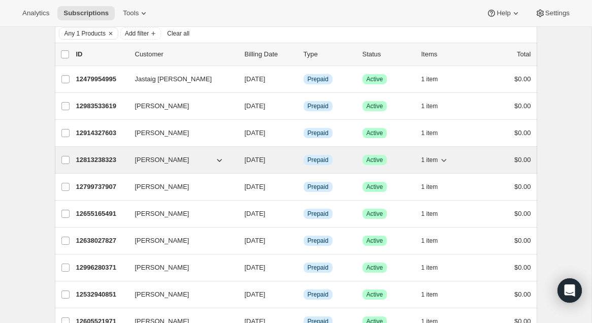
scroll to position [71, 0]
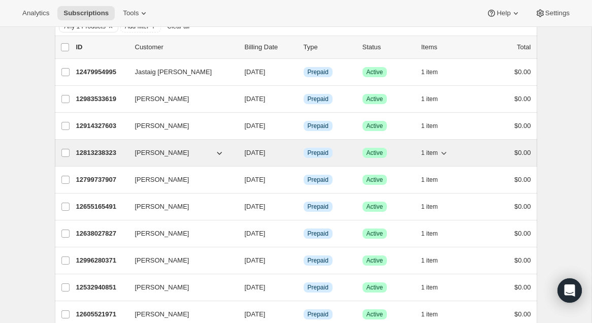
click at [101, 155] on p "12813238323" at bounding box center [101, 153] width 51 height 10
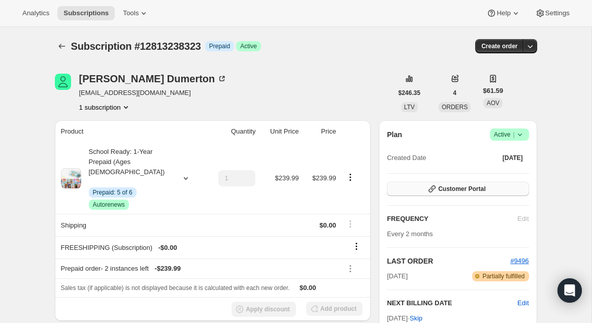
click at [453, 194] on button "Customer Portal" at bounding box center [458, 189] width 142 height 14
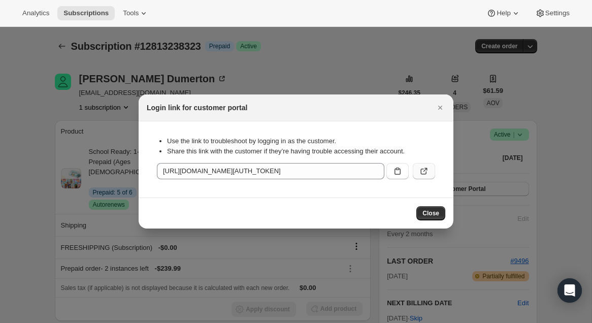
click at [423, 173] on icon ":r1ko:" at bounding box center [424, 171] width 10 height 10
click at [437, 106] on icon "Close" at bounding box center [440, 108] width 10 height 10
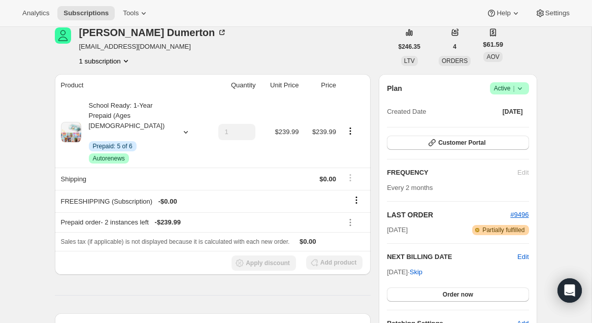
scroll to position [124, 0]
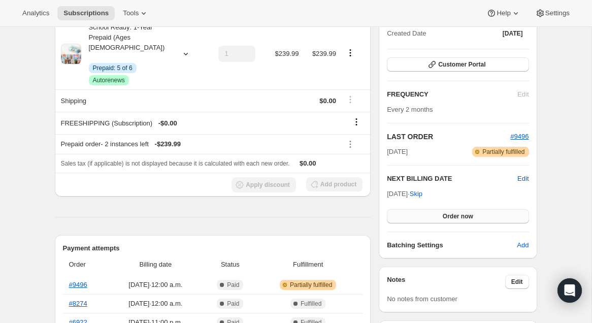
click at [444, 209] on button "Order now" at bounding box center [458, 216] width 142 height 14
click at [444, 209] on button "Click to confirm" at bounding box center [458, 216] width 142 height 14
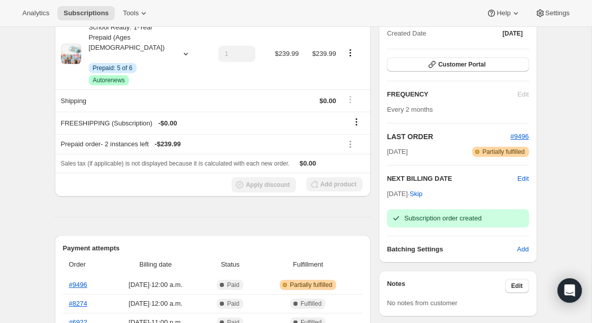
scroll to position [0, 0]
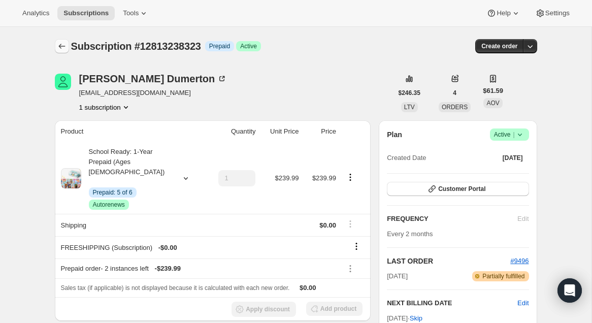
click at [56, 43] on button "Subscriptions" at bounding box center [62, 46] width 14 height 14
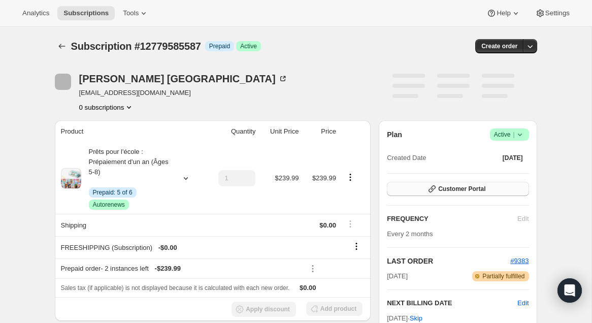
click at [458, 182] on button "Customer Portal" at bounding box center [458, 189] width 142 height 14
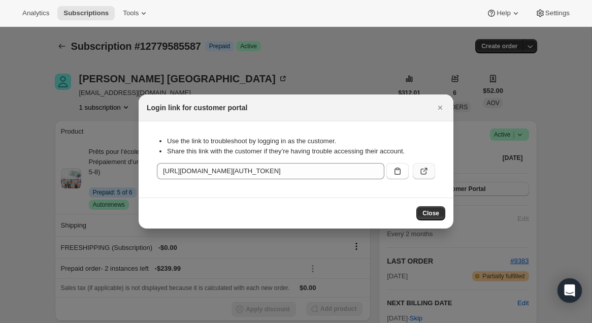
click at [429, 170] on button ":r1g:" at bounding box center [424, 171] width 22 height 16
click at [439, 108] on icon "Close" at bounding box center [440, 108] width 10 height 10
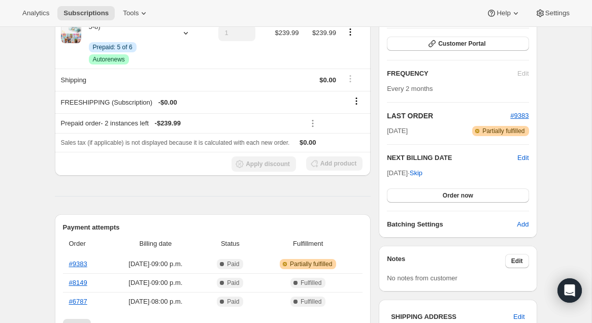
scroll to position [147, 0]
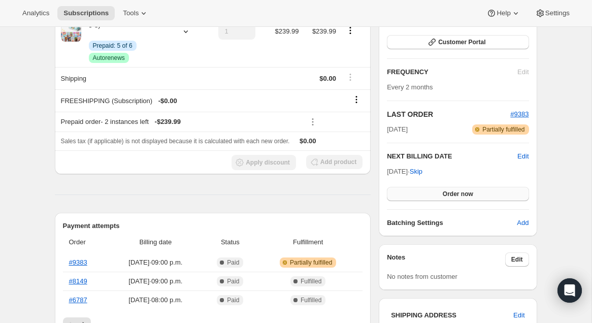
click at [465, 195] on span "Order now" at bounding box center [458, 194] width 30 height 8
click at [464, 196] on span "Click to confirm" at bounding box center [458, 194] width 46 height 8
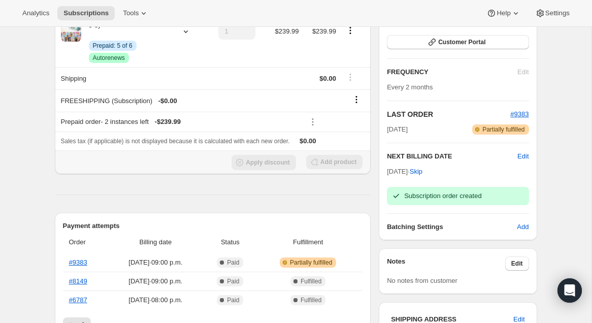
scroll to position [0, 0]
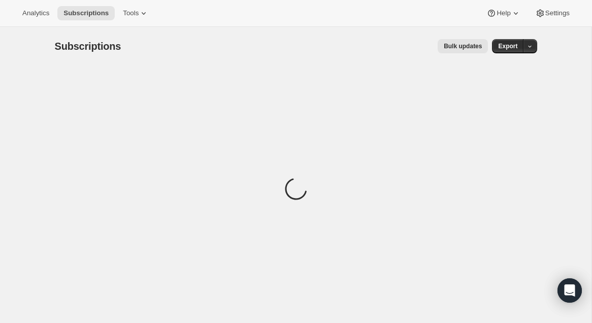
click at [466, 44] on span "Bulk updates" at bounding box center [463, 46] width 38 height 8
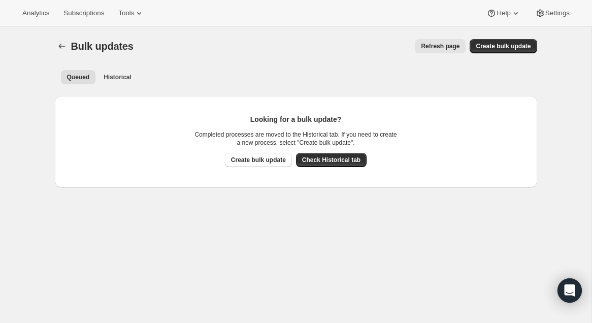
click at [139, 75] on ul "Queued Historical More views" at bounding box center [296, 77] width 474 height 14
click at [123, 78] on span "Historical" at bounding box center [118, 77] width 28 height 8
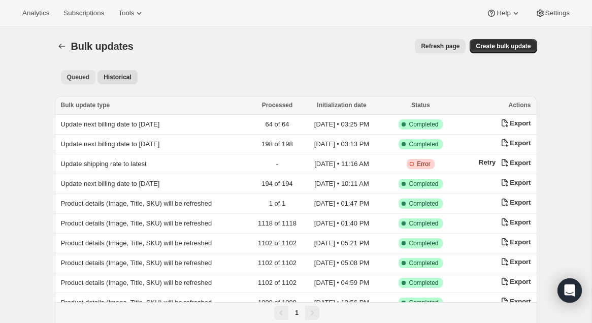
click at [85, 76] on span "Queued" at bounding box center [78, 77] width 23 height 8
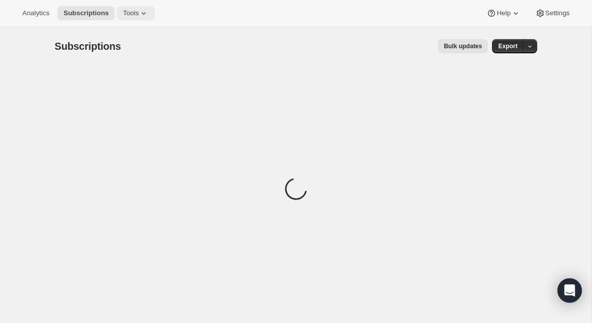
click at [139, 16] on span "Tools" at bounding box center [131, 13] width 16 height 8
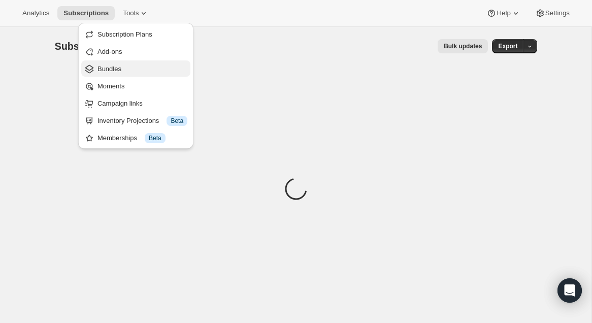
click at [142, 69] on span "Bundles" at bounding box center [142, 69] width 90 height 10
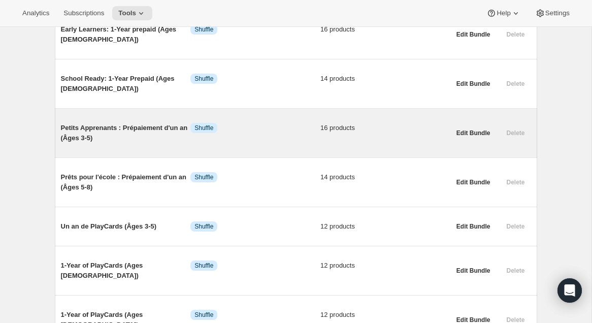
scroll to position [163, 0]
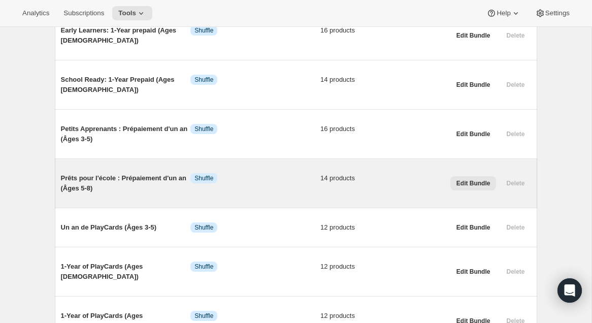
click at [482, 185] on span "Edit Bundle" at bounding box center [473, 183] width 34 height 8
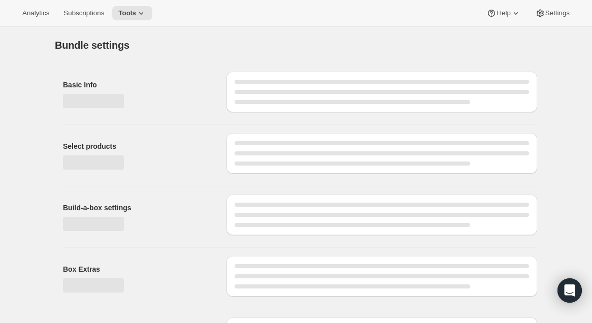
type input "Prêts pour l'école : Prépaiement d'un an (Âges 5-8)"
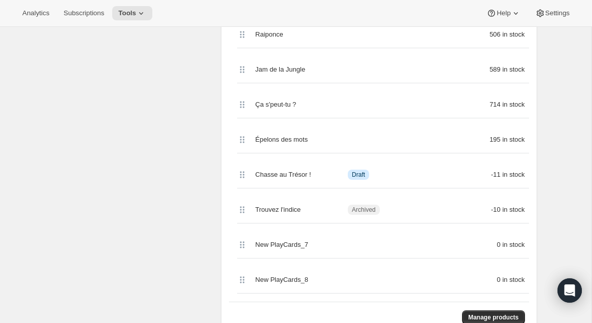
scroll to position [516, 0]
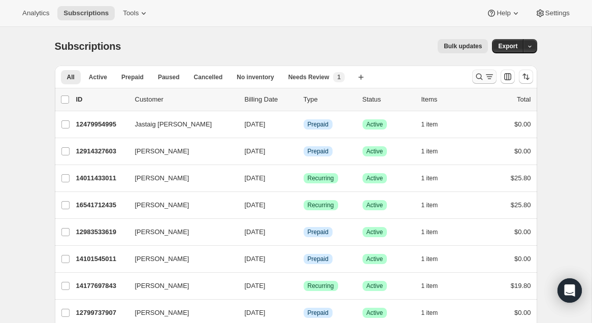
click at [481, 75] on icon "Search and filter results" at bounding box center [479, 77] width 10 height 10
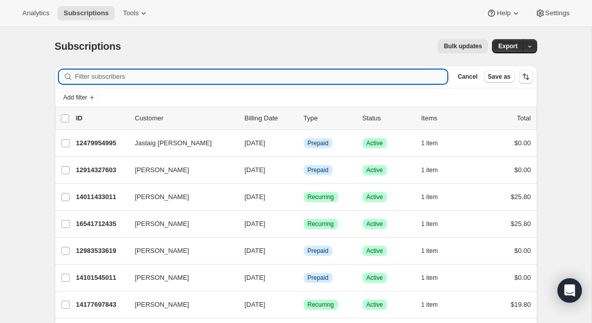
click at [393, 76] on input "Filter subscribers" at bounding box center [261, 77] width 373 height 14
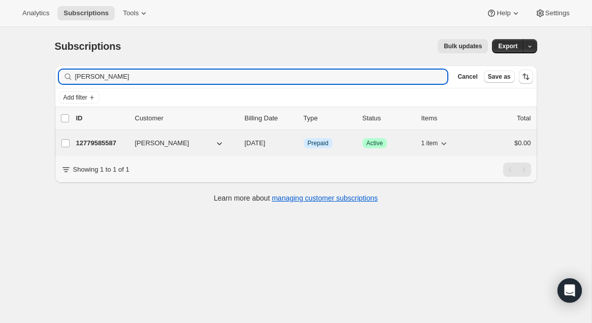
type input "[PERSON_NAME]"
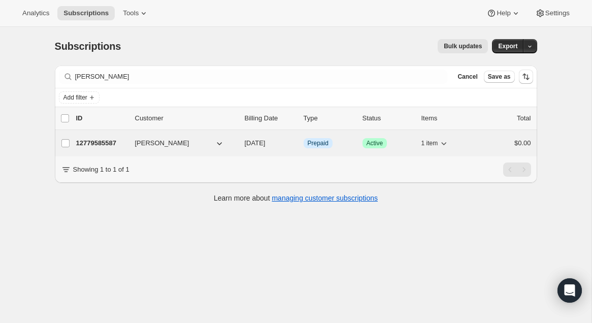
click at [98, 141] on p "12779585587" at bounding box center [101, 143] width 51 height 10
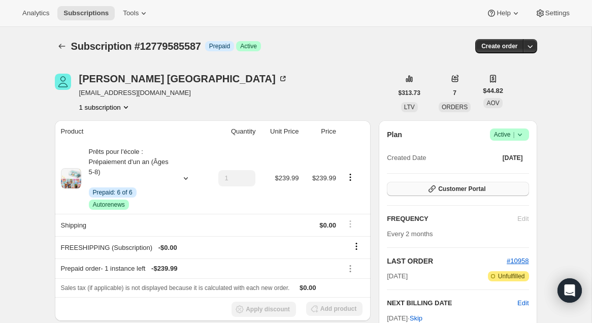
click at [456, 187] on span "Customer Portal" at bounding box center [461, 189] width 47 height 8
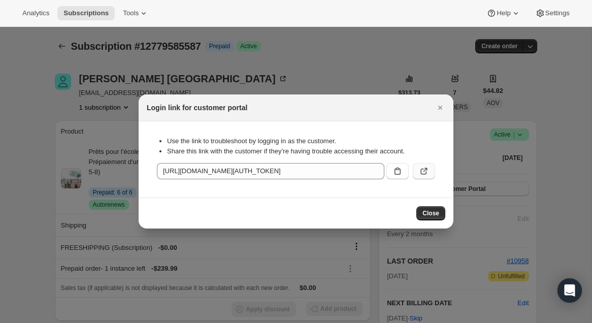
click at [426, 168] on icon ":rce:" at bounding box center [425, 170] width 4 height 4
click at [71, 96] on div at bounding box center [296, 161] width 592 height 323
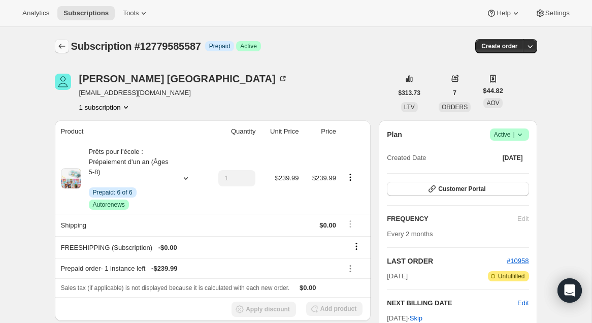
click at [57, 41] on icon "Subscriptions" at bounding box center [62, 46] width 10 height 10
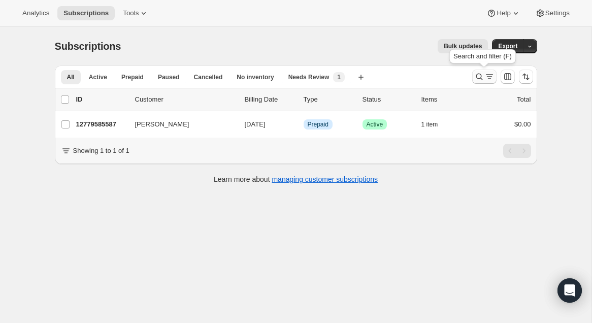
click at [488, 77] on icon "Search and filter results" at bounding box center [489, 77] width 10 height 10
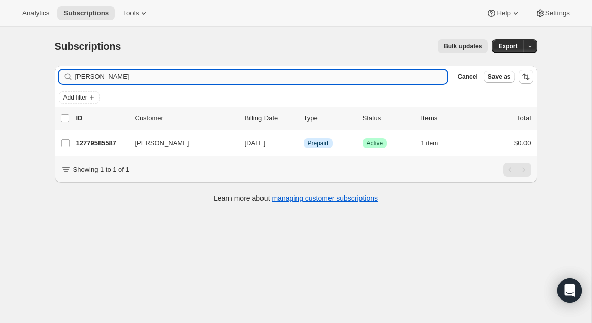
click at [346, 76] on input "[PERSON_NAME]" at bounding box center [261, 77] width 373 height 14
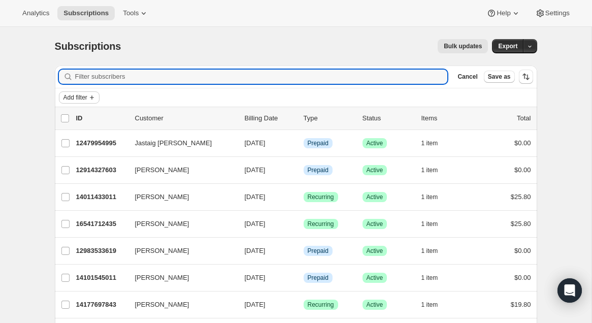
click at [72, 95] on span "Add filter" at bounding box center [75, 97] width 24 height 8
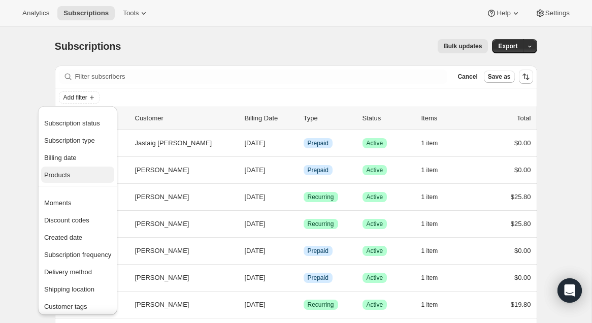
click at [64, 171] on span "Products" at bounding box center [57, 175] width 26 height 8
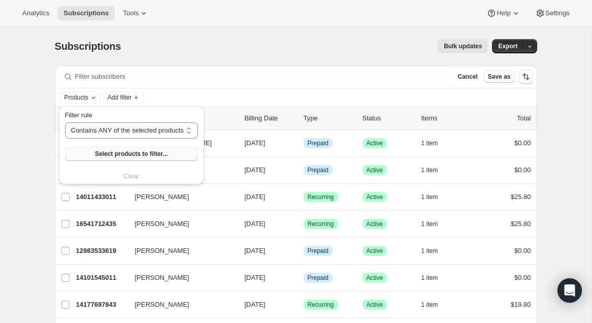
click at [106, 150] on span "Select products to filter..." at bounding box center [131, 154] width 73 height 8
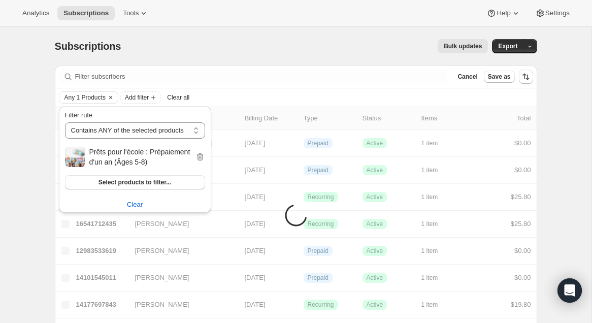
click at [249, 50] on div "Bulk updates" at bounding box center [310, 46] width 355 height 14
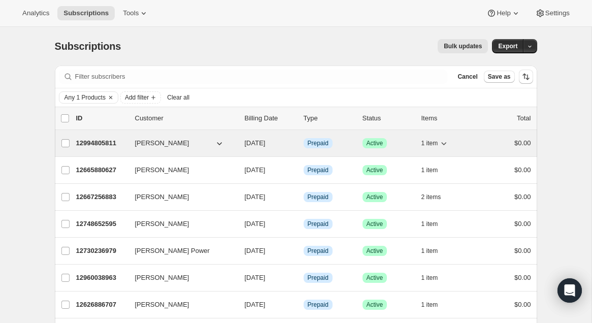
click at [106, 142] on p "12994805811" at bounding box center [101, 143] width 51 height 10
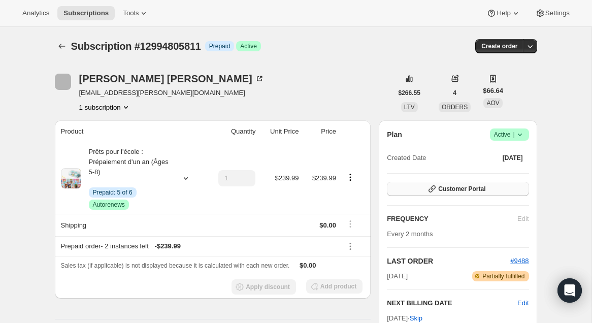
click at [480, 188] on span "Customer Portal" at bounding box center [461, 189] width 47 height 8
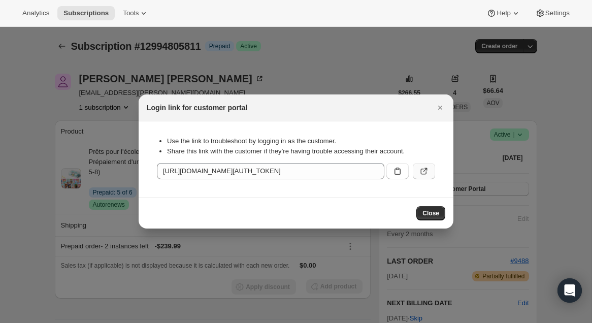
click at [430, 166] on button ":rpp:" at bounding box center [424, 171] width 22 height 16
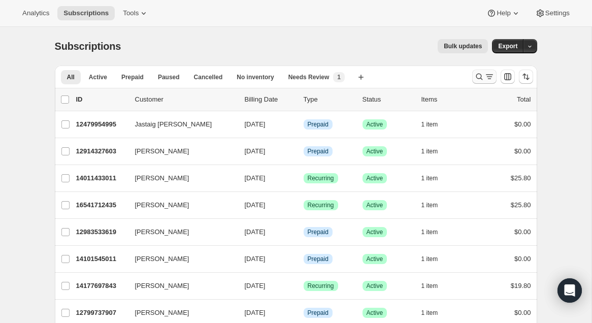
click at [476, 77] on icon "Search and filter results" at bounding box center [479, 77] width 10 height 10
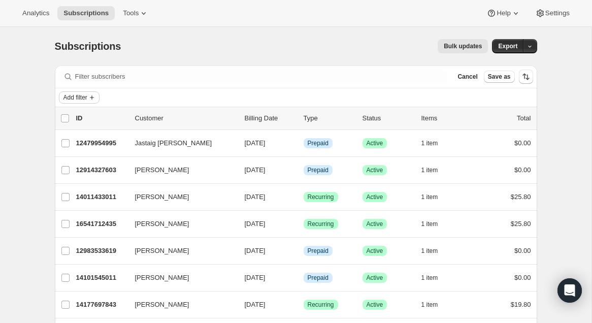
click at [75, 97] on span "Add filter" at bounding box center [75, 97] width 24 height 8
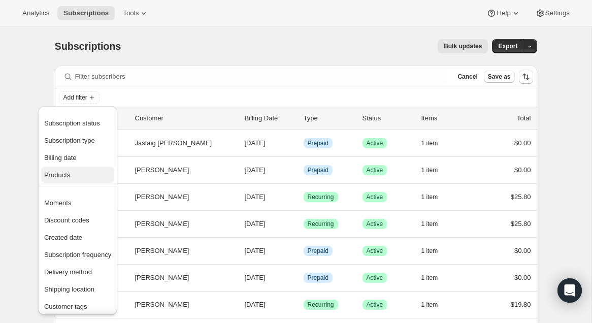
click at [61, 172] on span "Products" at bounding box center [57, 175] width 26 height 8
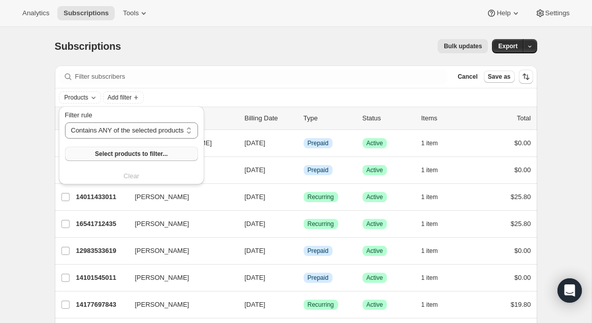
click at [105, 153] on span "Select products to filter..." at bounding box center [131, 154] width 73 height 8
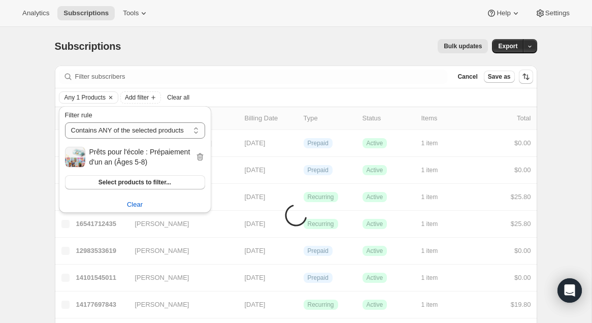
click at [269, 46] on div "Bulk updates" at bounding box center [310, 46] width 355 height 14
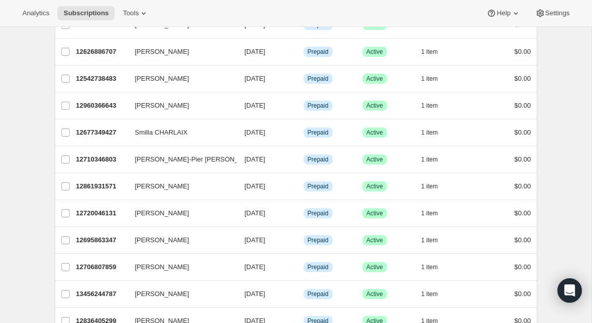
scroll to position [408, 0]
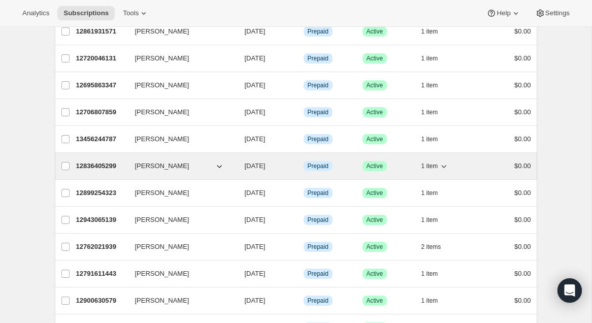
click at [107, 170] on p "12836405299" at bounding box center [101, 166] width 51 height 10
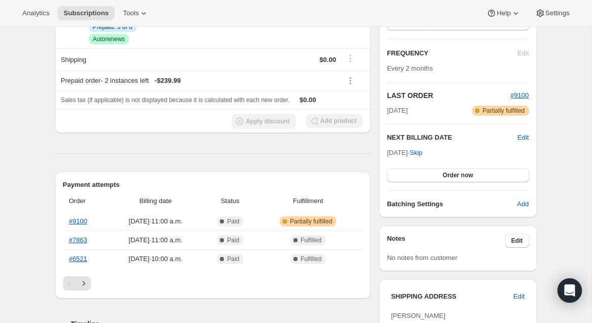
scroll to position [106, 0]
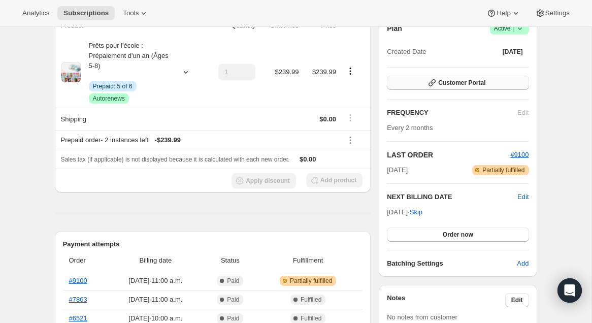
click at [482, 83] on span "Customer Portal" at bounding box center [461, 83] width 47 height 8
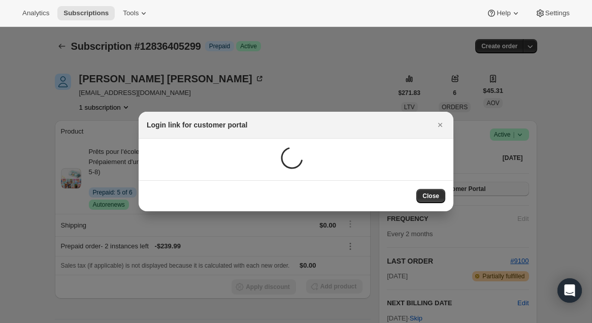
scroll to position [0, 0]
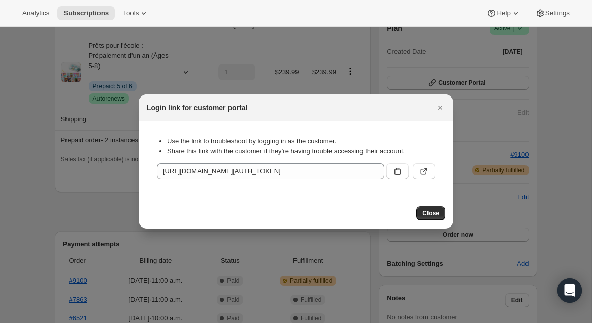
click at [430, 164] on button ":rcg:" at bounding box center [424, 171] width 22 height 16
click at [443, 108] on icon "Close" at bounding box center [440, 108] width 10 height 10
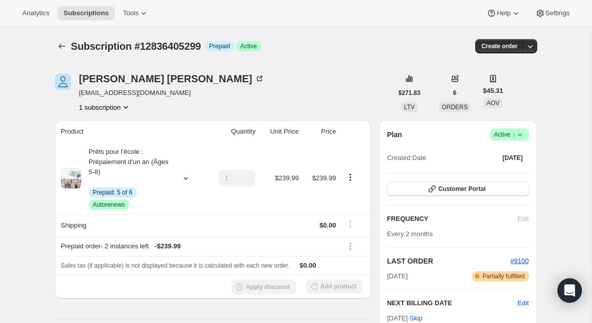
scroll to position [106, 0]
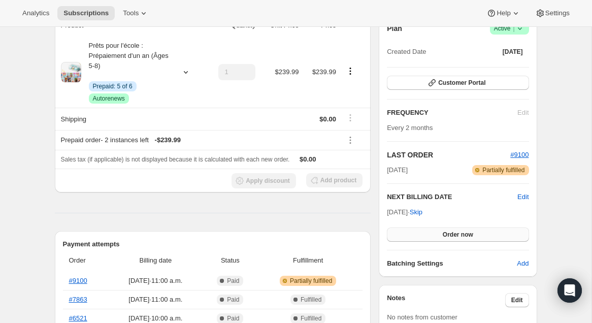
click at [457, 235] on span "Order now" at bounding box center [458, 235] width 30 height 8
click at [457, 235] on span "Click to confirm" at bounding box center [458, 235] width 46 height 8
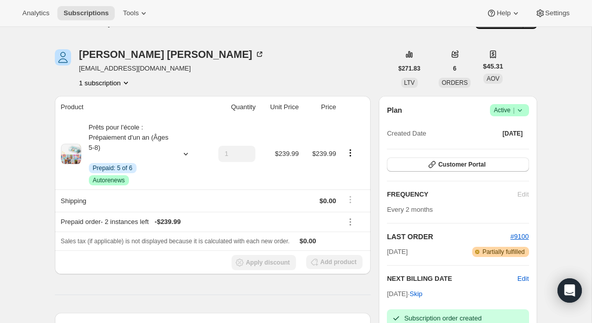
scroll to position [0, 0]
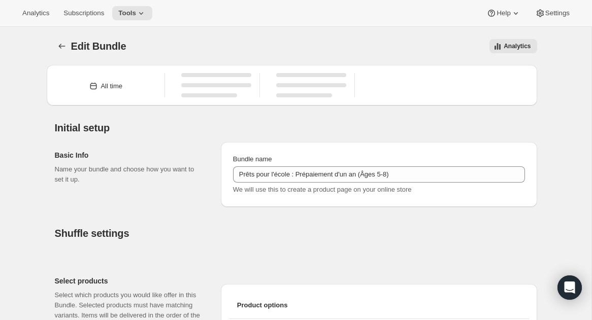
type input "Prêts pour l'école : Prépaiement d'un an (Âges 5-8)"
